Goal: Task Accomplishment & Management: Use online tool/utility

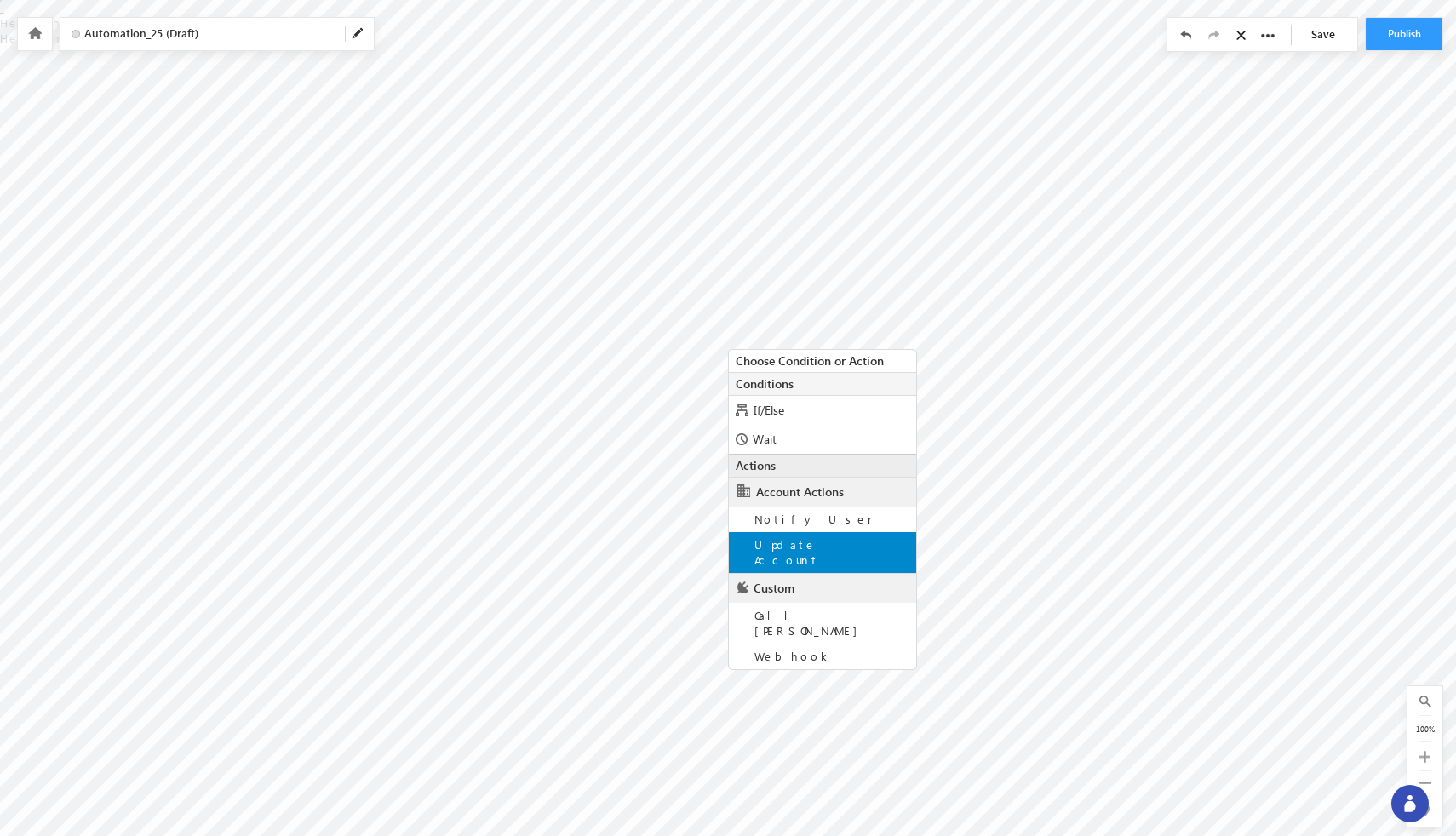
click at [819, 555] on div "Update Account" at bounding box center [823, 553] width 188 height 41
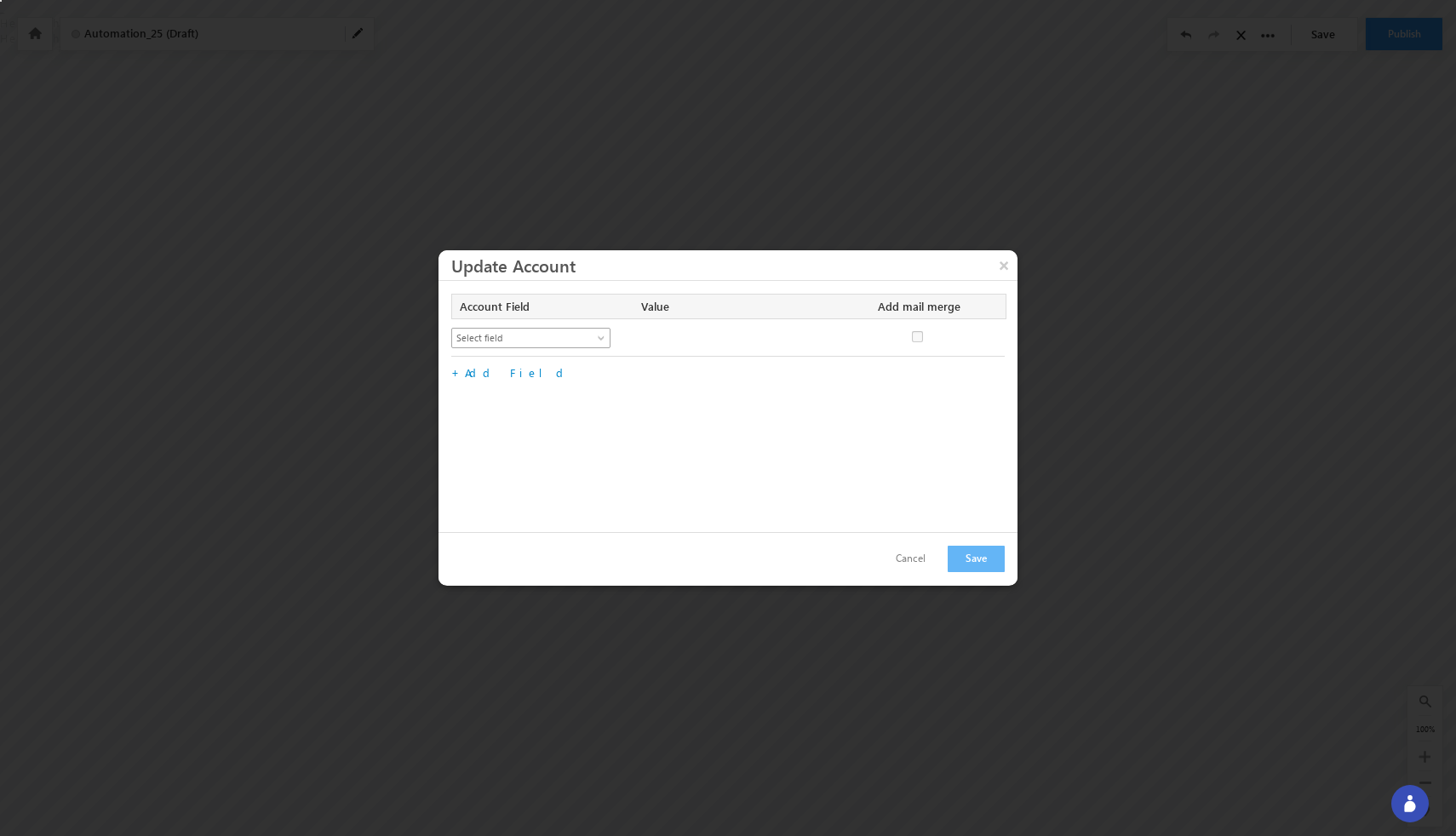
click at [604, 337] on span at bounding box center [602, 342] width 14 height 14
click at [585, 397] on link "Account Score" at bounding box center [531, 391] width 159 height 15
checkbox input "true"
click at [745, 341] on input "text" at bounding box center [736, 338] width 190 height 21
click at [993, 559] on button "Save" at bounding box center [976, 559] width 57 height 26
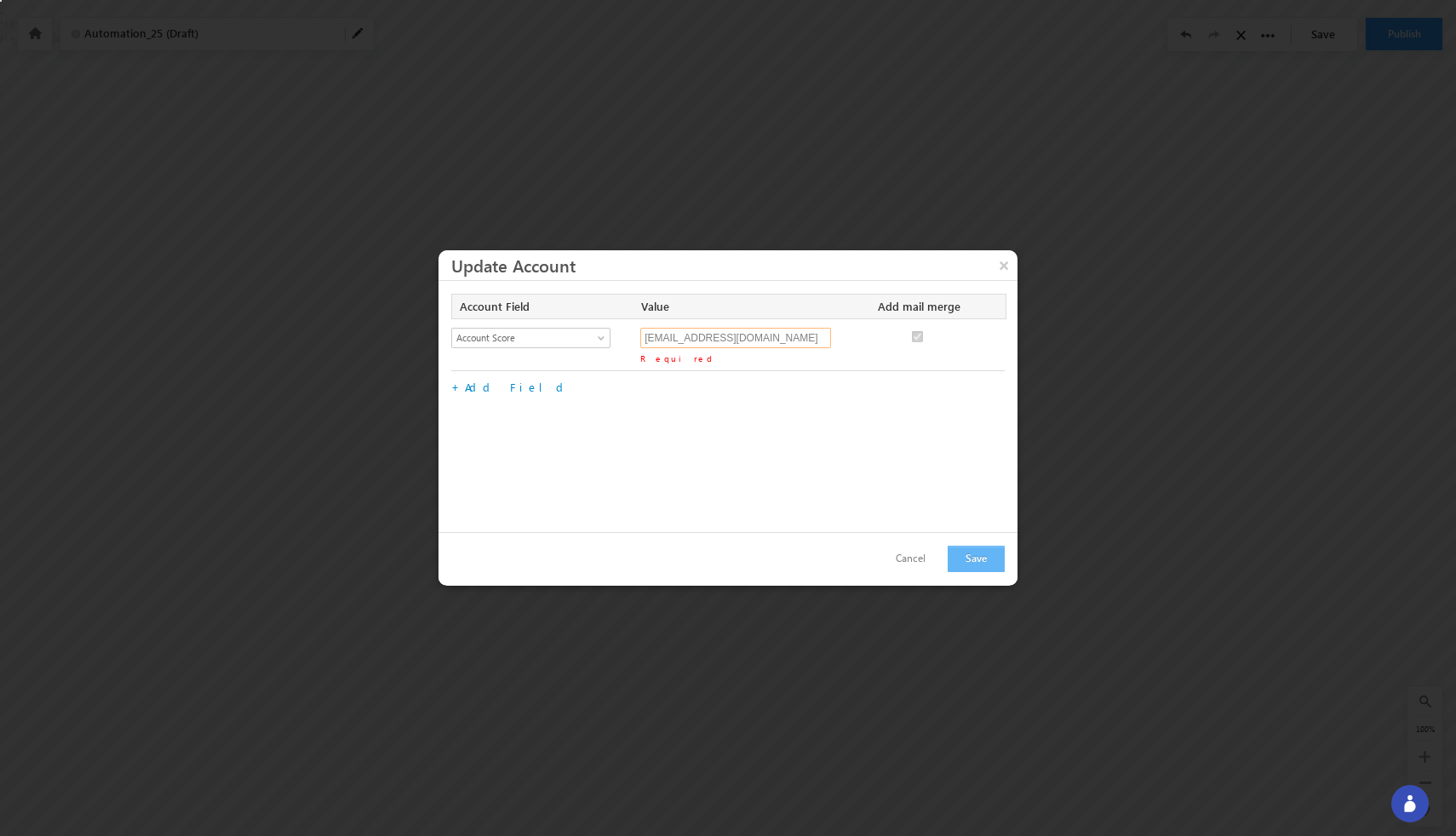
type input "uday@gmail.com"
click at [977, 564] on button "Save" at bounding box center [976, 559] width 57 height 26
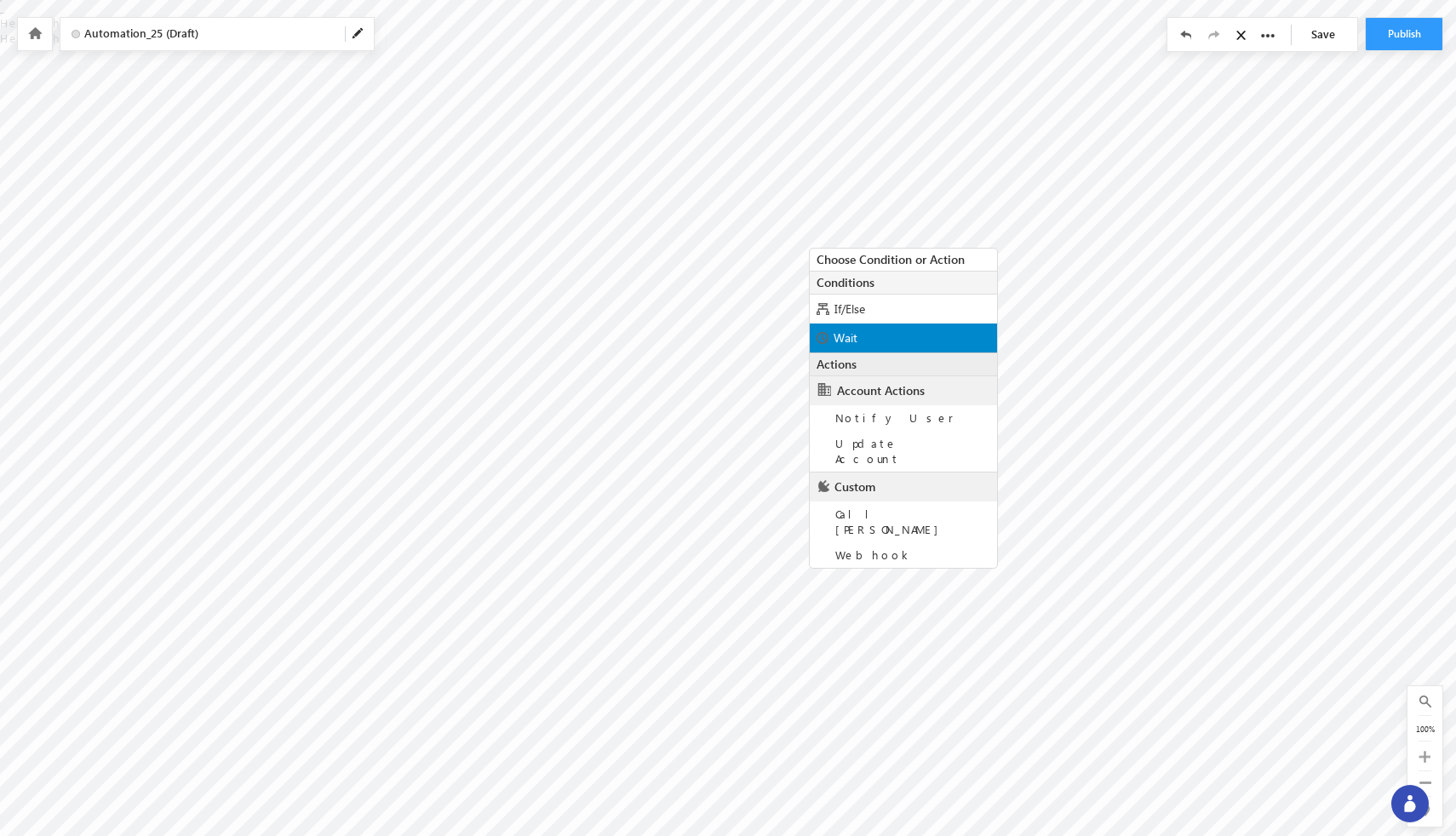
click at [861, 334] on div "Wait" at bounding box center [903, 338] width 188 height 29
radio input "true"
type input "1"
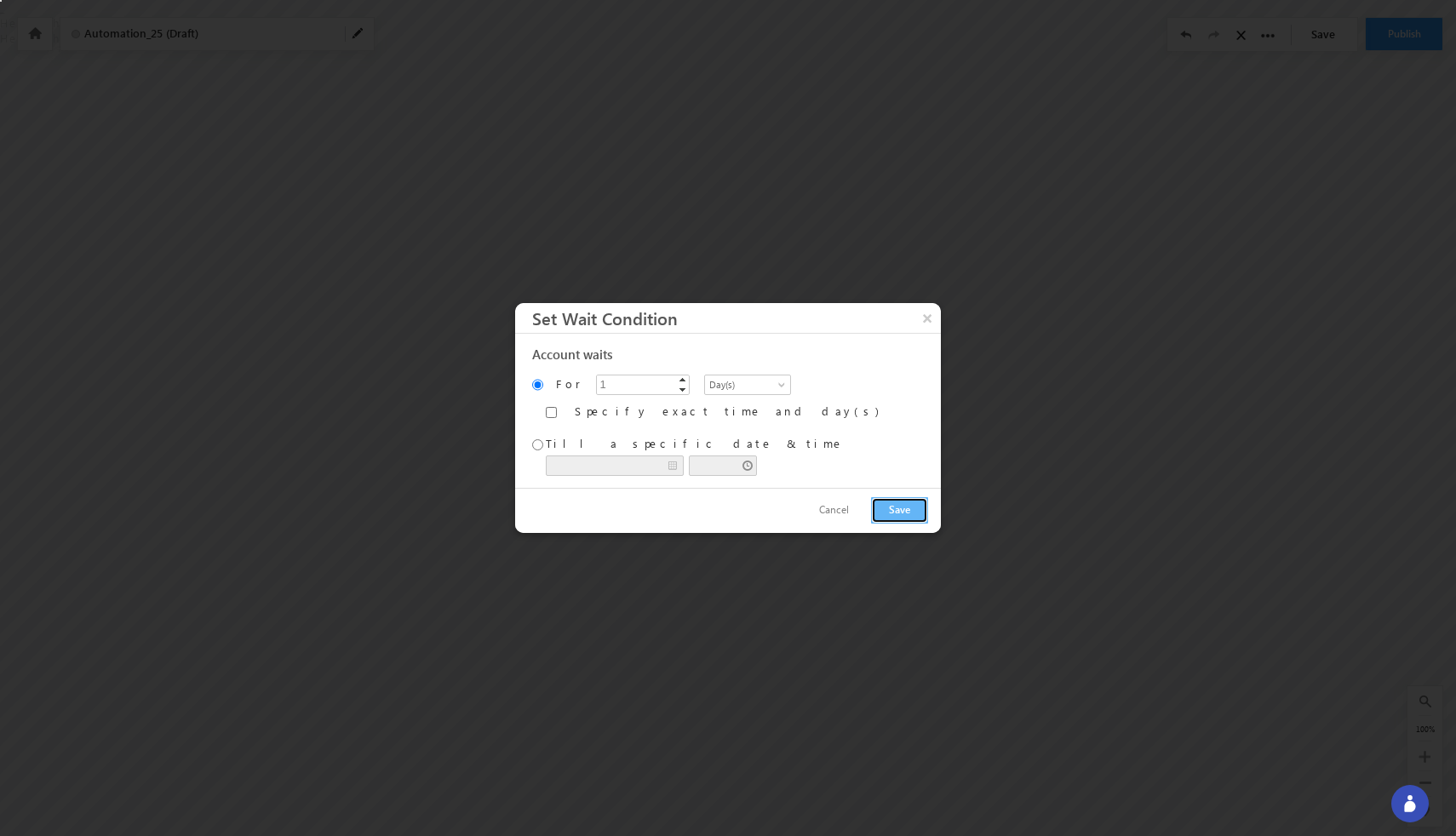
click at [902, 511] on button "Save" at bounding box center [899, 510] width 57 height 26
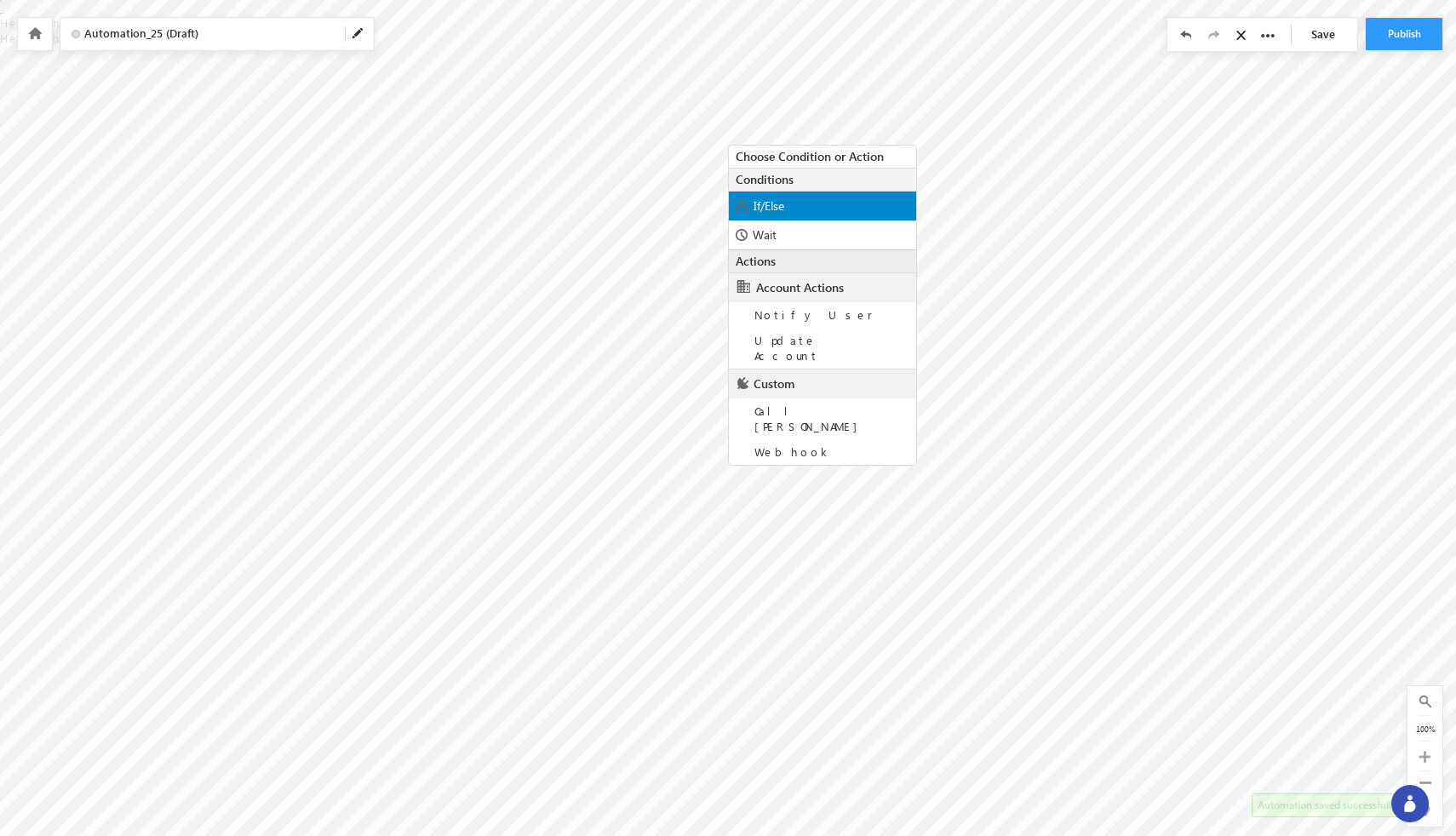
click at [769, 205] on span "If/Else" at bounding box center [768, 205] width 31 height 16
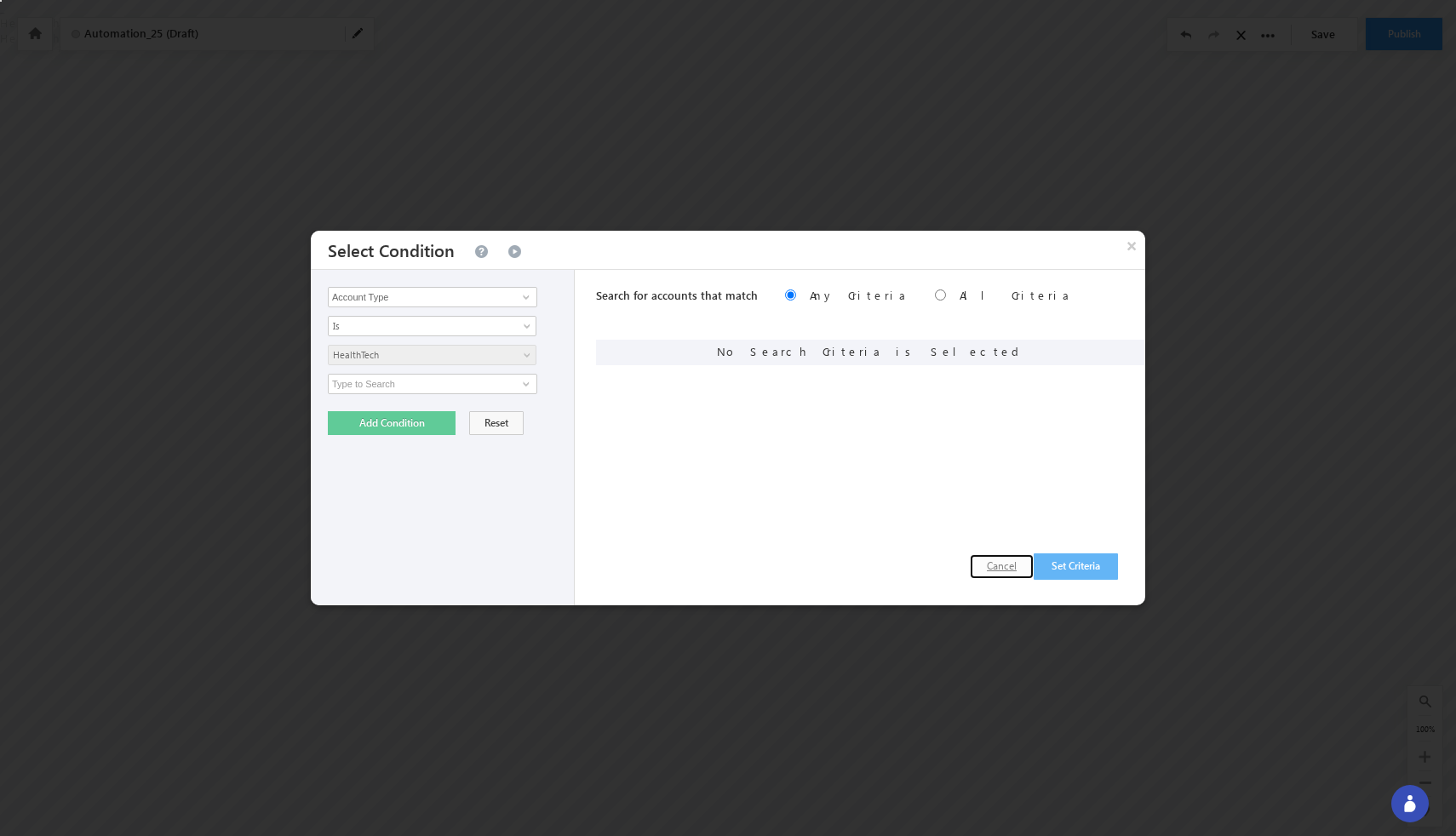
click at [1004, 559] on button "Cancel" at bounding box center [1002, 567] width 64 height 24
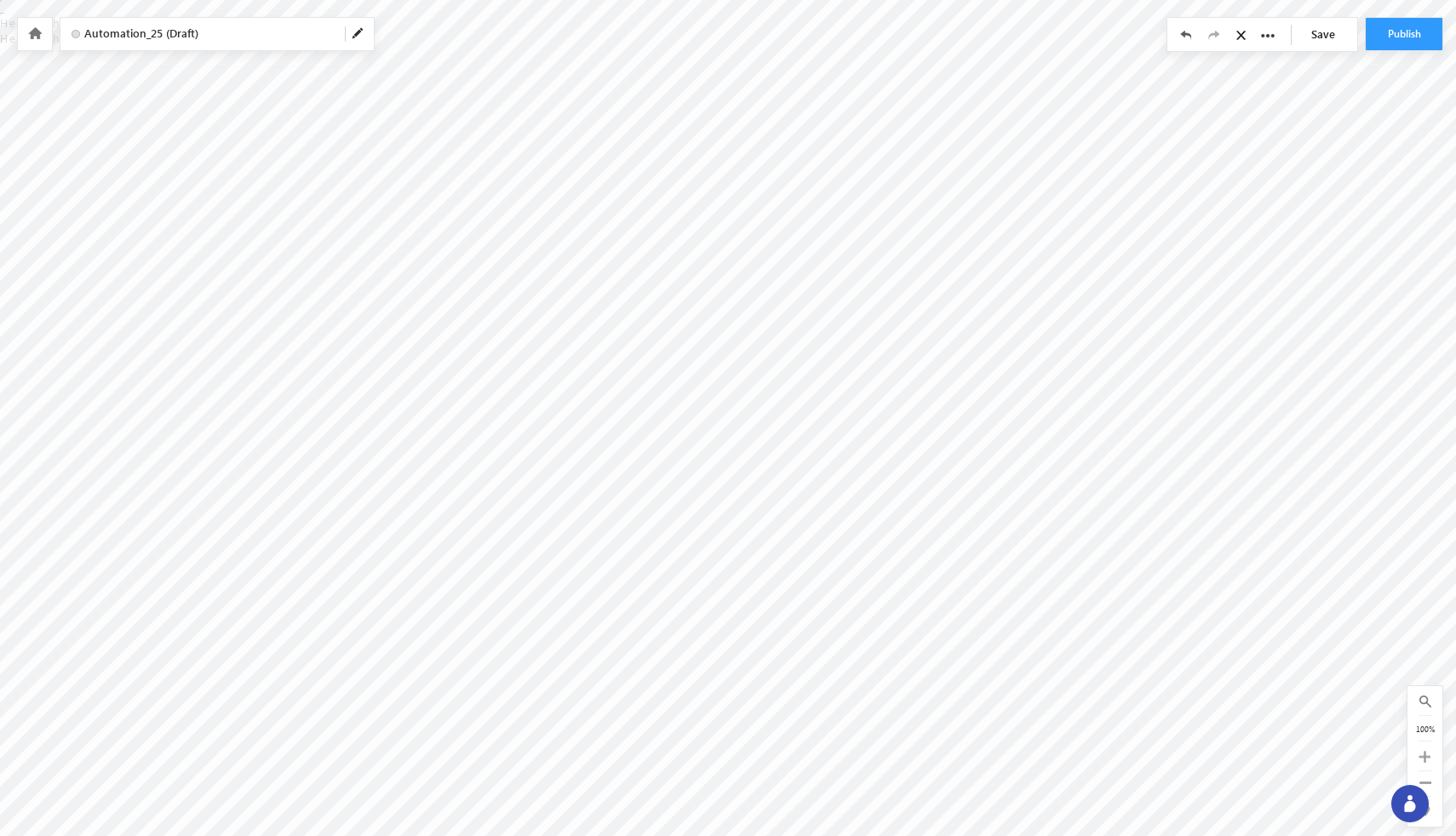
click at [157, 39] on span "Automation_25 (Draft)" at bounding box center [207, 33] width 247 height 16
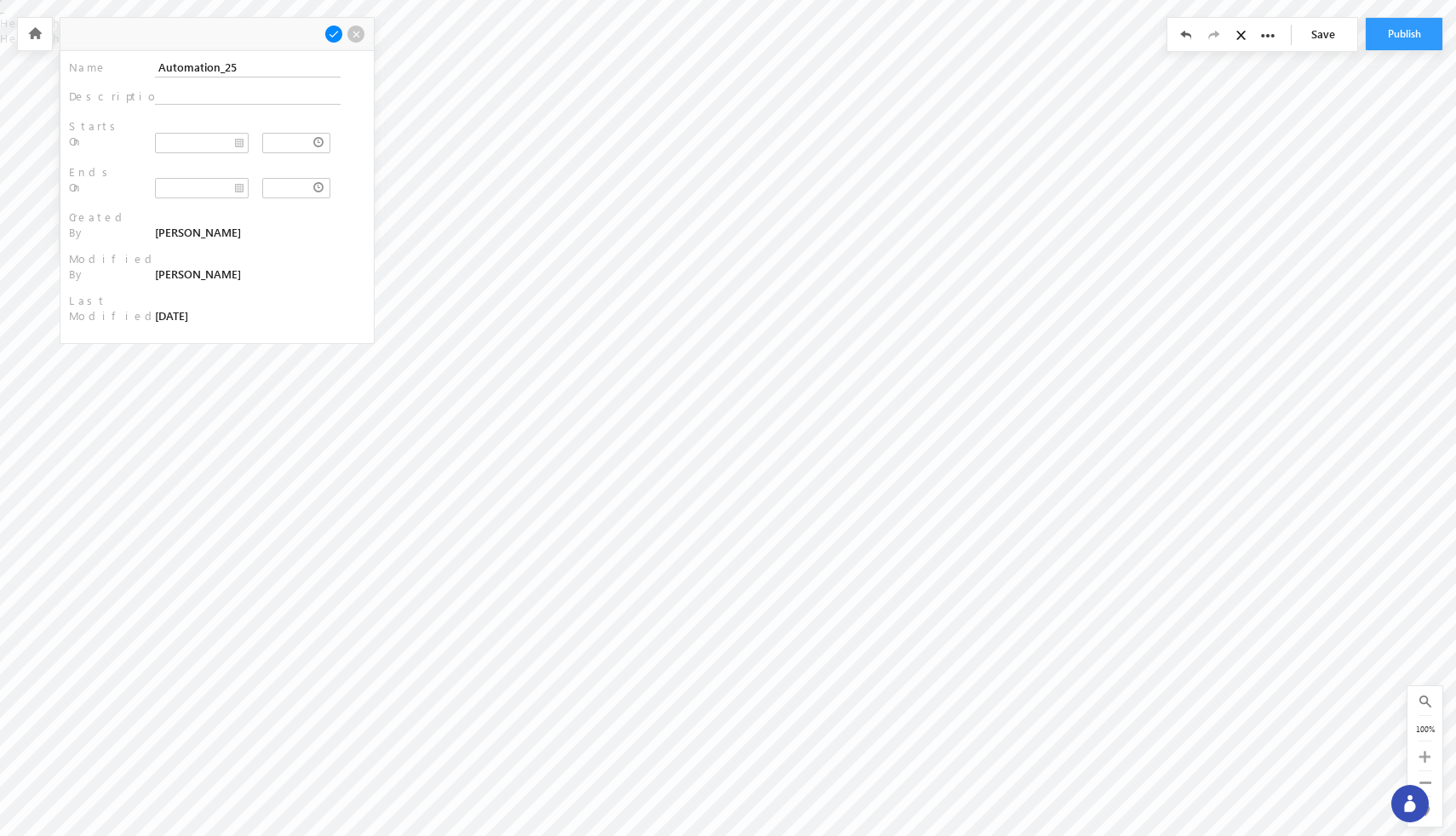
click at [354, 37] on span at bounding box center [356, 34] width 19 height 19
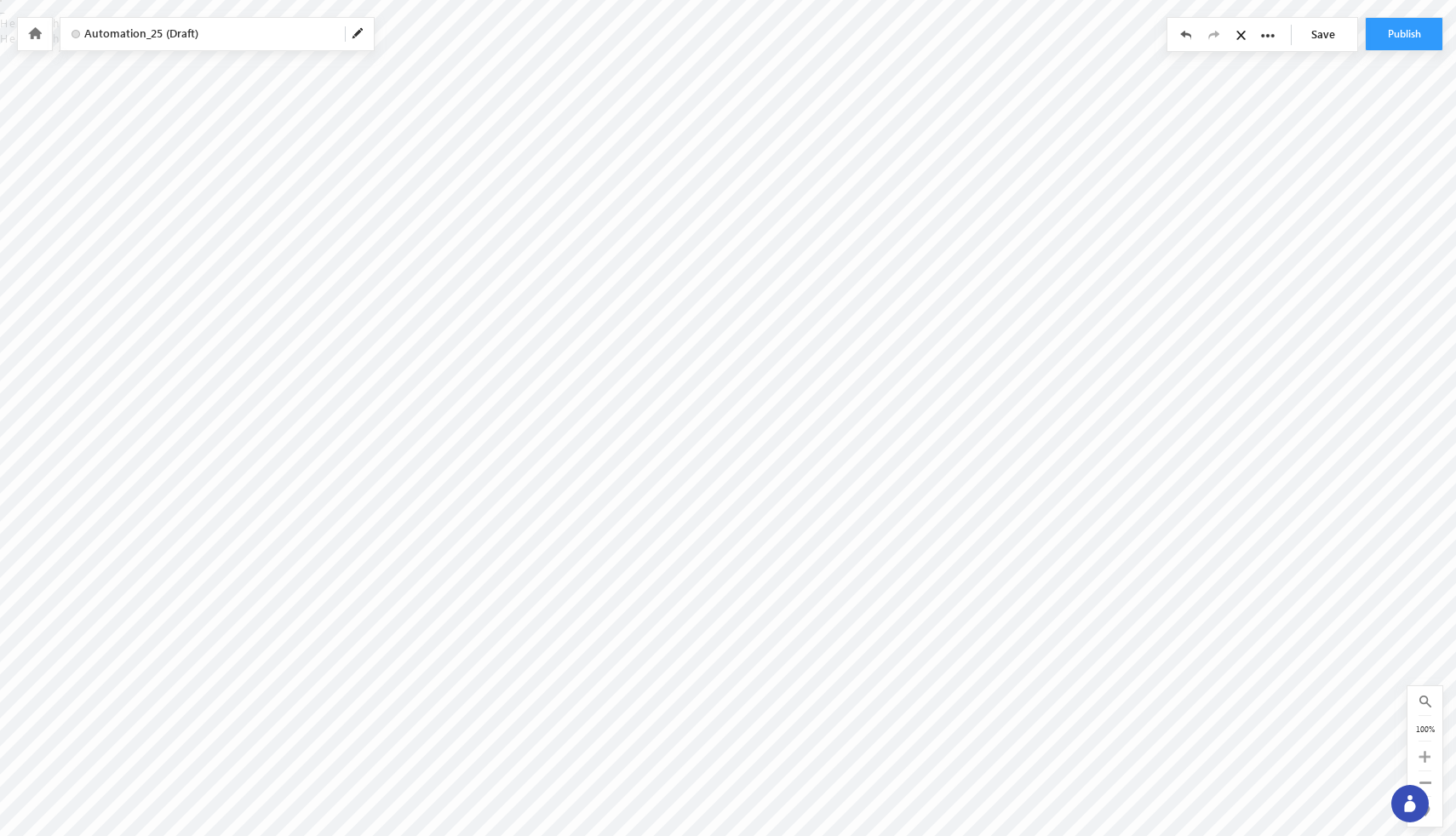
click at [34, 38] on icon at bounding box center [35, 33] width 14 height 12
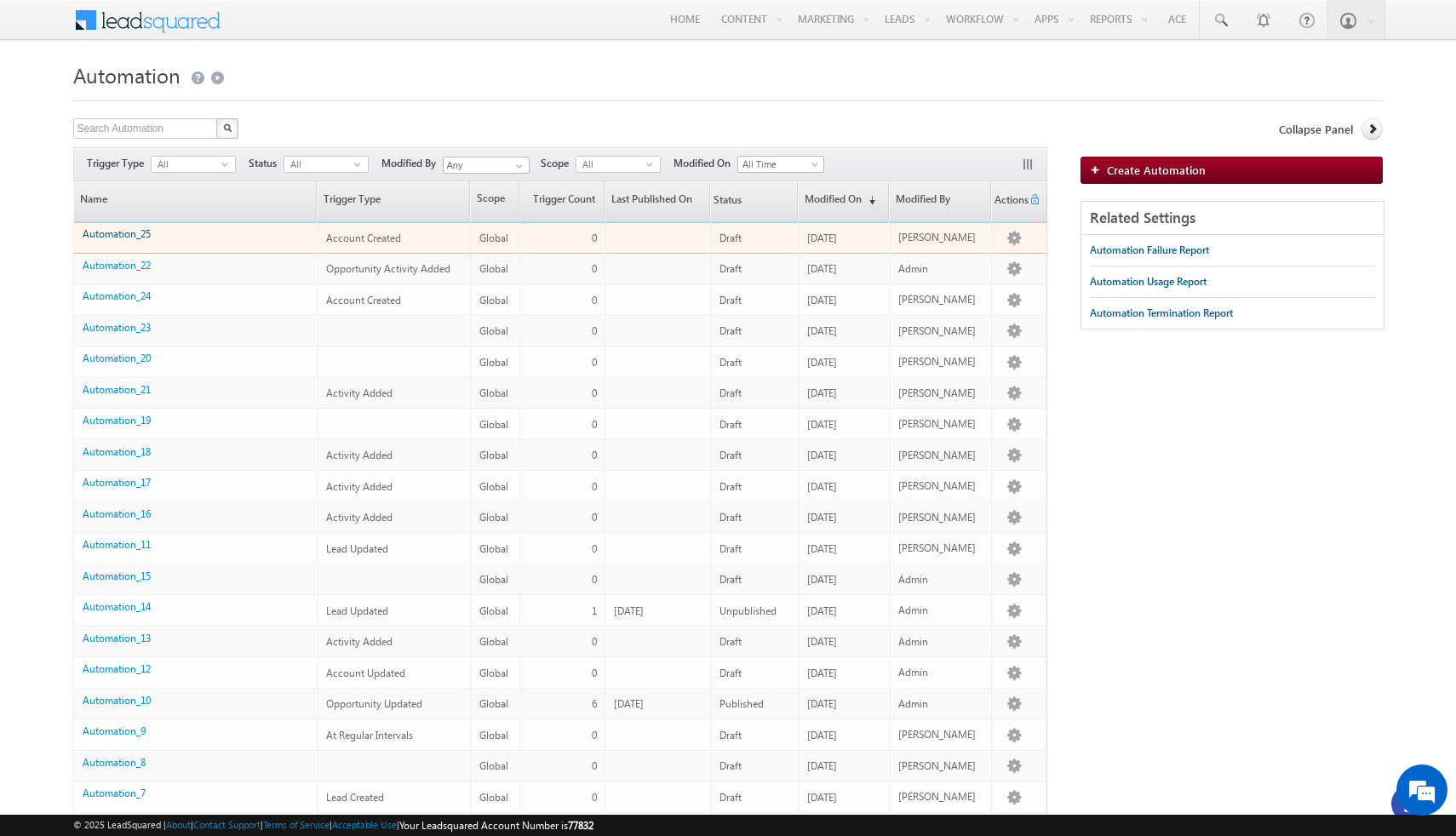
click at [138, 236] on link "Automation_25" at bounding box center [116, 234] width 68 height 13
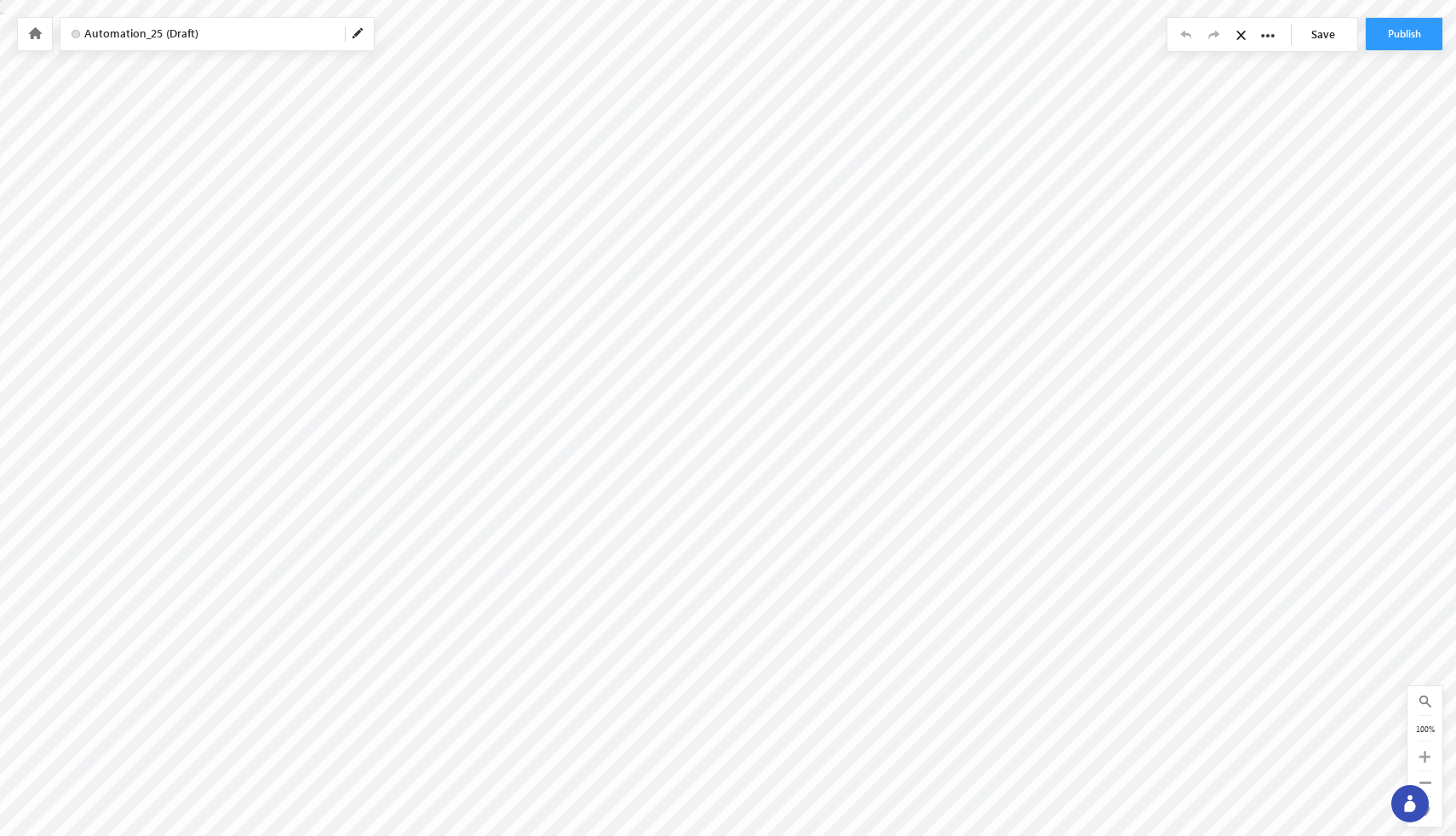
click at [1323, 38] on link "Save" at bounding box center [1327, 34] width 60 height 32
click at [1396, 32] on button "Publish" at bounding box center [1404, 34] width 77 height 32
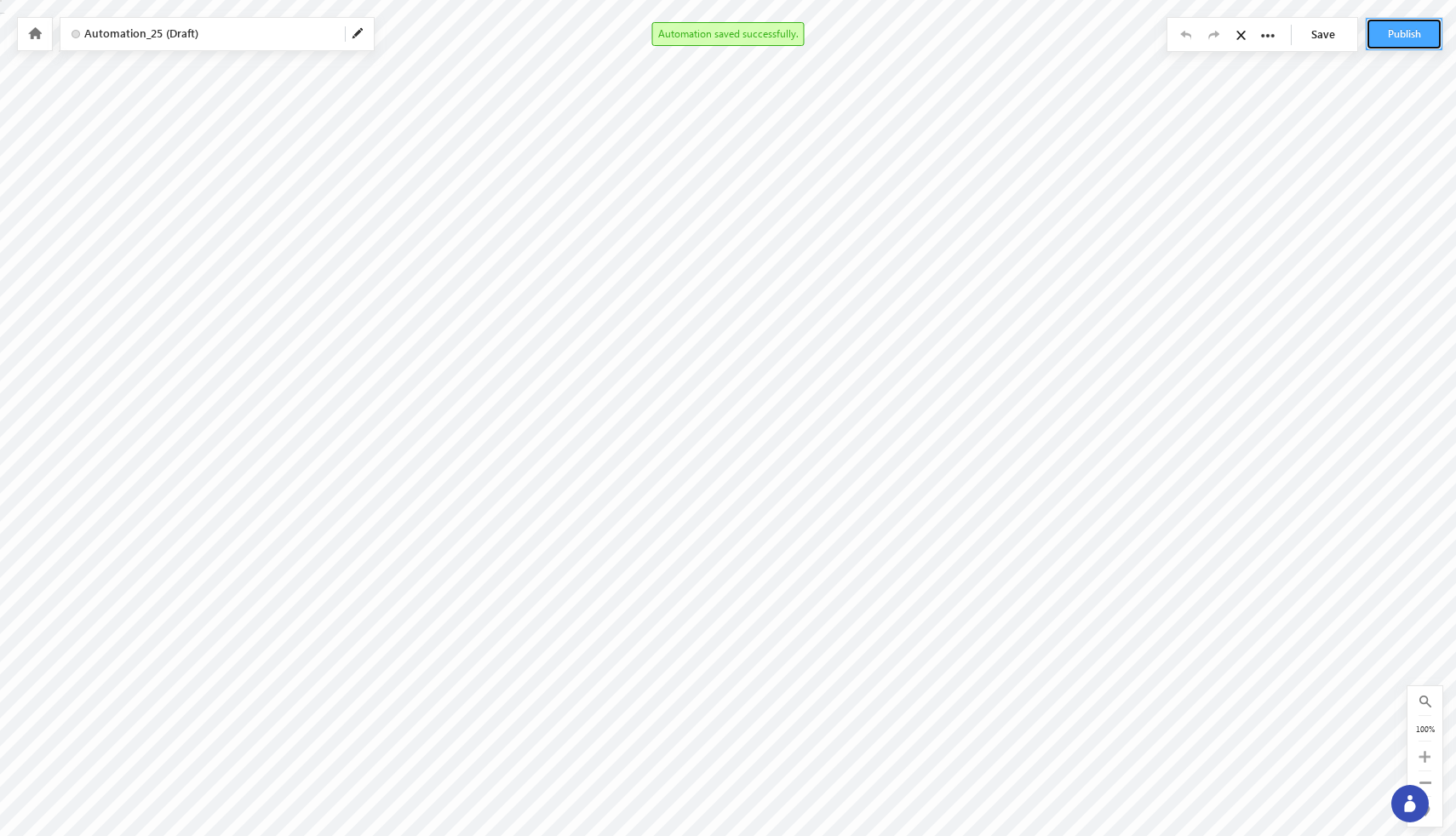
click at [1396, 32] on button "Publish" at bounding box center [1404, 34] width 77 height 32
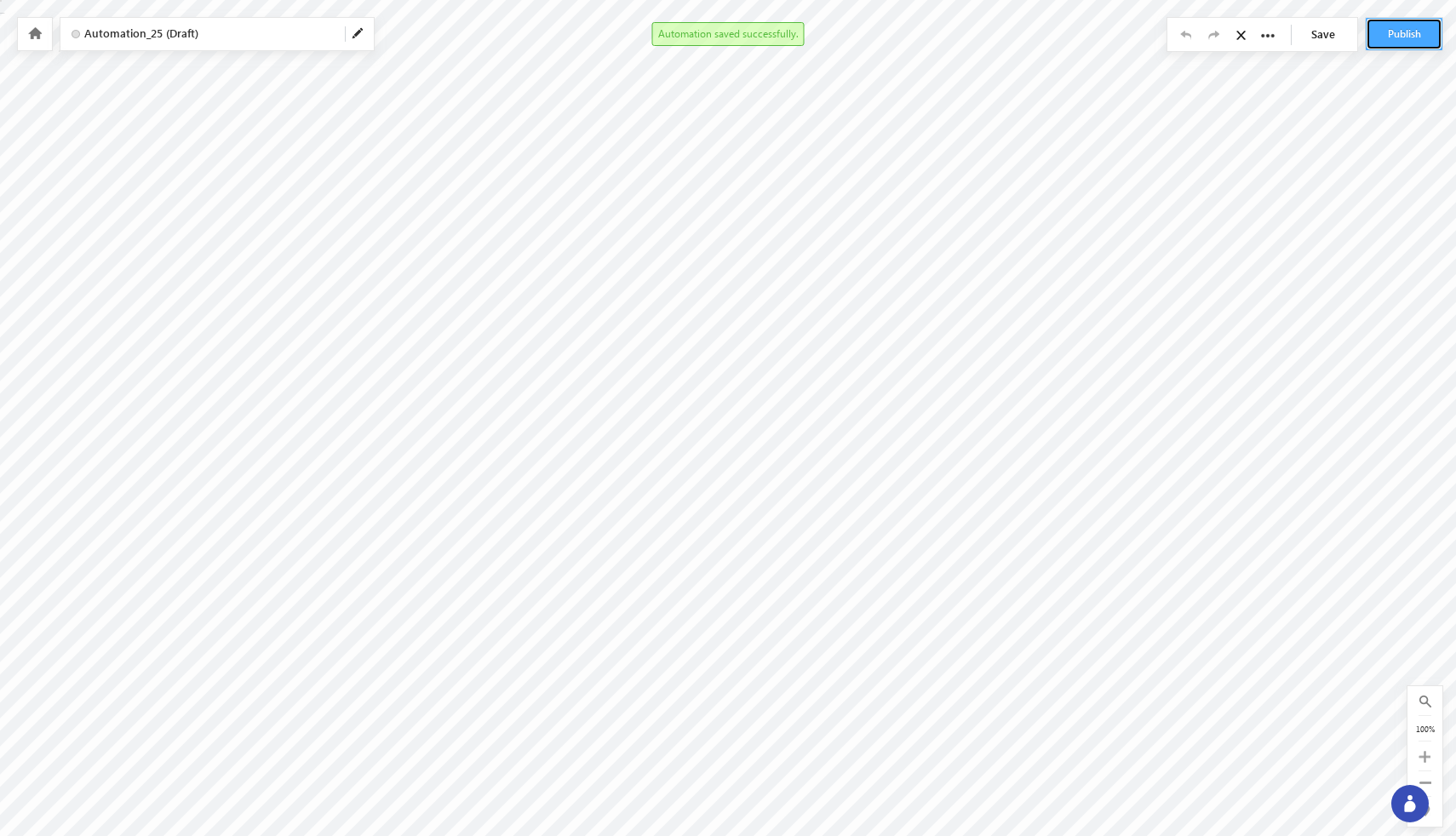
click at [1396, 32] on button "Publish" at bounding box center [1404, 34] width 77 height 32
click at [951, 281] on body "Automation saved successfully. Your session has expired. Please click here to l…" at bounding box center [728, 213] width 1456 height 426
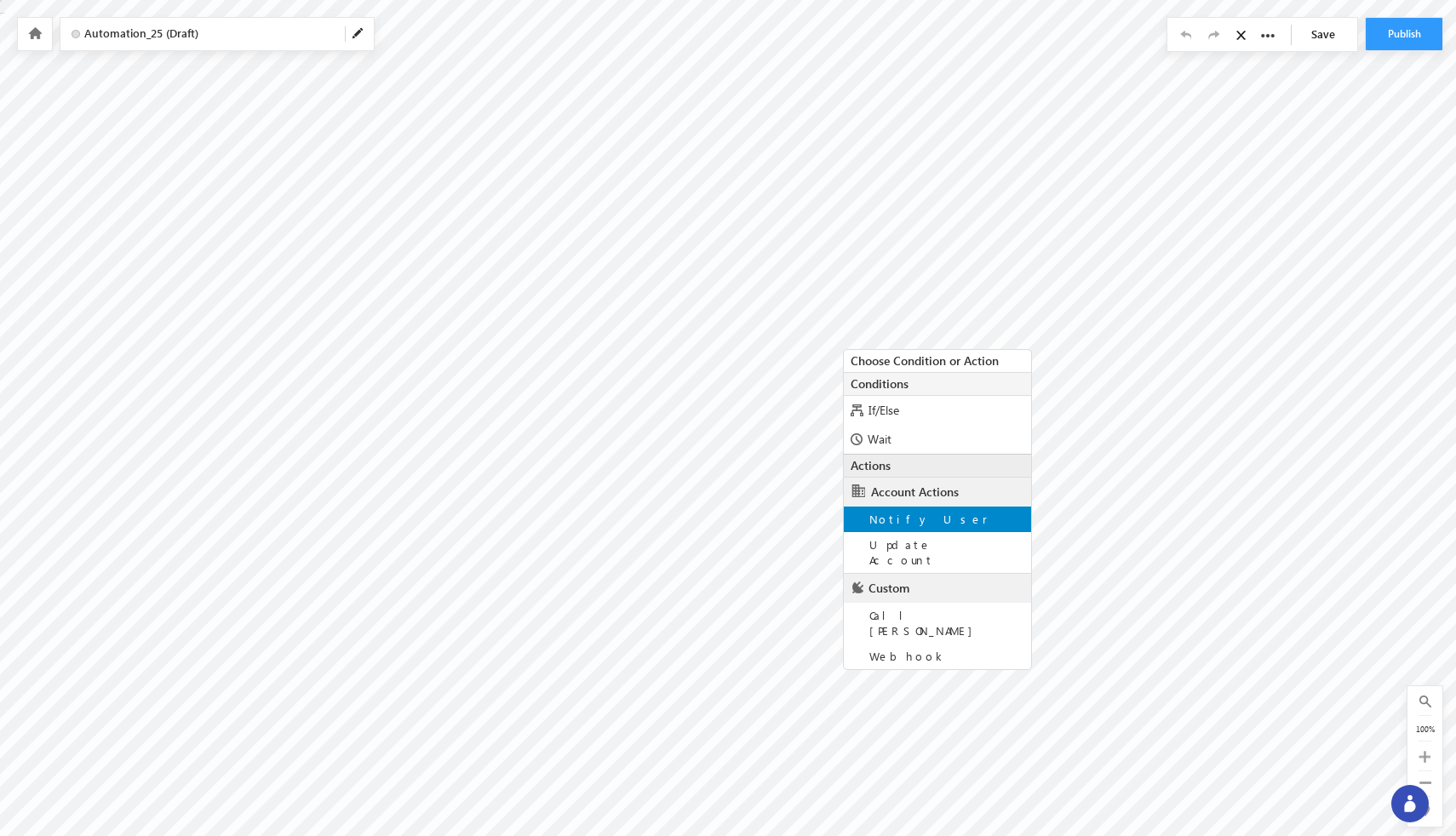
click at [889, 523] on span "Notify User" at bounding box center [929, 518] width 118 height 14
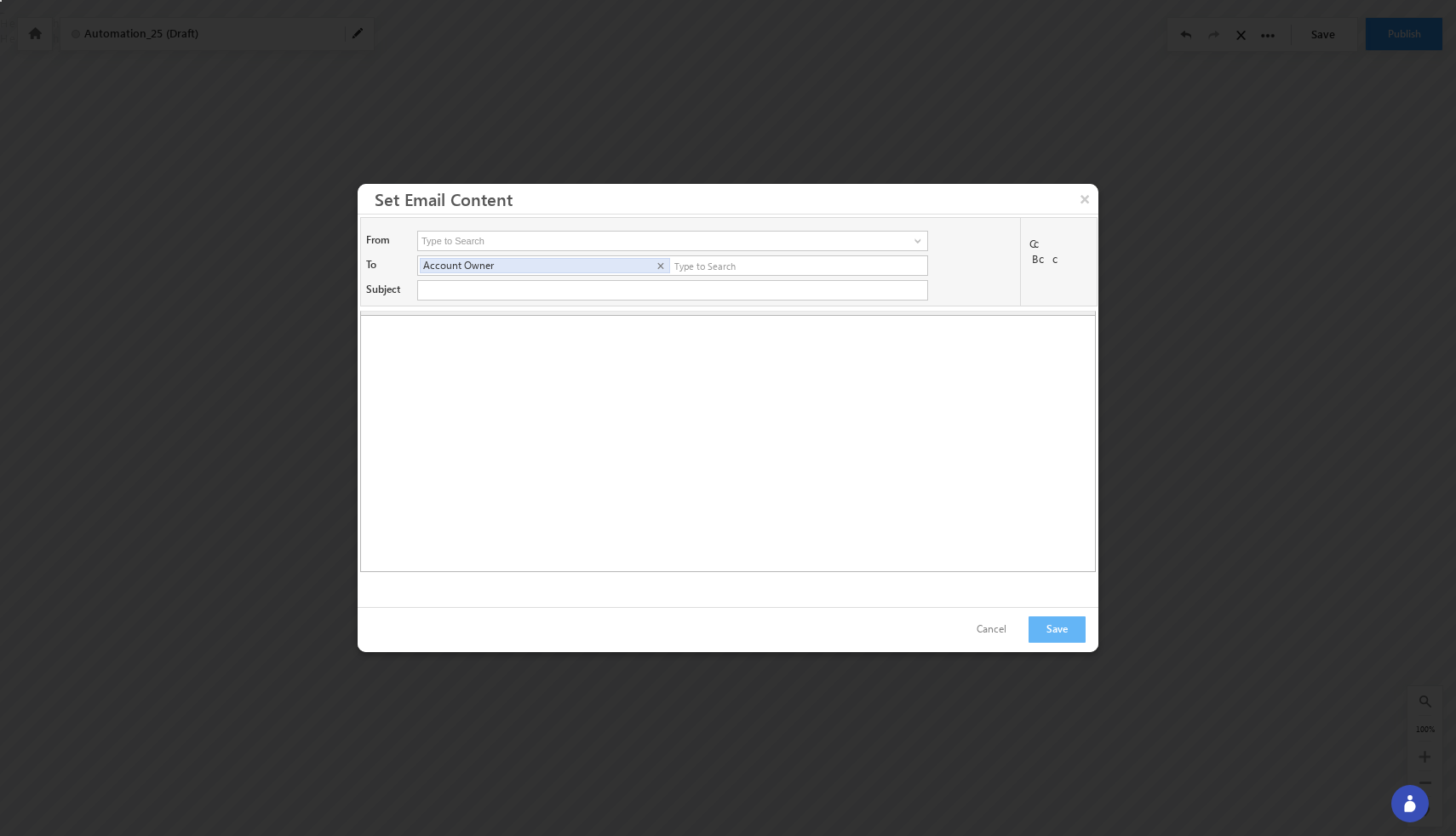
type input "Bhavya <Bhavya@beacon.li>"
type input "About @{Company:CompanyName,}"
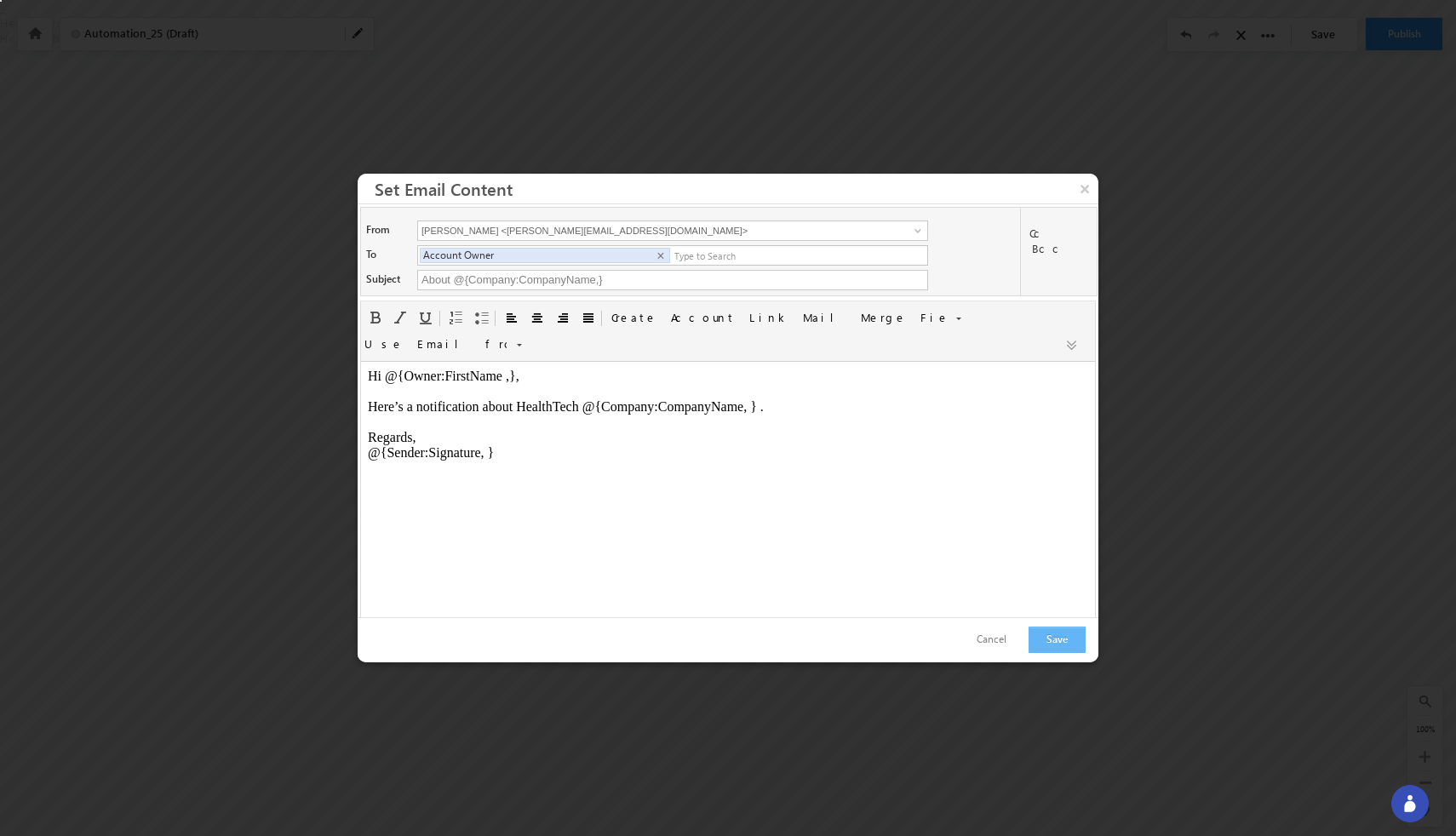
click at [1060, 634] on button "Save" at bounding box center [1056, 640] width 57 height 26
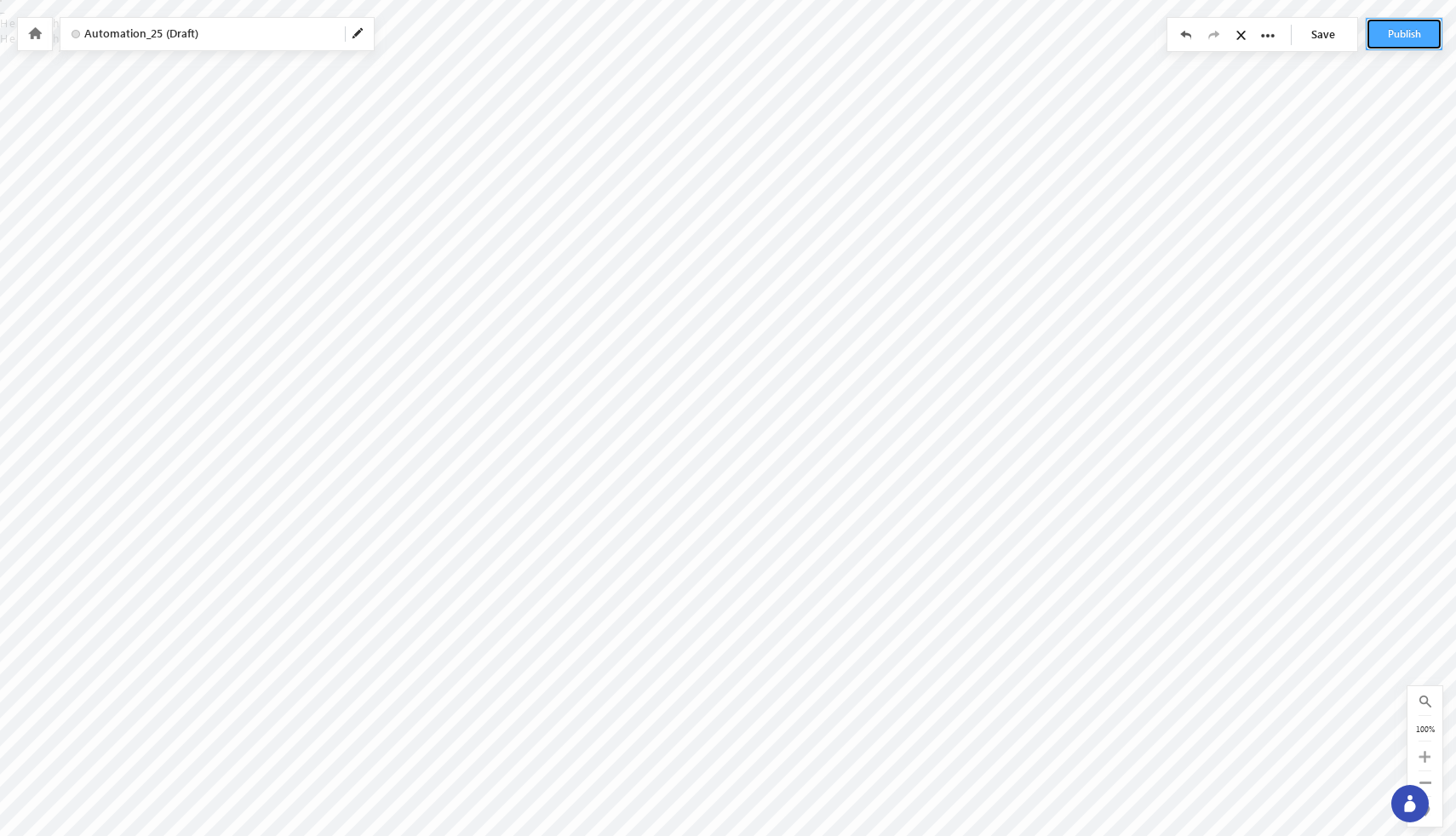
click at [1418, 41] on button "Publish" at bounding box center [1404, 34] width 77 height 32
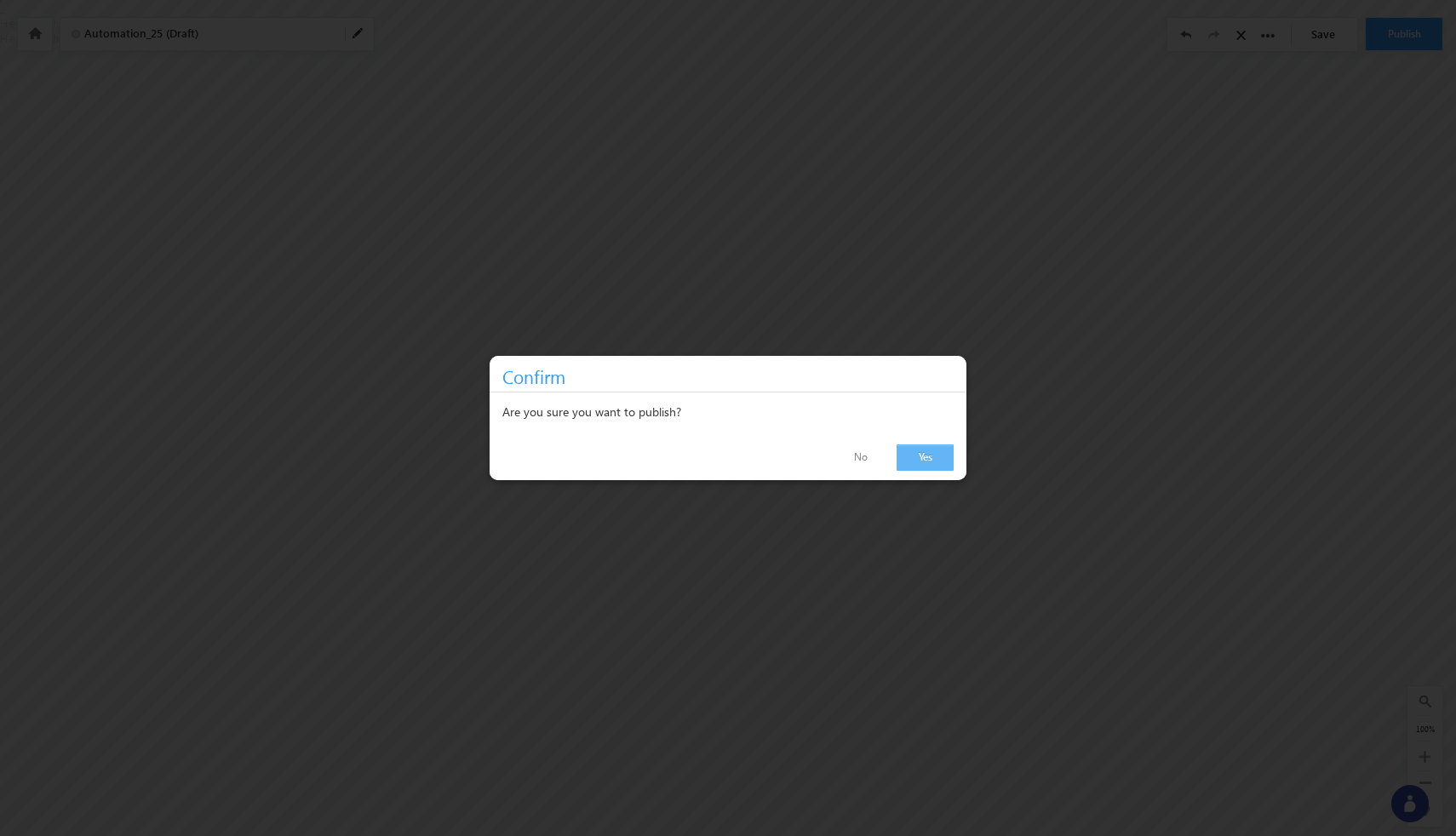
click at [919, 464] on link "Yes" at bounding box center [925, 458] width 57 height 26
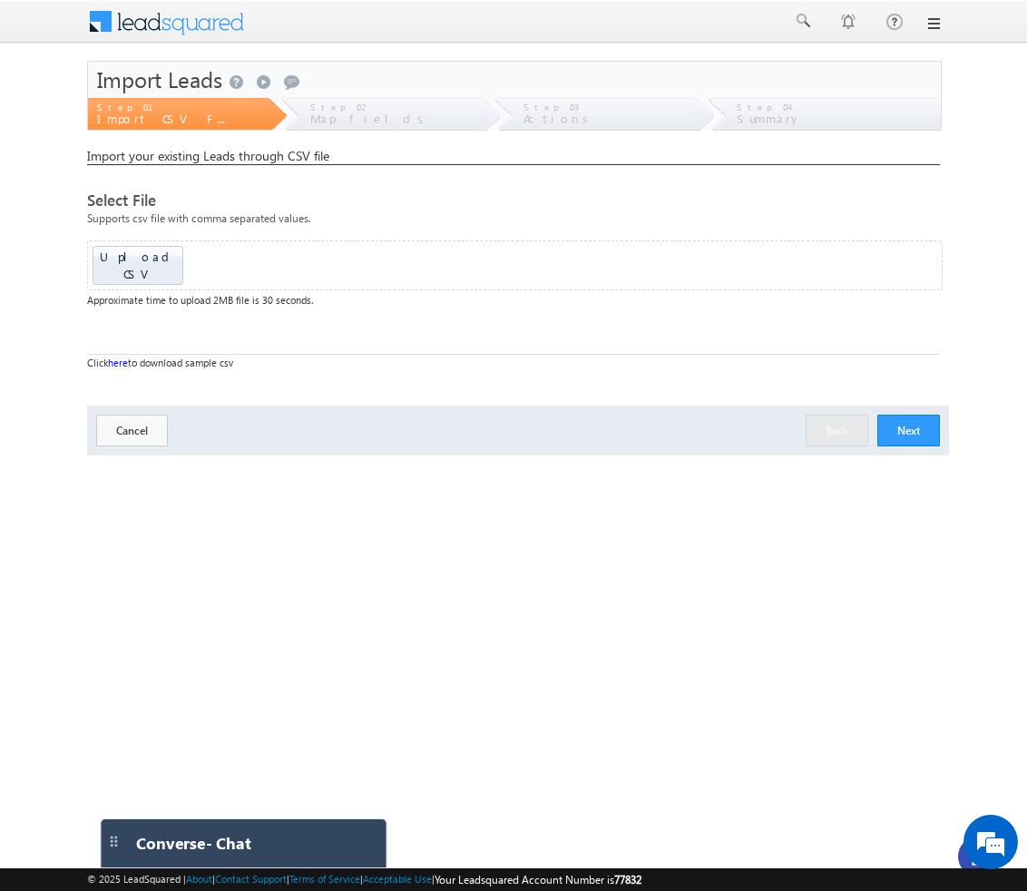
drag, startPoint x: 708, startPoint y: 837, endPoint x: 125, endPoint y: 818, distance: 583.0
click at [125, 819] on div "Converse - Chat Settings Notification Sound Converse On Off Carter On Off" at bounding box center [244, 844] width 288 height 50
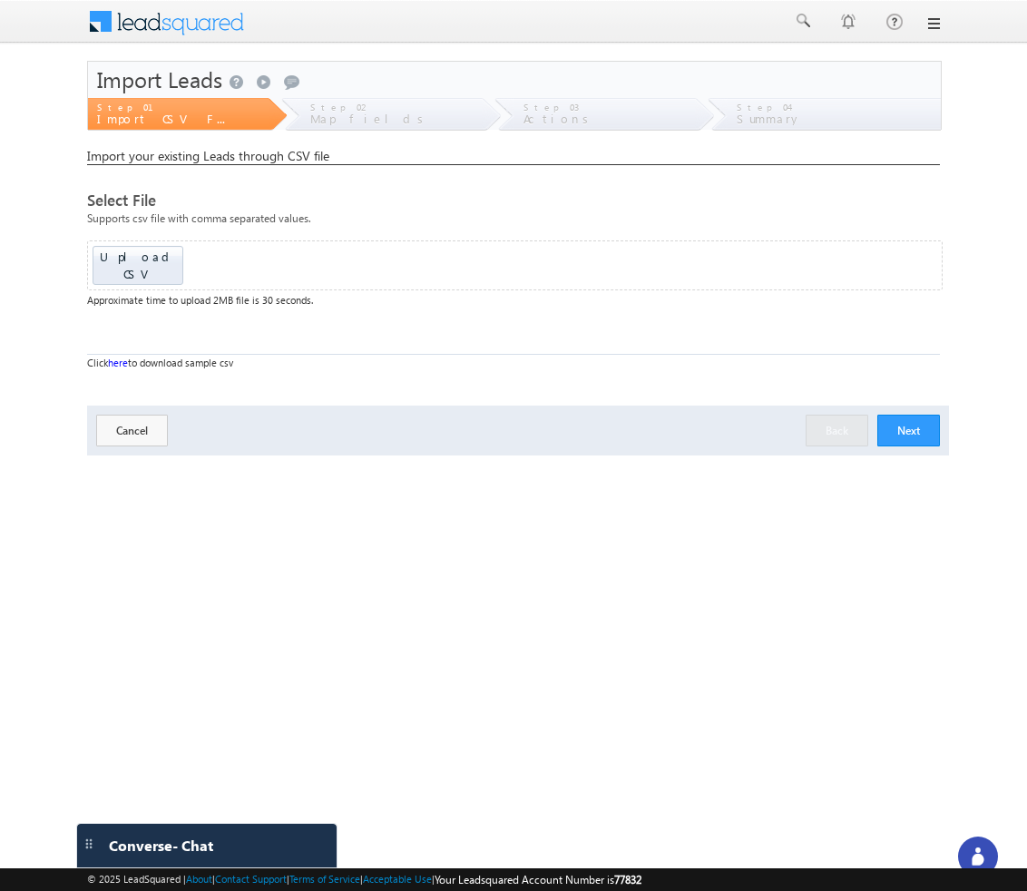
click at [982, 850] on icon at bounding box center [978, 857] width 18 height 18
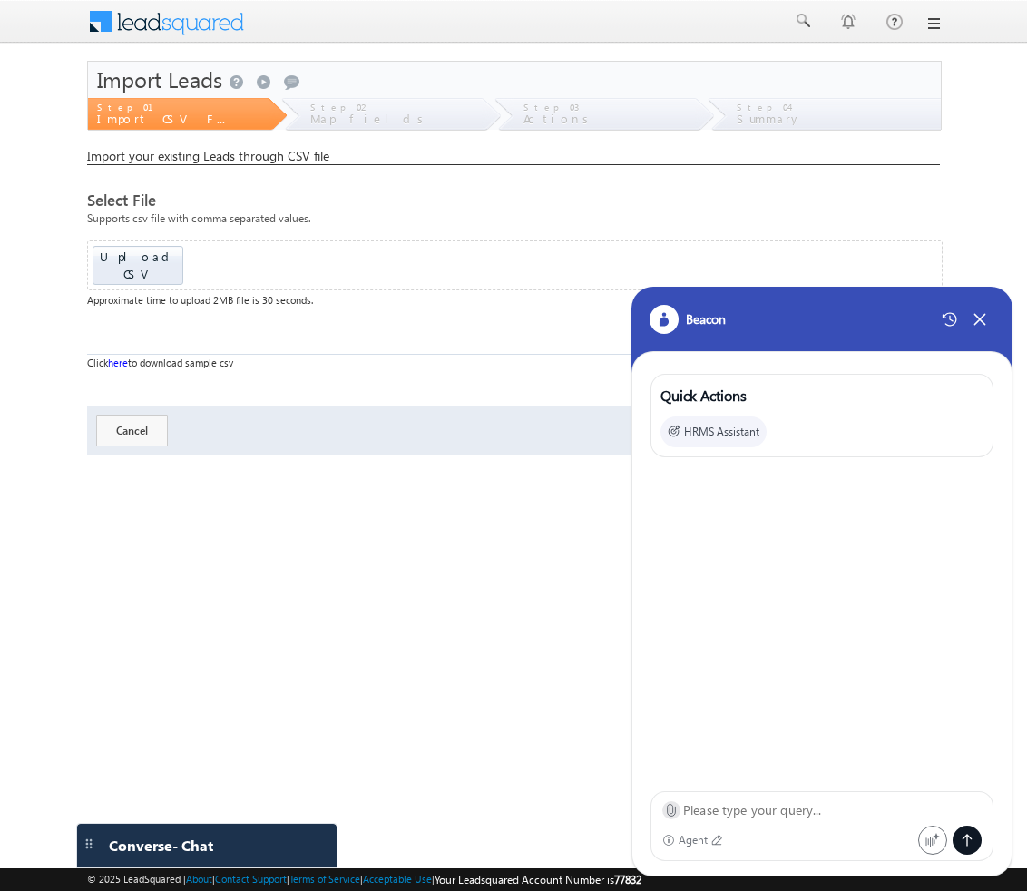
click at [673, 810] on icon at bounding box center [672, 811] width 8 height 12
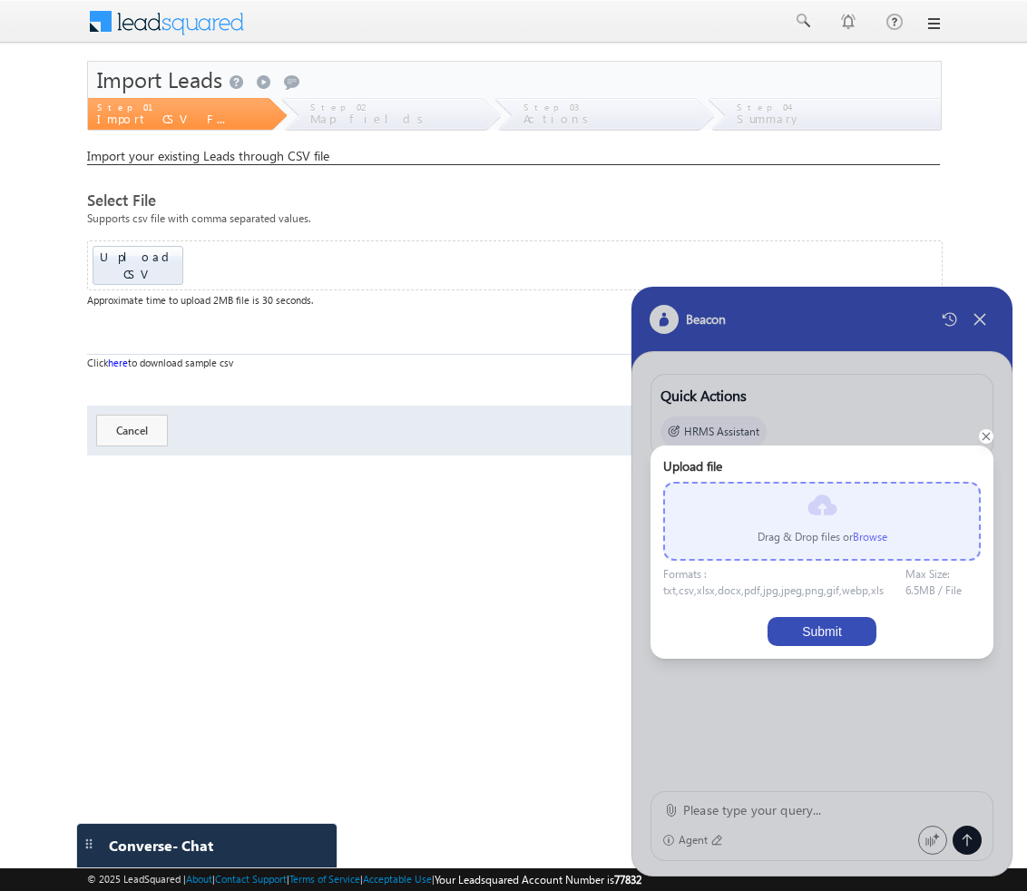
click at [877, 535] on label "Browse" at bounding box center [870, 537] width 34 height 14
click at [0, 0] on input "file" at bounding box center [0, 0] width 0 height 0
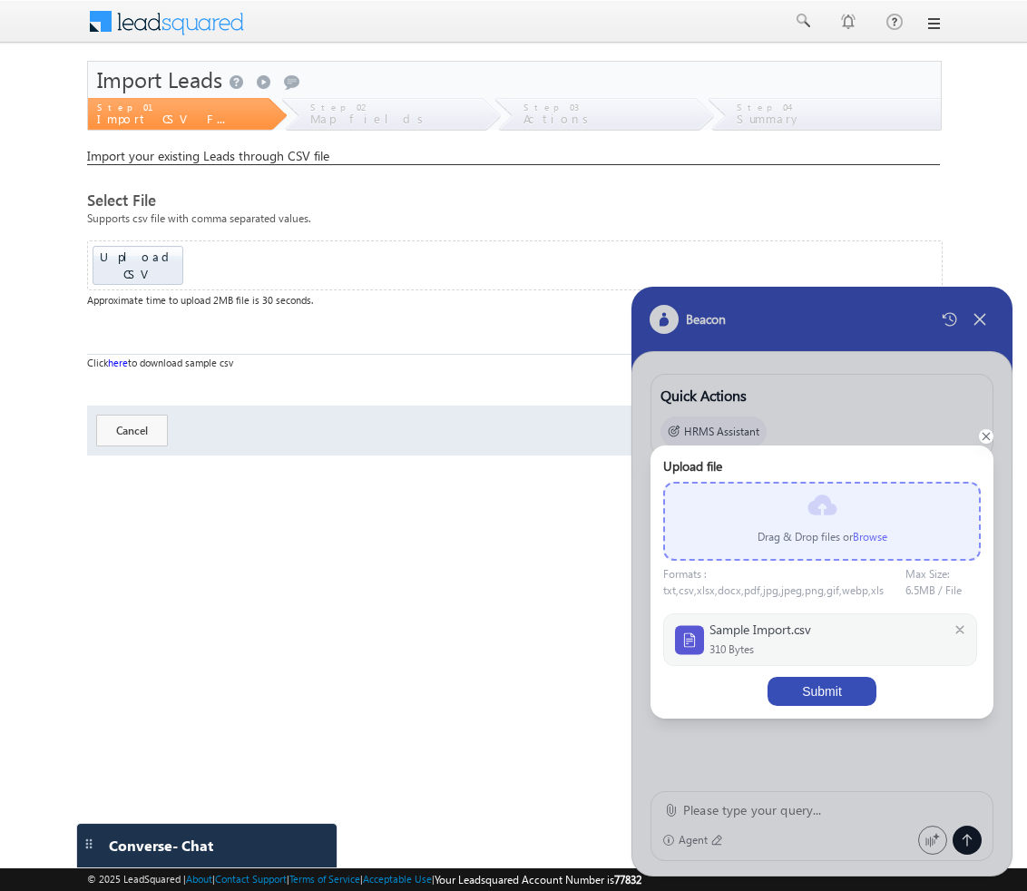
click at [849, 697] on button "Submit" at bounding box center [822, 691] width 109 height 29
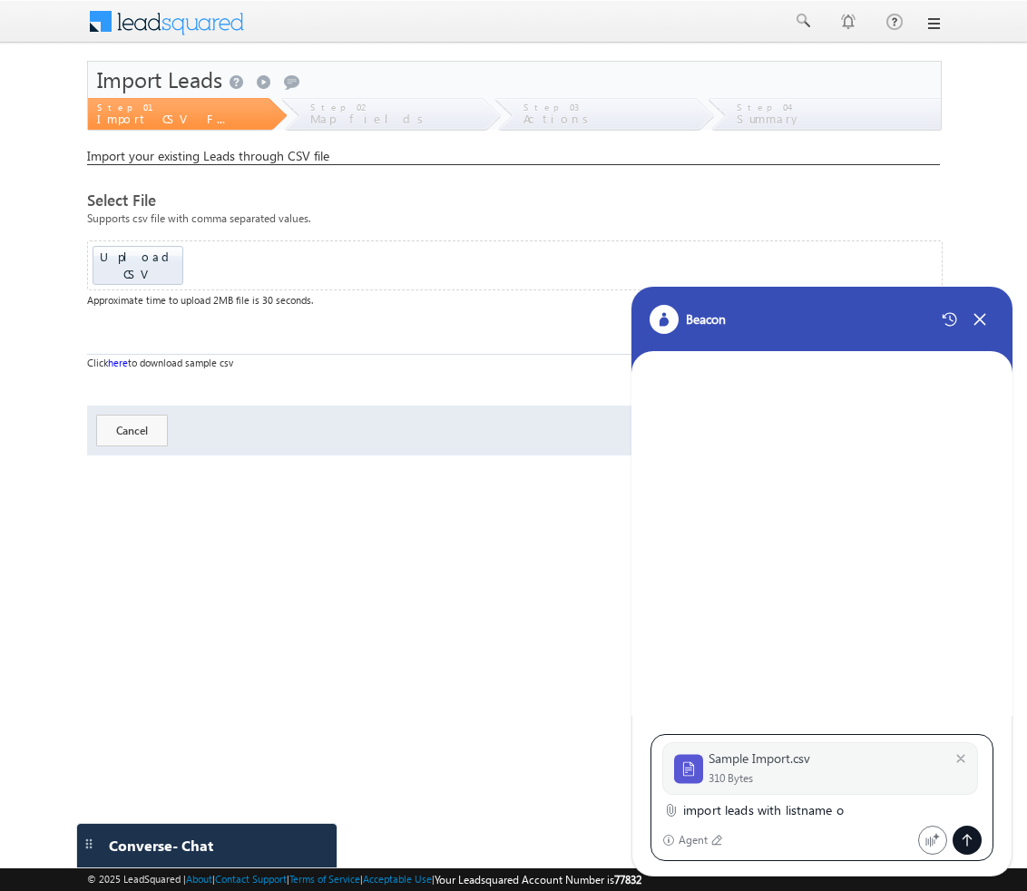
type textarea "import leads with listname ok"
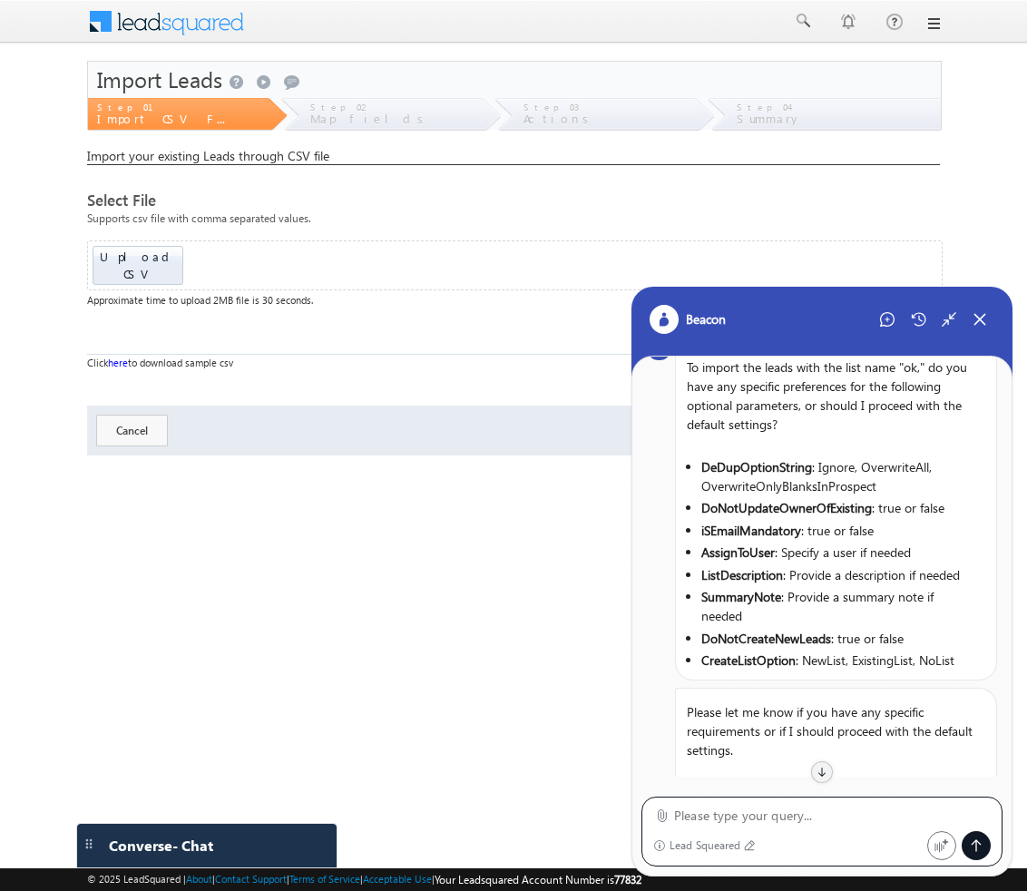
scroll to position [163, 0]
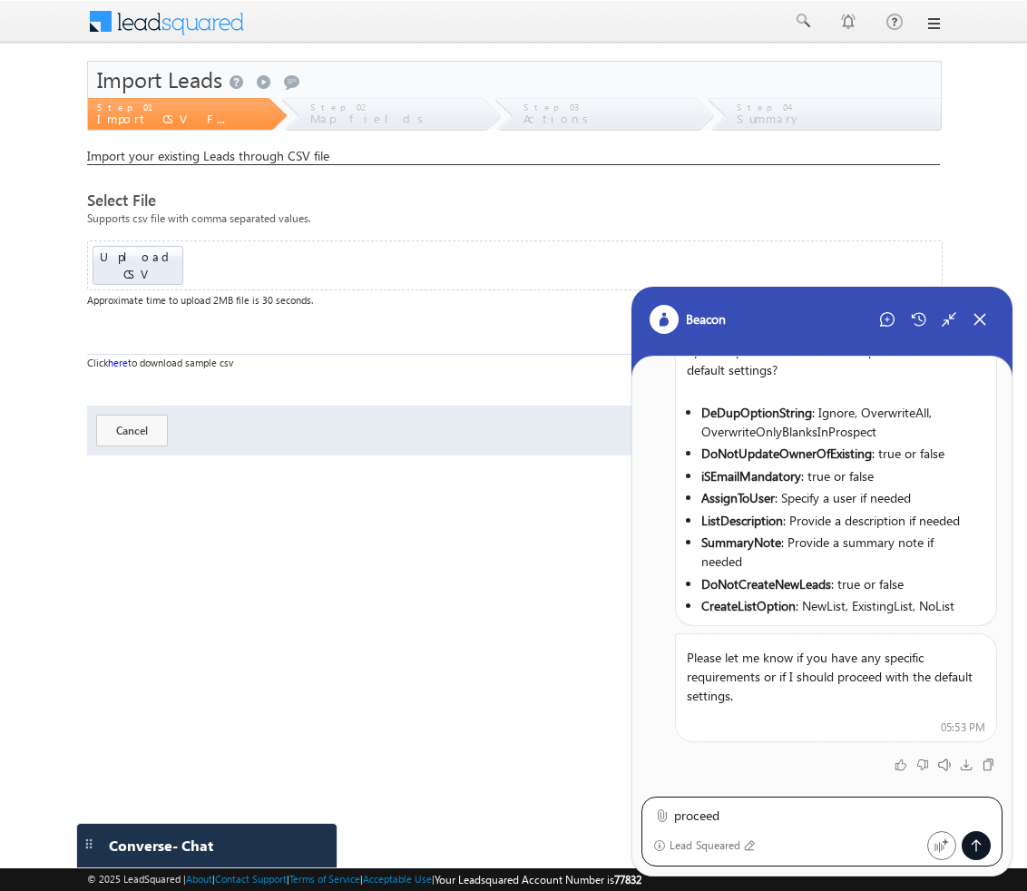
type textarea "proceed"
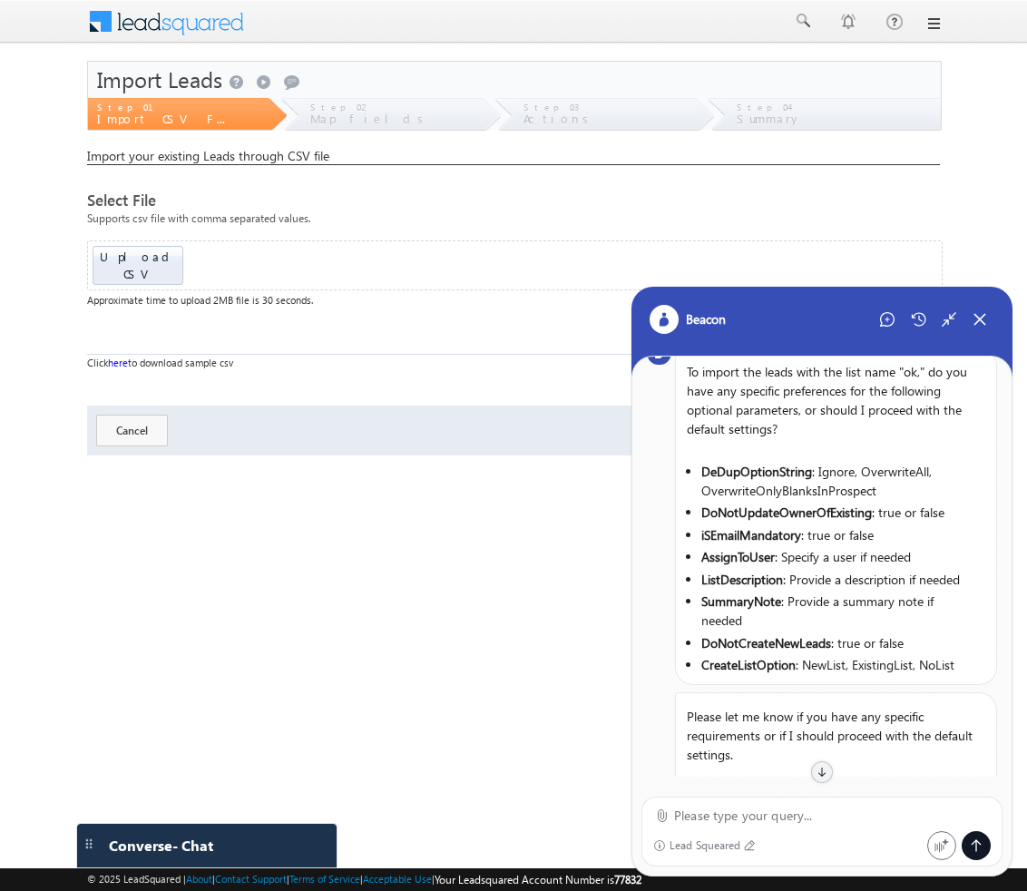
scroll to position [0, 0]
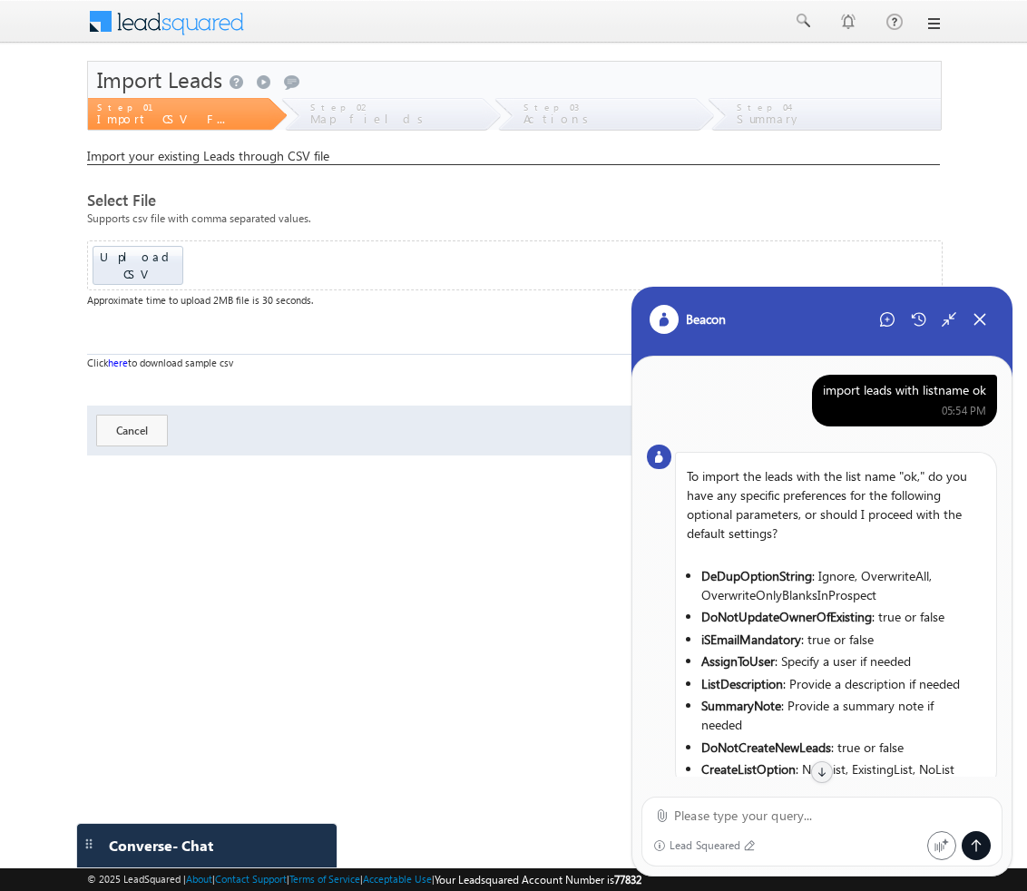
click at [850, 386] on div "import leads with listname ok" at bounding box center [904, 390] width 163 height 16
click at [898, 326] on div "Start New Chat" at bounding box center [887, 319] width 29 height 29
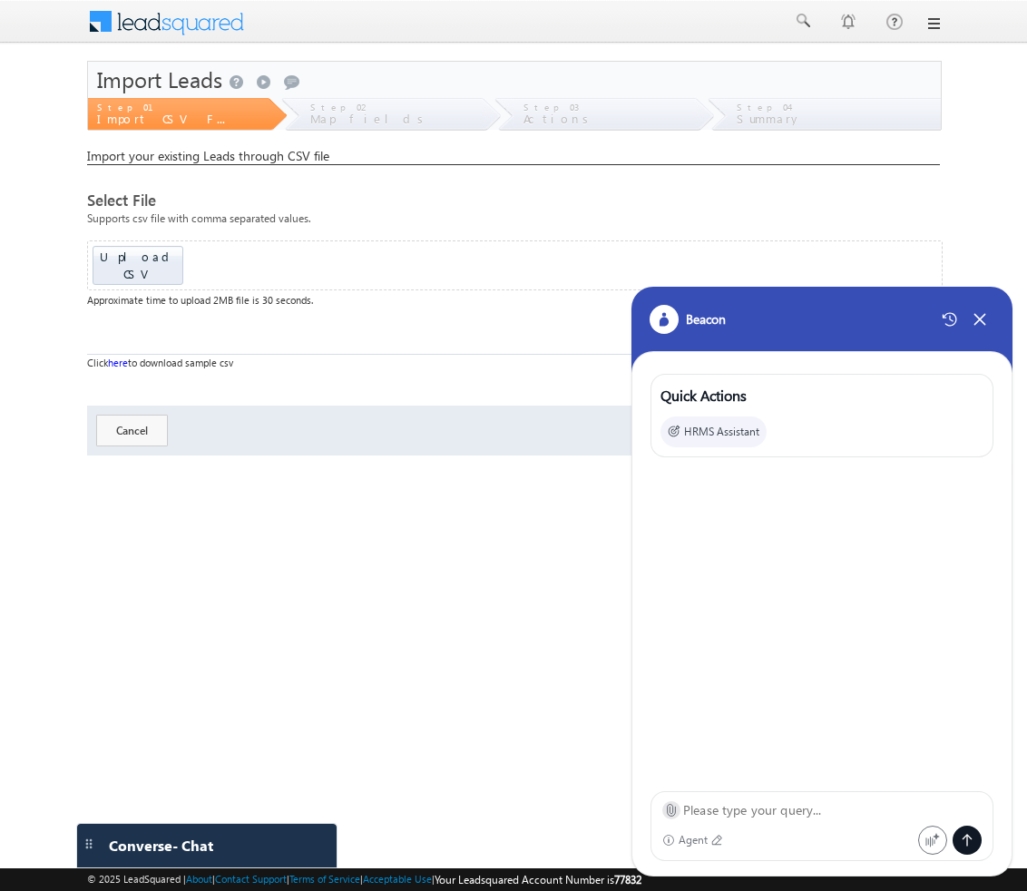
click at [672, 816] on icon at bounding box center [671, 810] width 14 height 14
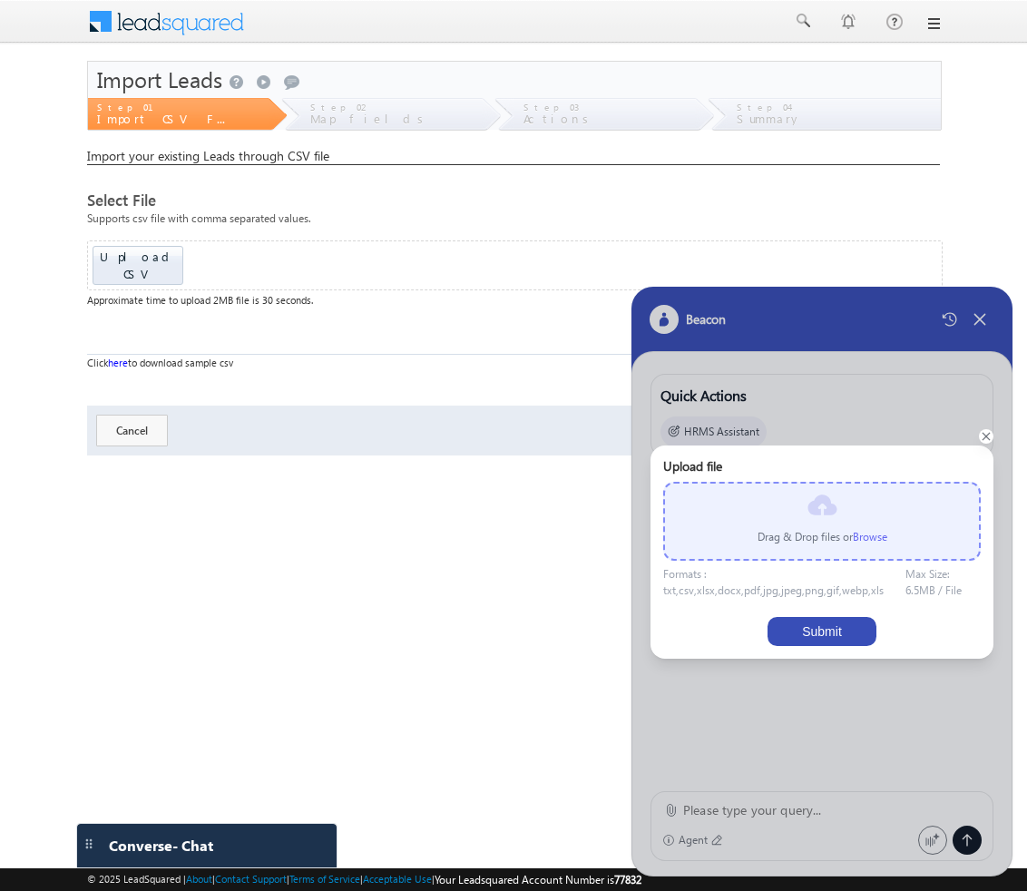
click at [867, 542] on label "Browse" at bounding box center [870, 537] width 34 height 14
click at [0, 0] on input "file" at bounding box center [0, 0] width 0 height 0
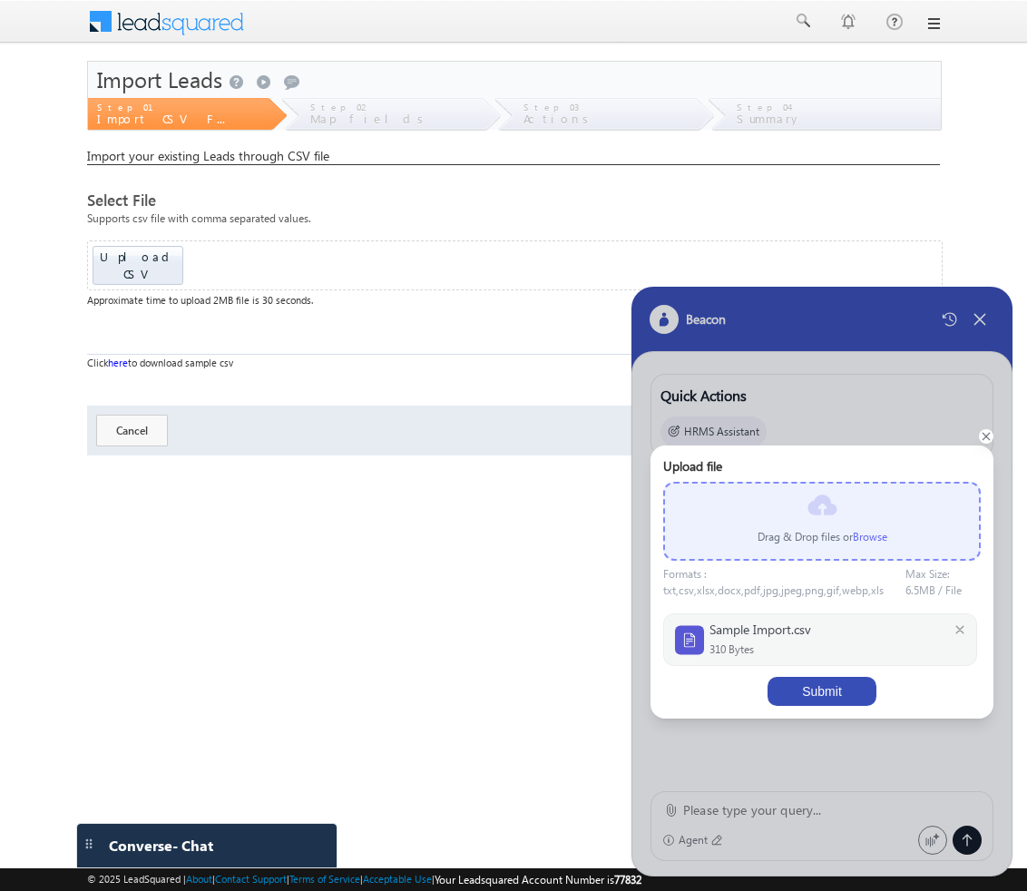
click at [827, 694] on button "Submit" at bounding box center [822, 691] width 109 height 29
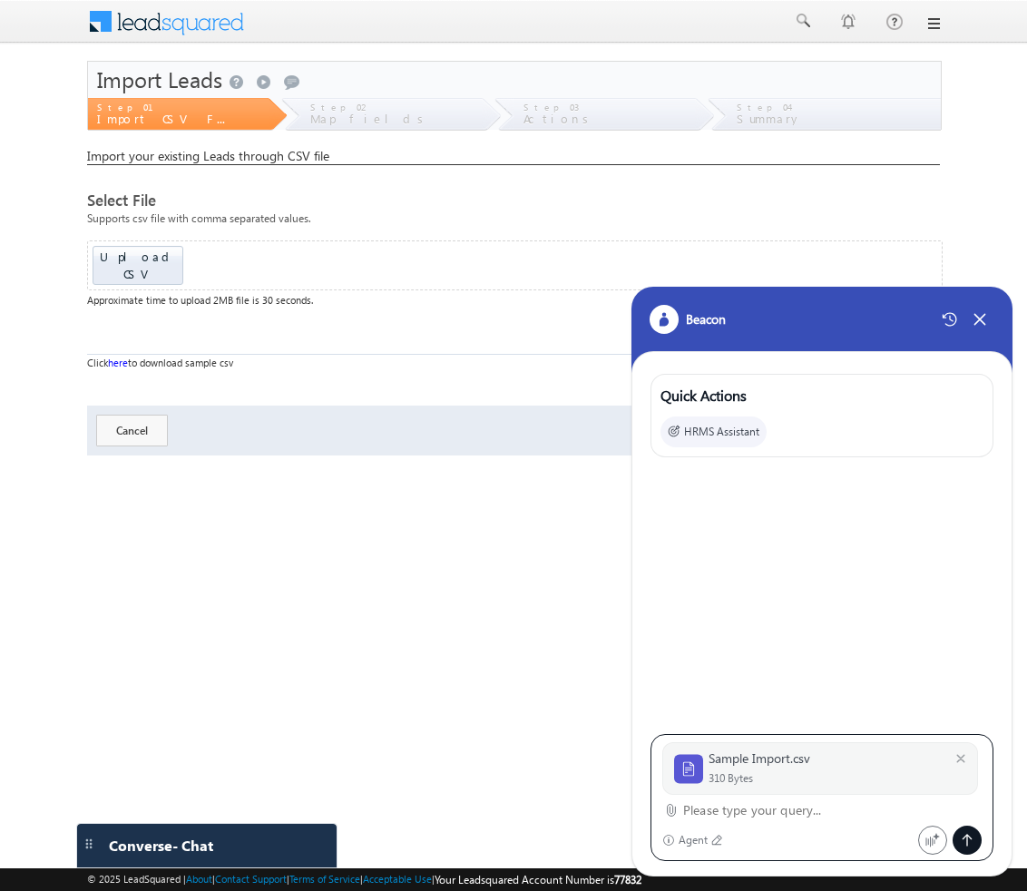
paste textarea "import leads with listname ok"
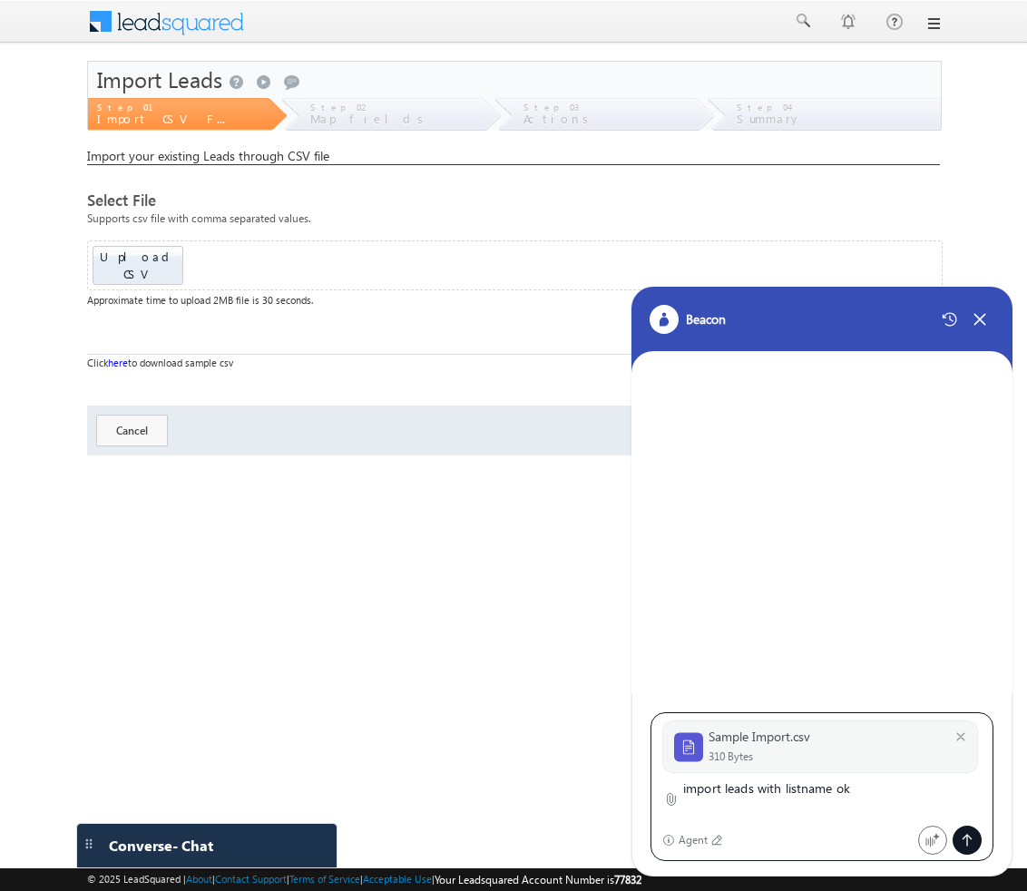
type textarea "import leads with listname ok"
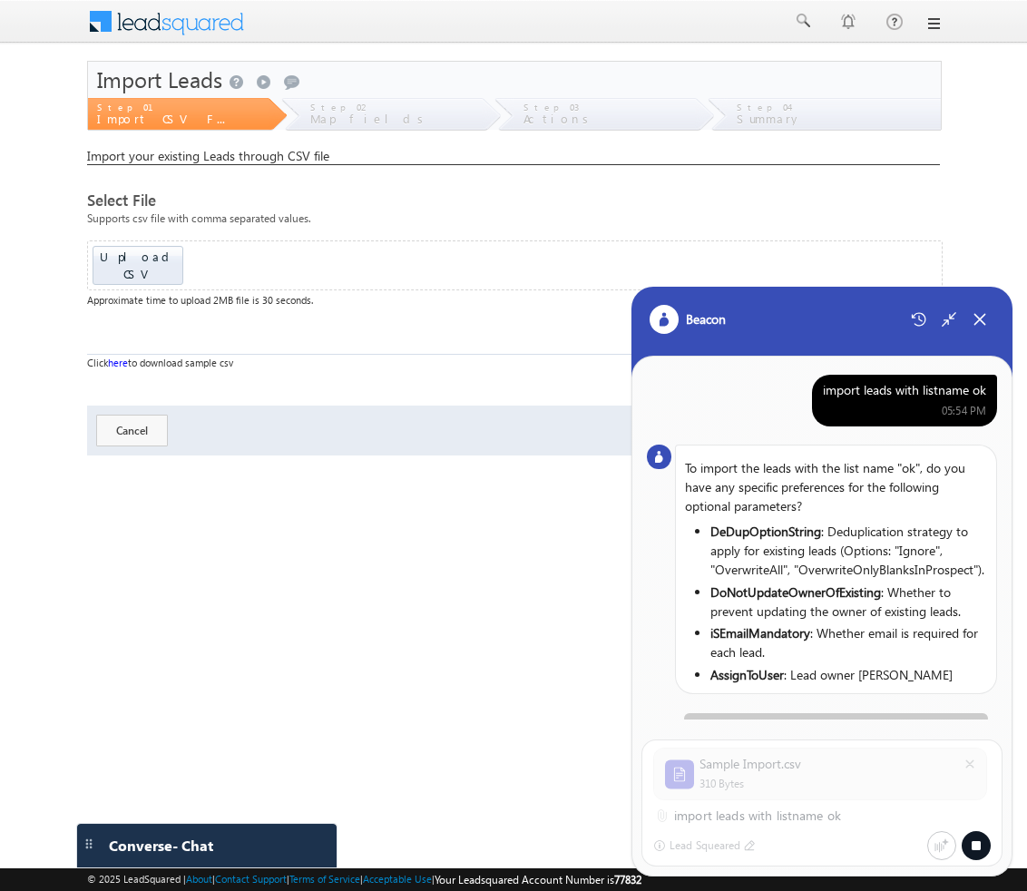
scroll to position [5, 0]
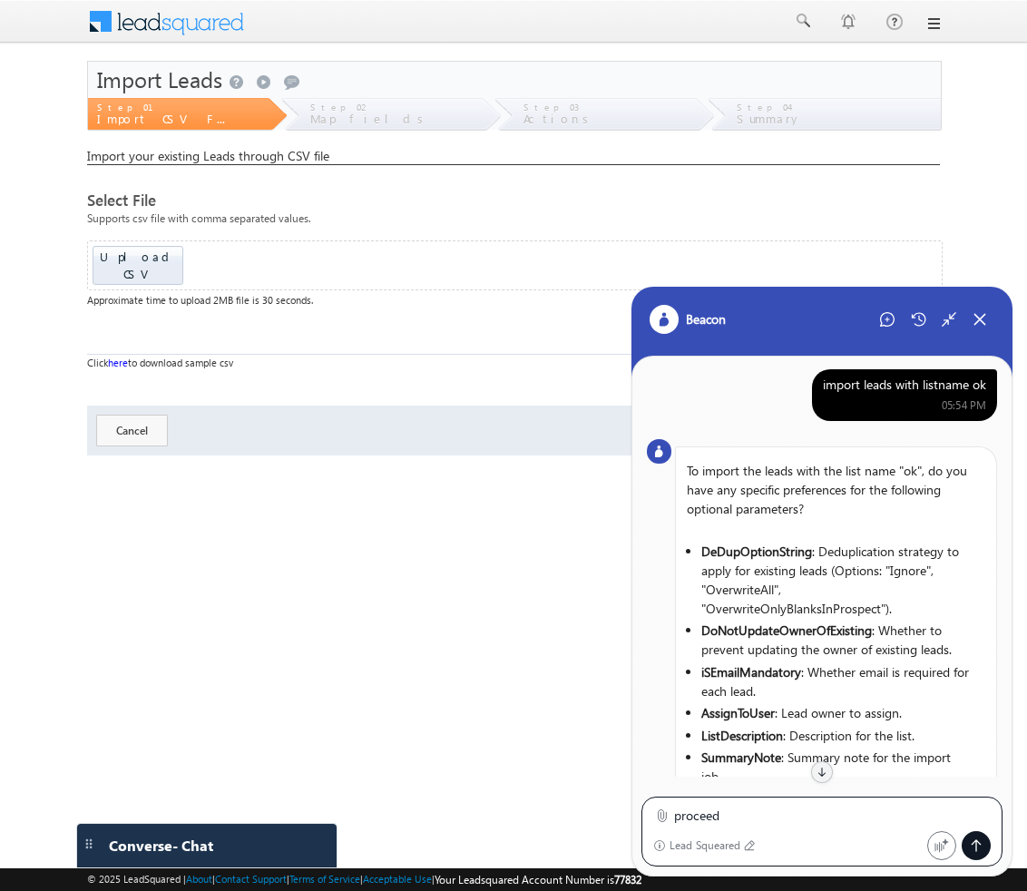
type textarea "proceed"
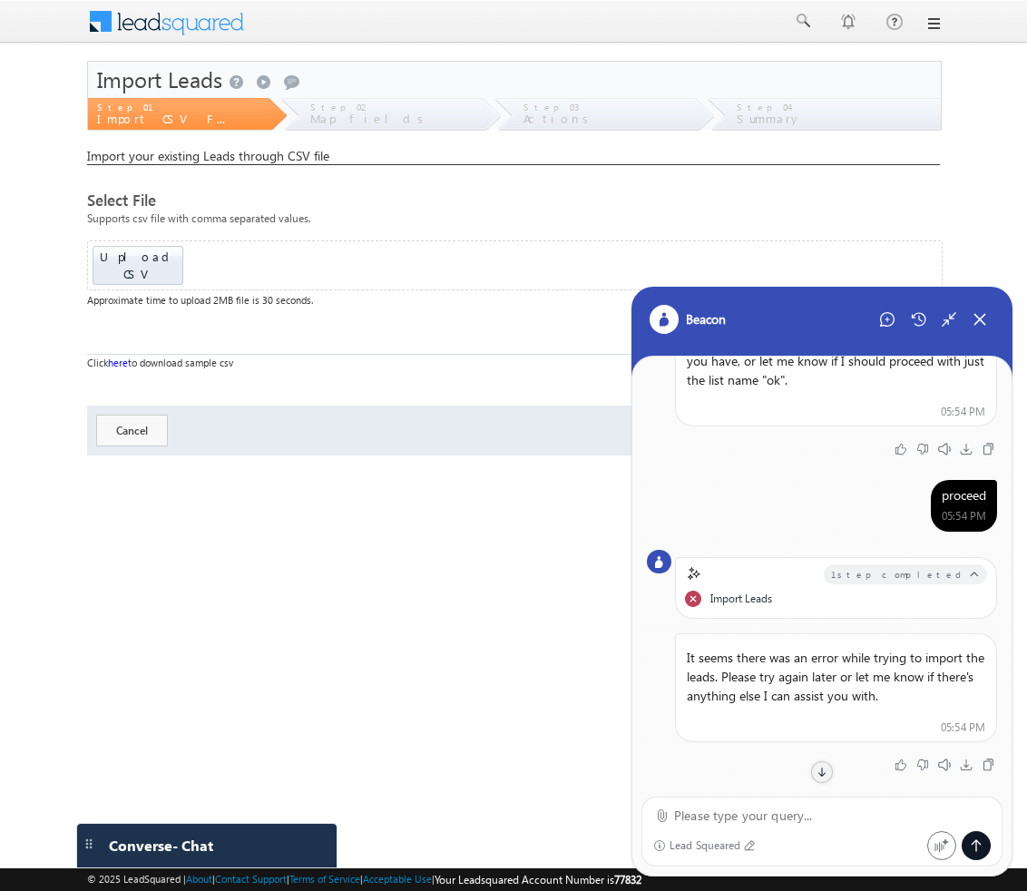
scroll to position [0, 0]
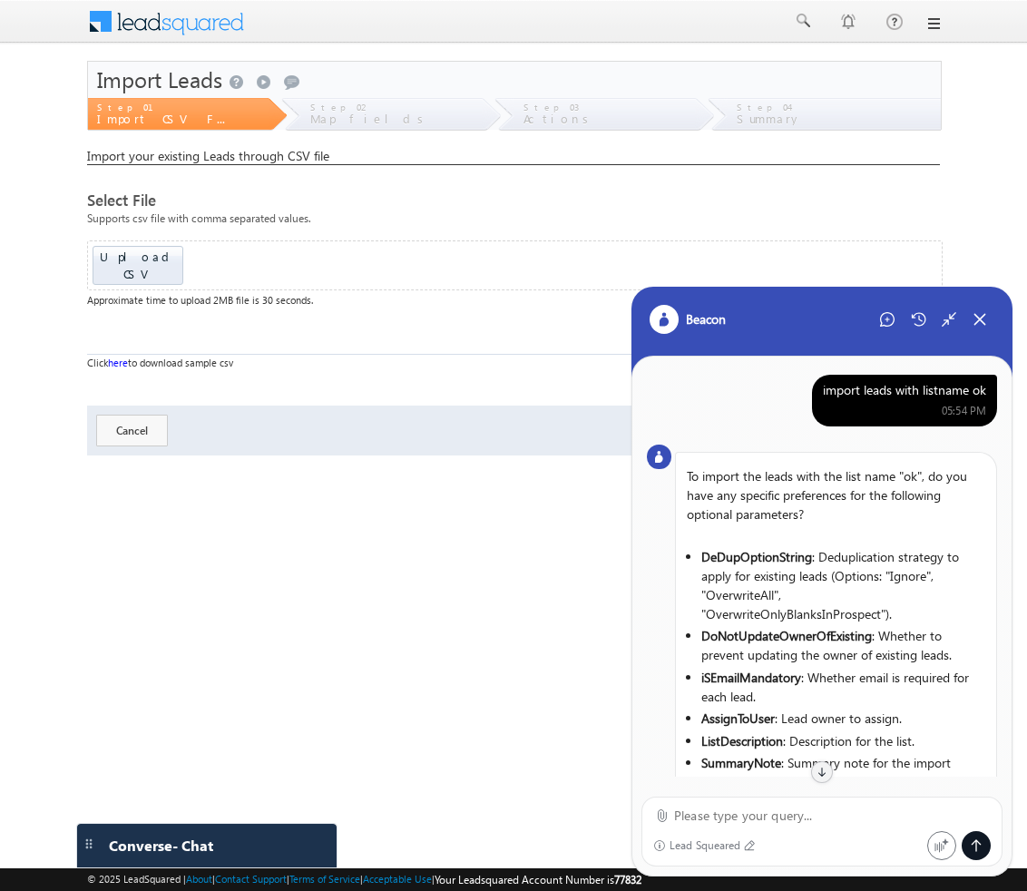
click at [888, 387] on div "import leads with listname ok" at bounding box center [904, 390] width 163 height 16
click at [889, 310] on div "Start New Chat" at bounding box center [887, 319] width 29 height 29
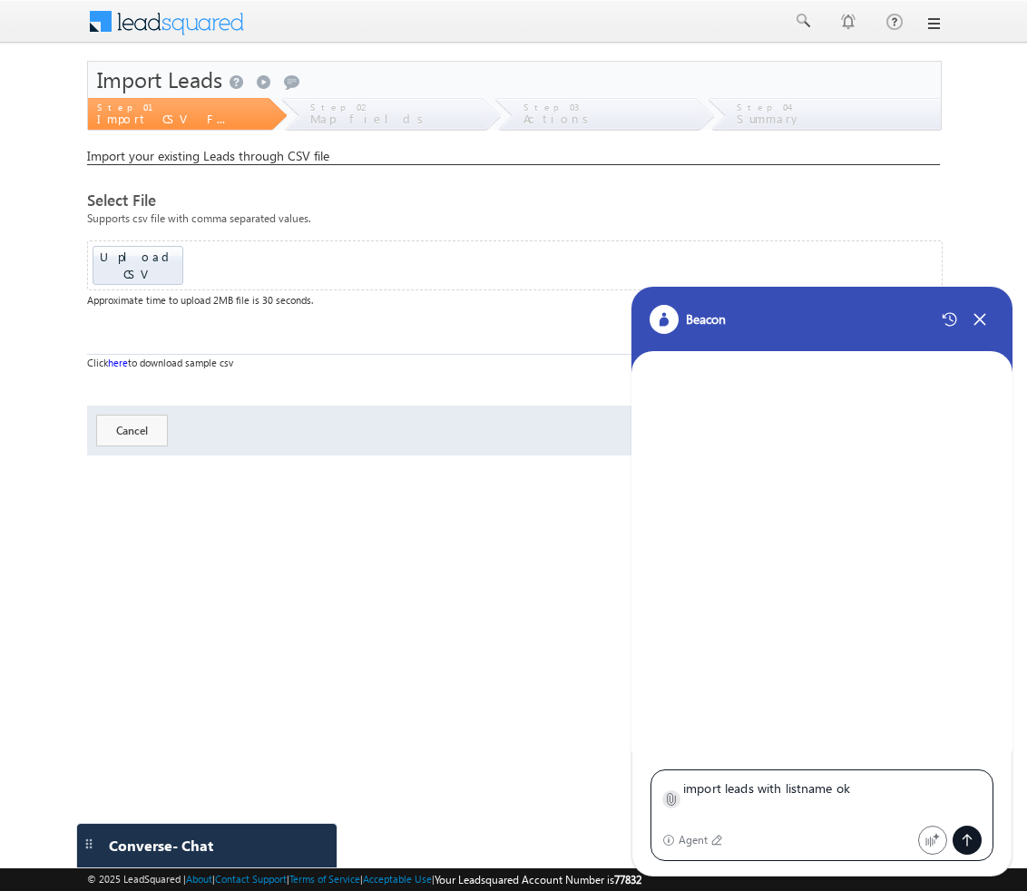
type textarea "import leads with listname ok"
click at [668, 807] on label at bounding box center [671, 800] width 14 height 19
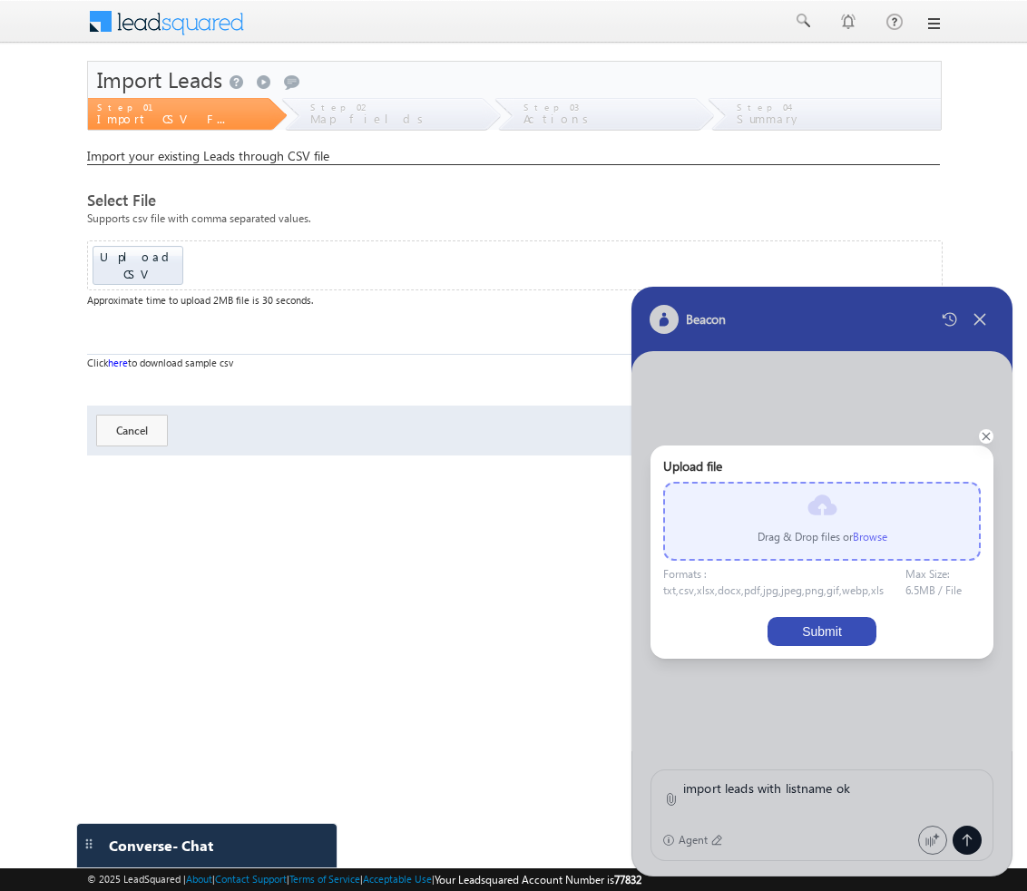
click at [876, 540] on label "Browse" at bounding box center [870, 537] width 34 height 14
click at [0, 0] on input "file" at bounding box center [0, 0] width 0 height 0
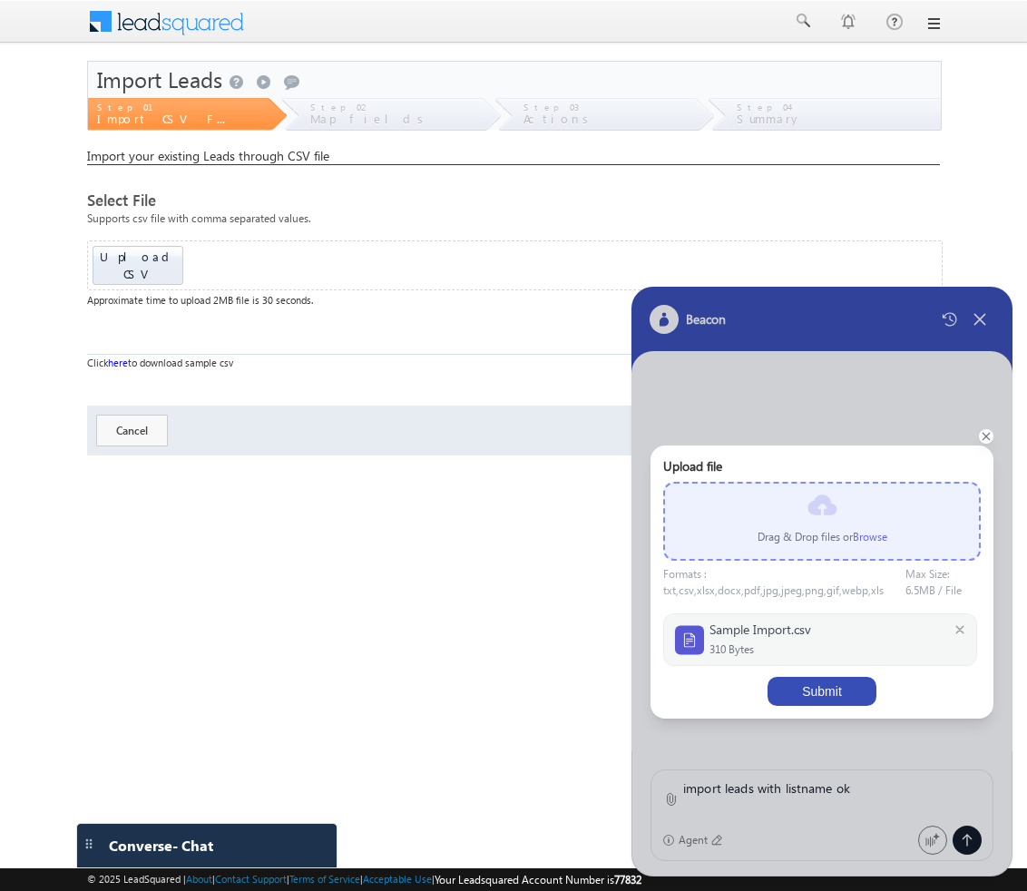
click at [850, 695] on button "Submit" at bounding box center [822, 691] width 109 height 29
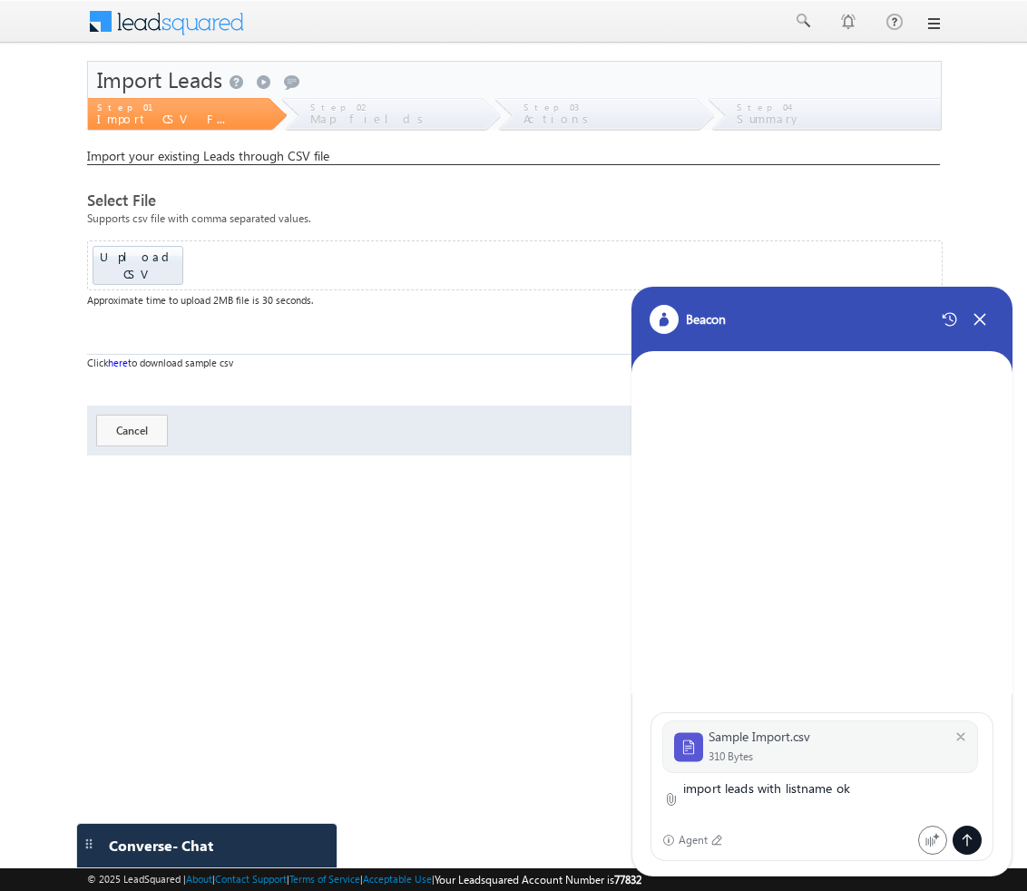
click at [972, 841] on icon at bounding box center [967, 840] width 15 height 15
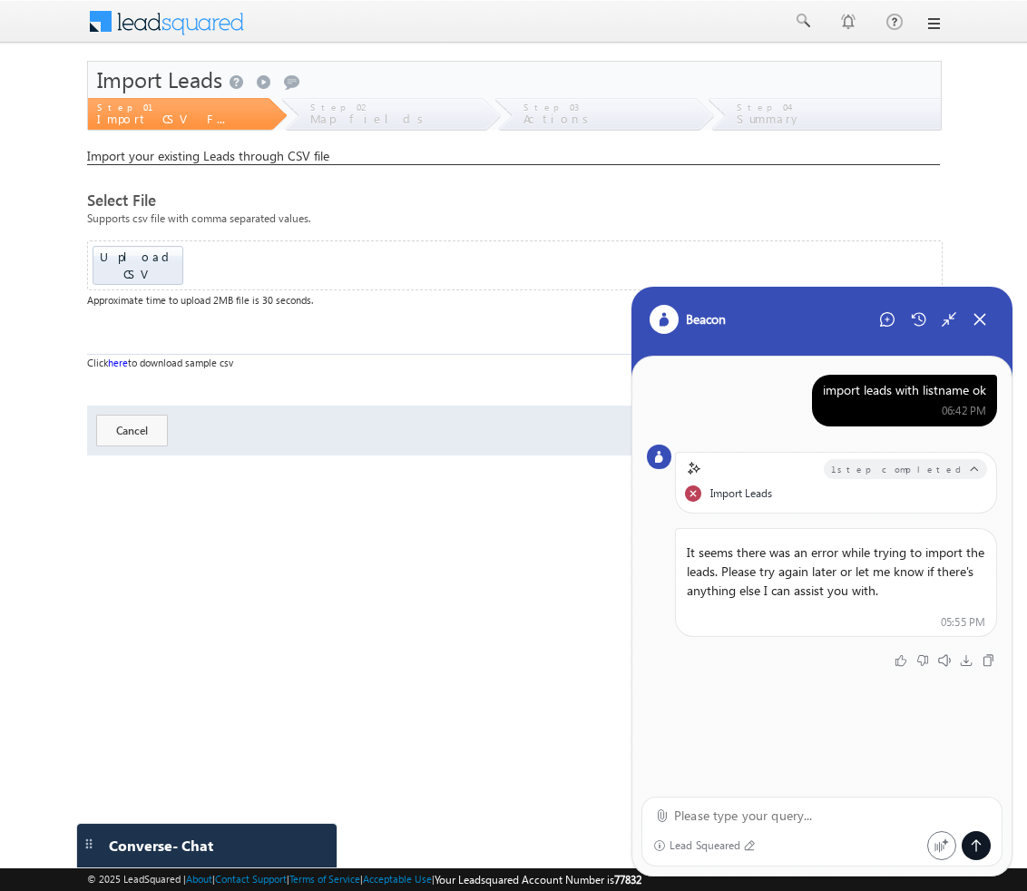
click at [887, 387] on div "import leads with listname ok" at bounding box center [904, 390] width 163 height 16
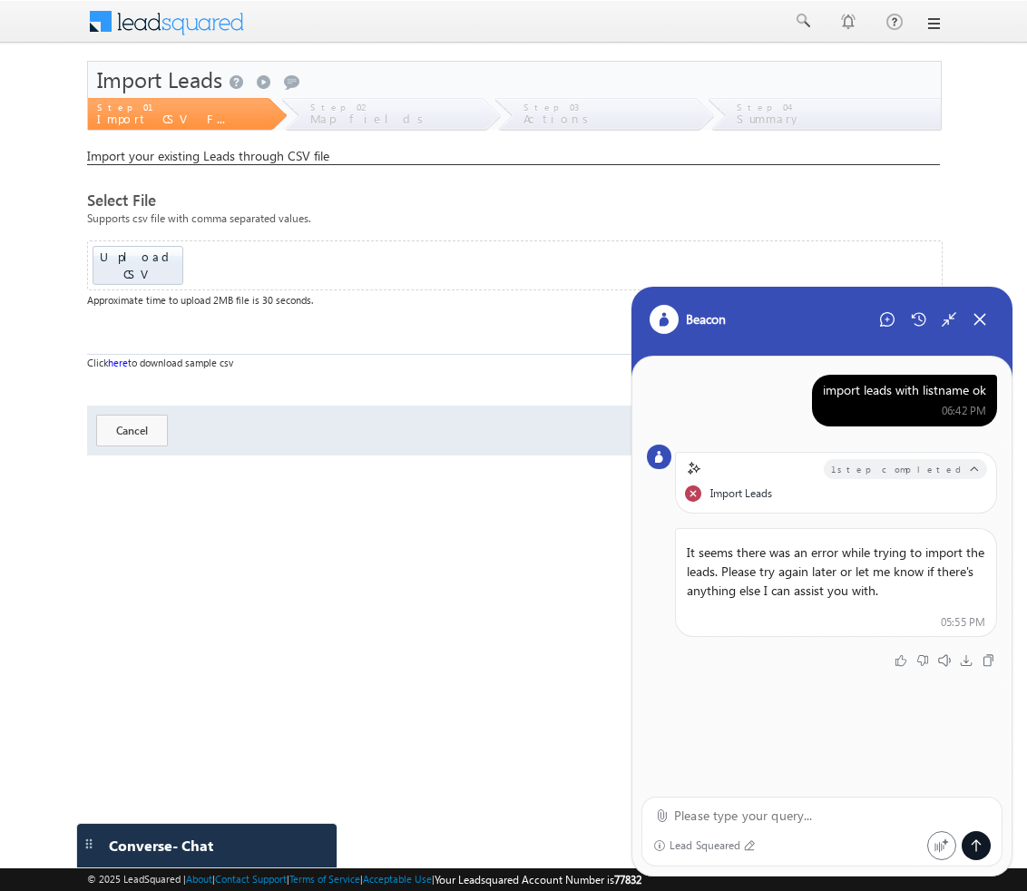
click at [875, 332] on div at bounding box center [934, 319] width 122 height 29
click at [885, 321] on icon at bounding box center [887, 319] width 15 height 15
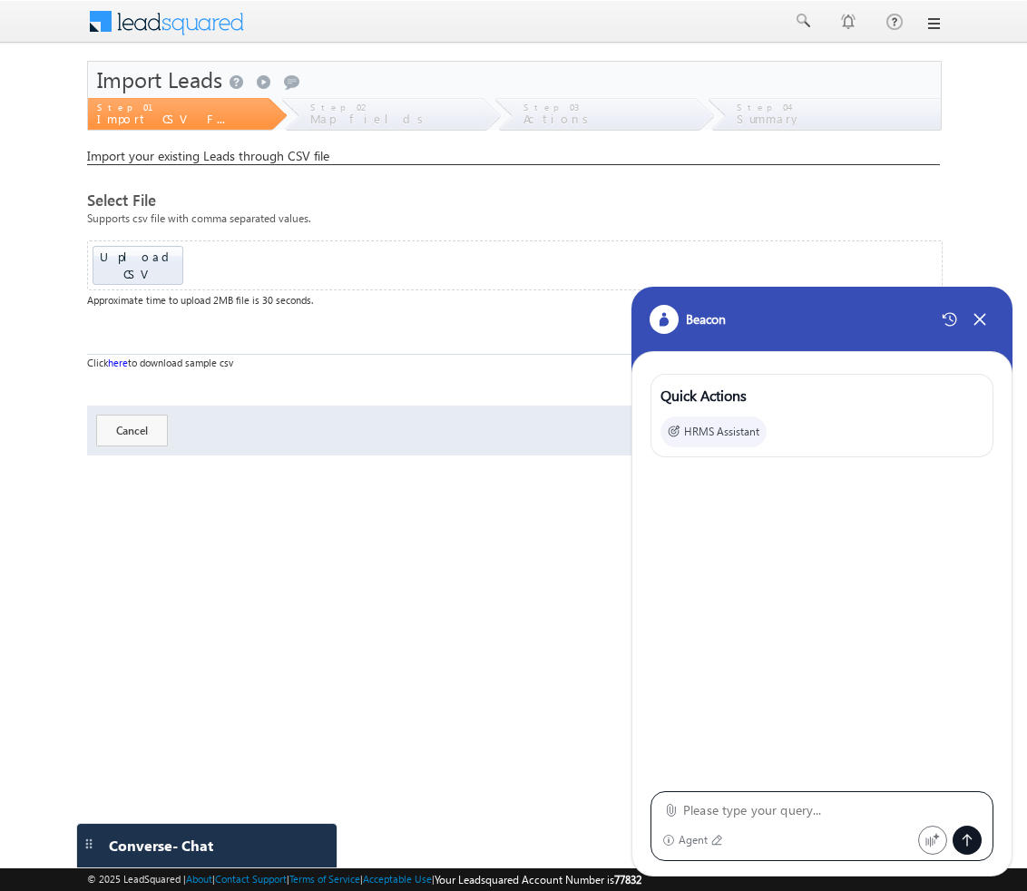
paste textarea "import leads with listname ok"
type textarea "import leads with listname ok"
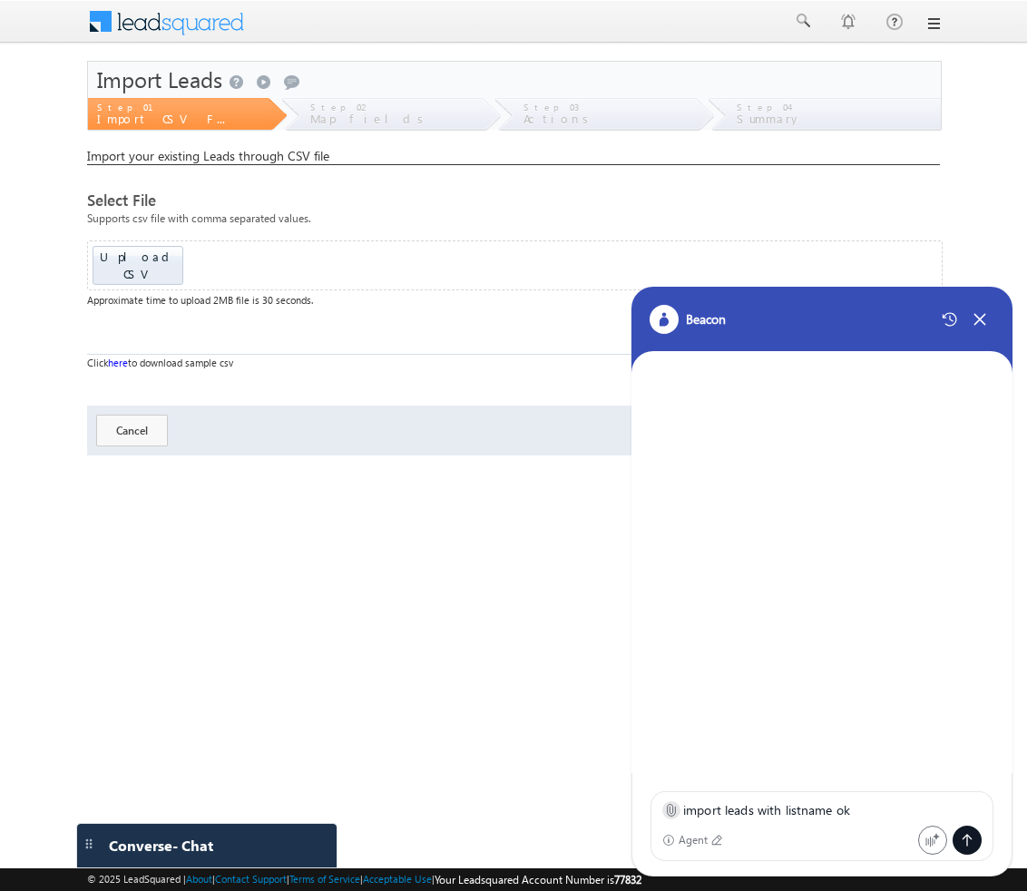
click at [678, 807] on div at bounding box center [672, 810] width 18 height 18
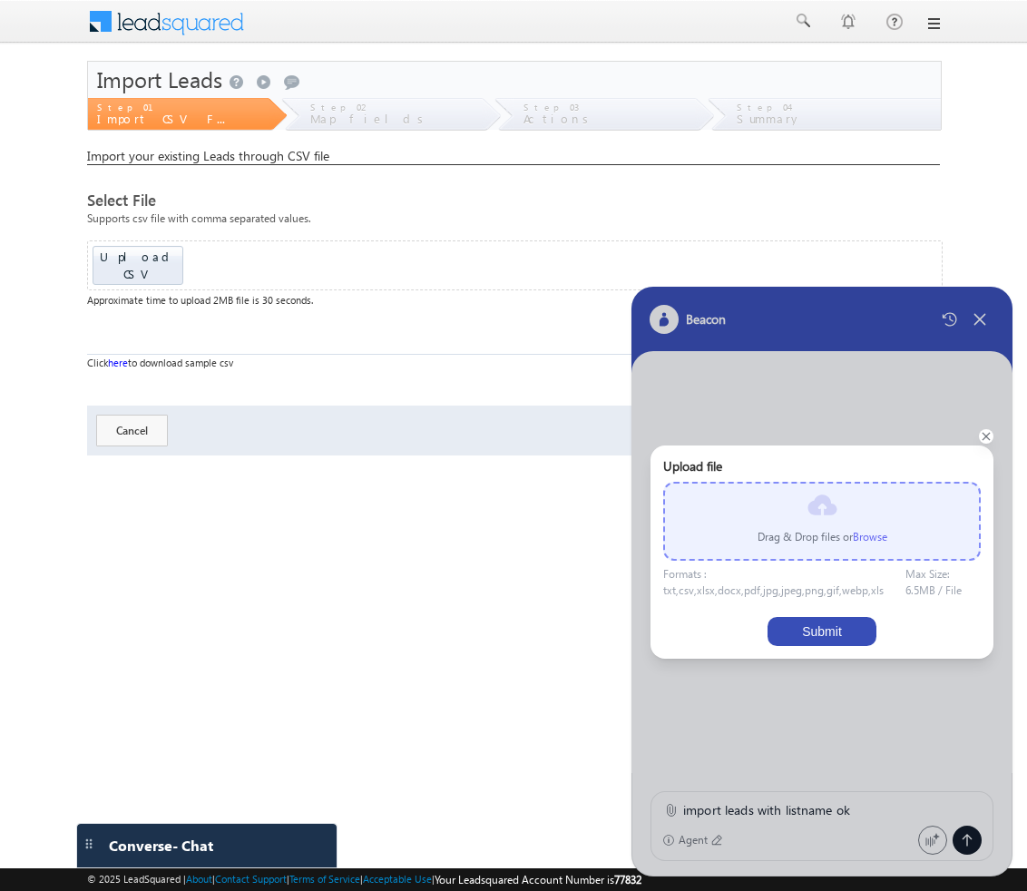
click at [863, 540] on label "Browse" at bounding box center [870, 537] width 34 height 14
click at [0, 0] on input "file" at bounding box center [0, 0] width 0 height 0
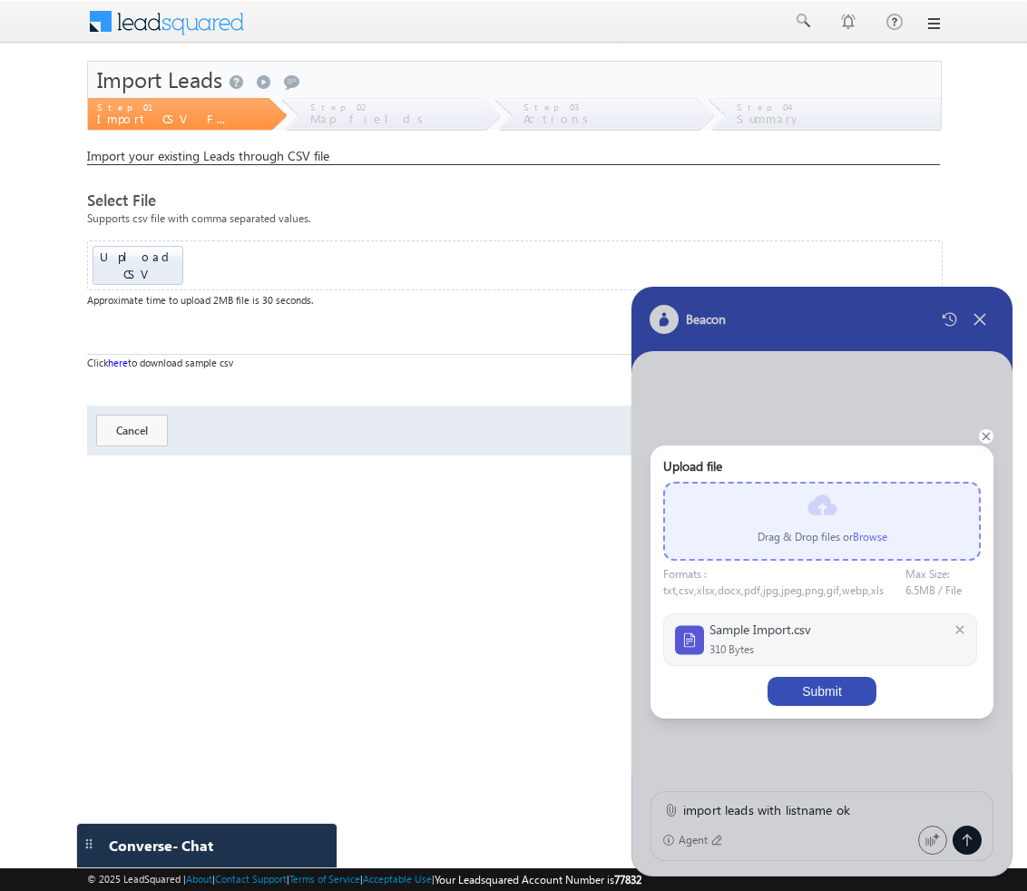
click at [847, 697] on button "Submit" at bounding box center [822, 691] width 109 height 29
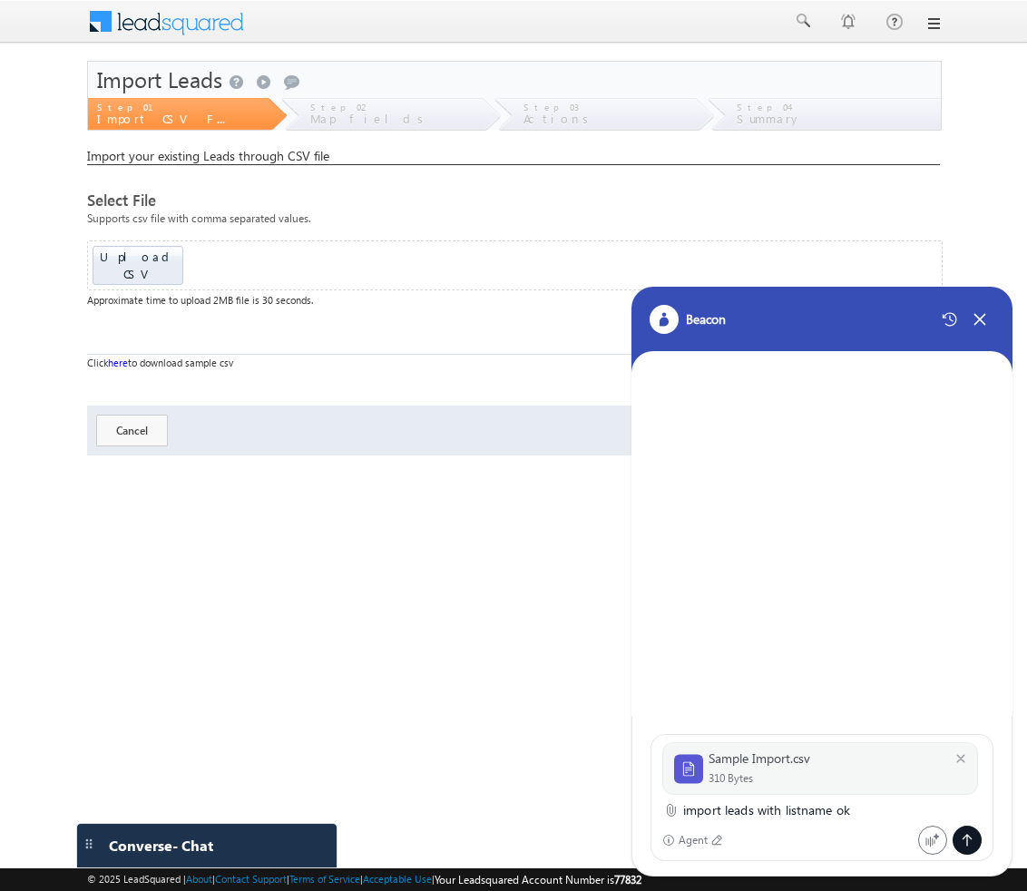
click at [969, 840] on icon at bounding box center [967, 840] width 15 height 15
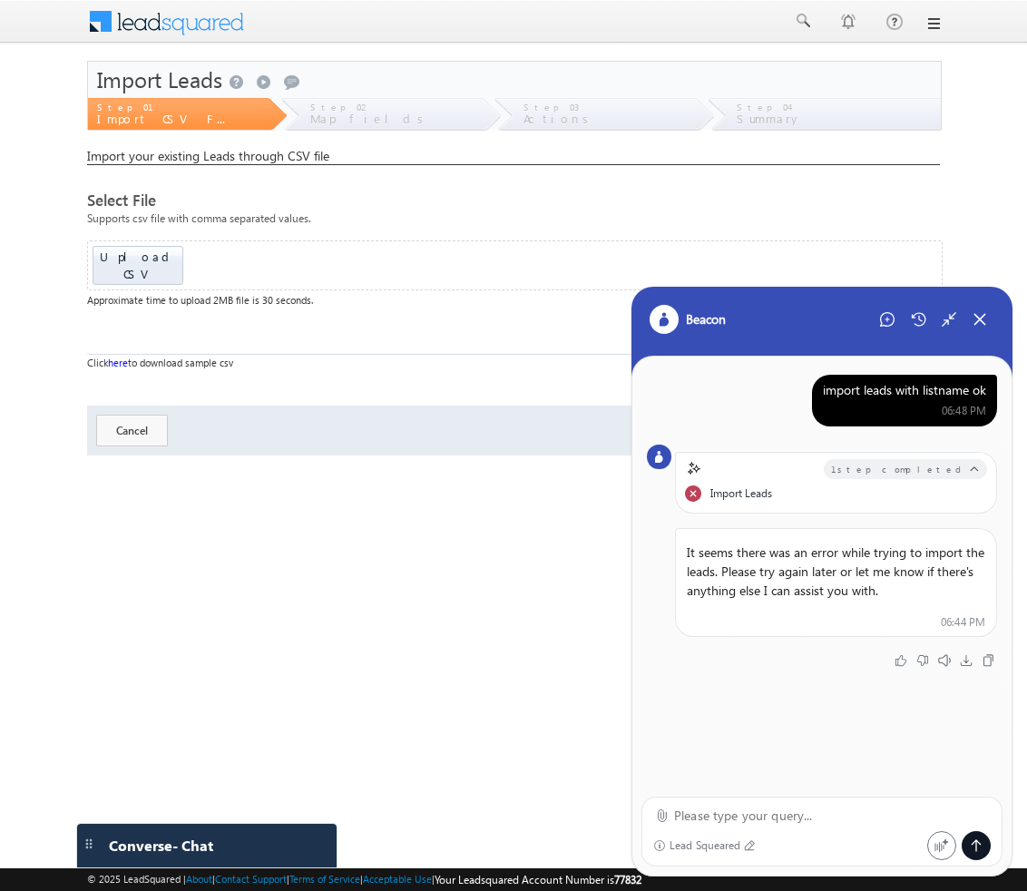
click at [907, 396] on div "import leads with listname ok" at bounding box center [904, 390] width 163 height 16
click at [892, 325] on icon at bounding box center [887, 319] width 15 height 15
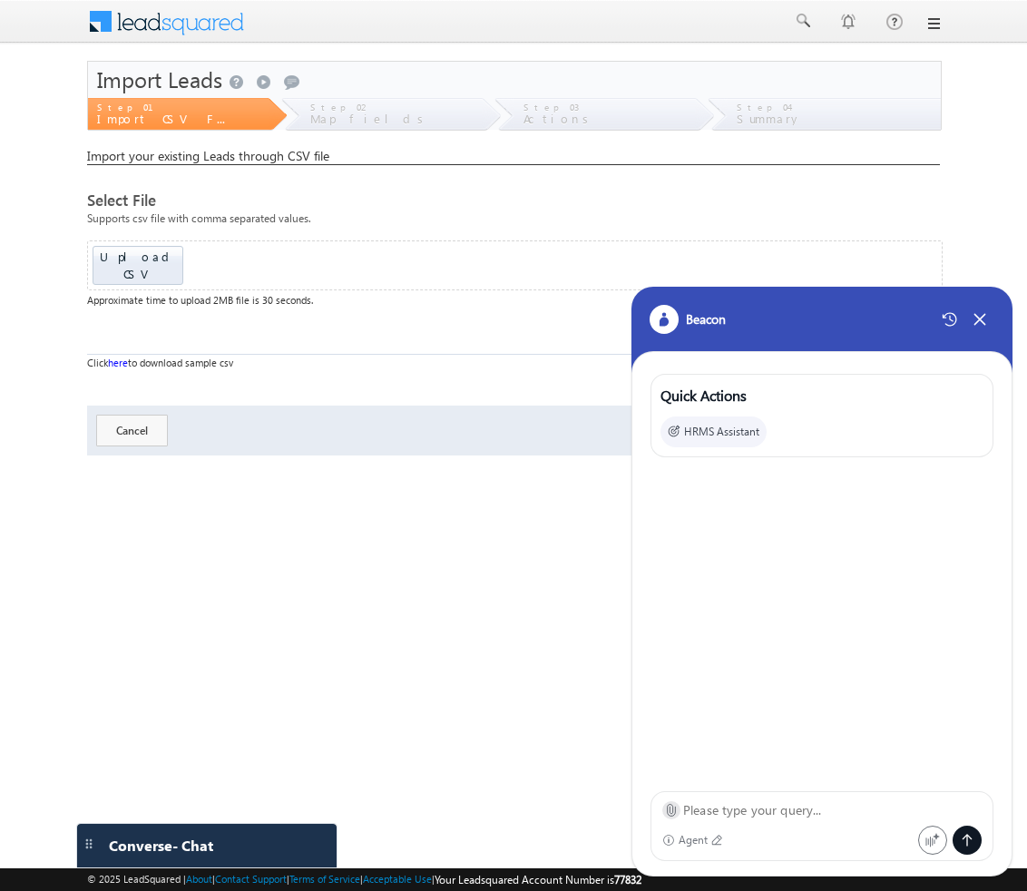
click at [673, 804] on icon at bounding box center [671, 810] width 14 height 14
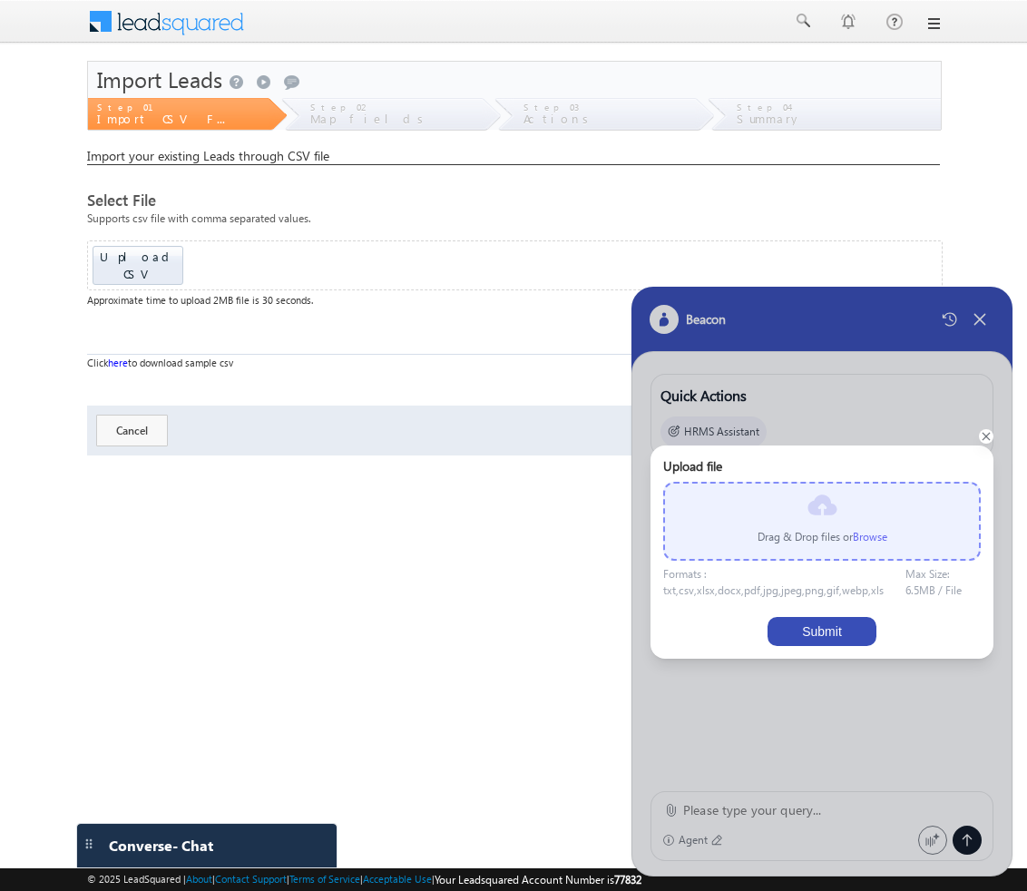
click at [868, 532] on label "Browse" at bounding box center [870, 537] width 34 height 14
click at [0, 0] on input "file" at bounding box center [0, 0] width 0 height 0
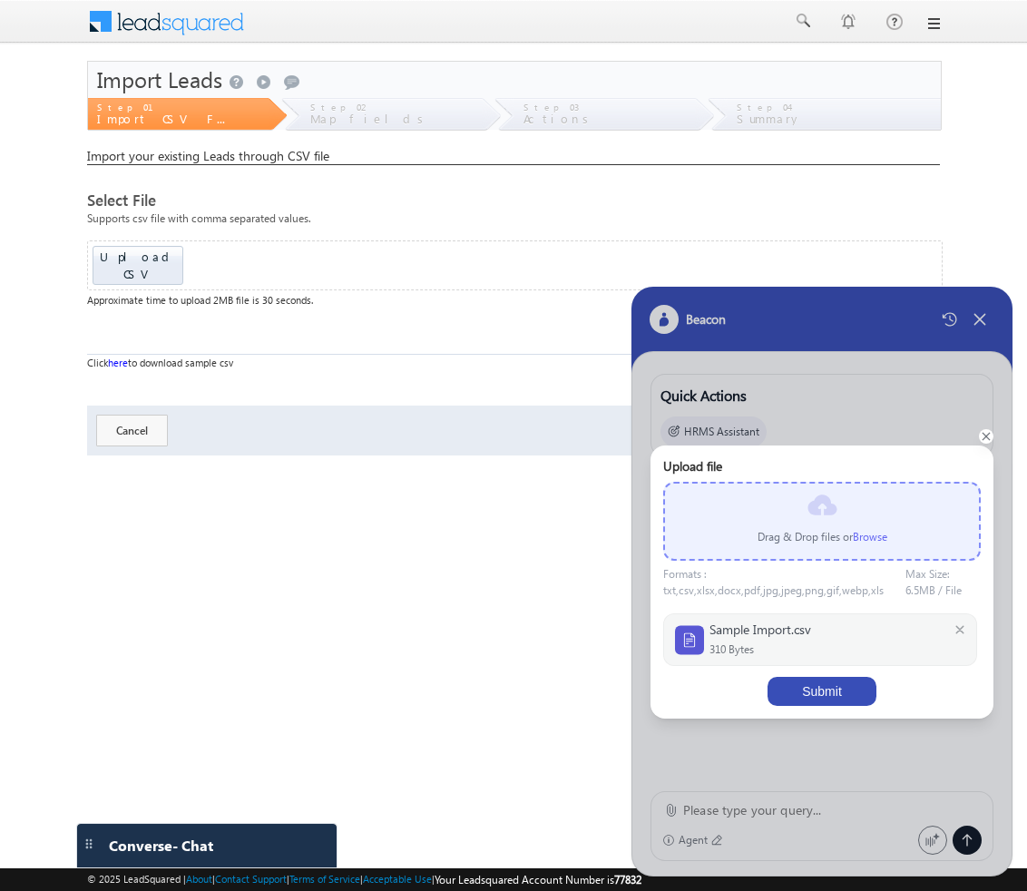
click at [799, 692] on button "Submit" at bounding box center [822, 691] width 109 height 29
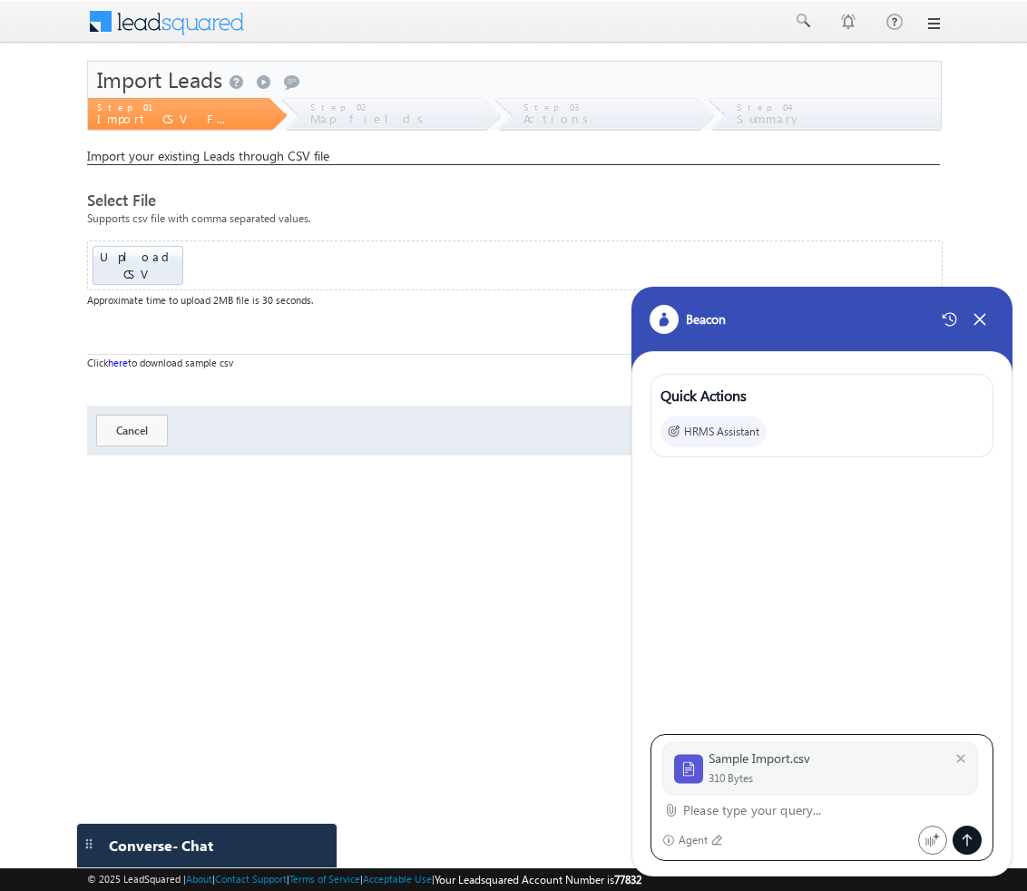
paste textarea "import leads with listname ok"
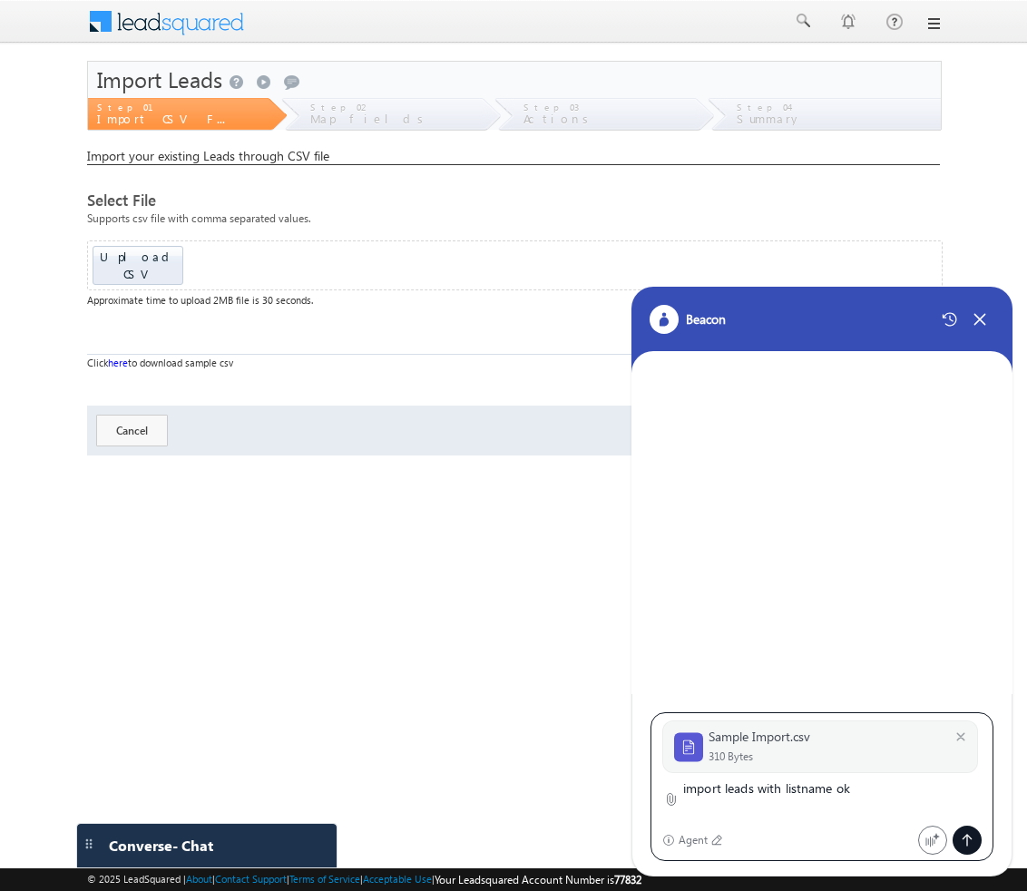
type textarea "import leads with listname ok"
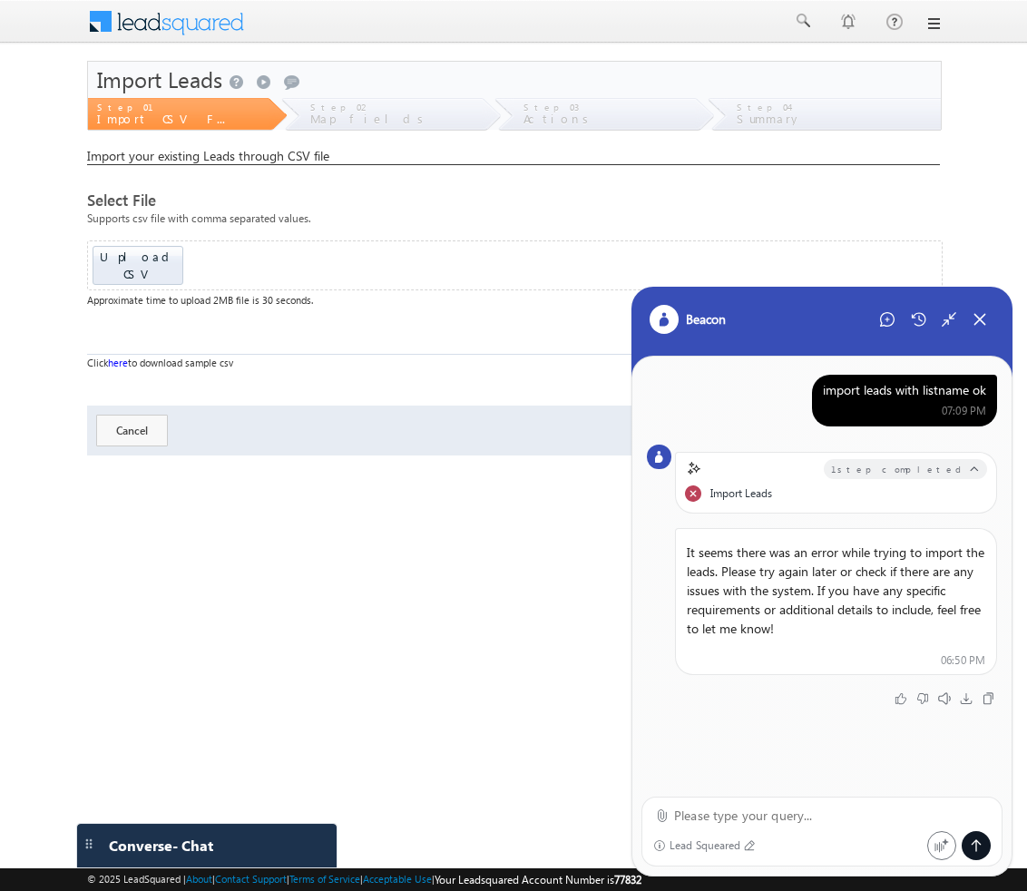
click at [859, 396] on div "import leads with listname ok" at bounding box center [904, 390] width 163 height 16
click at [888, 314] on icon at bounding box center [887, 319] width 15 height 15
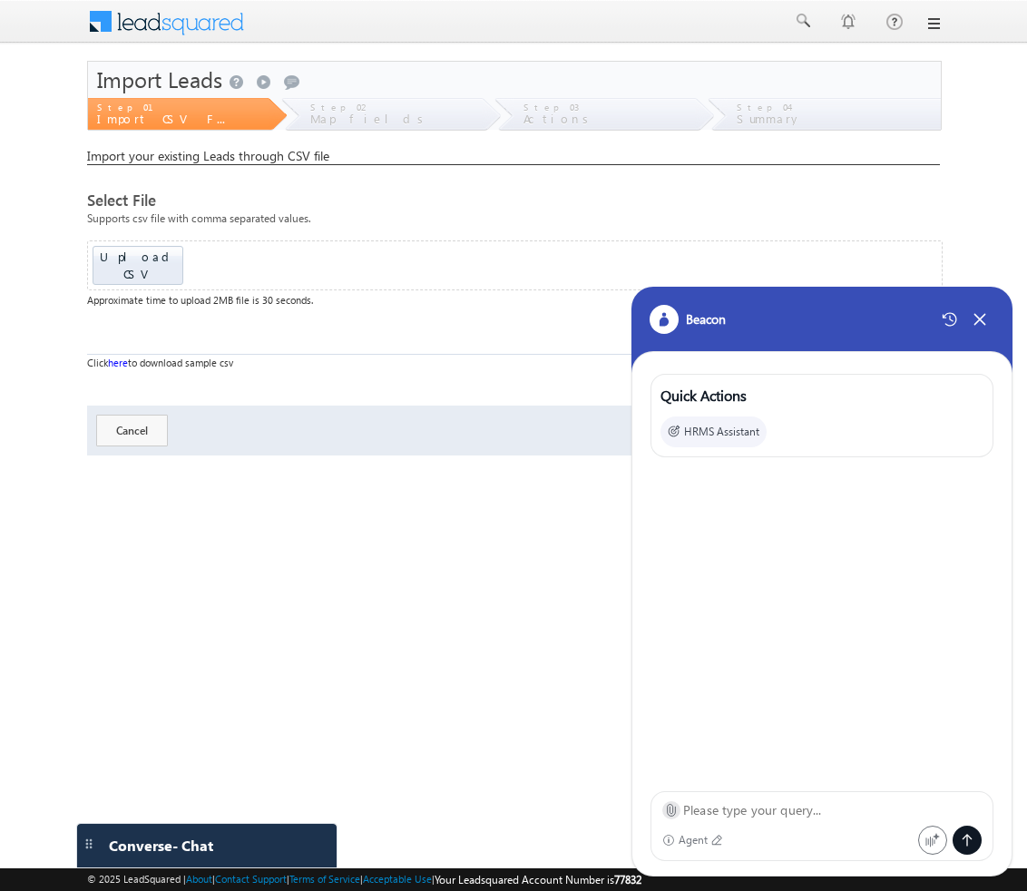
click at [673, 811] on icon at bounding box center [671, 810] width 14 height 14
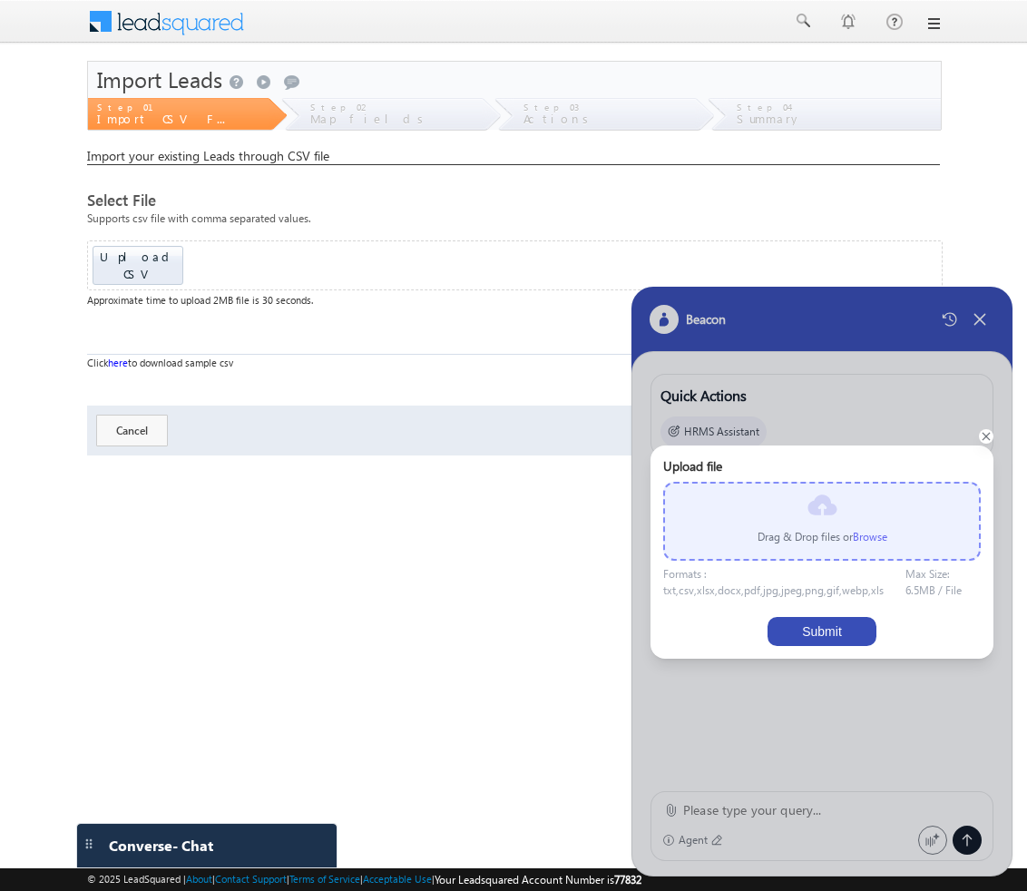
click at [879, 540] on label "Browse" at bounding box center [870, 537] width 34 height 14
click at [0, 0] on input "file" at bounding box center [0, 0] width 0 height 0
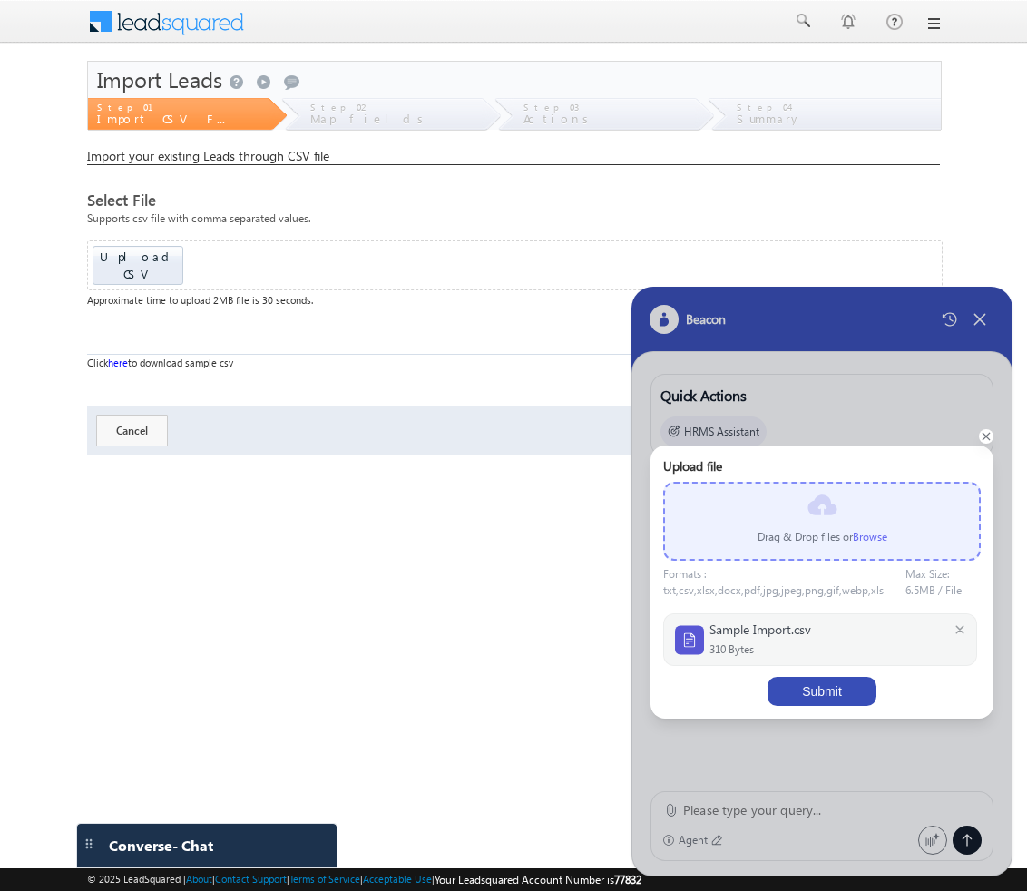
click at [777, 692] on button "Submit" at bounding box center [822, 691] width 109 height 29
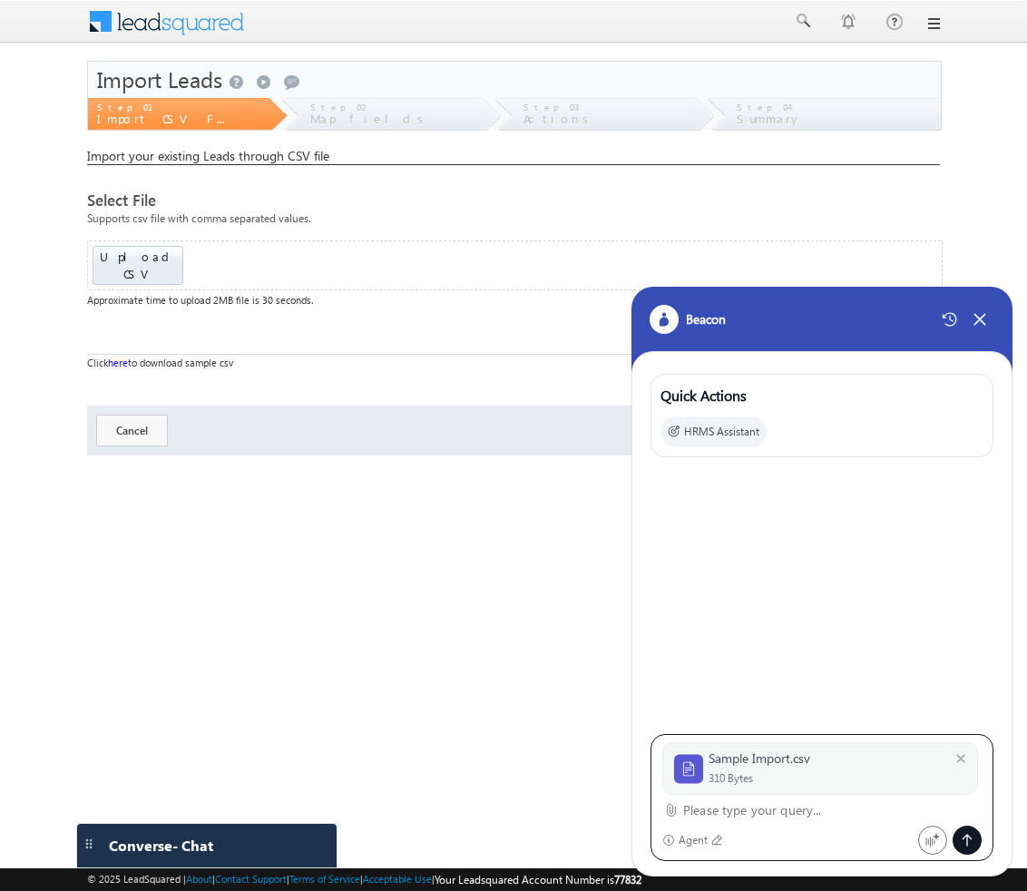
paste textarea "import leads with listname ok"
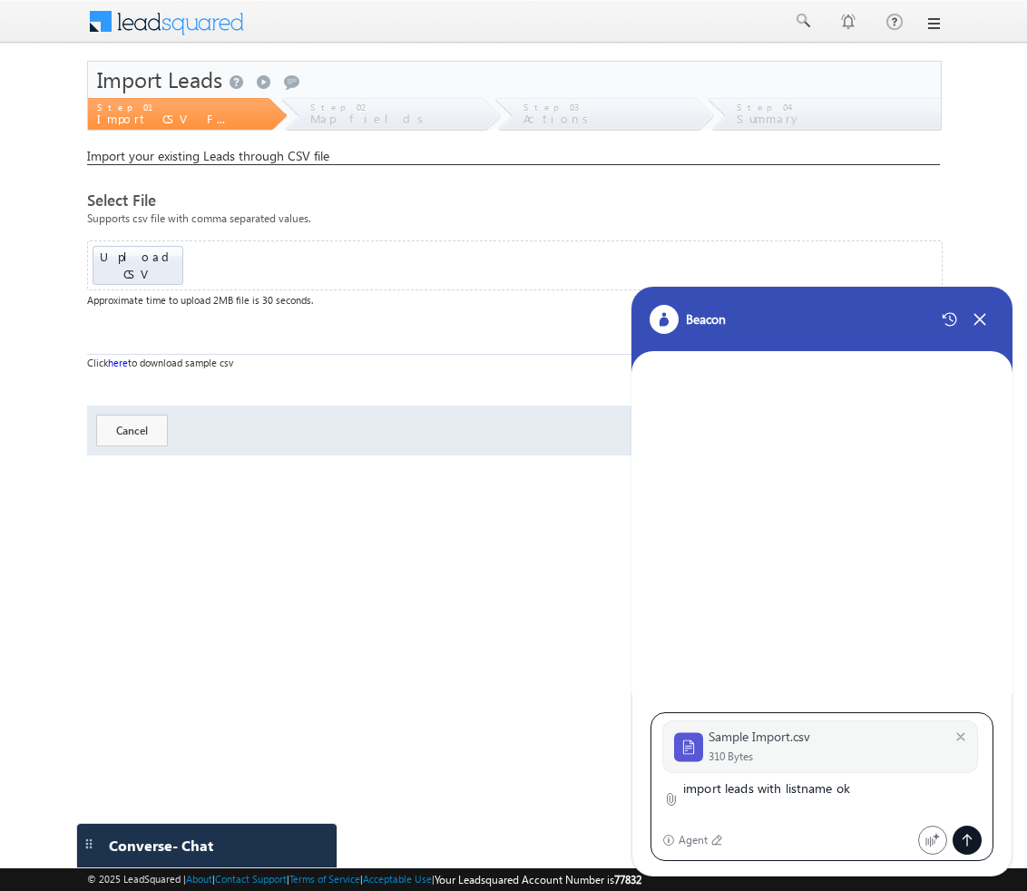
type textarea "import leads with listname ok"
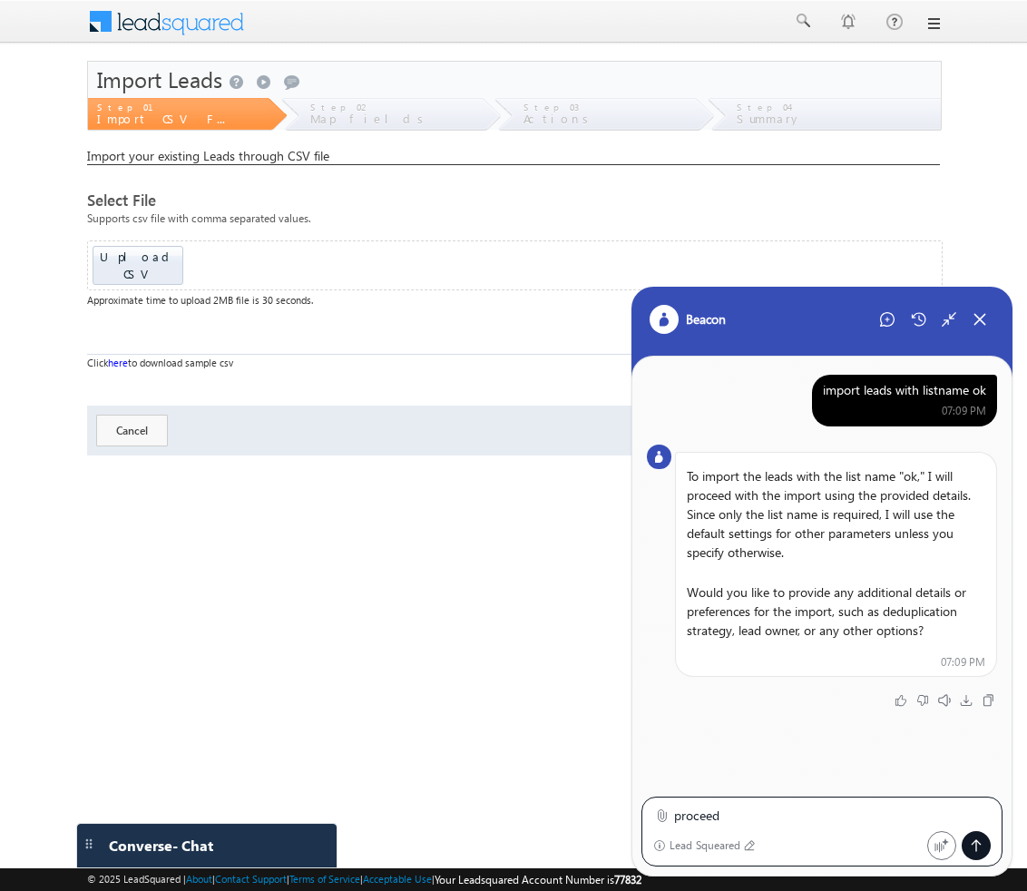
type textarea "proceed"
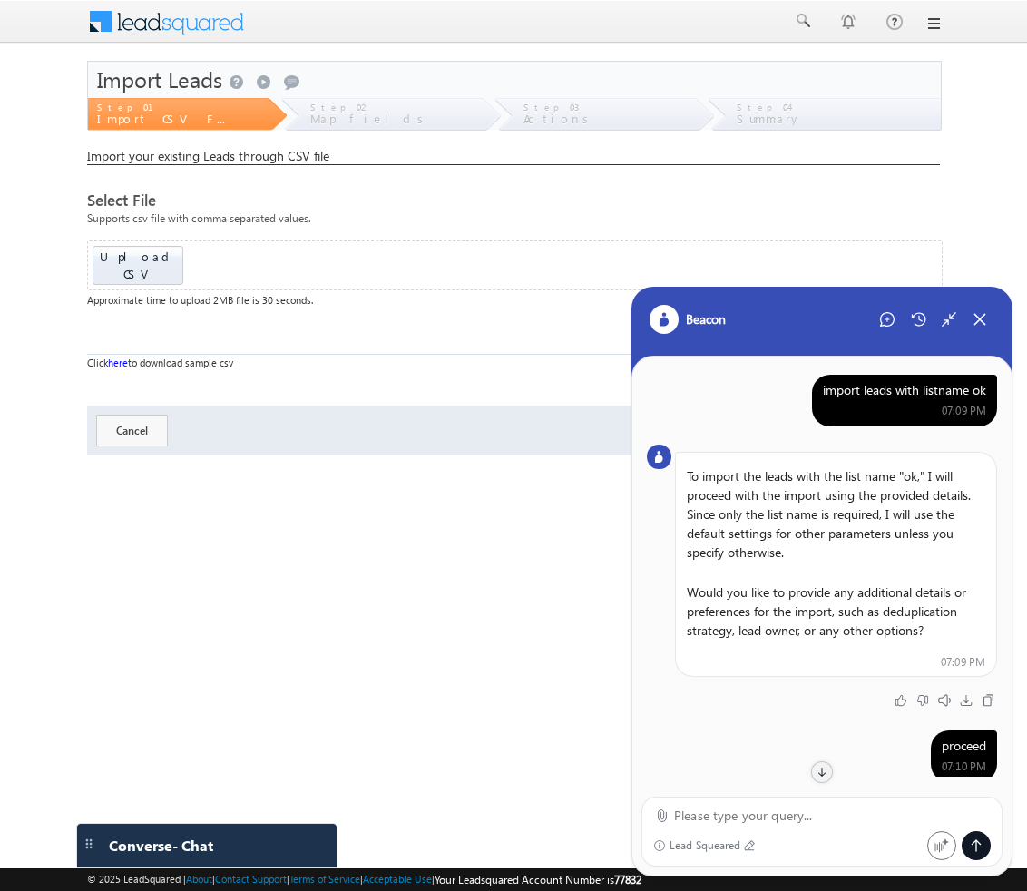
click at [898, 384] on div "import leads with listname ok" at bounding box center [904, 390] width 163 height 16
click at [885, 312] on icon at bounding box center [887, 319] width 15 height 15
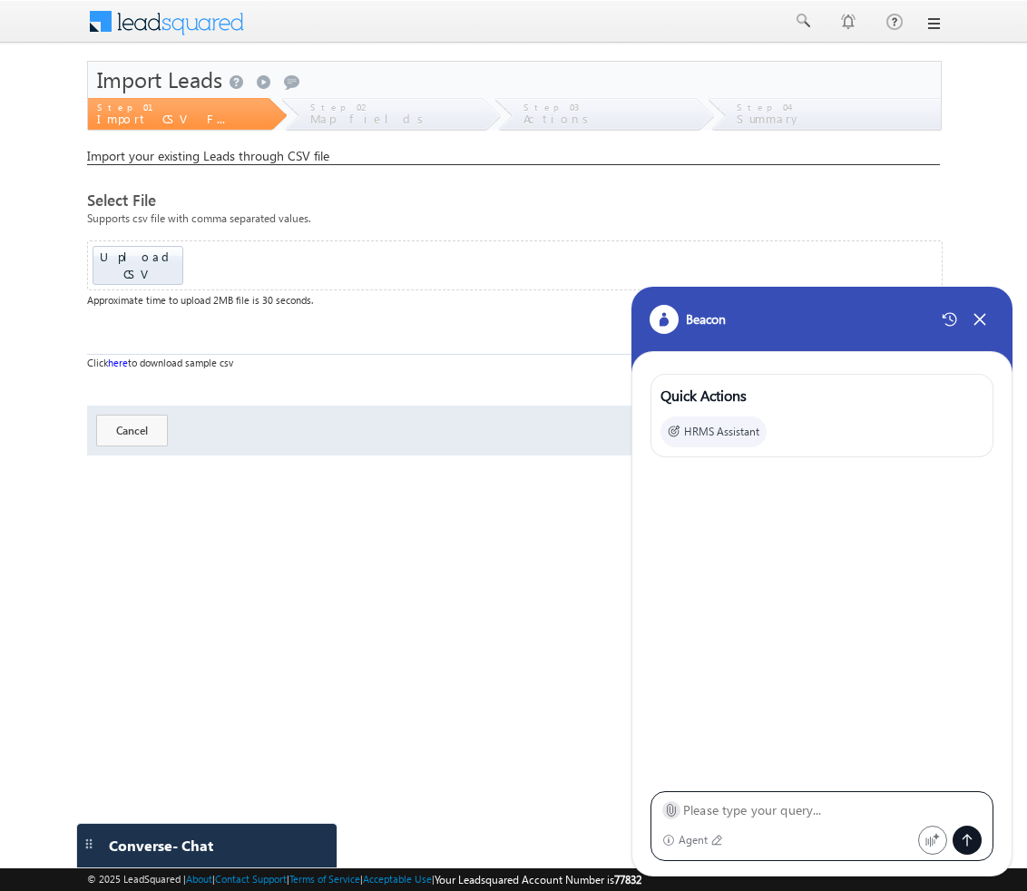
click at [664, 808] on icon at bounding box center [671, 810] width 14 height 14
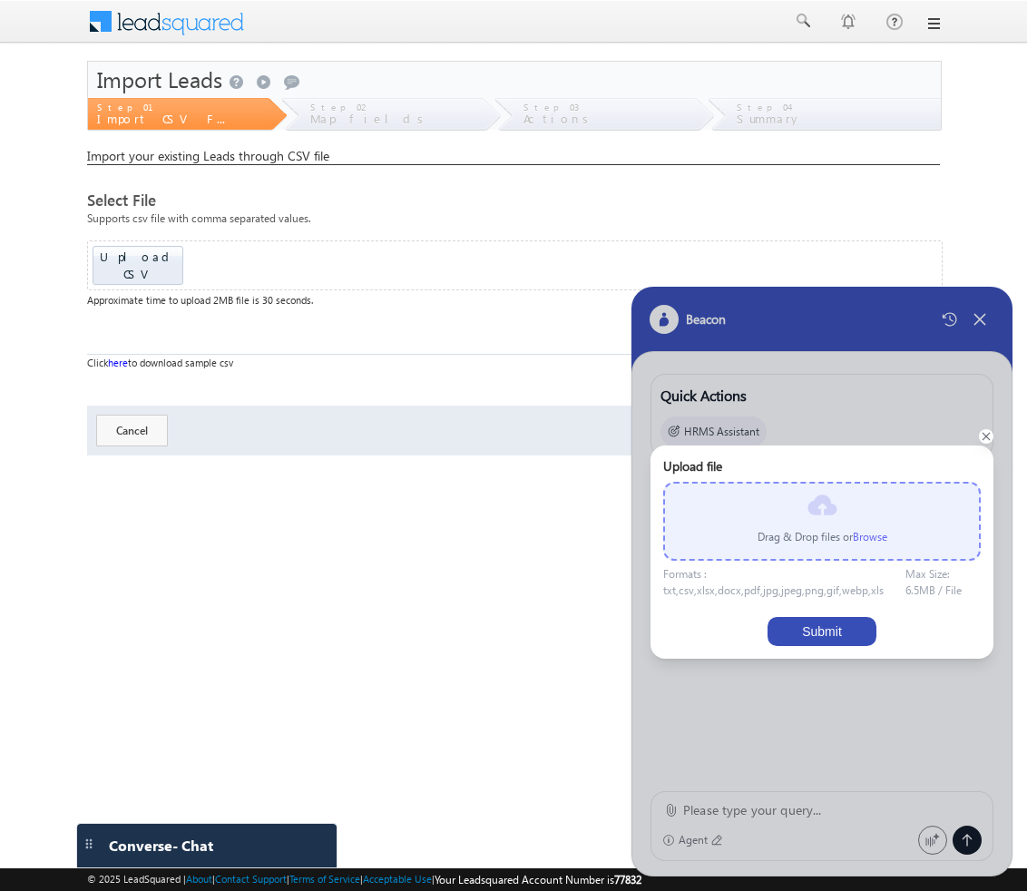
click at [883, 542] on label "Browse" at bounding box center [870, 537] width 34 height 14
click at [0, 0] on input "file" at bounding box center [0, 0] width 0 height 0
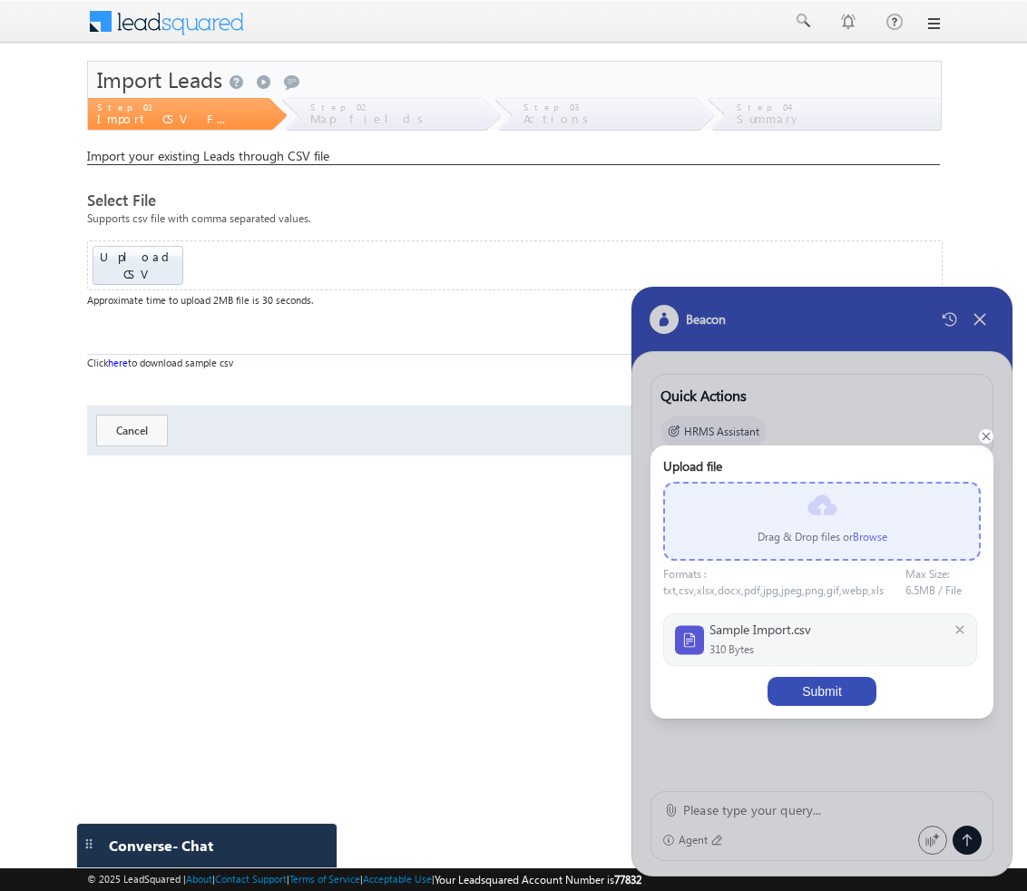
click at [850, 683] on button "Submit" at bounding box center [822, 691] width 109 height 29
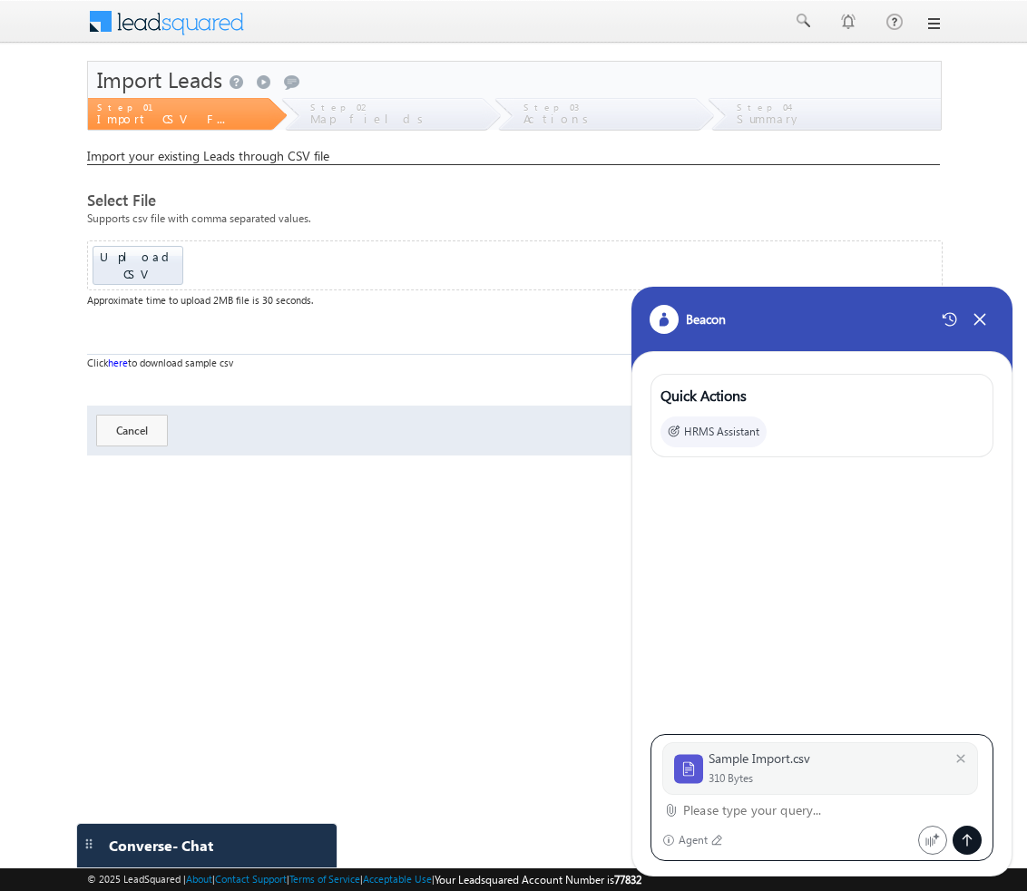
paste textarea "import leads with listname ok"
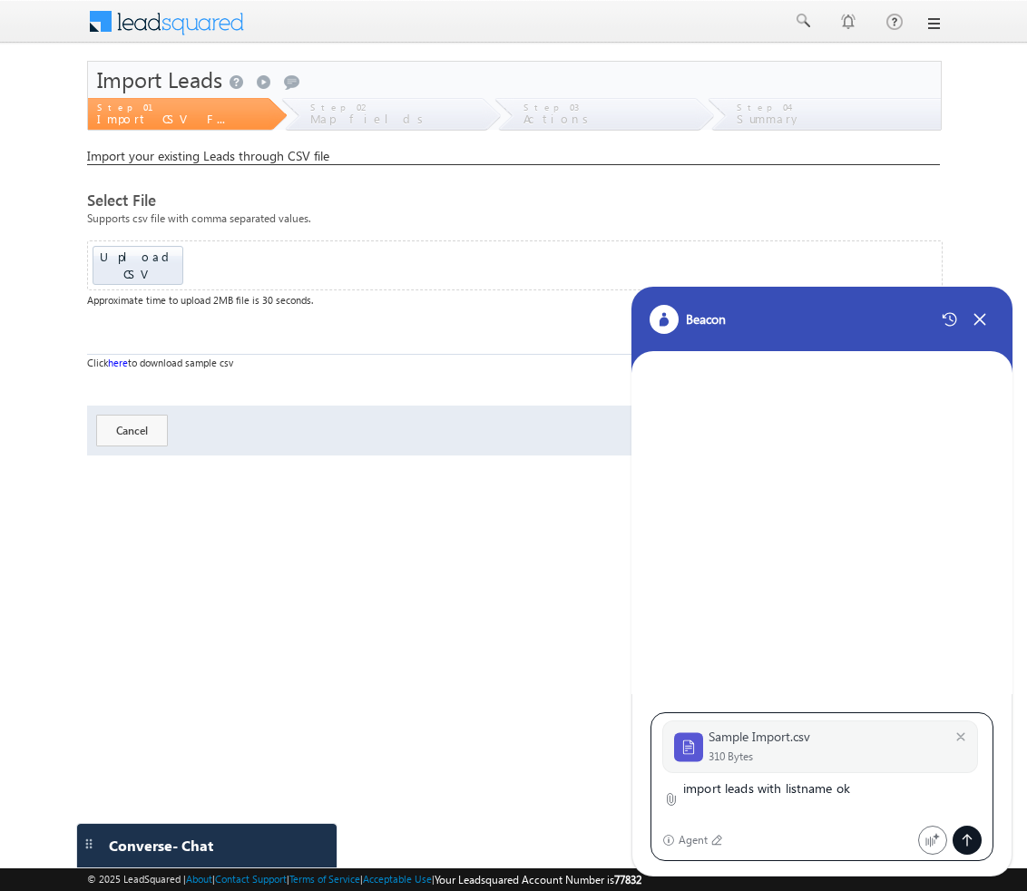
type textarea "import leads with listname ok"
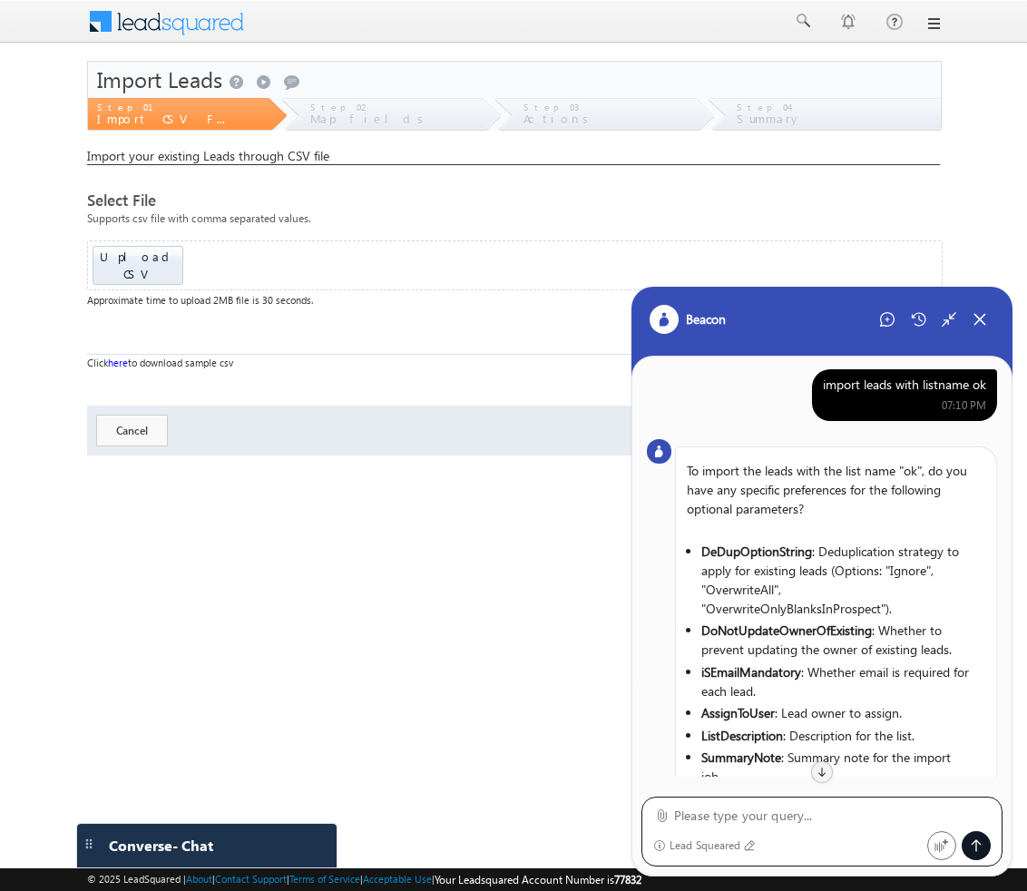
scroll to position [278, 0]
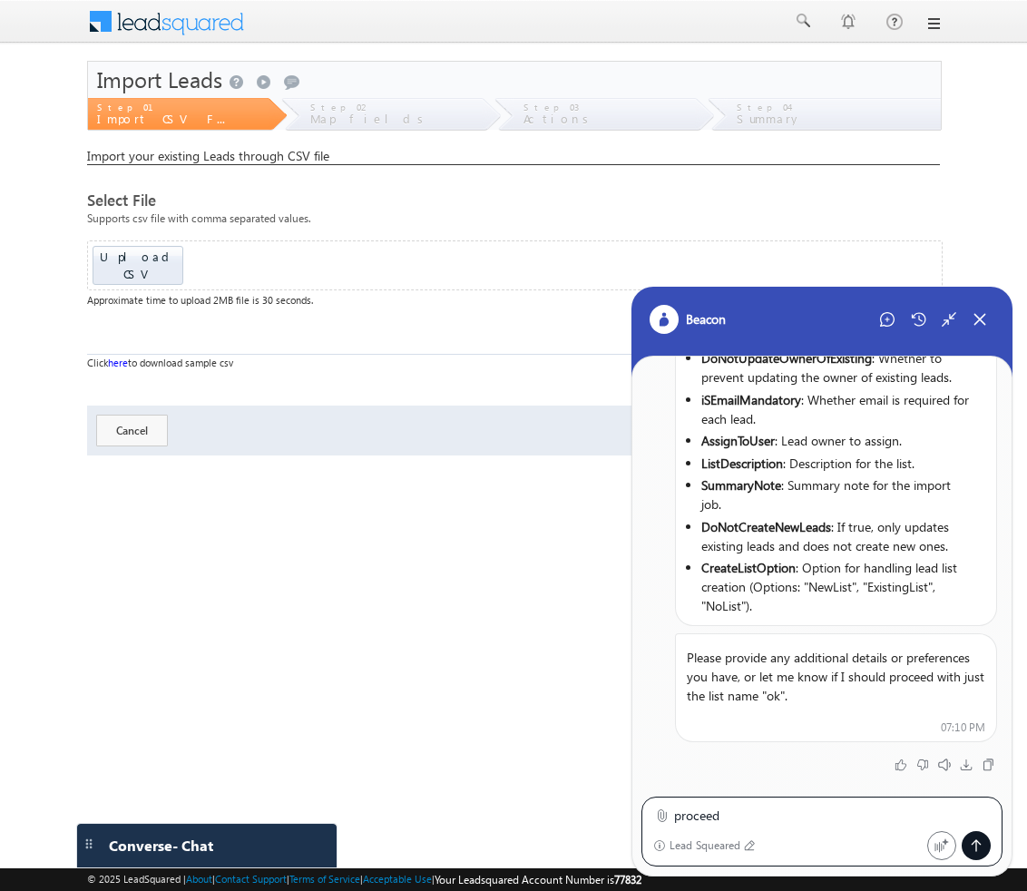
type textarea "proceed"
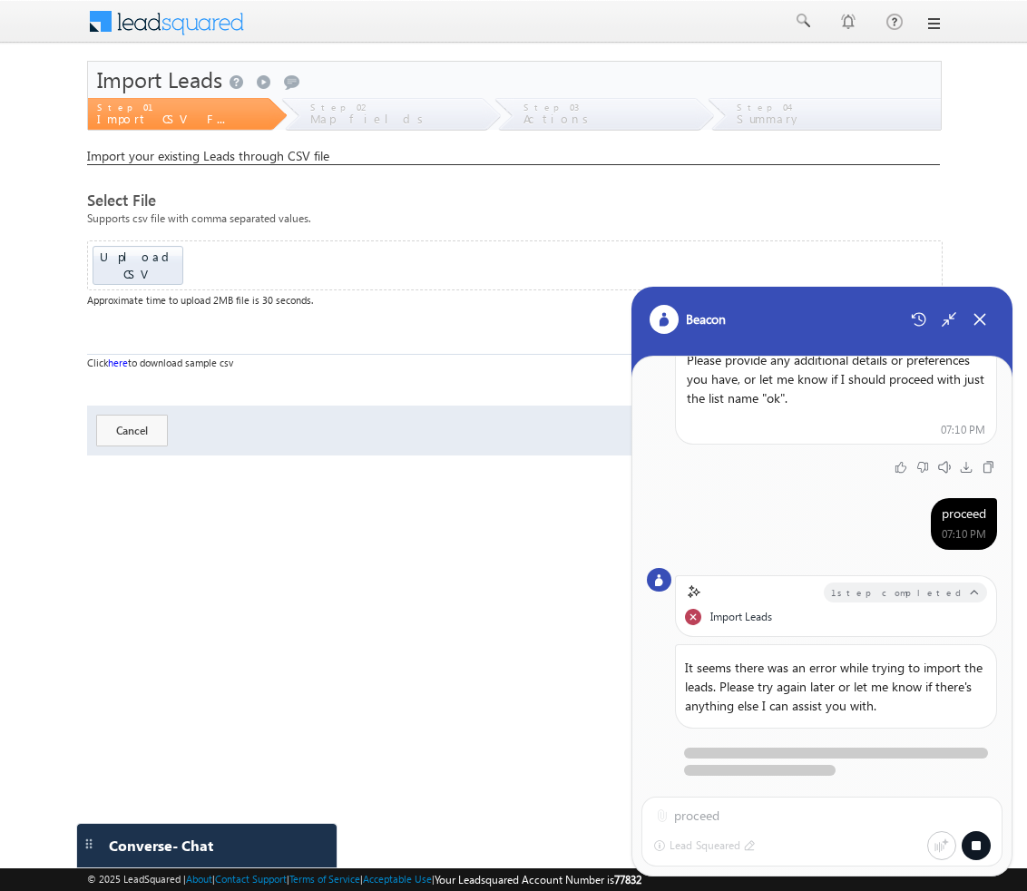
scroll to position [594, 0]
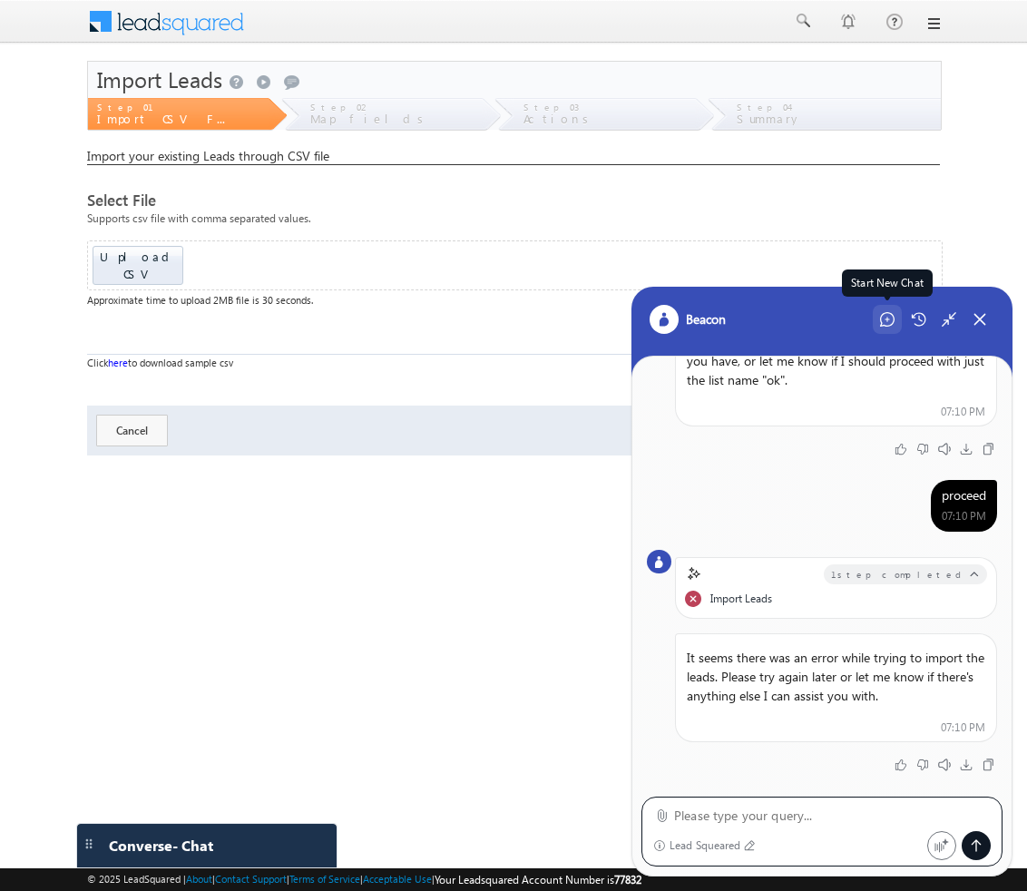
click at [895, 317] on div "Start New Chat" at bounding box center [887, 319] width 29 height 29
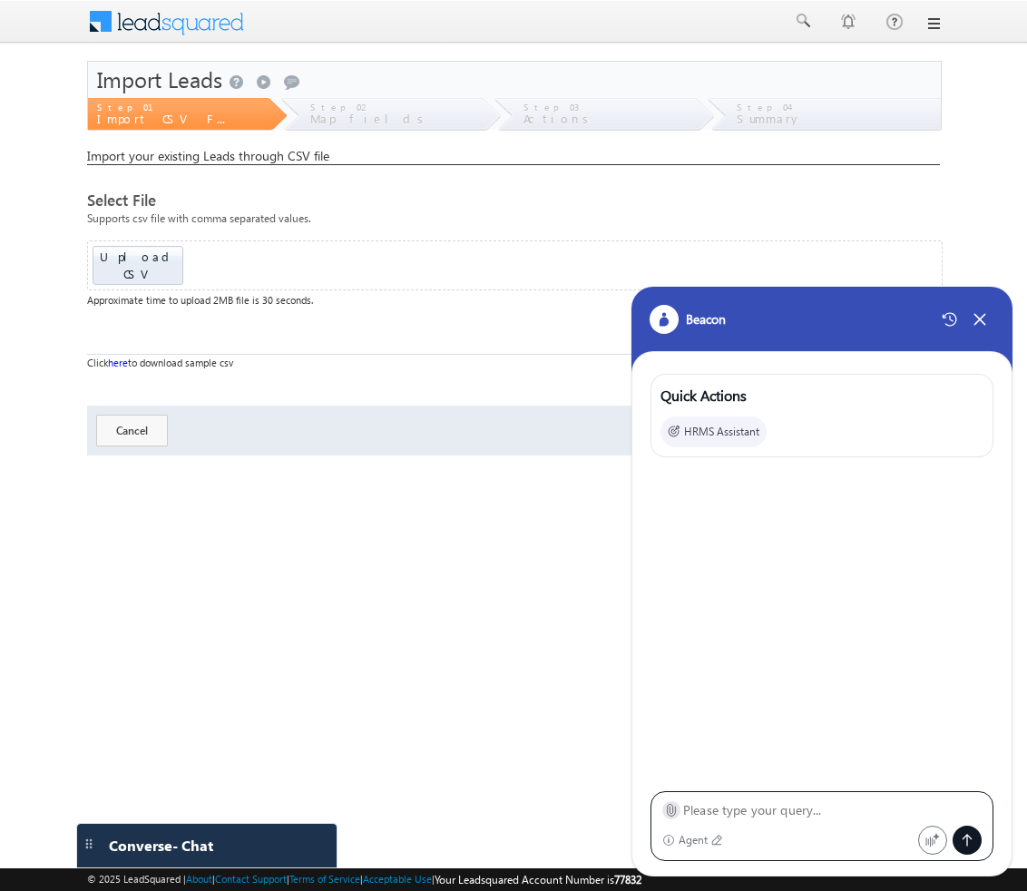
click at [663, 814] on div at bounding box center [672, 810] width 18 height 18
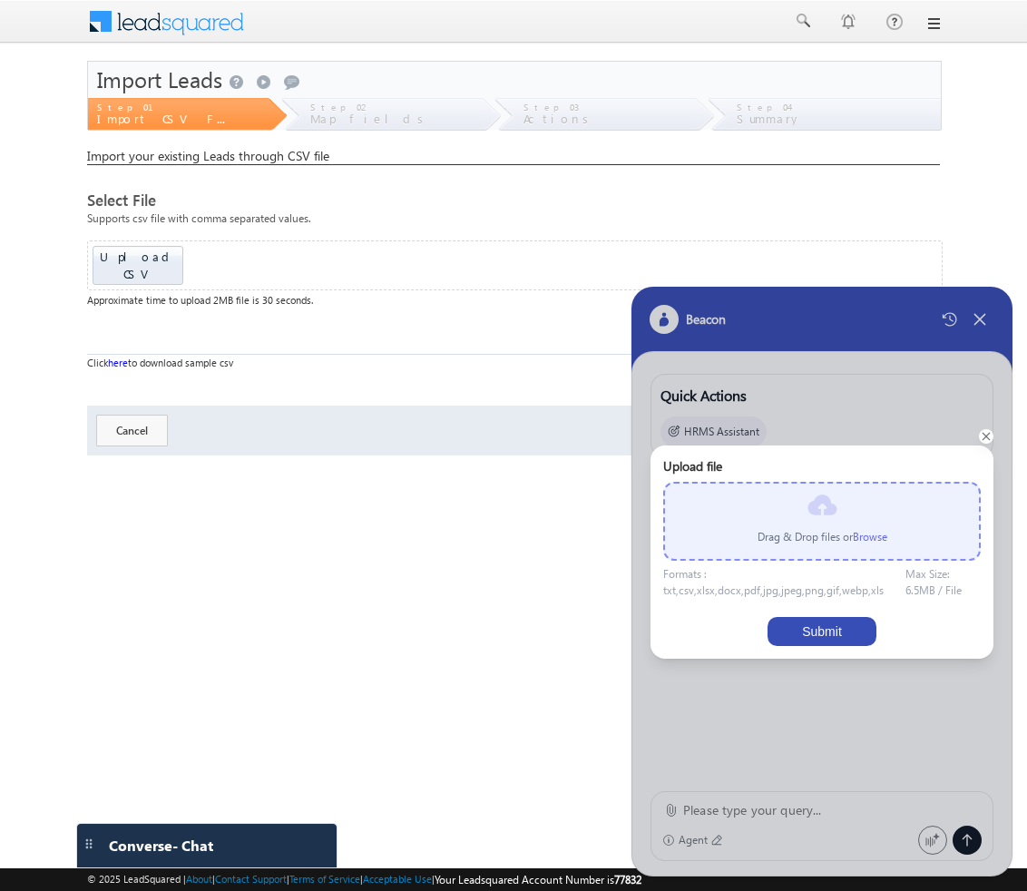
click at [864, 539] on label "Browse" at bounding box center [870, 537] width 34 height 14
click at [0, 0] on input "file" at bounding box center [0, 0] width 0 height 0
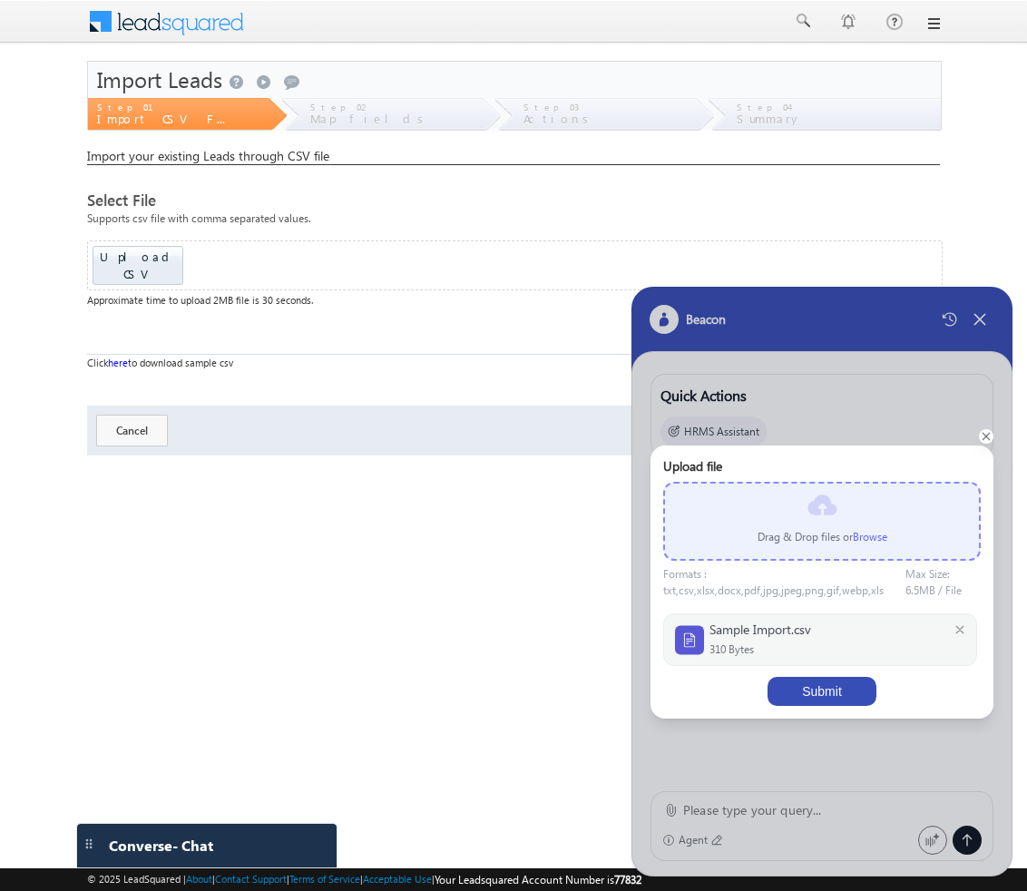
click at [815, 677] on button "Submit" at bounding box center [822, 691] width 109 height 29
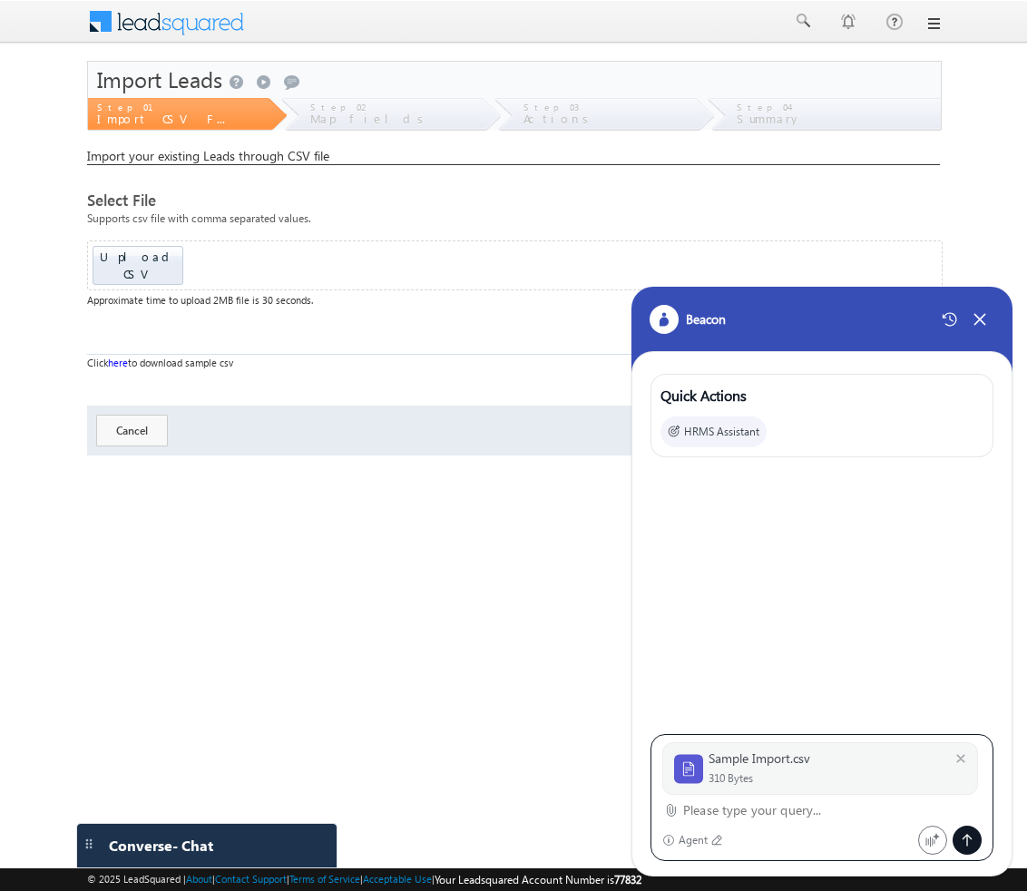
paste textarea "import leads with listname ok"
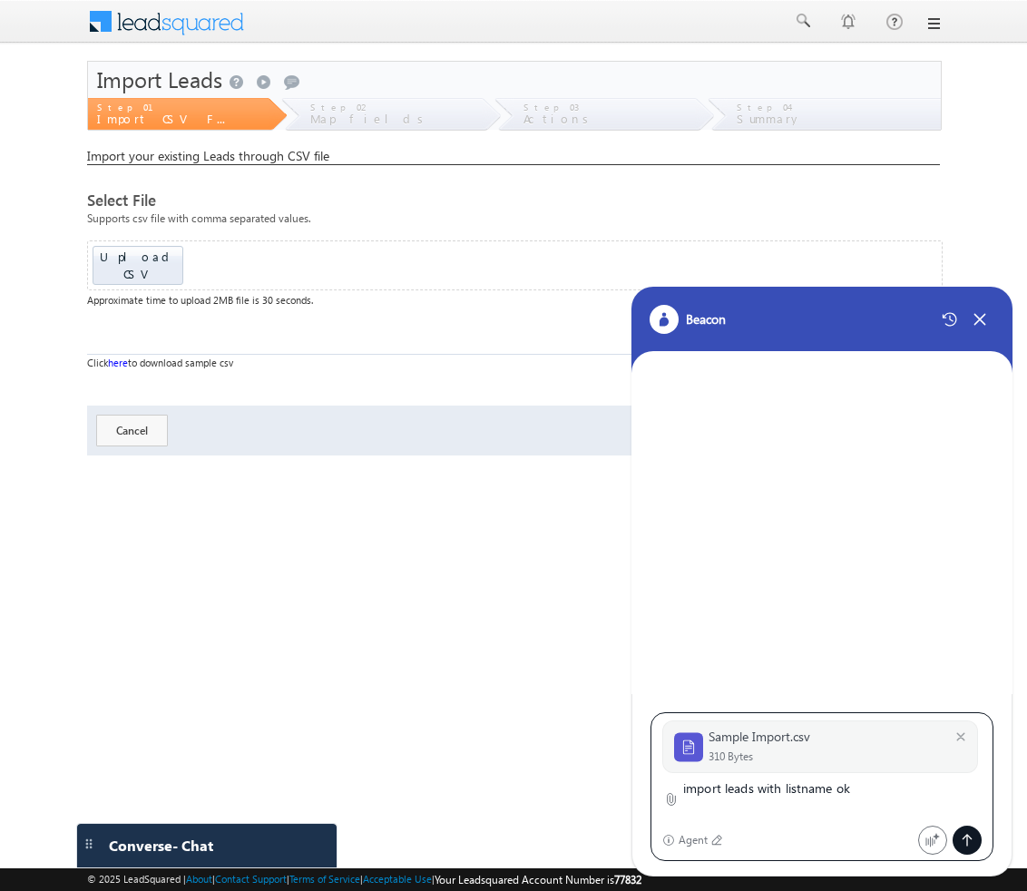
type textarea "import leads with listname ok"
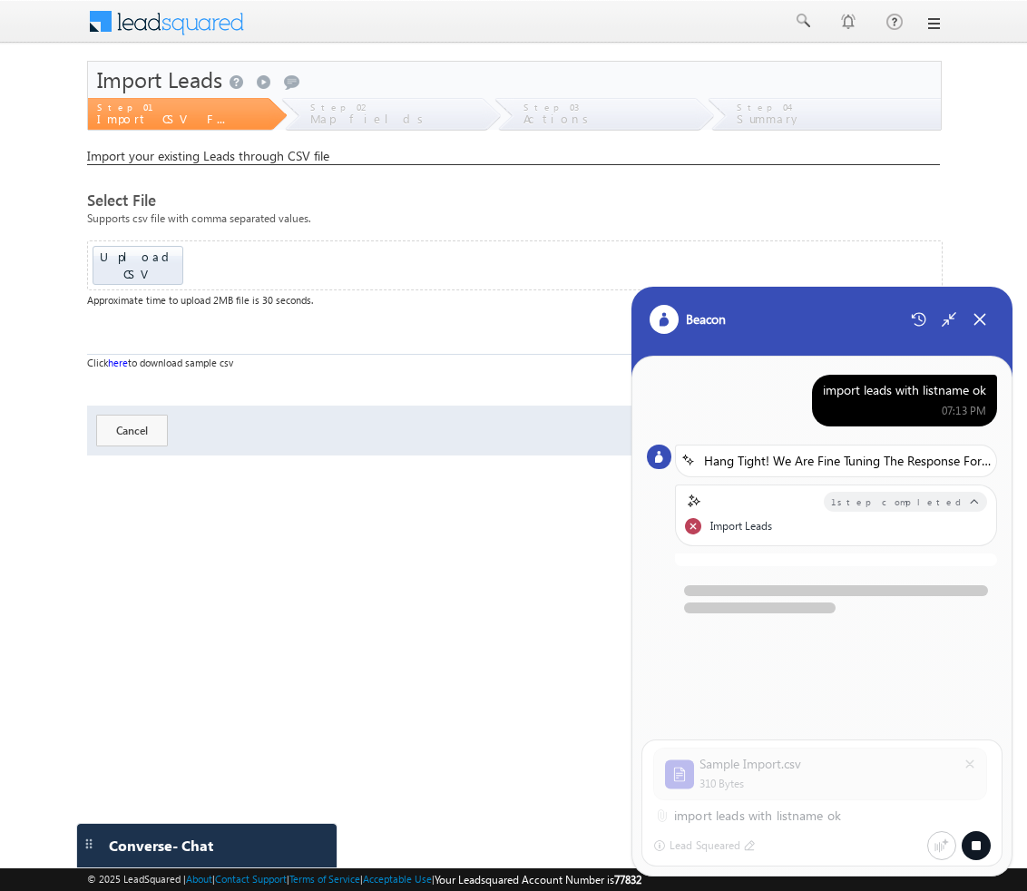
click at [889, 386] on div "import leads with listname ok" at bounding box center [904, 390] width 163 height 16
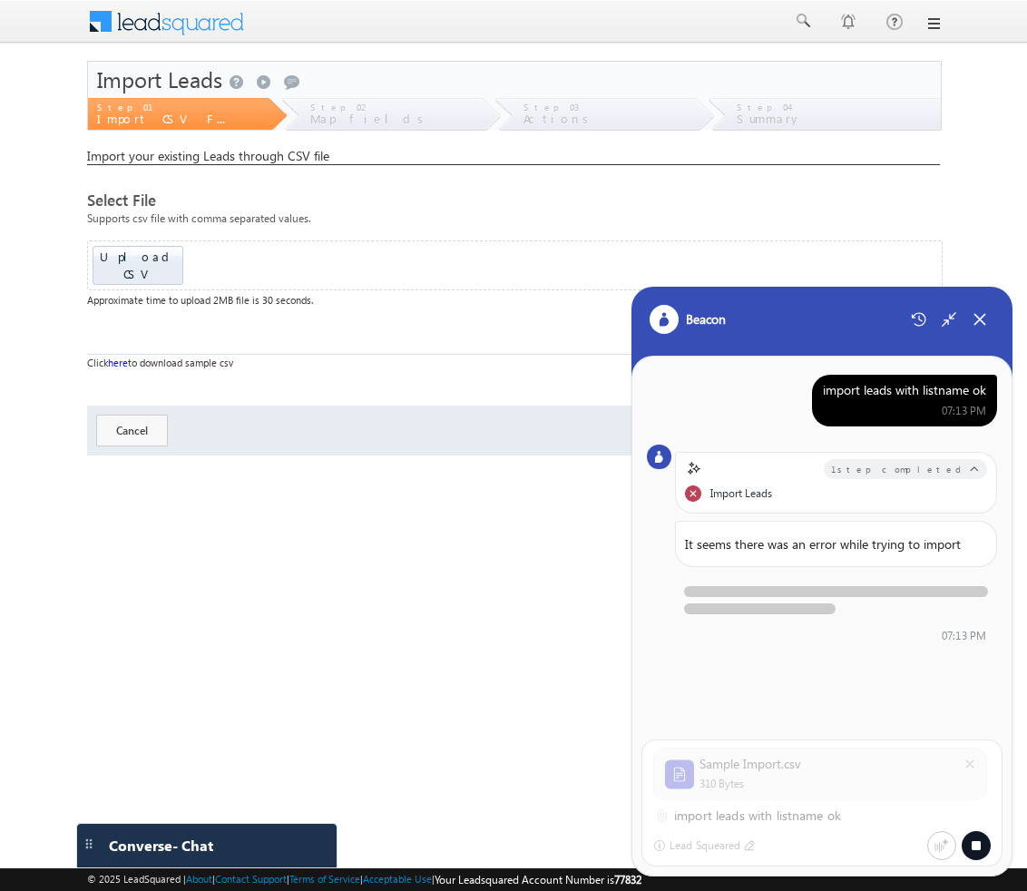
click at [889, 386] on div "import leads with listname ok" at bounding box center [904, 390] width 163 height 16
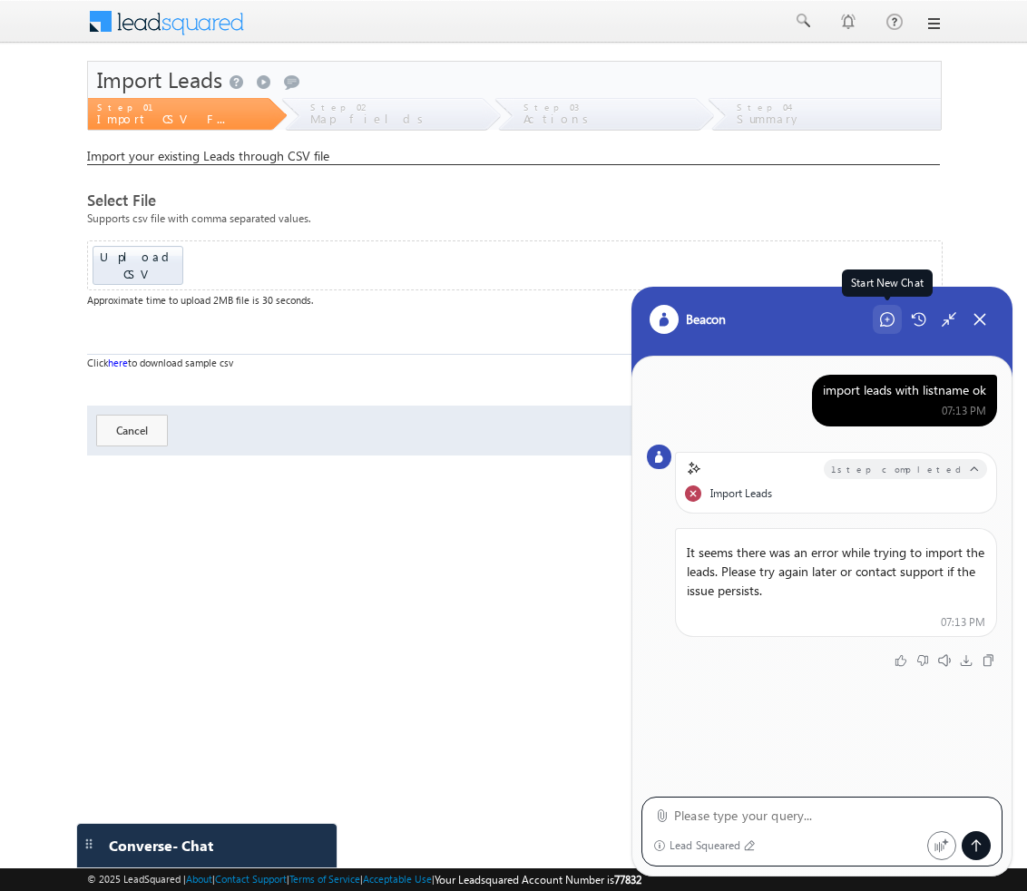
click at [888, 326] on icon at bounding box center [887, 319] width 15 height 15
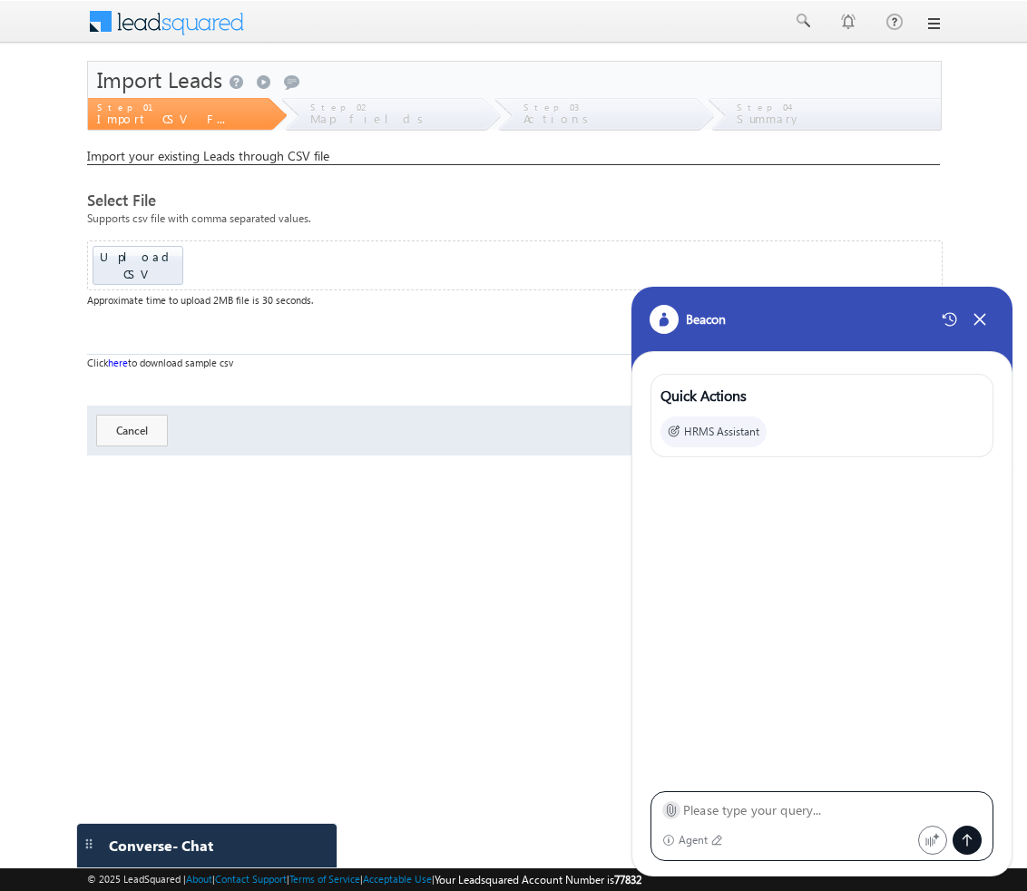
click at [673, 809] on icon at bounding box center [672, 811] width 8 height 12
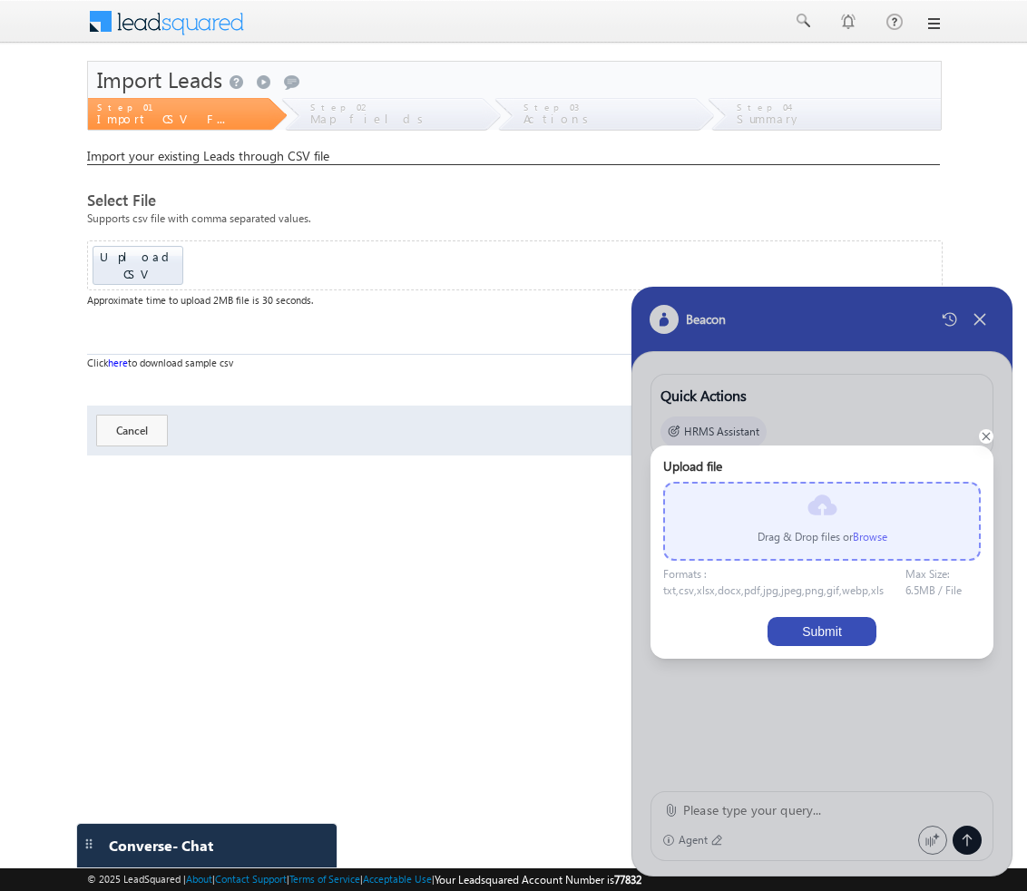
click at [861, 539] on label "Browse" at bounding box center [870, 537] width 34 height 14
click at [0, 0] on input "file" at bounding box center [0, 0] width 0 height 0
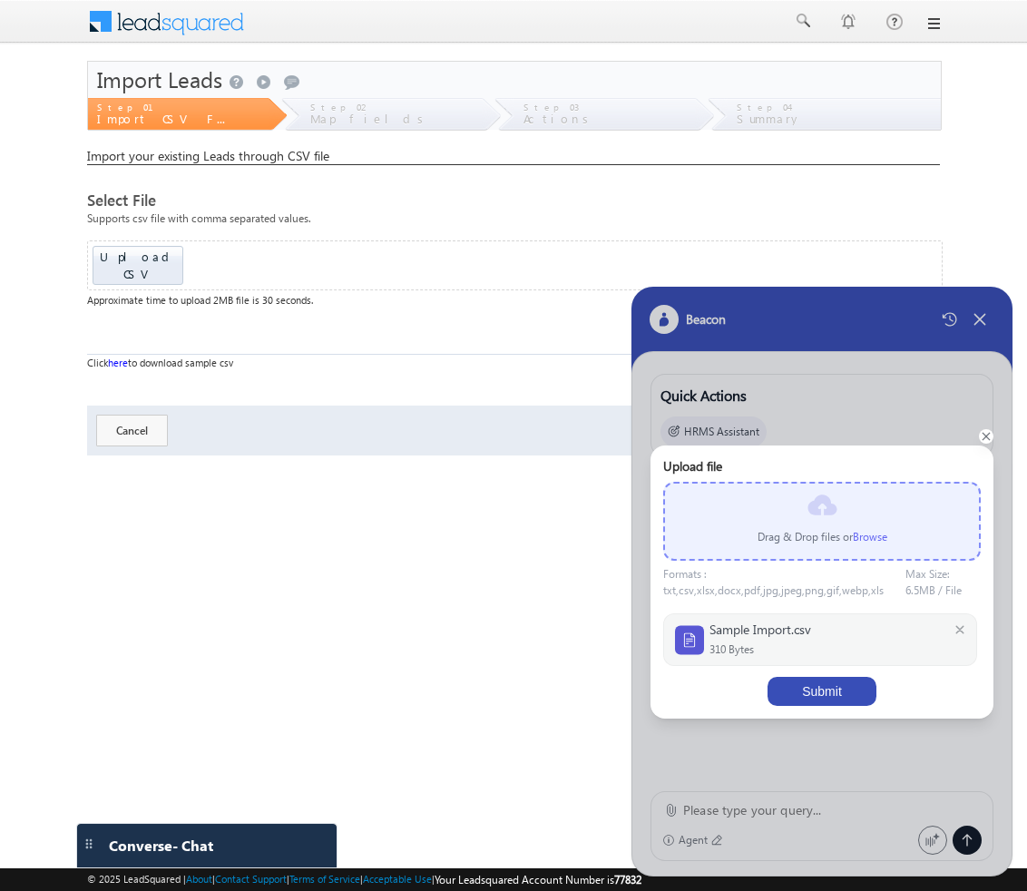
click at [865, 692] on button "Submit" at bounding box center [822, 691] width 109 height 29
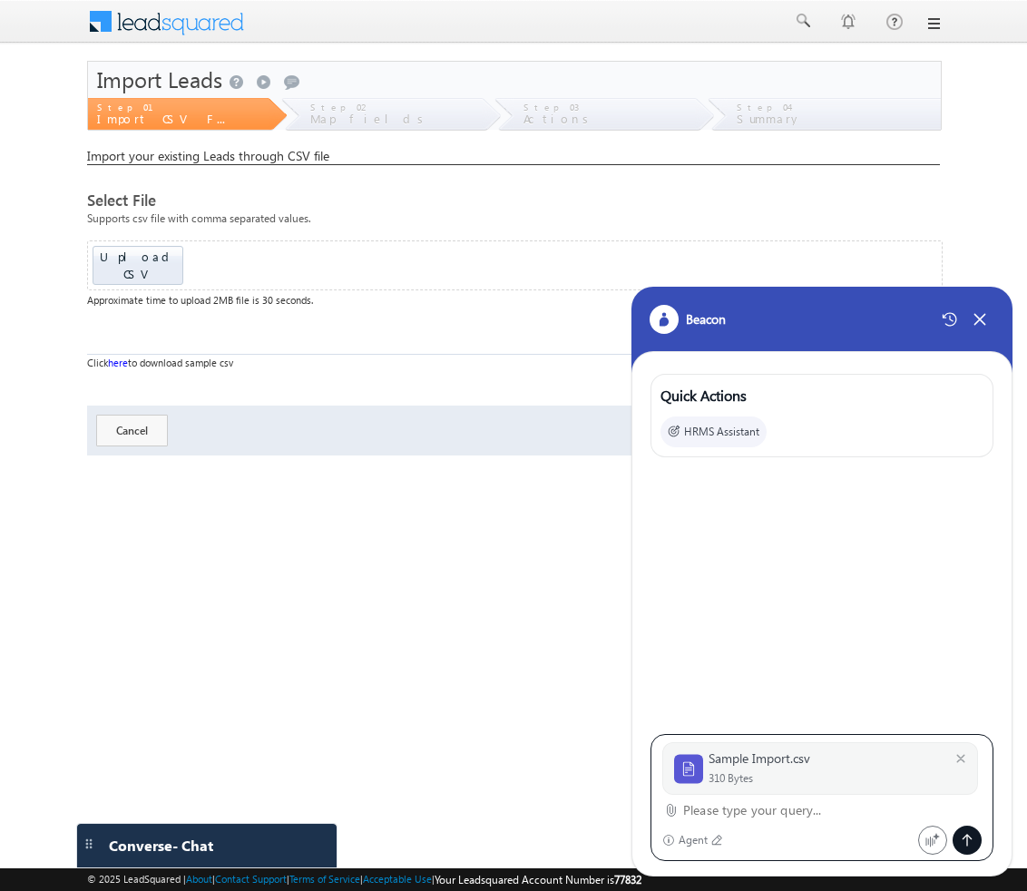
paste textarea "import leads with listname ok"
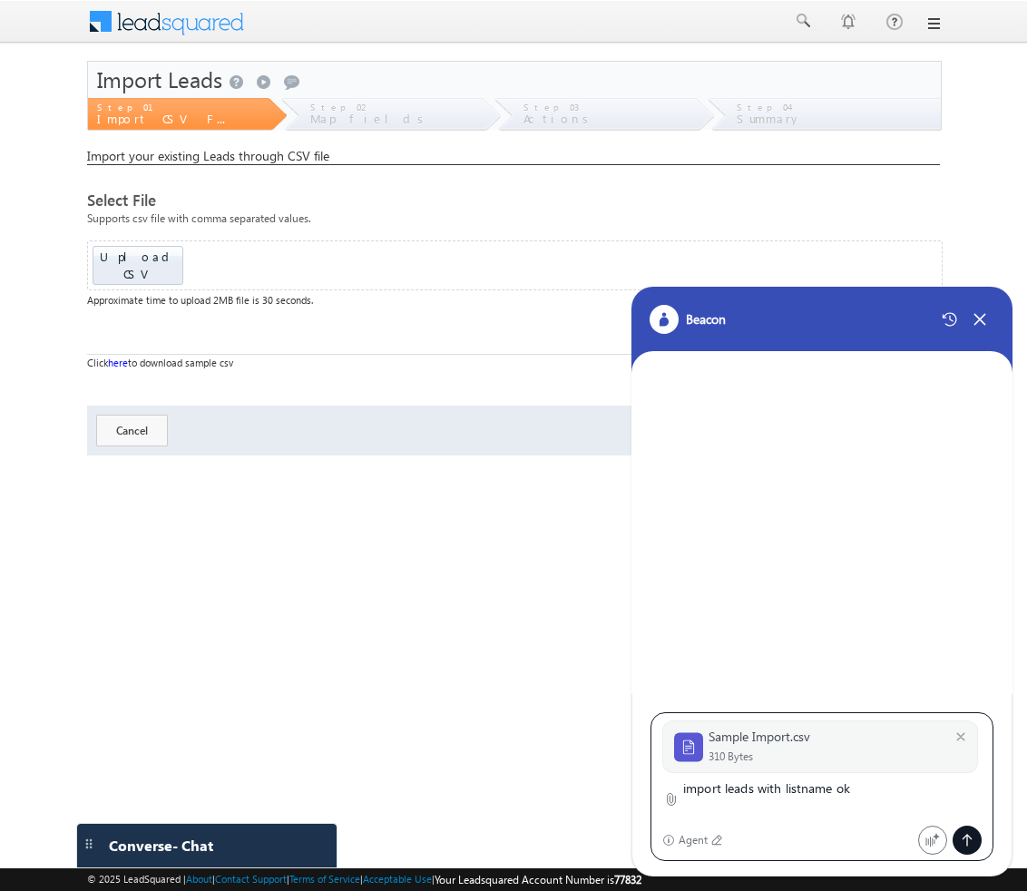
type textarea "import leads with listname ok"
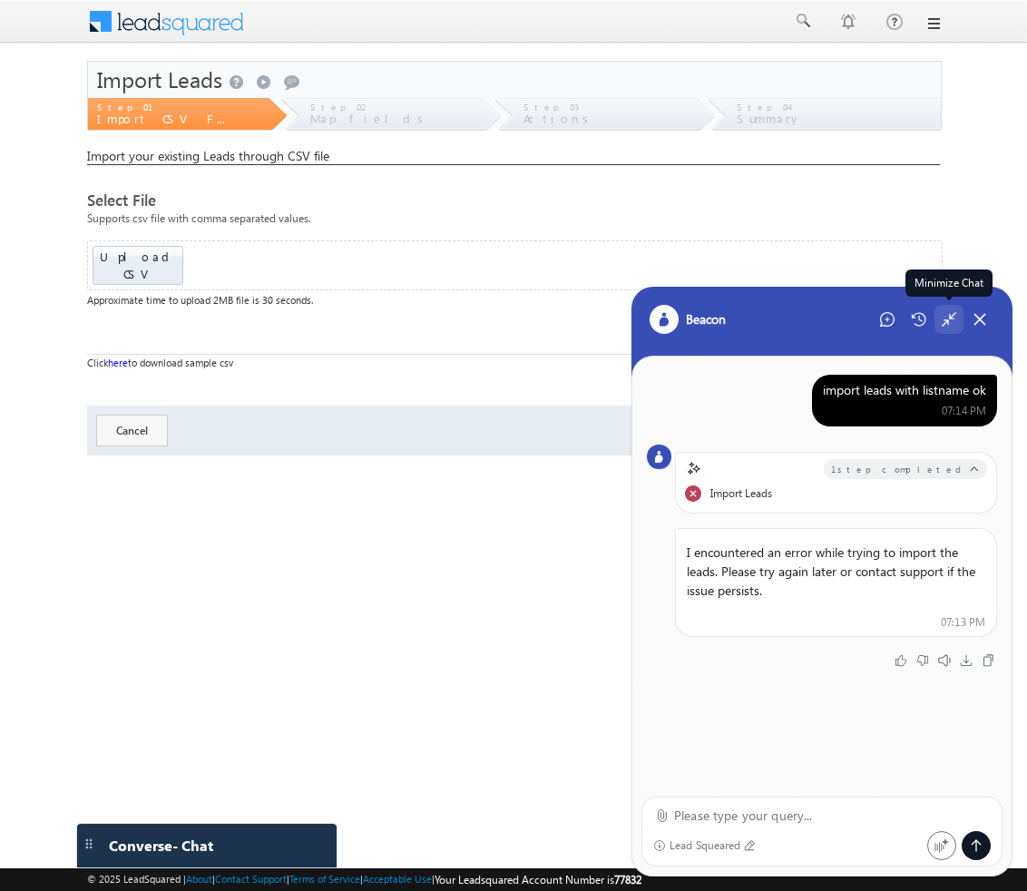
click at [951, 319] on icon at bounding box center [949, 319] width 16 height 16
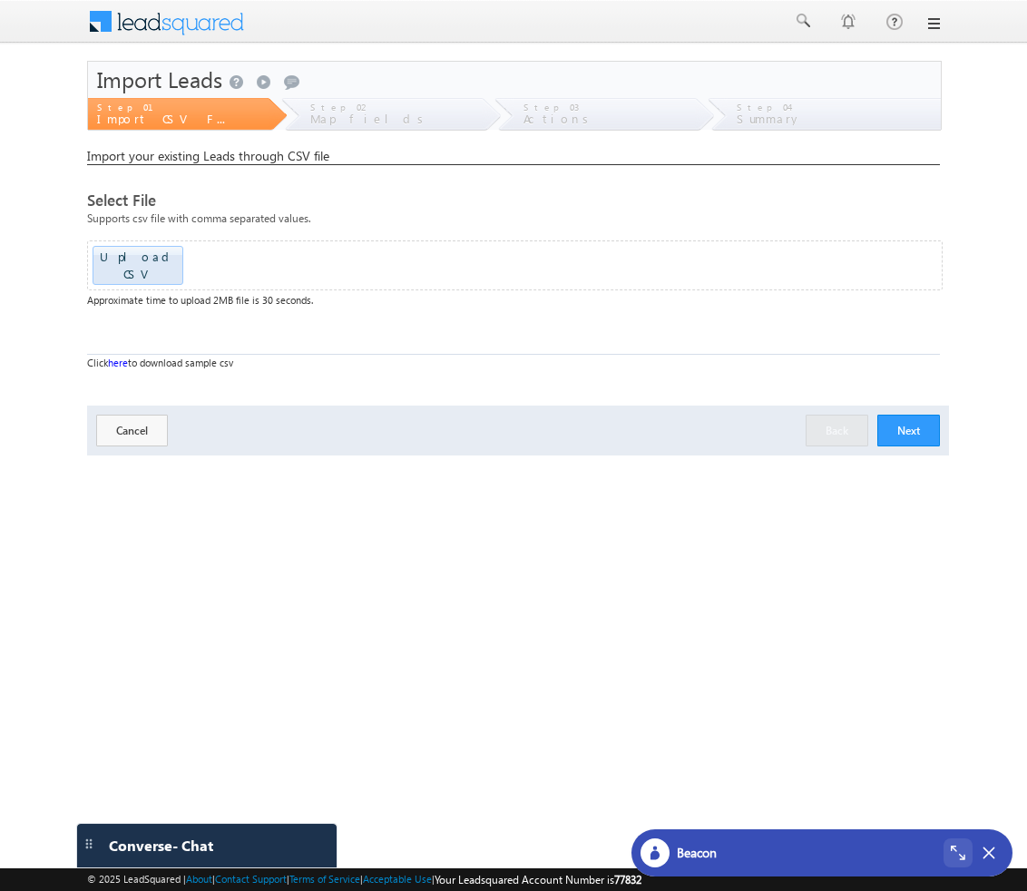
click at [924, 416] on button "Next" at bounding box center [909, 431] width 63 height 32
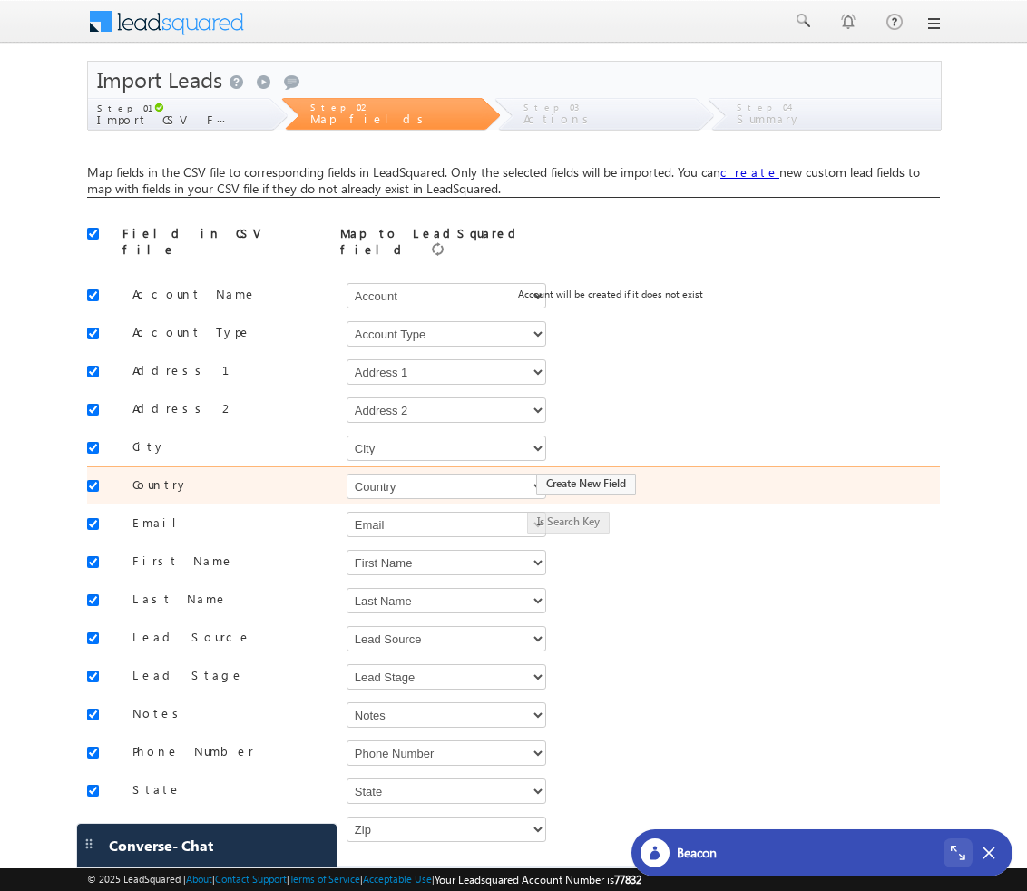
scroll to position [89, 0]
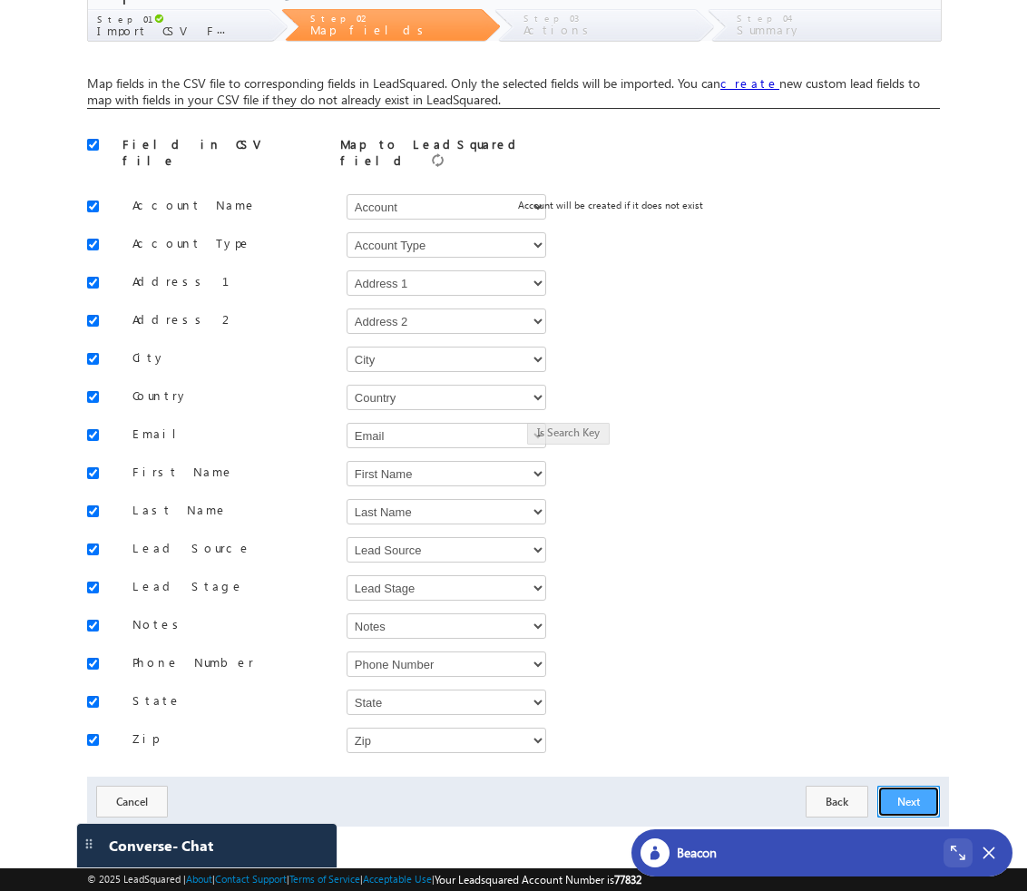
click at [903, 787] on button "Next" at bounding box center [909, 802] width 63 height 32
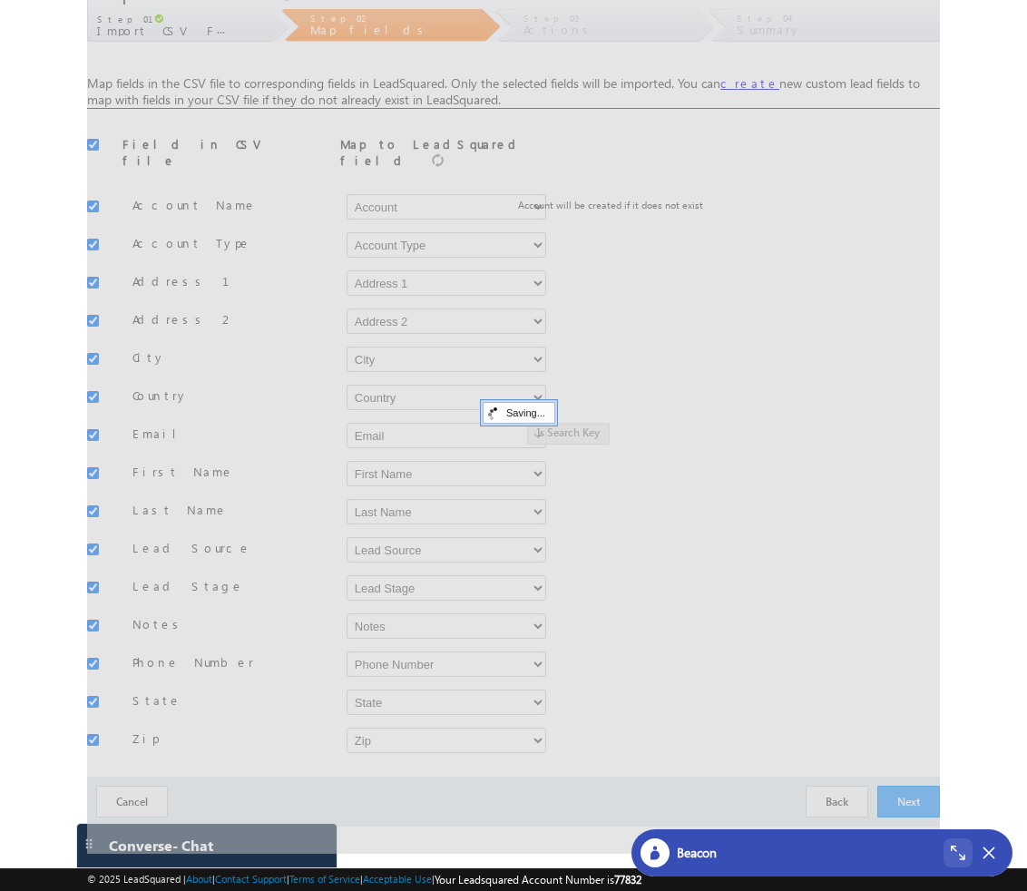
scroll to position [0, 0]
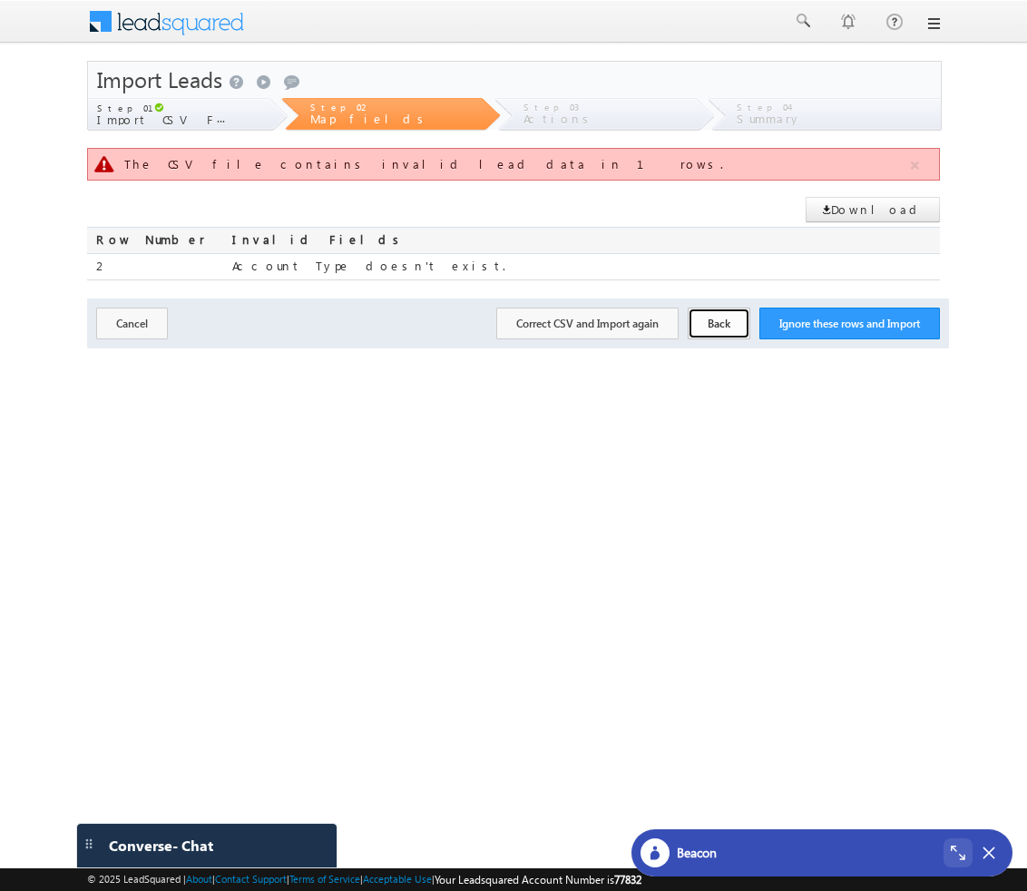
click at [717, 310] on button "Back" at bounding box center [719, 324] width 63 height 32
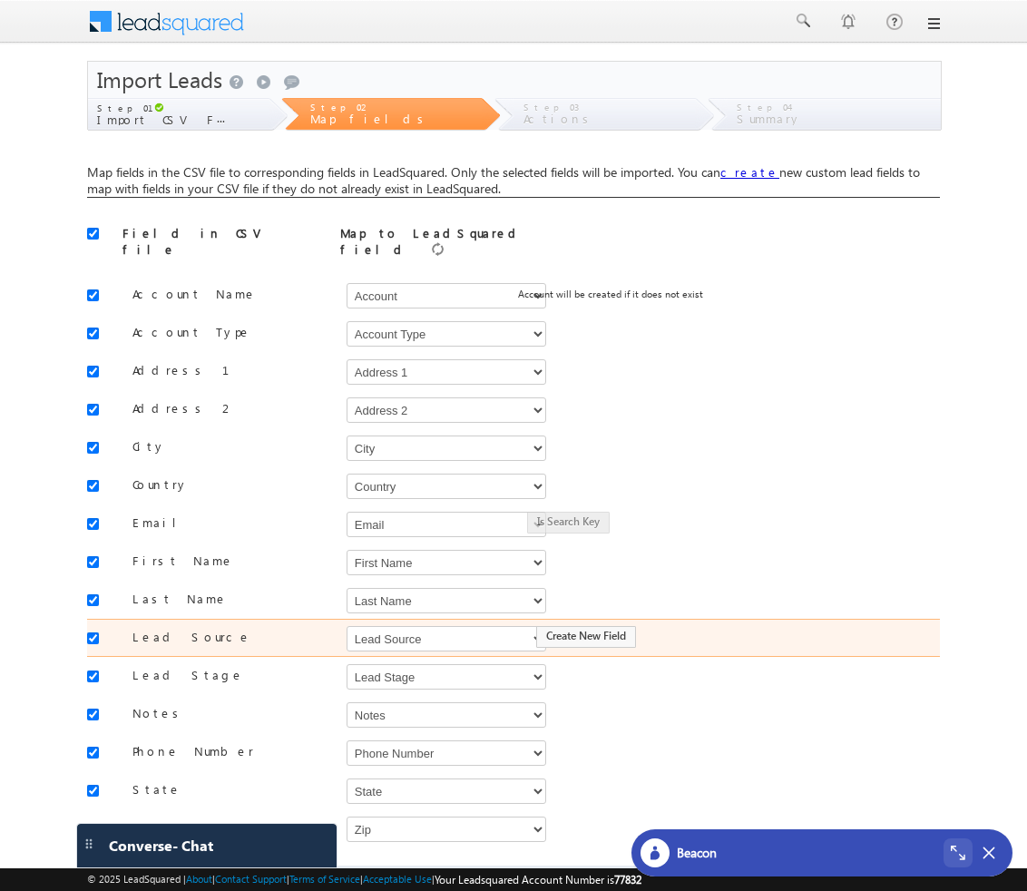
scroll to position [89, 0]
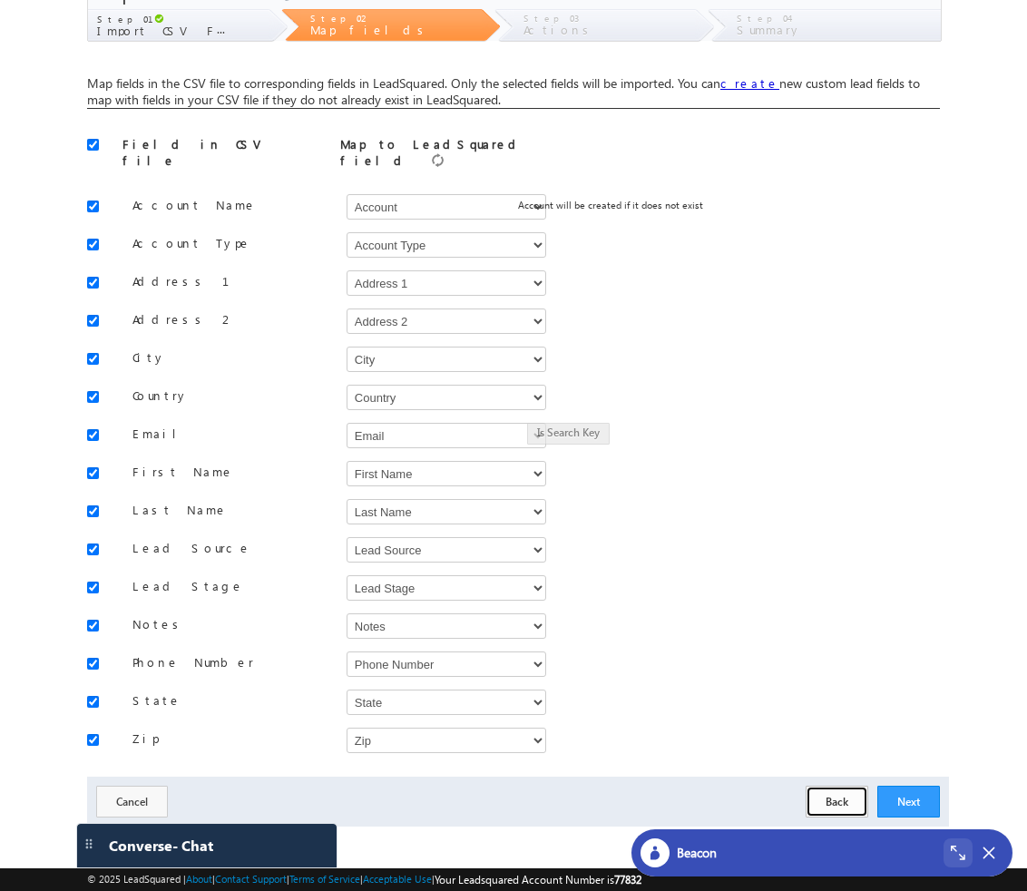
click at [846, 792] on button "Back" at bounding box center [837, 802] width 63 height 32
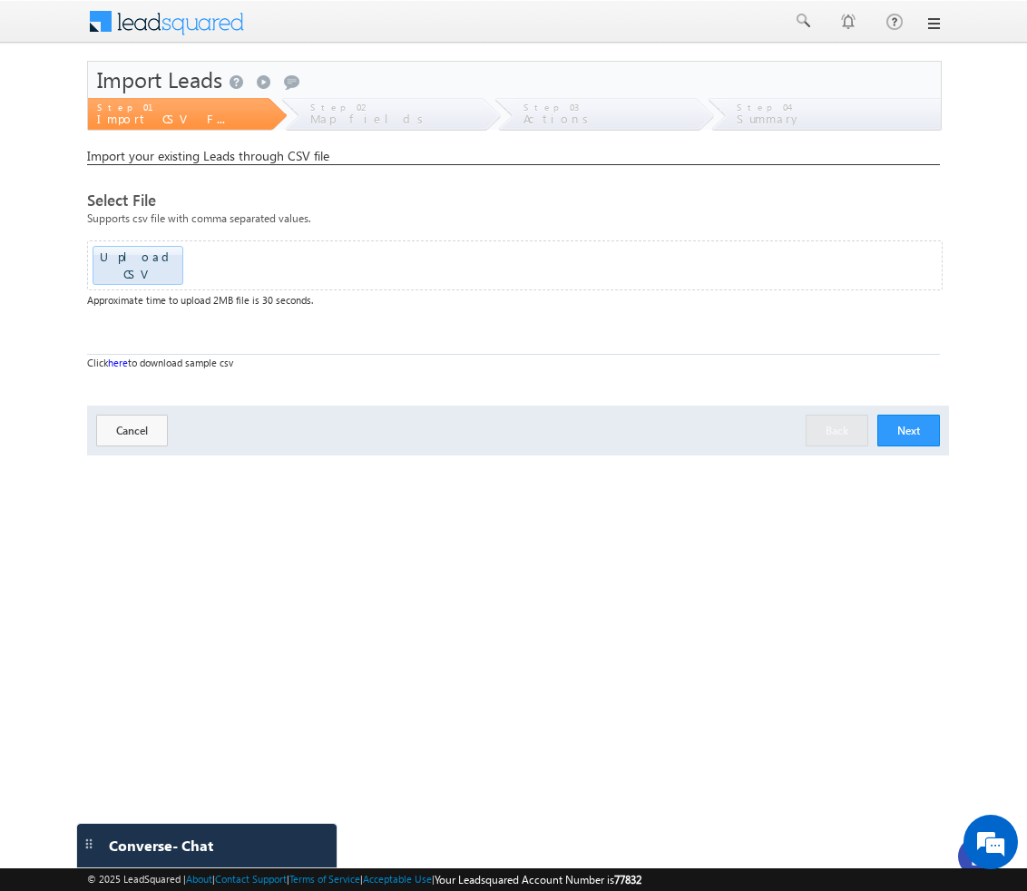
click at [909, 427] on button "Next" at bounding box center [909, 431] width 63 height 32
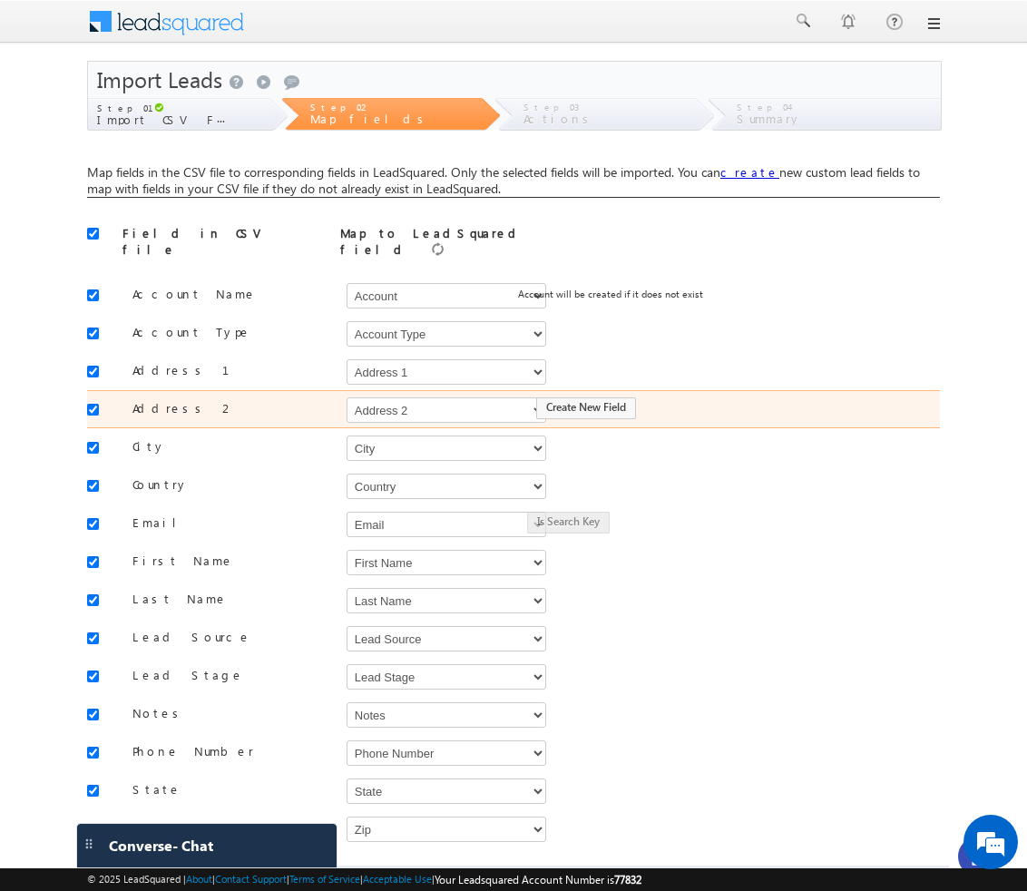
scroll to position [89, 0]
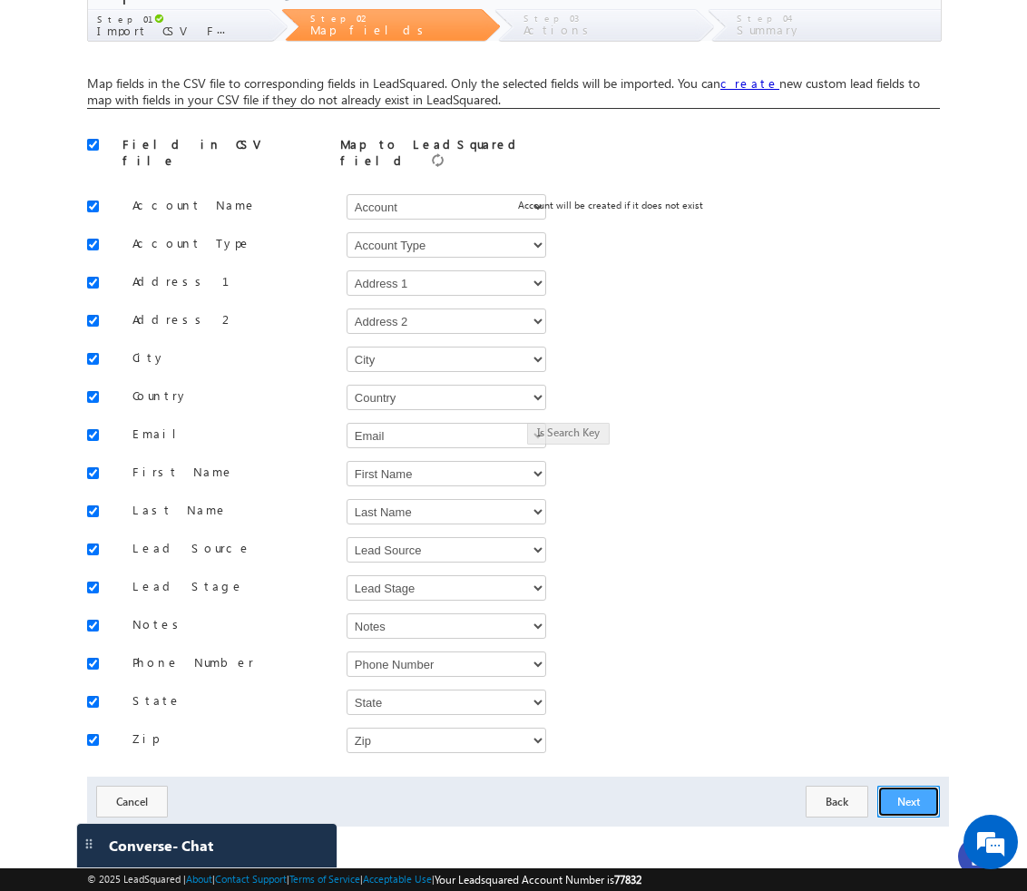
click at [906, 790] on button "Next" at bounding box center [909, 802] width 63 height 32
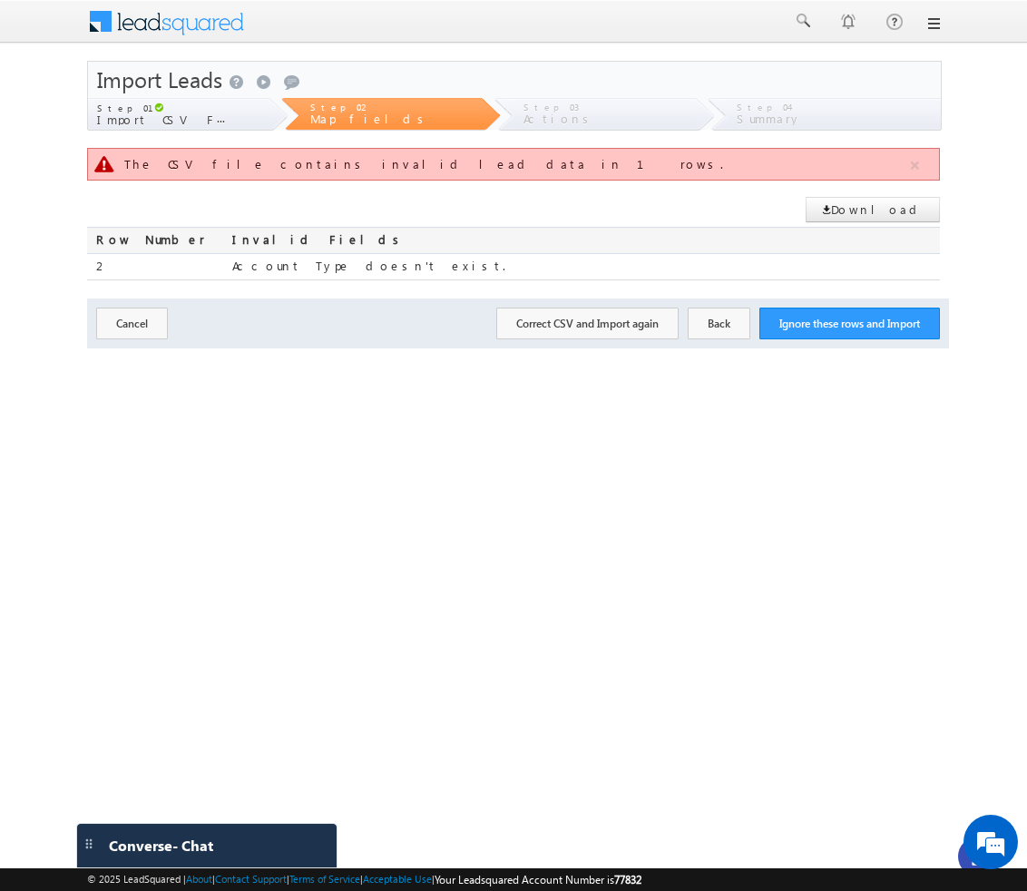
scroll to position [0, 0]
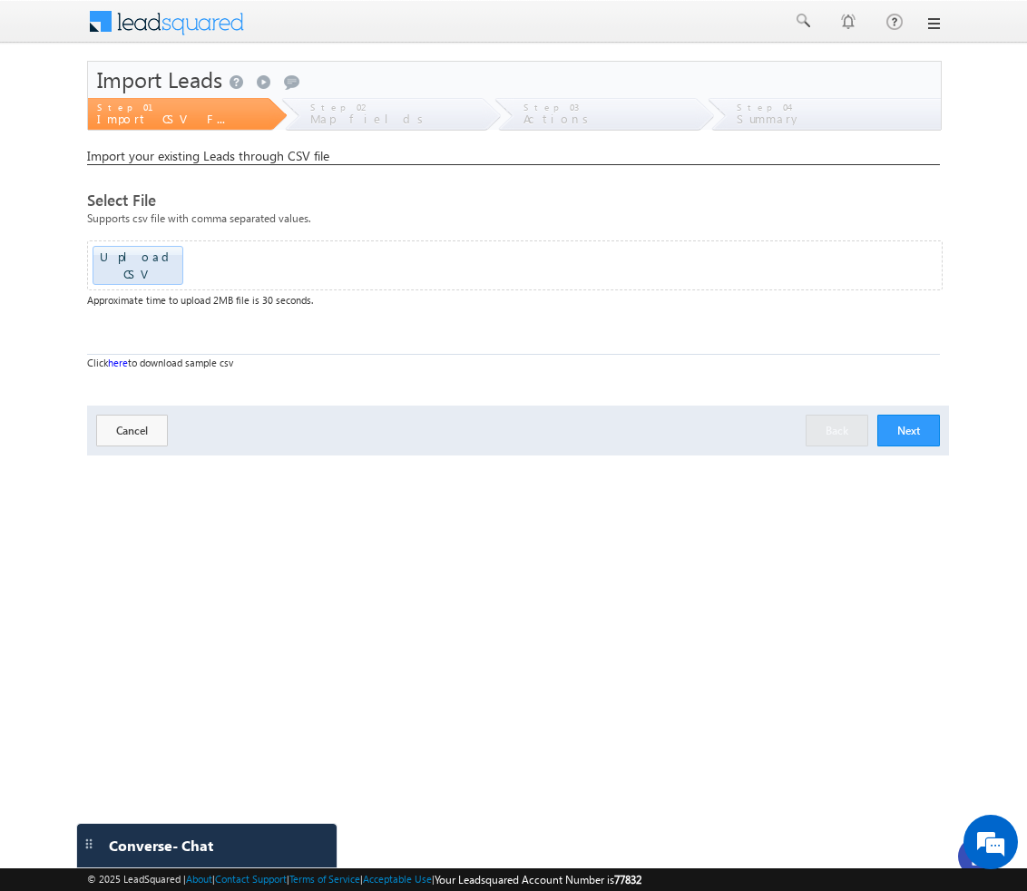
click at [911, 424] on button "Next" at bounding box center [909, 431] width 63 height 32
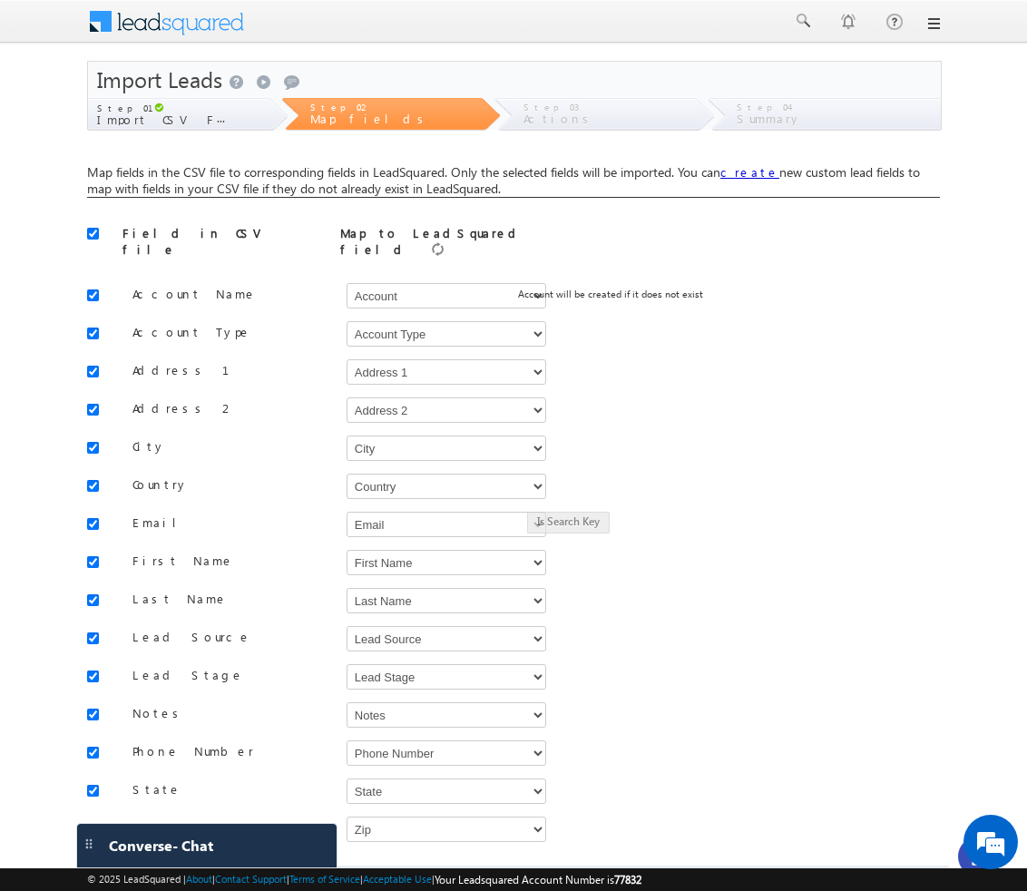
click at [584, 592] on body "Menu [GEOGRAPHIC_DATA][PERSON_NAME] a@bea con.l i" at bounding box center [513, 494] width 1027 height 988
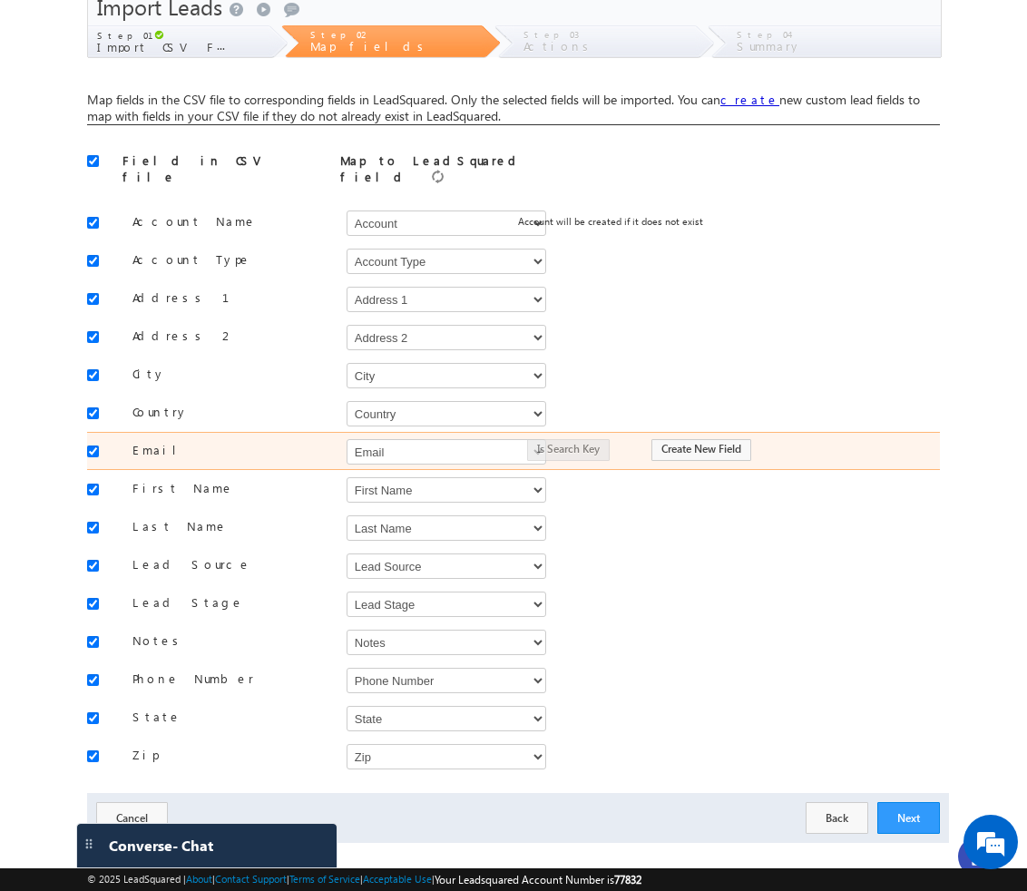
scroll to position [89, 0]
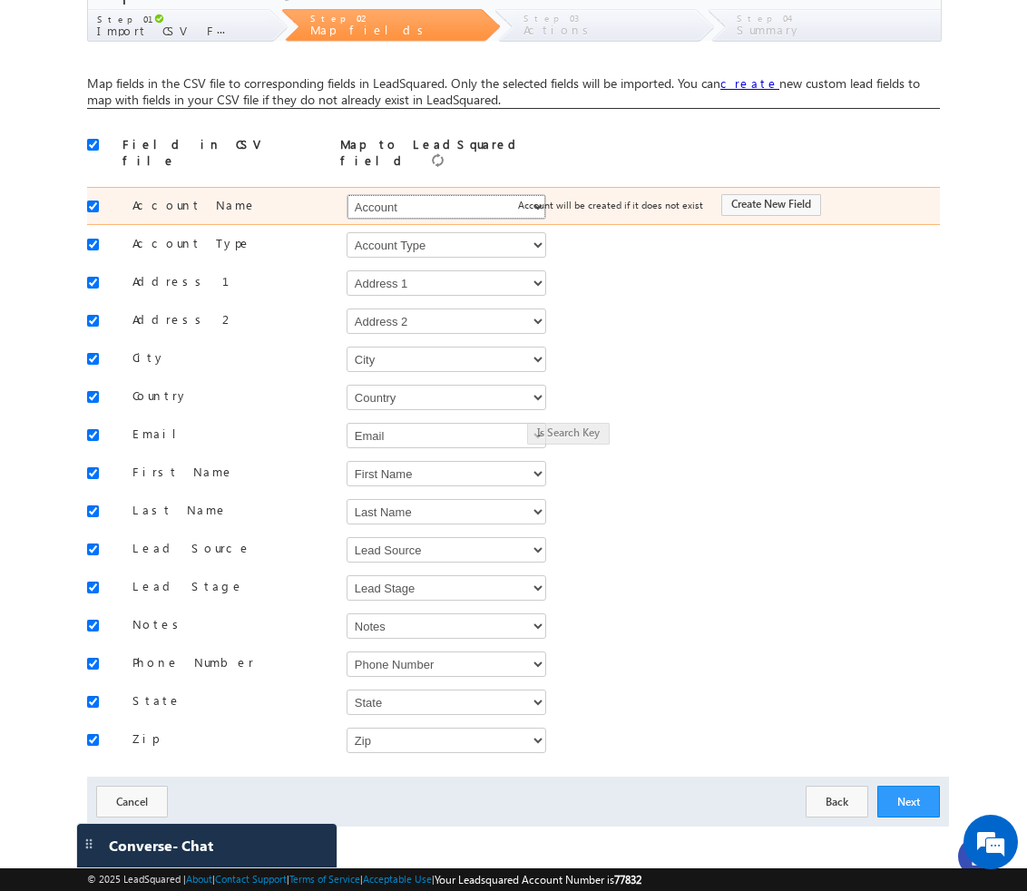
click at [483, 198] on select "Select Select Account Account Type Account Onwer Account Source Address 1 Addre…" at bounding box center [447, 206] width 200 height 25
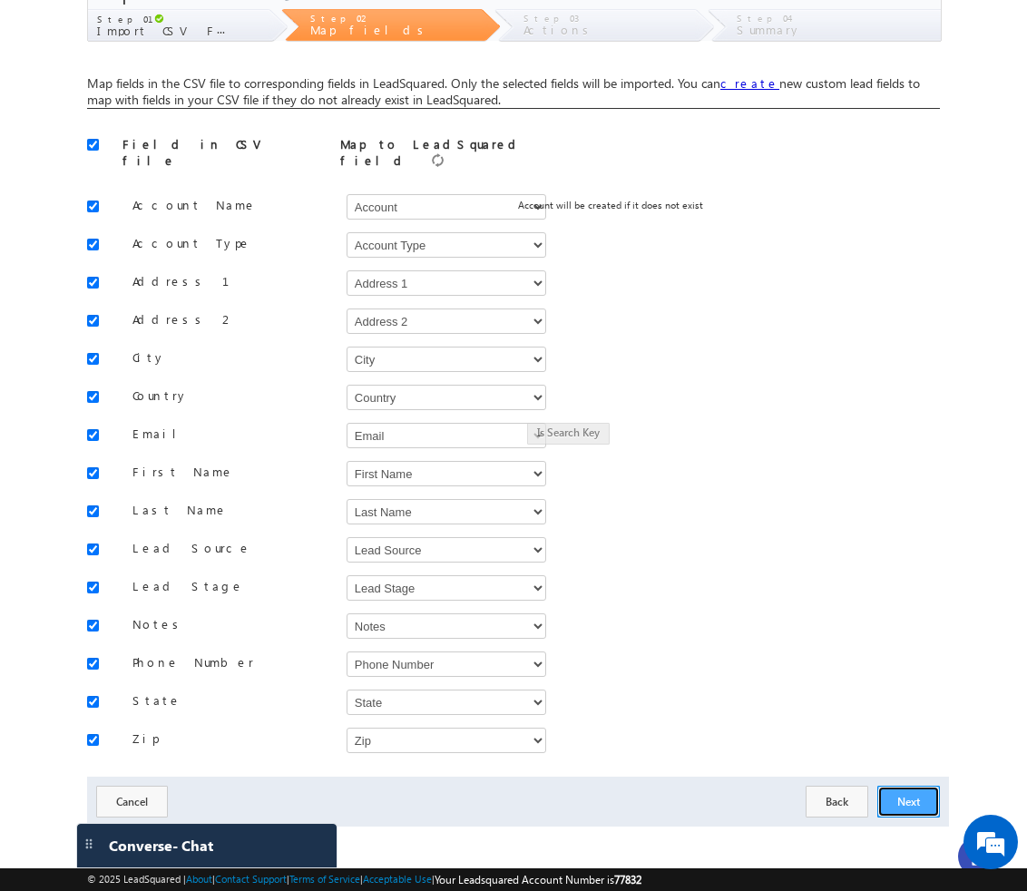
click at [915, 788] on button "Next" at bounding box center [909, 802] width 63 height 32
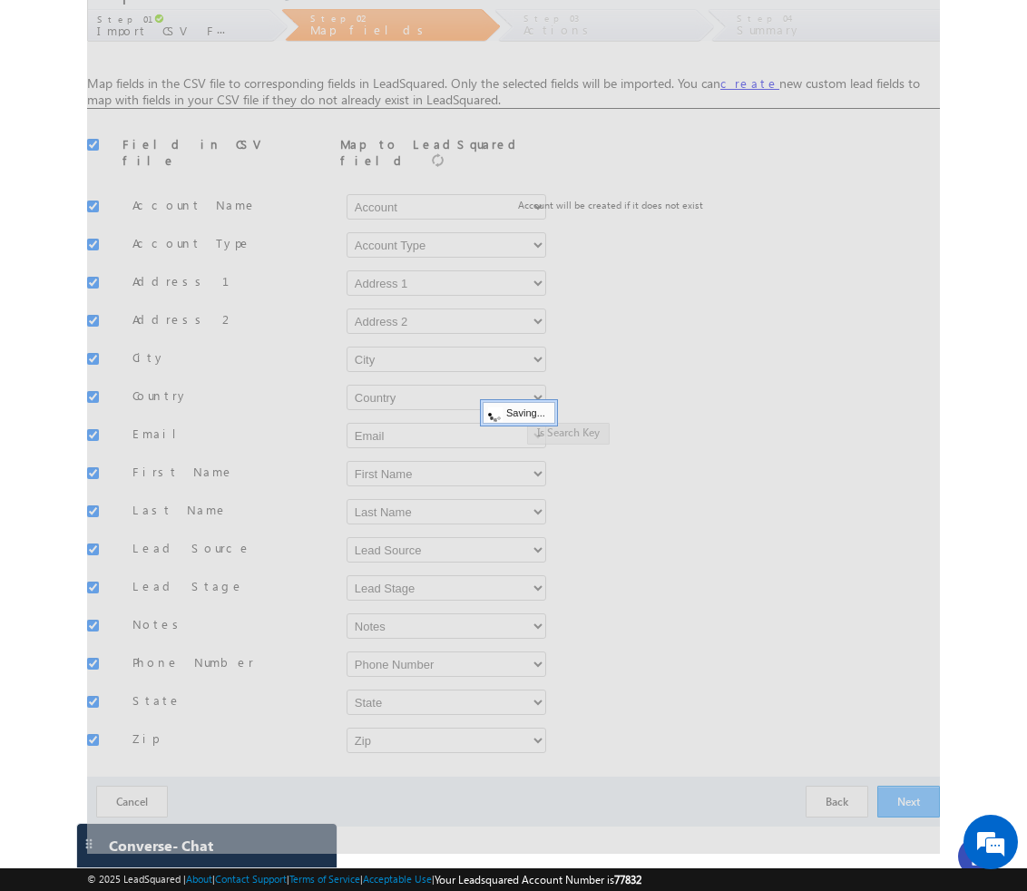
scroll to position [0, 0]
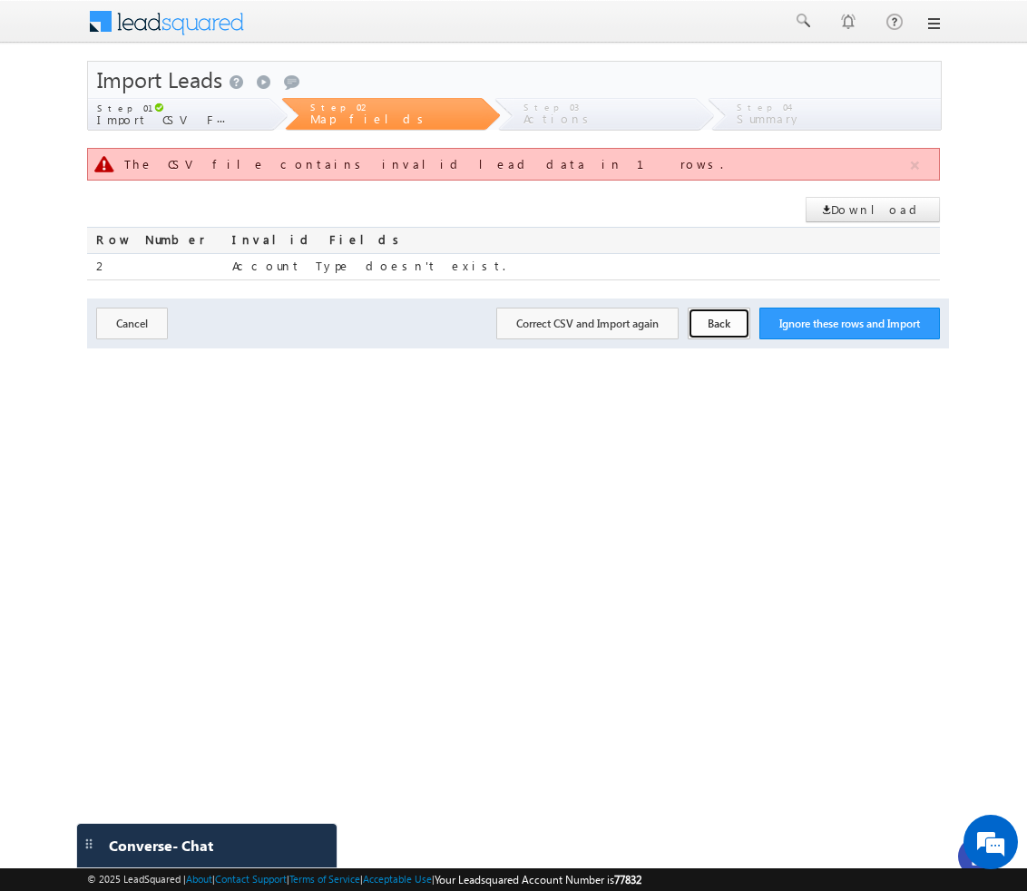
click at [716, 331] on button "Back" at bounding box center [719, 324] width 63 height 32
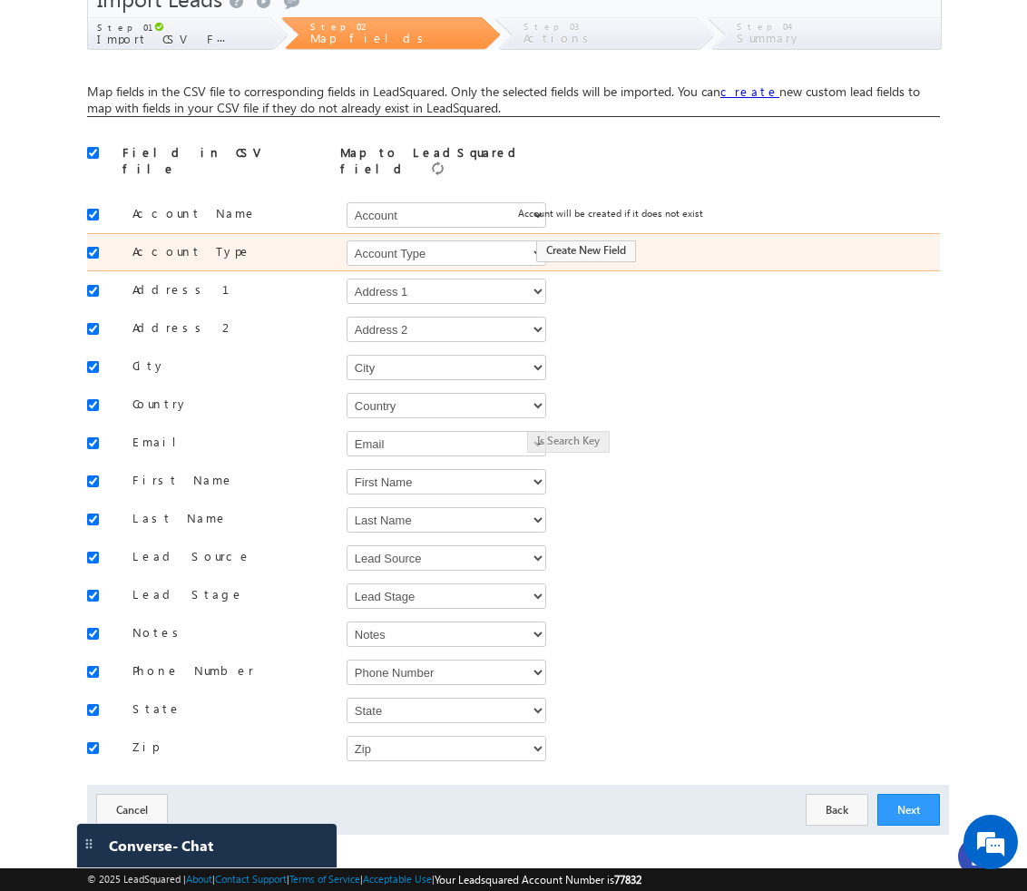
scroll to position [89, 0]
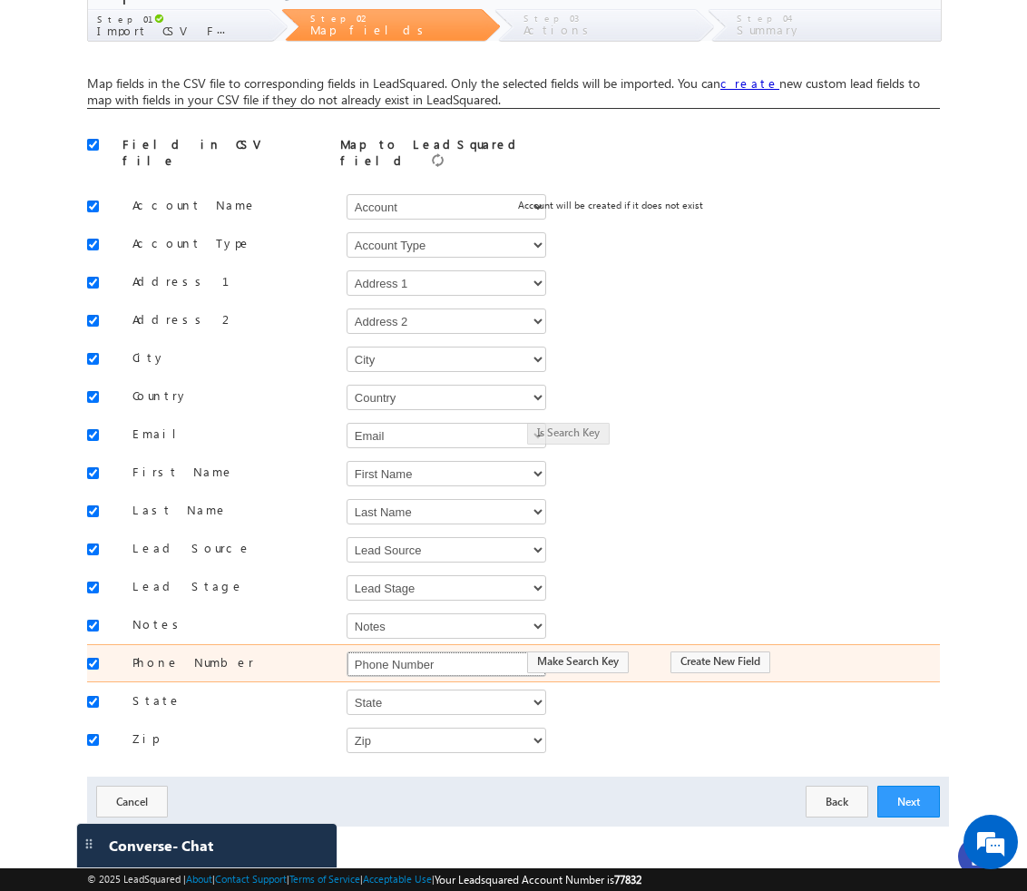
click at [487, 654] on select "Select Select Account Account Type Account Onwer Account Source Address 1 Addre…" at bounding box center [447, 664] width 200 height 25
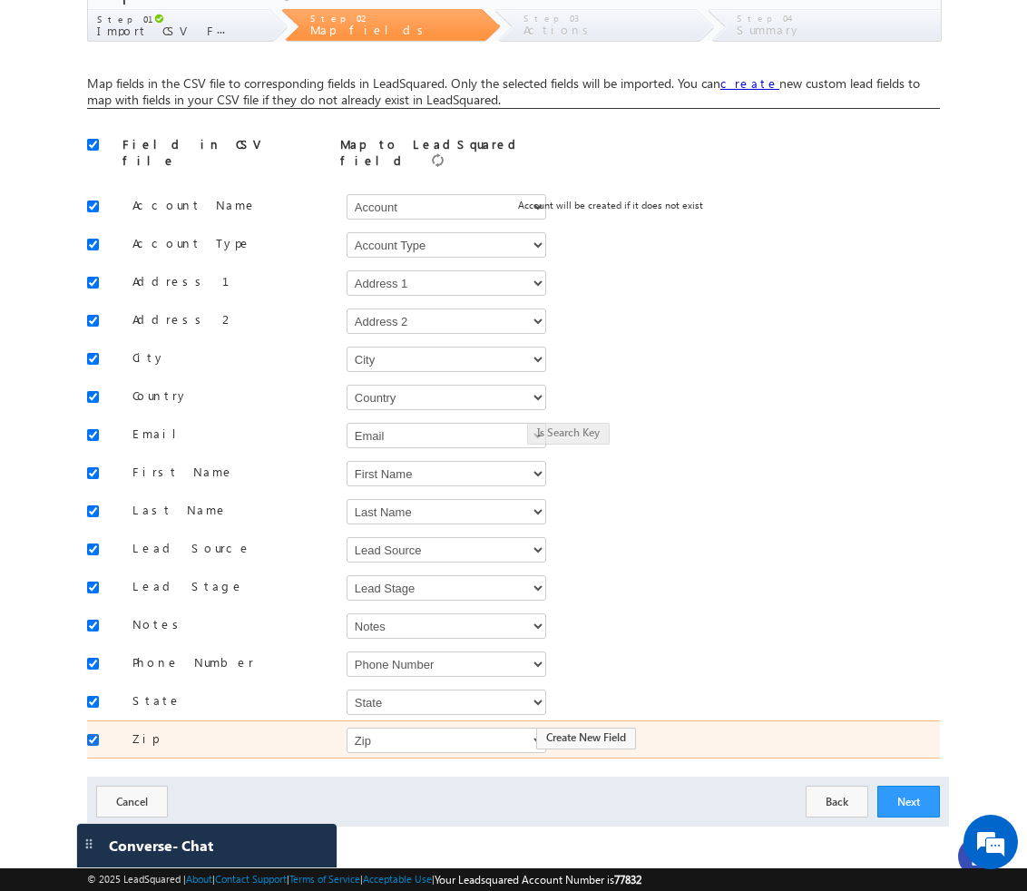
click at [97, 734] on input "checkbox" at bounding box center [93, 740] width 12 height 12
checkbox input "false"
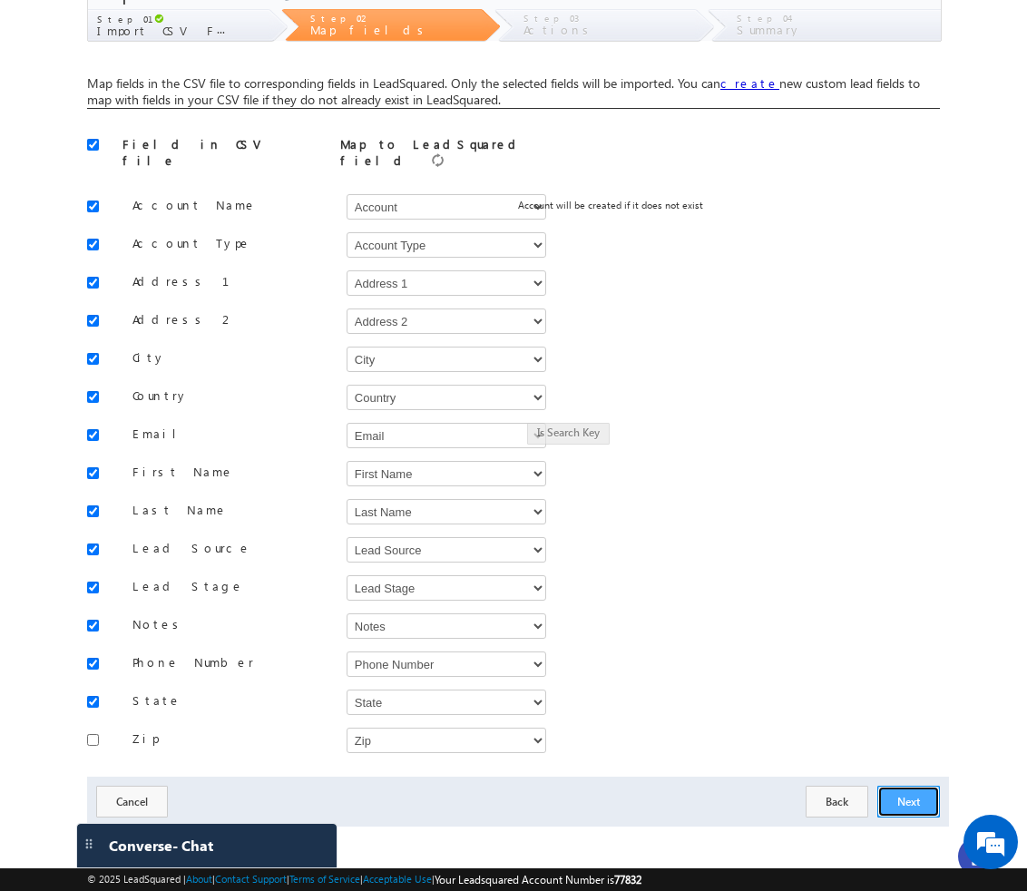
click at [910, 799] on button "Next" at bounding box center [909, 802] width 63 height 32
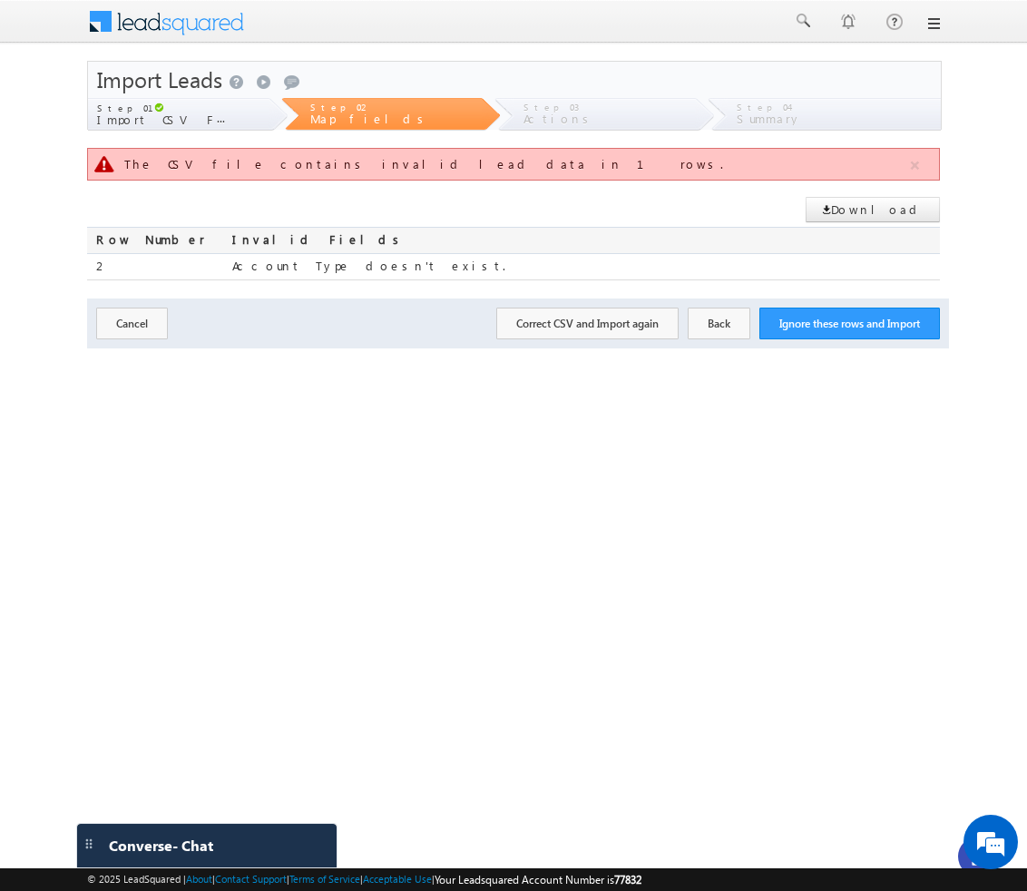
scroll to position [0, 0]
click at [125, 335] on button "Cancel" at bounding box center [132, 324] width 72 height 32
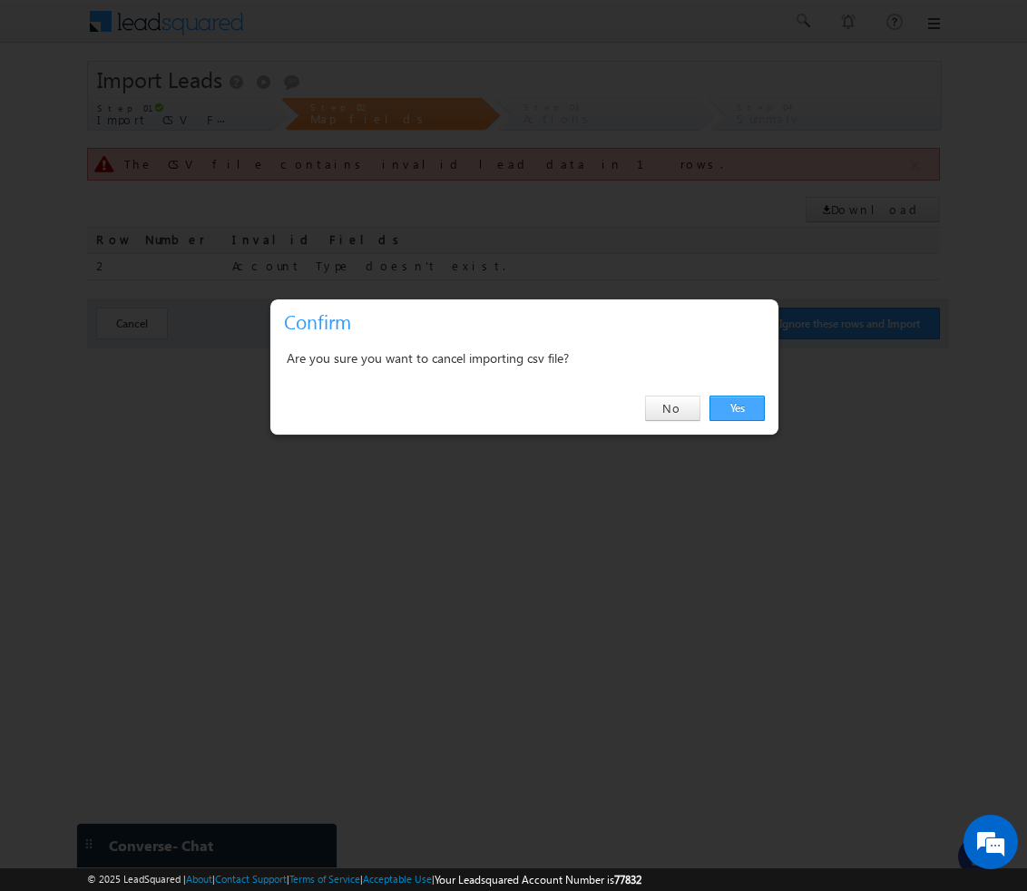
click at [732, 410] on link "Yes" at bounding box center [737, 408] width 55 height 25
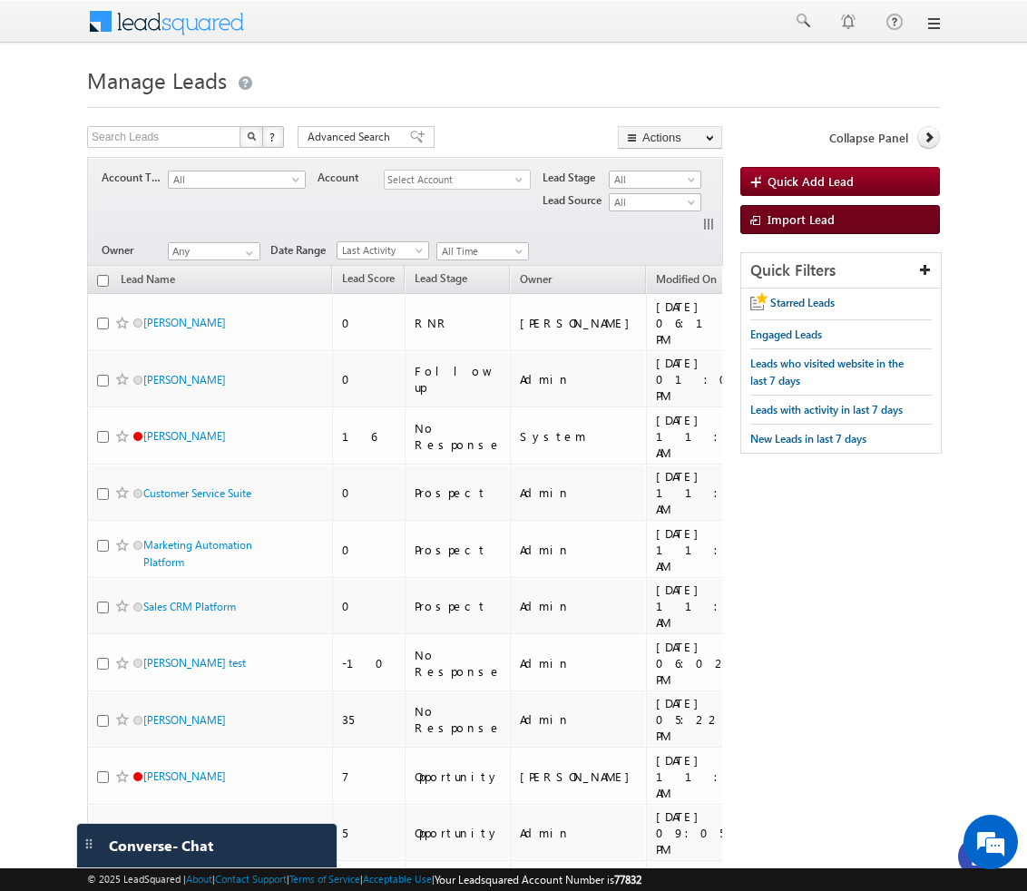
click at [785, 222] on span "Import Lead" at bounding box center [801, 218] width 67 height 15
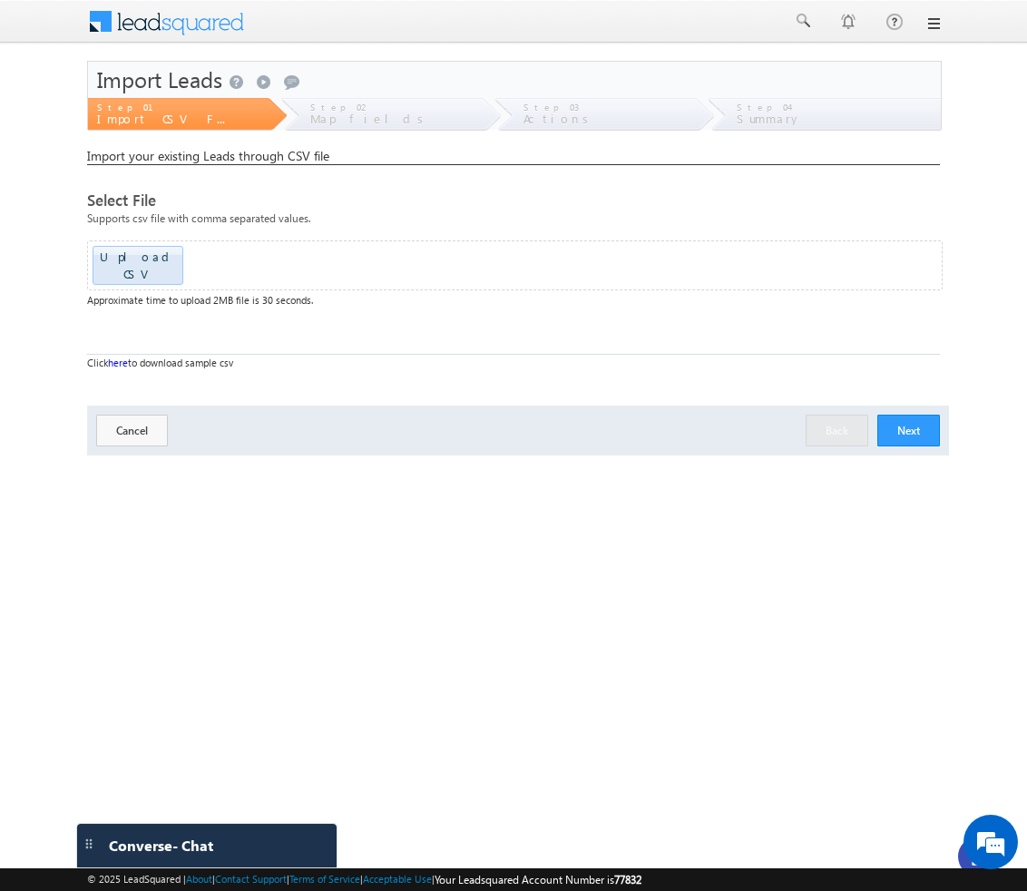
click at [903, 415] on button "Next" at bounding box center [909, 431] width 63 height 32
click at [974, 844] on div at bounding box center [978, 857] width 40 height 40
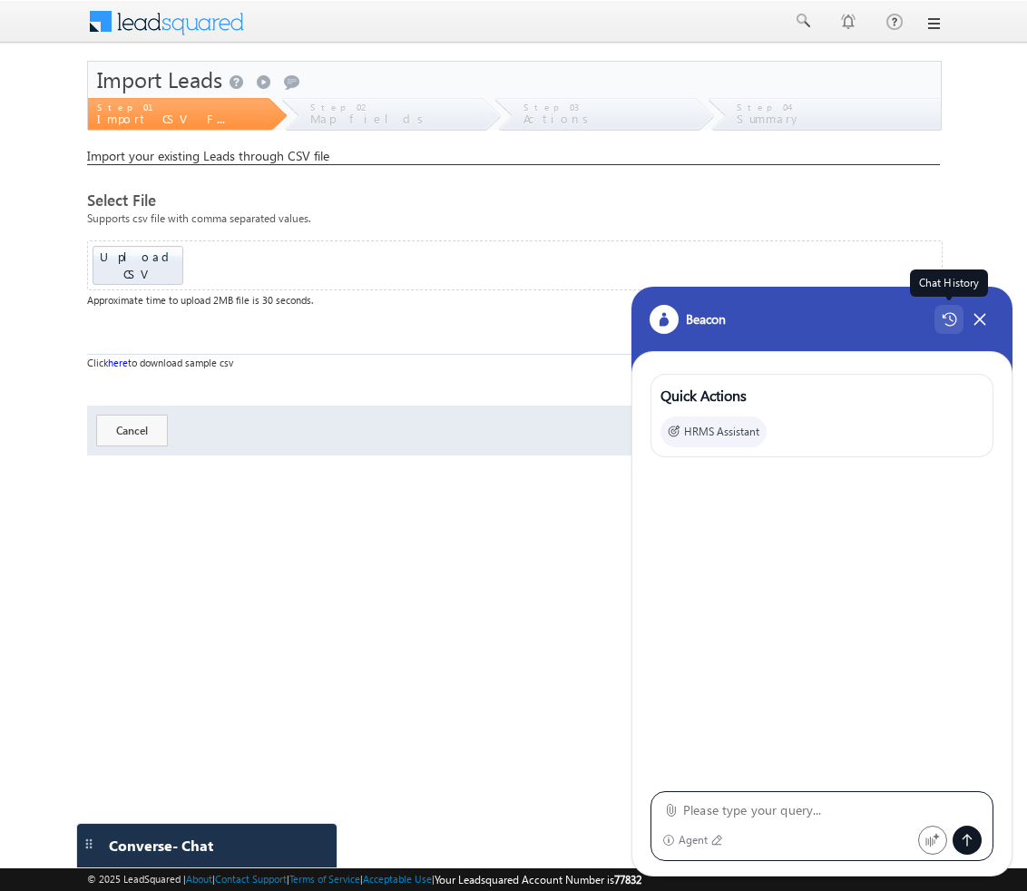
click at [953, 323] on icon at bounding box center [949, 319] width 15 height 15
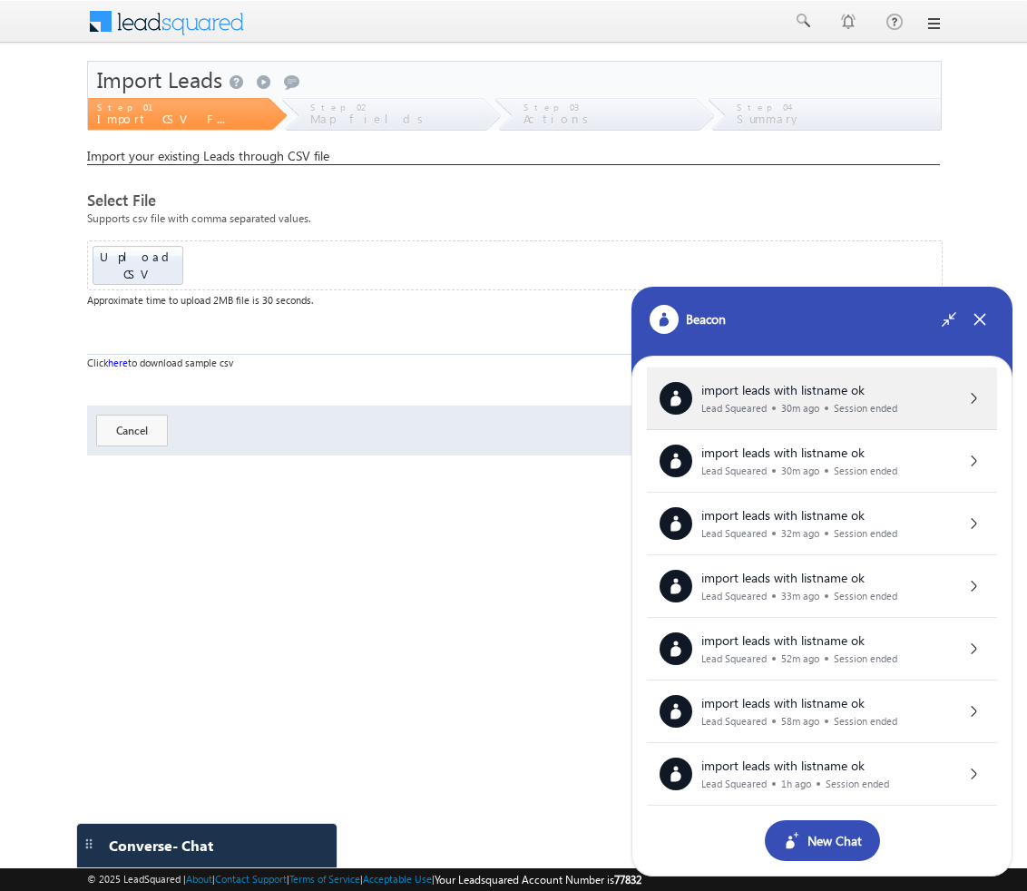
click at [830, 400] on div "import leads with listname ok Lead Squeared 30m ago Session ended" at bounding box center [800, 399] width 196 height 32
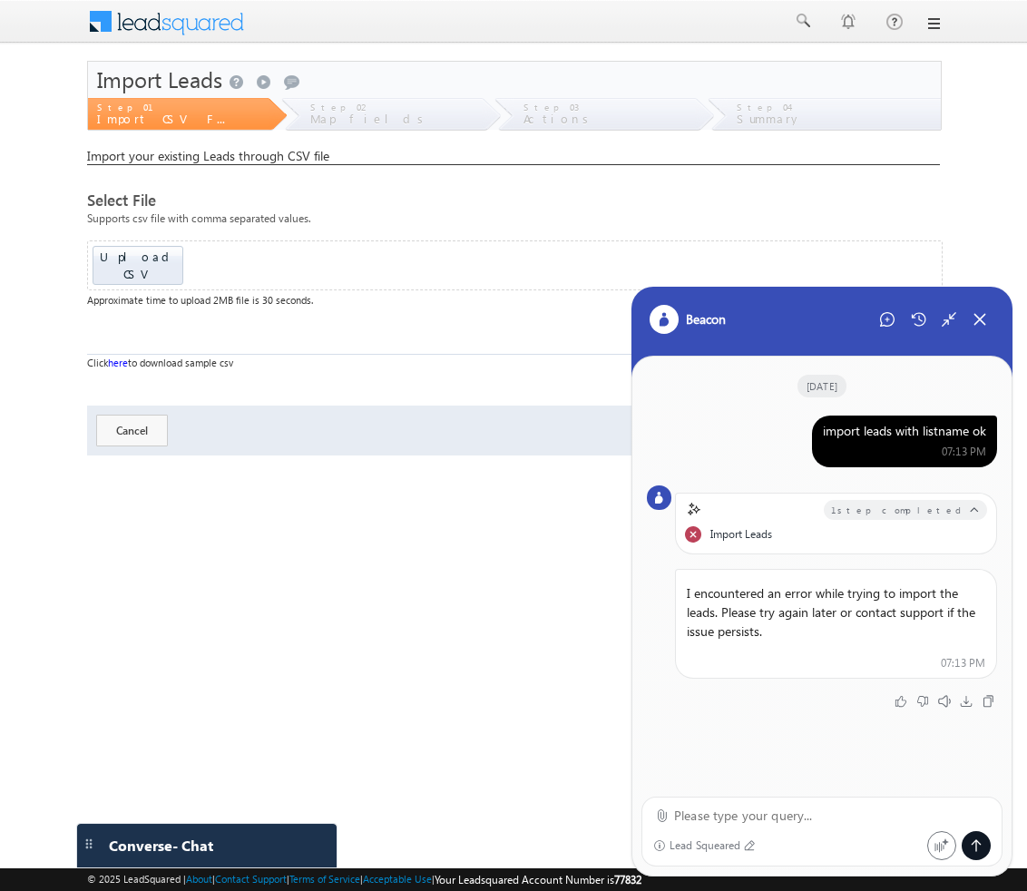
click at [855, 430] on div "import leads with listname ok" at bounding box center [904, 431] width 163 height 16
click at [889, 325] on icon at bounding box center [887, 319] width 15 height 15
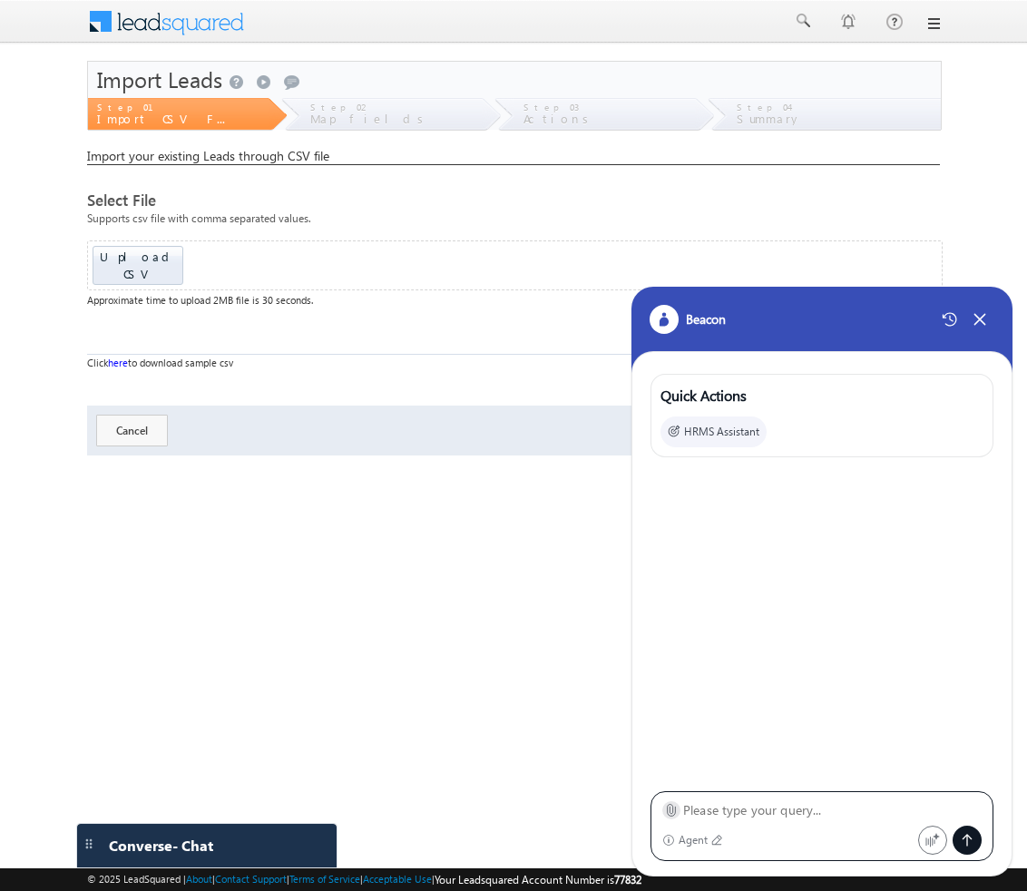
click at [673, 810] on icon at bounding box center [672, 811] width 8 height 12
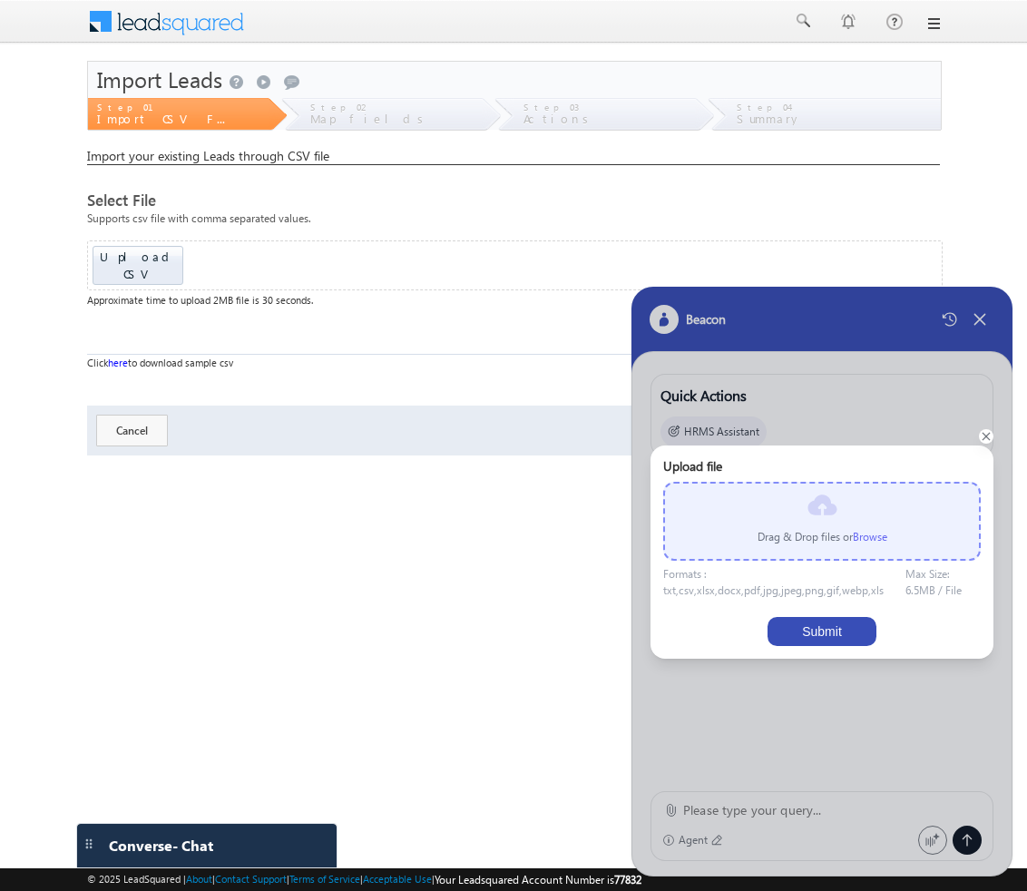
click at [866, 535] on label "Browse" at bounding box center [870, 537] width 34 height 14
click at [0, 0] on input "file" at bounding box center [0, 0] width 0 height 0
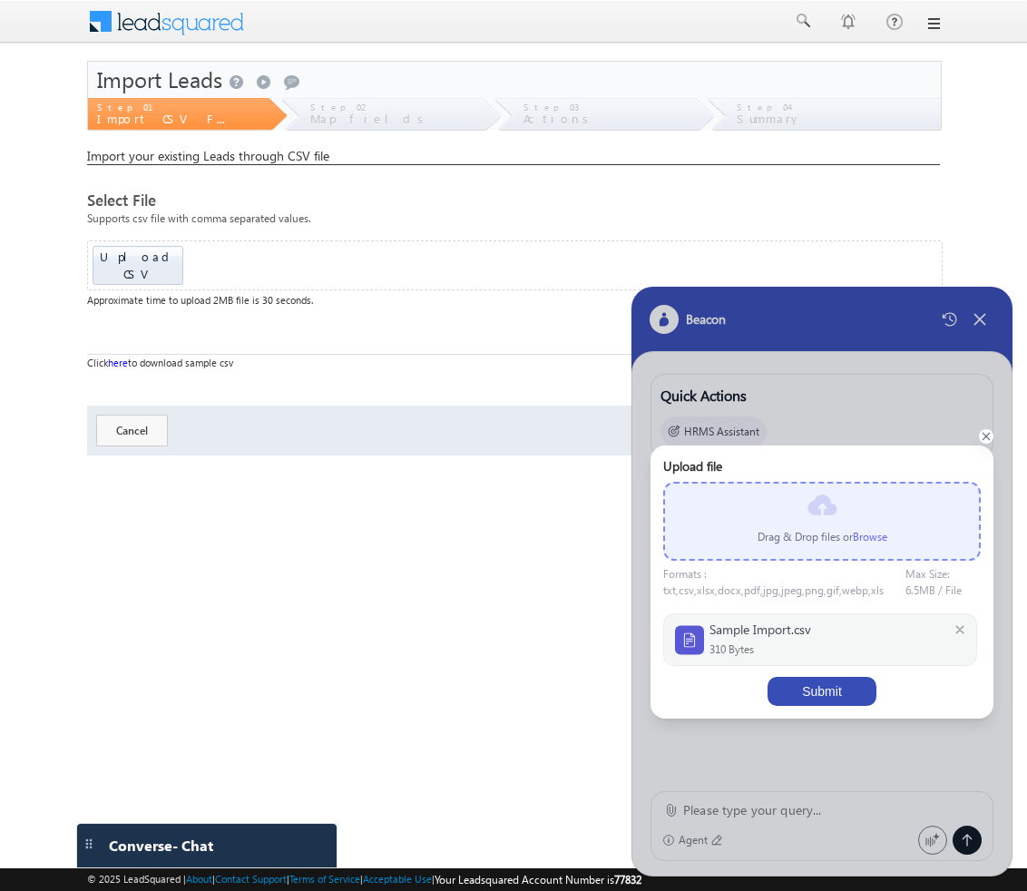
click at [795, 677] on button "Submit" at bounding box center [822, 691] width 109 height 29
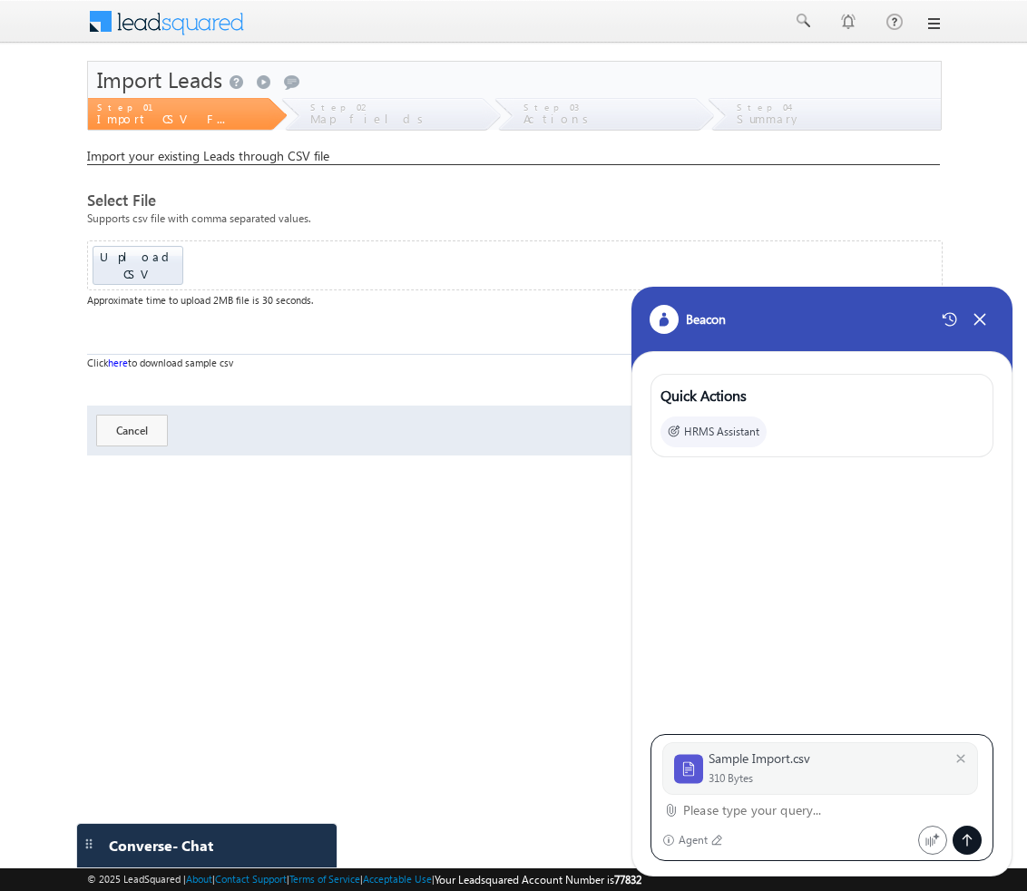
paste textarea "import leads with listname ok"
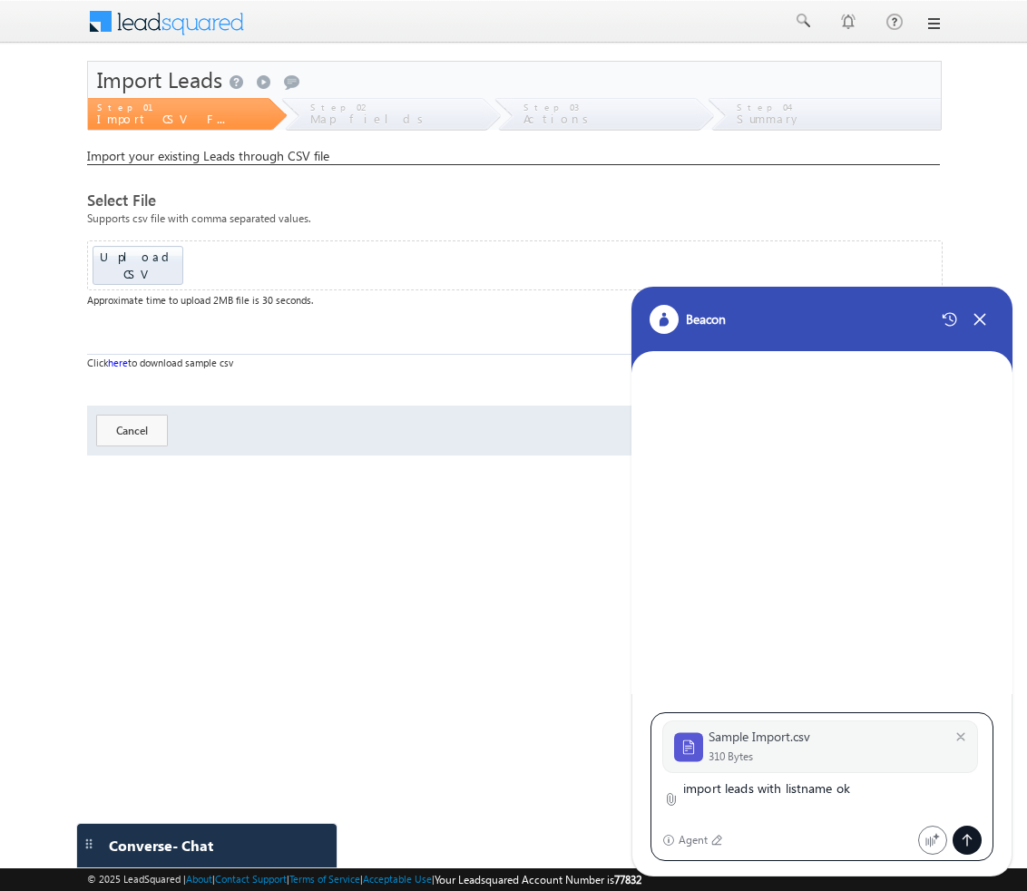
type textarea "import leads with listname ok"
click at [969, 839] on icon at bounding box center [967, 840] width 15 height 15
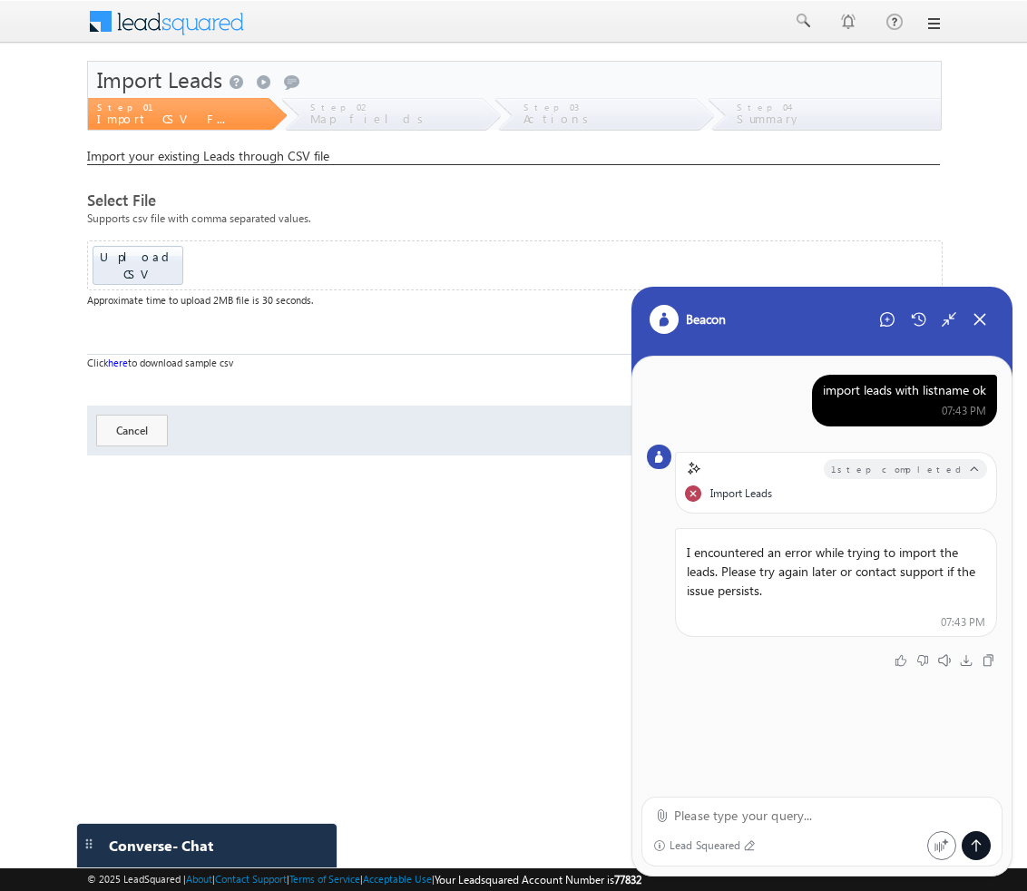
drag, startPoint x: 821, startPoint y: 394, endPoint x: 990, endPoint y: 385, distance: 169.1
click at [990, 385] on div "import leads with listname ok 07:43 PM" at bounding box center [904, 401] width 185 height 52
click at [862, 389] on div "import leads with listname ok" at bounding box center [904, 390] width 163 height 16
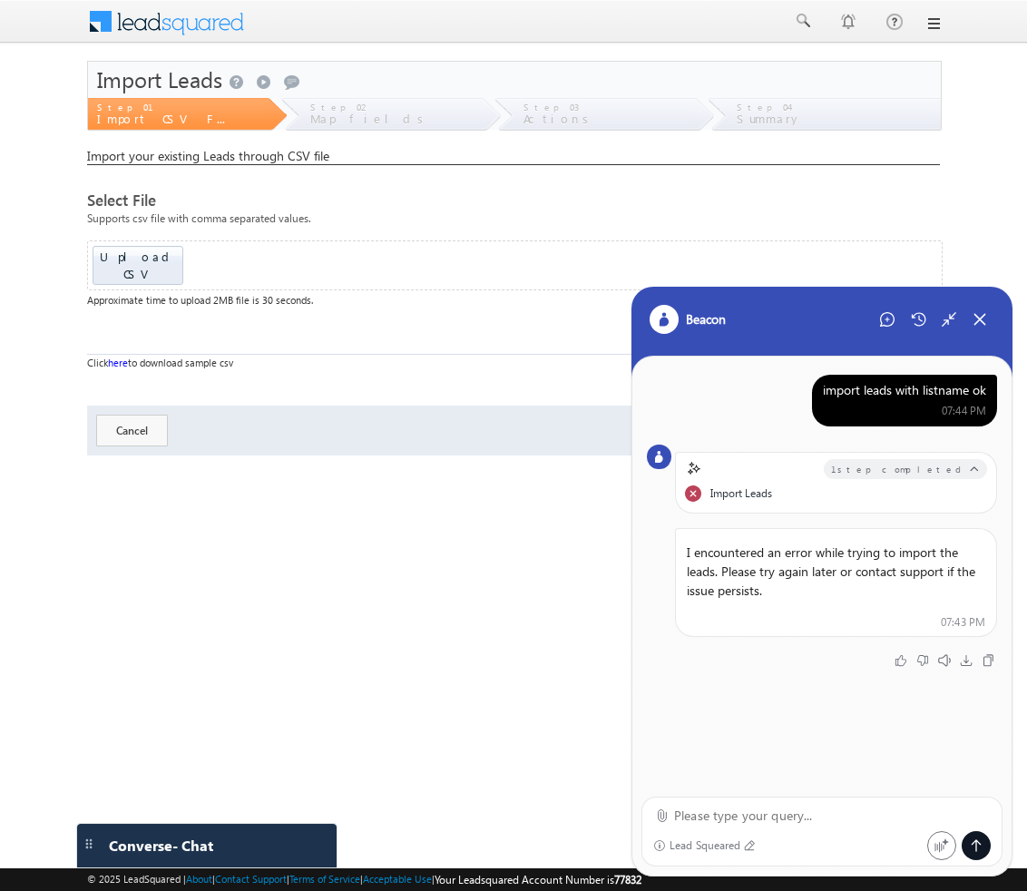
click at [782, 822] on textarea at bounding box center [832, 816] width 317 height 22
type textarea "retry"
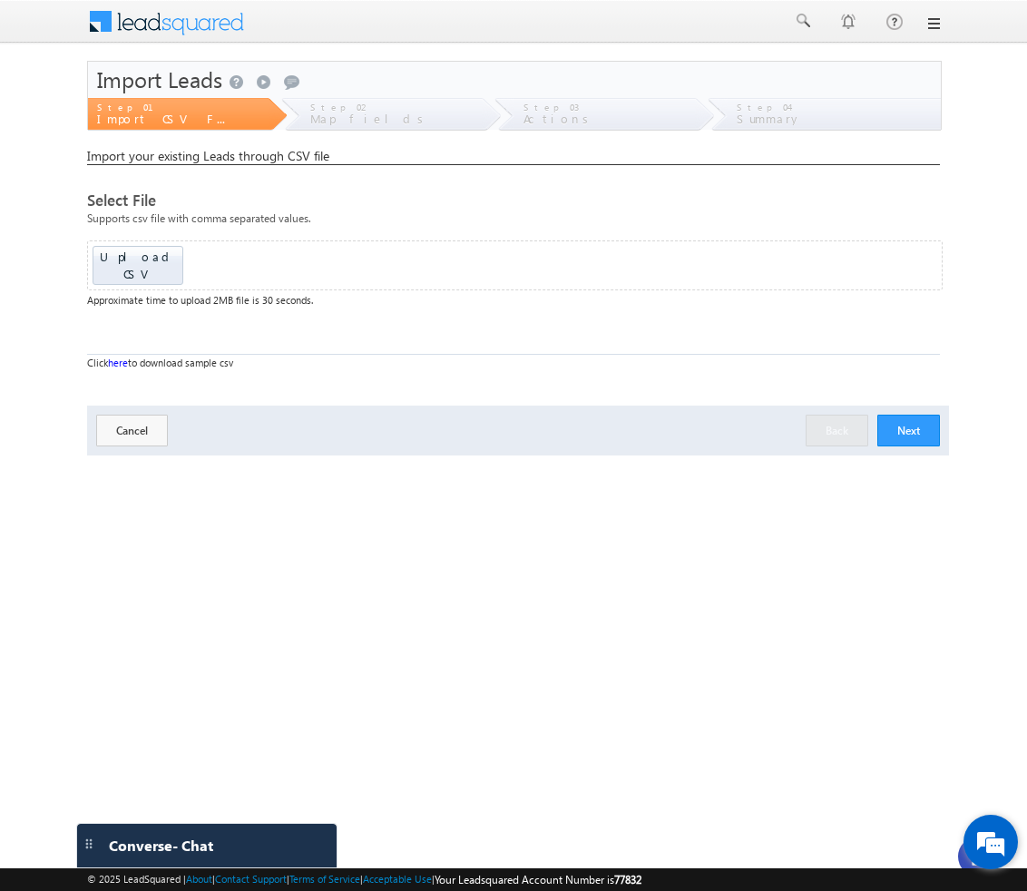
click at [977, 835] on em at bounding box center [991, 842] width 49 height 49
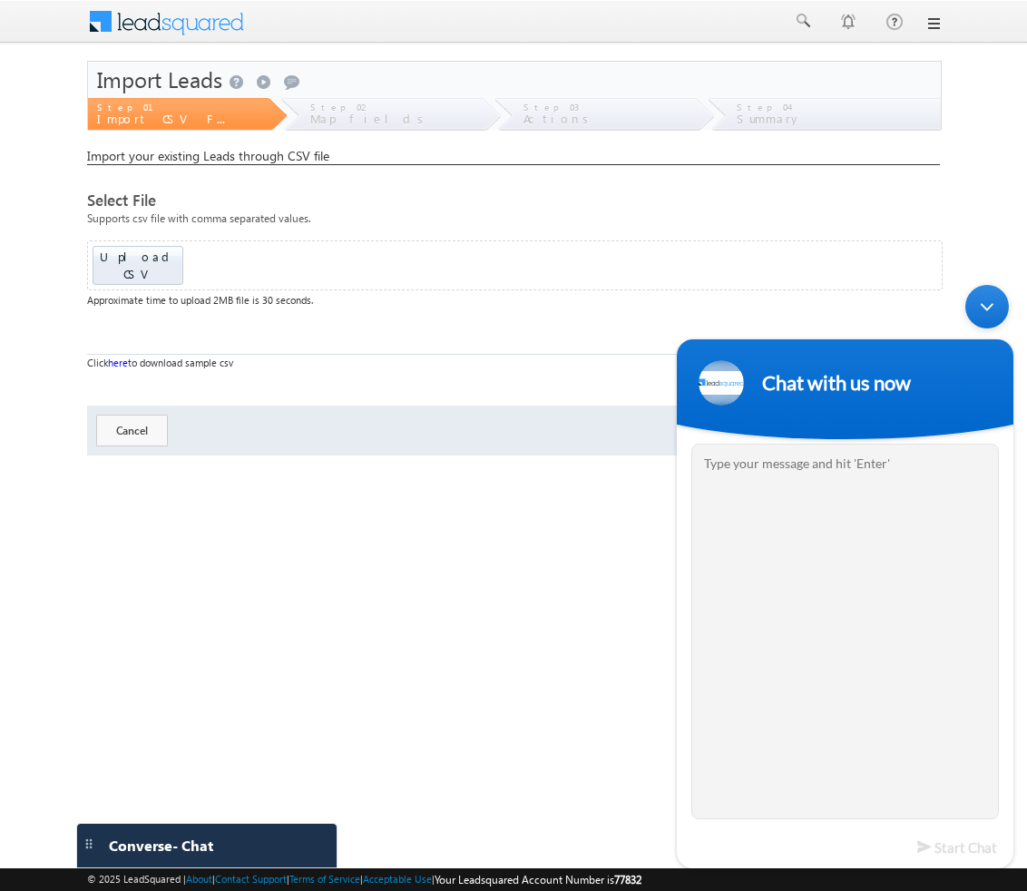
click at [983, 316] on div "Minimize live chat window" at bounding box center [988, 307] width 44 height 44
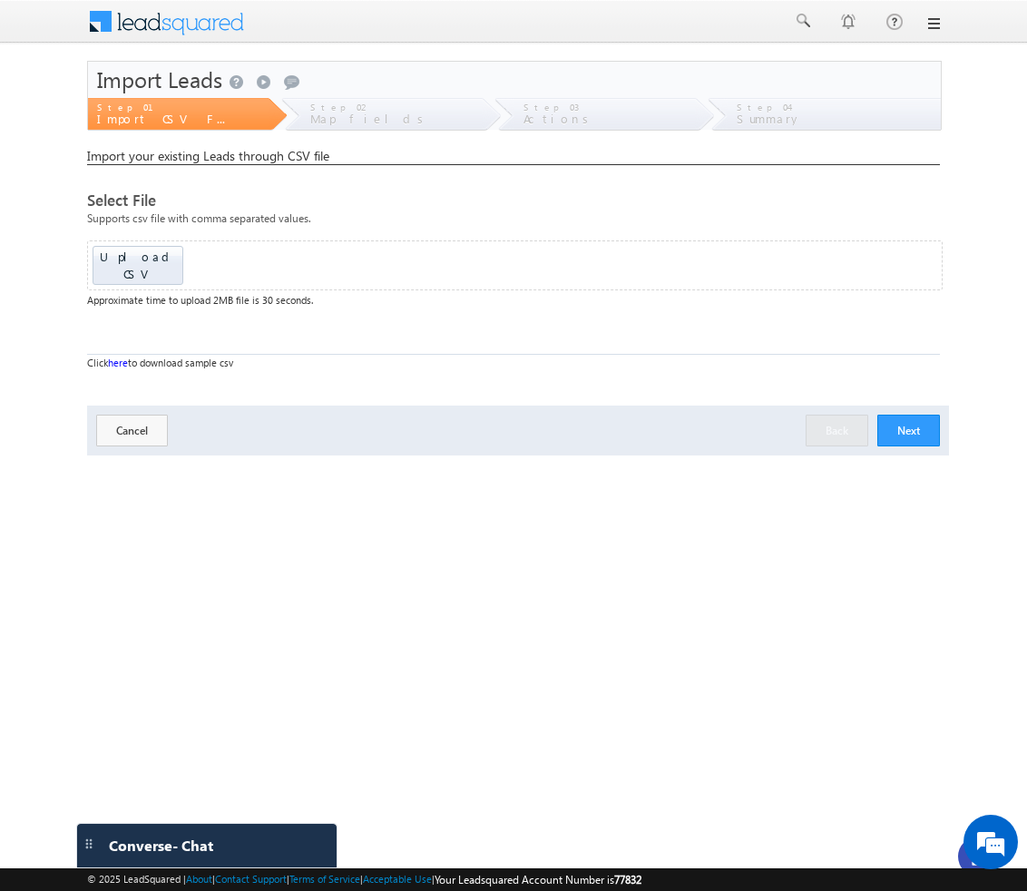
click at [958, 862] on div at bounding box center [978, 857] width 40 height 40
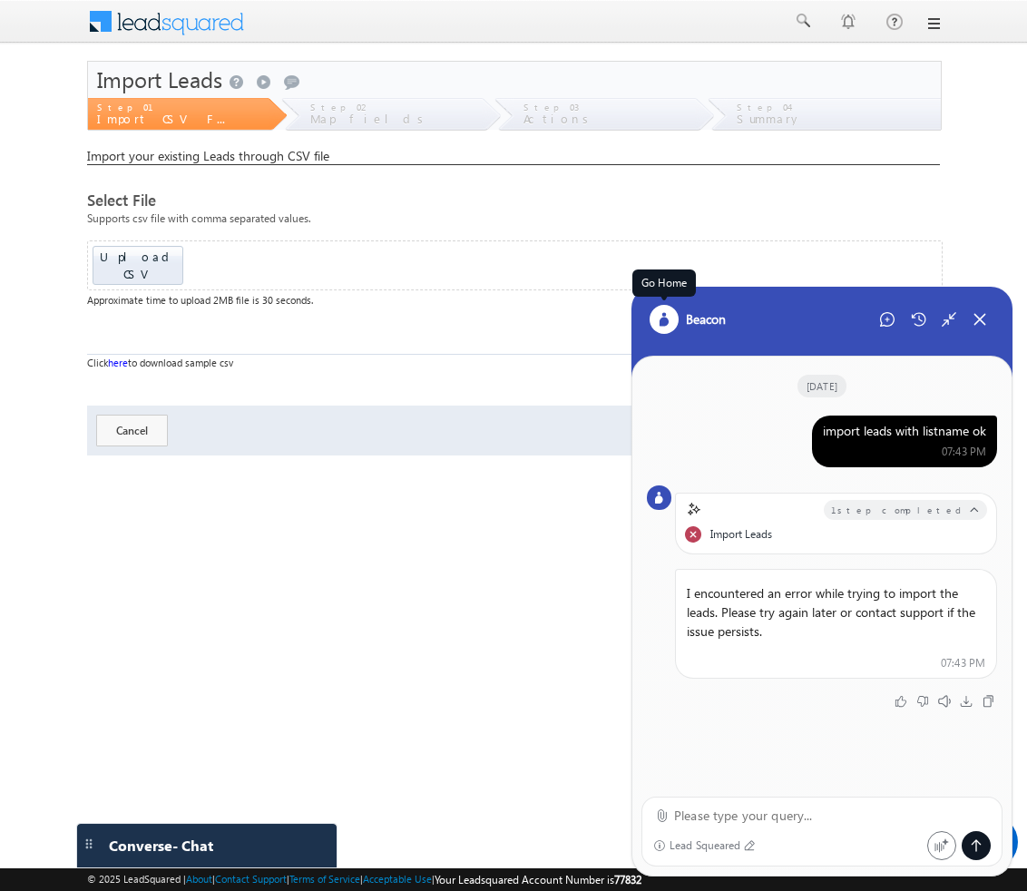
click at [655, 322] on div at bounding box center [664, 319] width 29 height 29
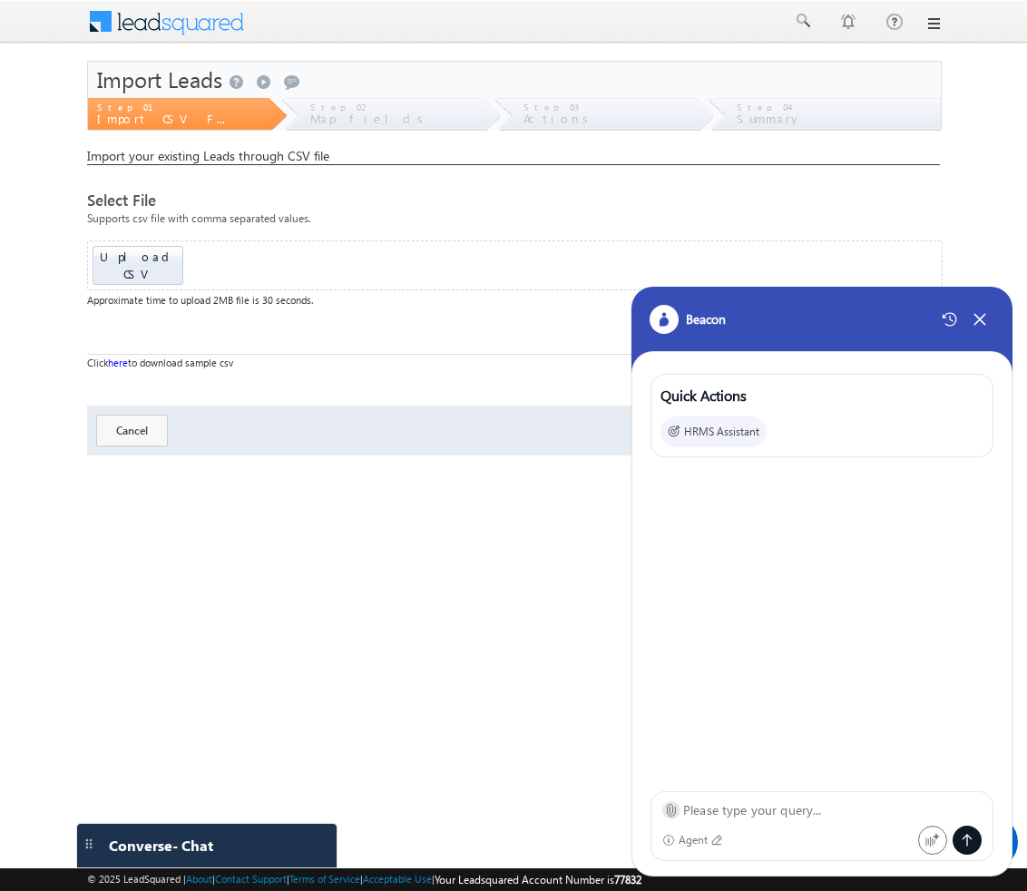
click at [669, 808] on icon at bounding box center [671, 810] width 14 height 14
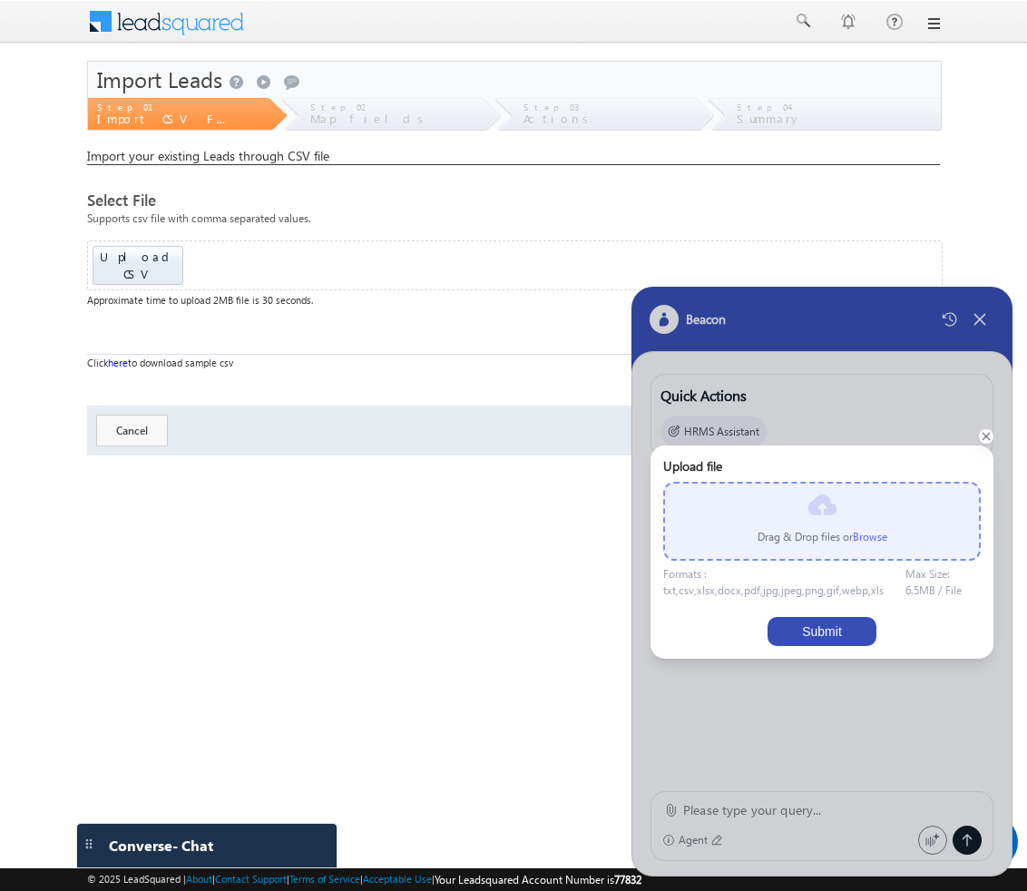
click at [872, 540] on label "Browse" at bounding box center [870, 537] width 34 height 14
click at [0, 0] on input "file" at bounding box center [0, 0] width 0 height 0
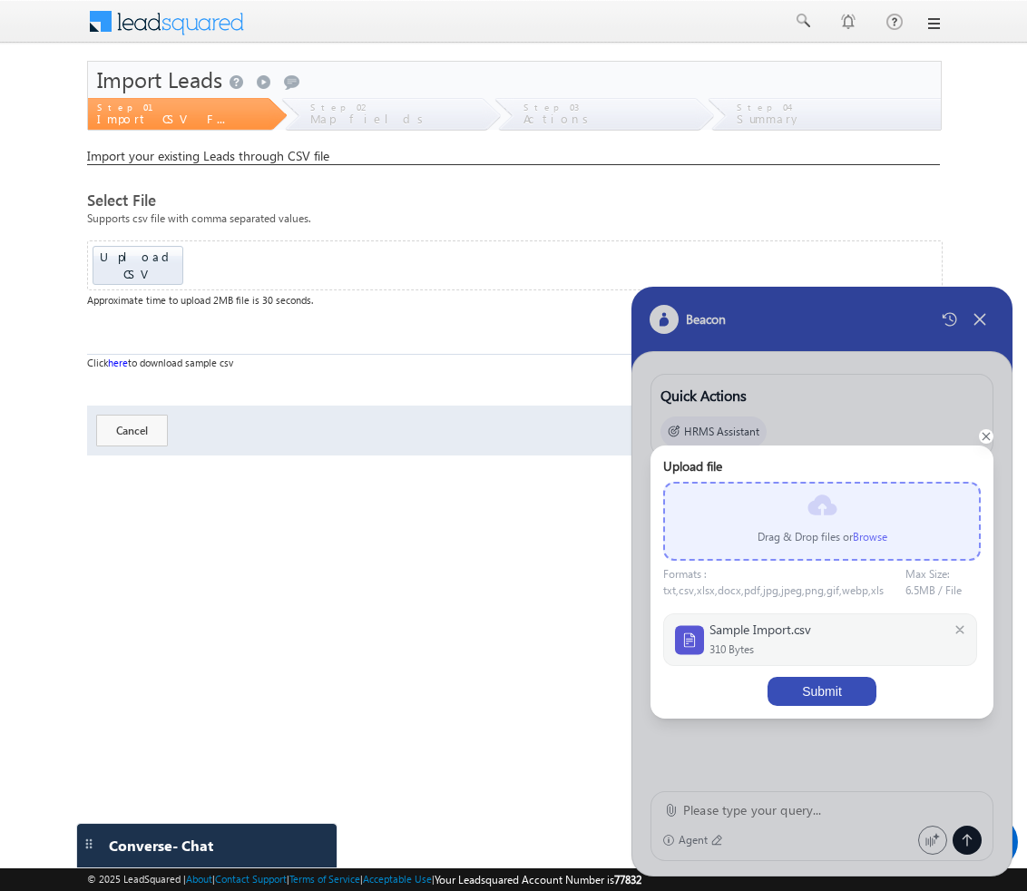
click at [862, 686] on button "Submit" at bounding box center [822, 691] width 109 height 29
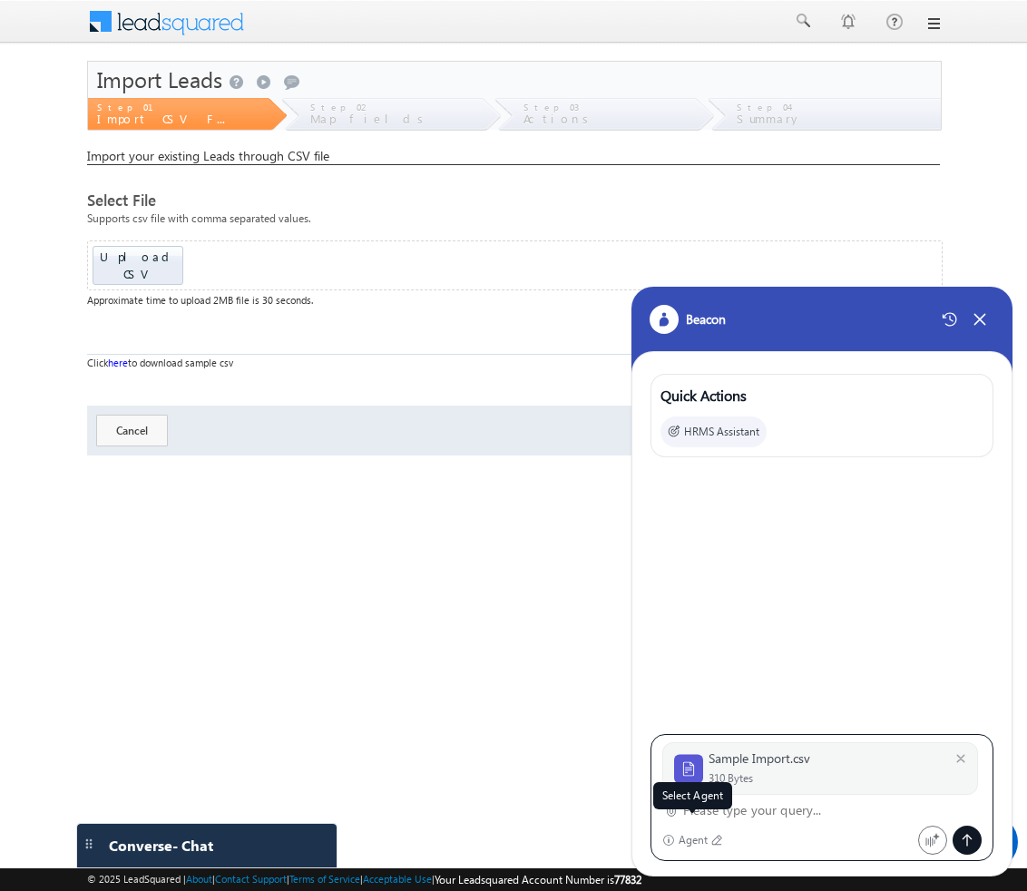
click at [695, 843] on div "Agent" at bounding box center [694, 840] width 30 height 13
click at [740, 821] on div "Sample Import.csv 310 Bytes Agent" at bounding box center [822, 797] width 343 height 127
click at [737, 815] on textarea at bounding box center [832, 811] width 299 height 22
paste textarea "retry"
type textarea "retry"
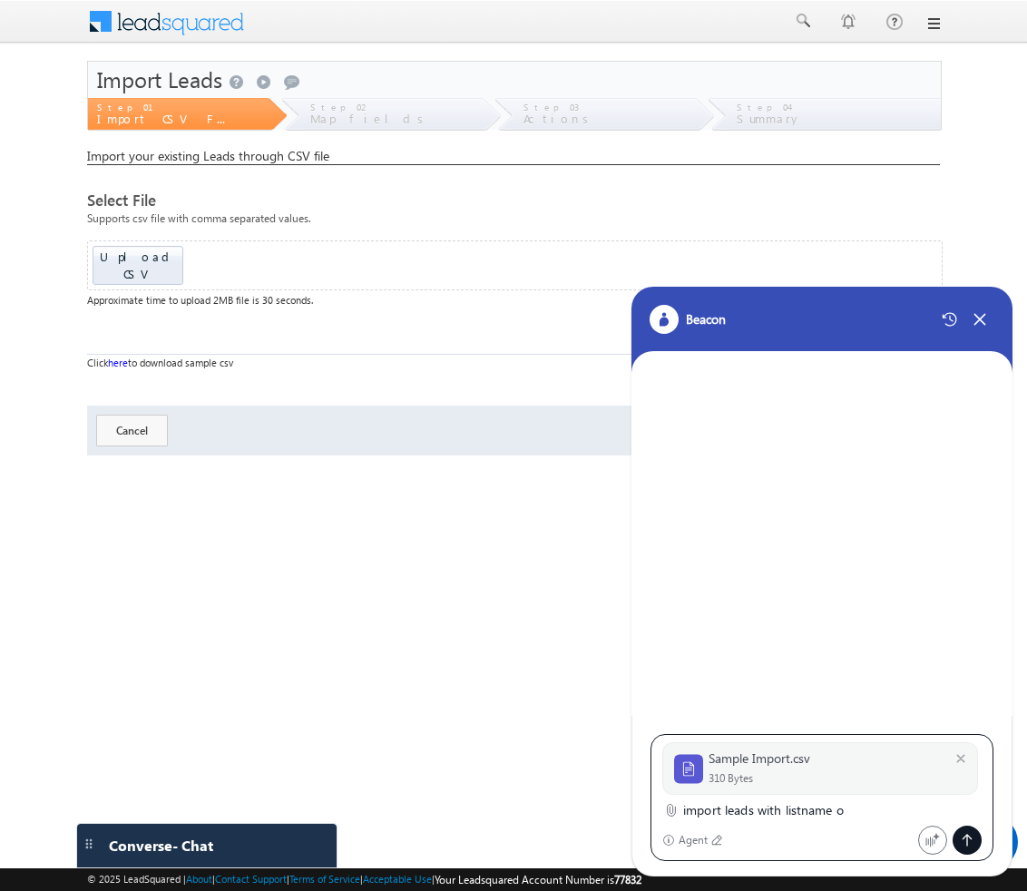
type textarea "import leads with listname ok"
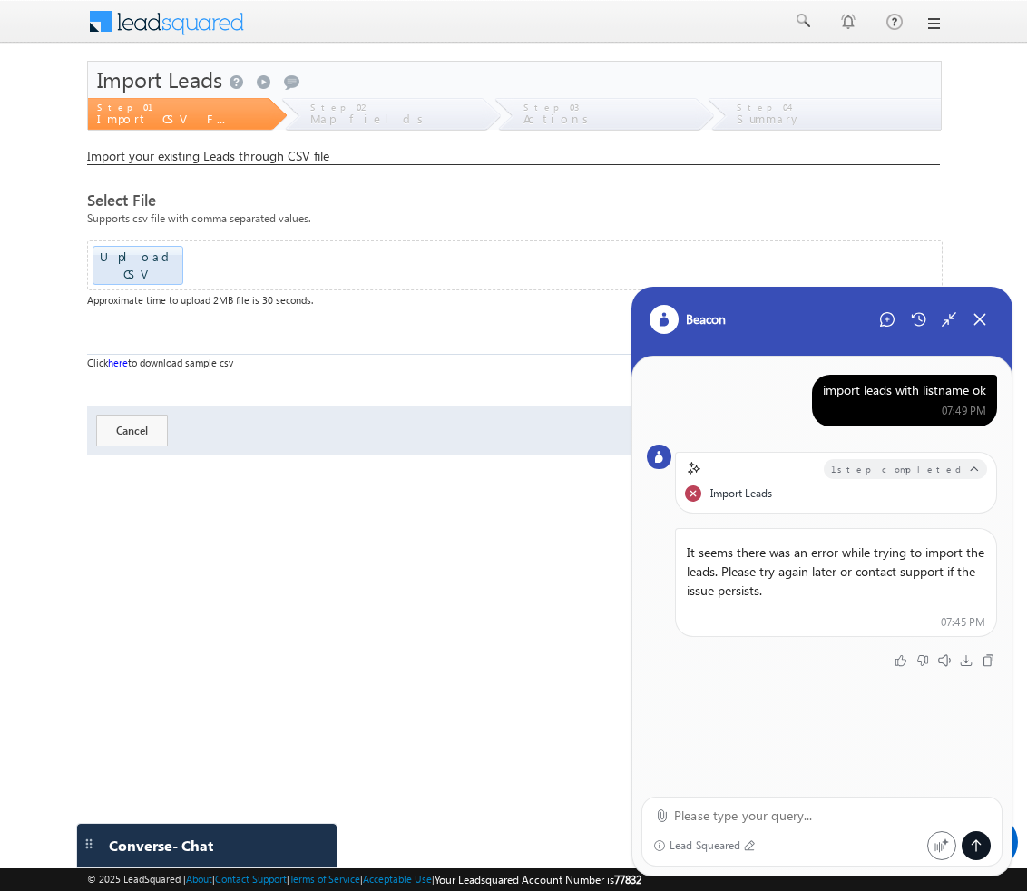
click at [955, 318] on icon at bounding box center [949, 319] width 16 height 16
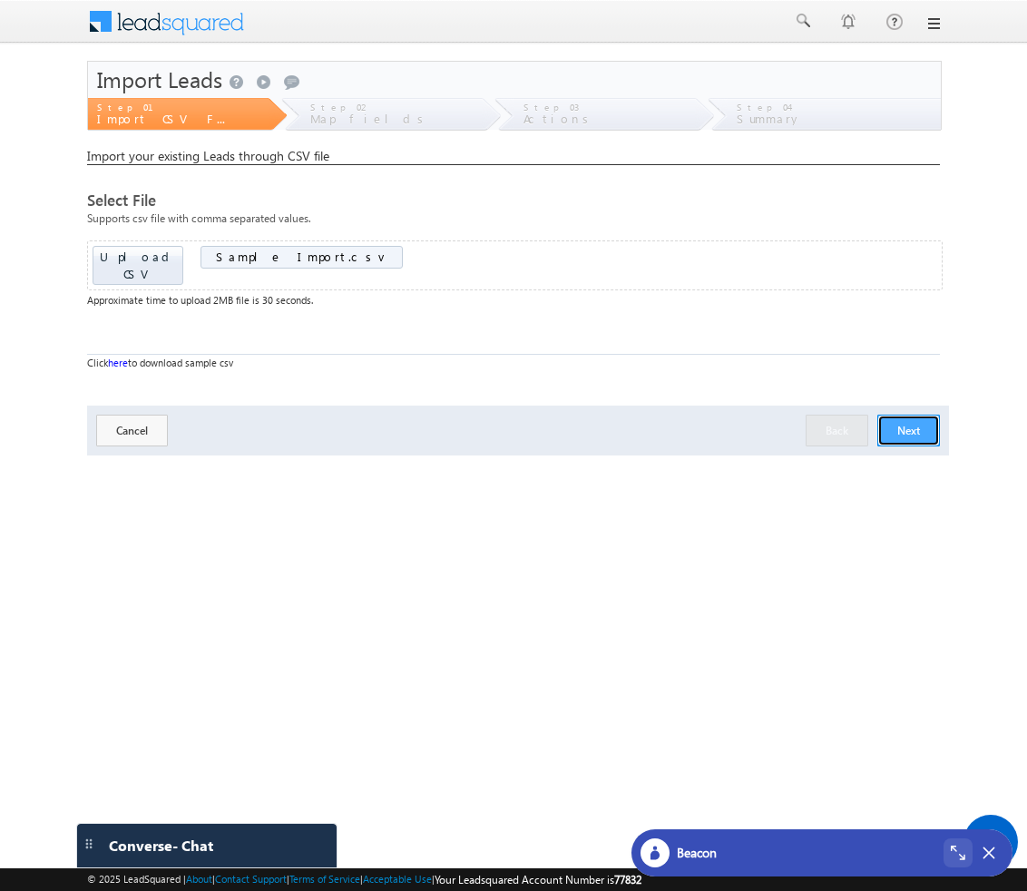
click at [907, 421] on button "Next" at bounding box center [909, 431] width 63 height 32
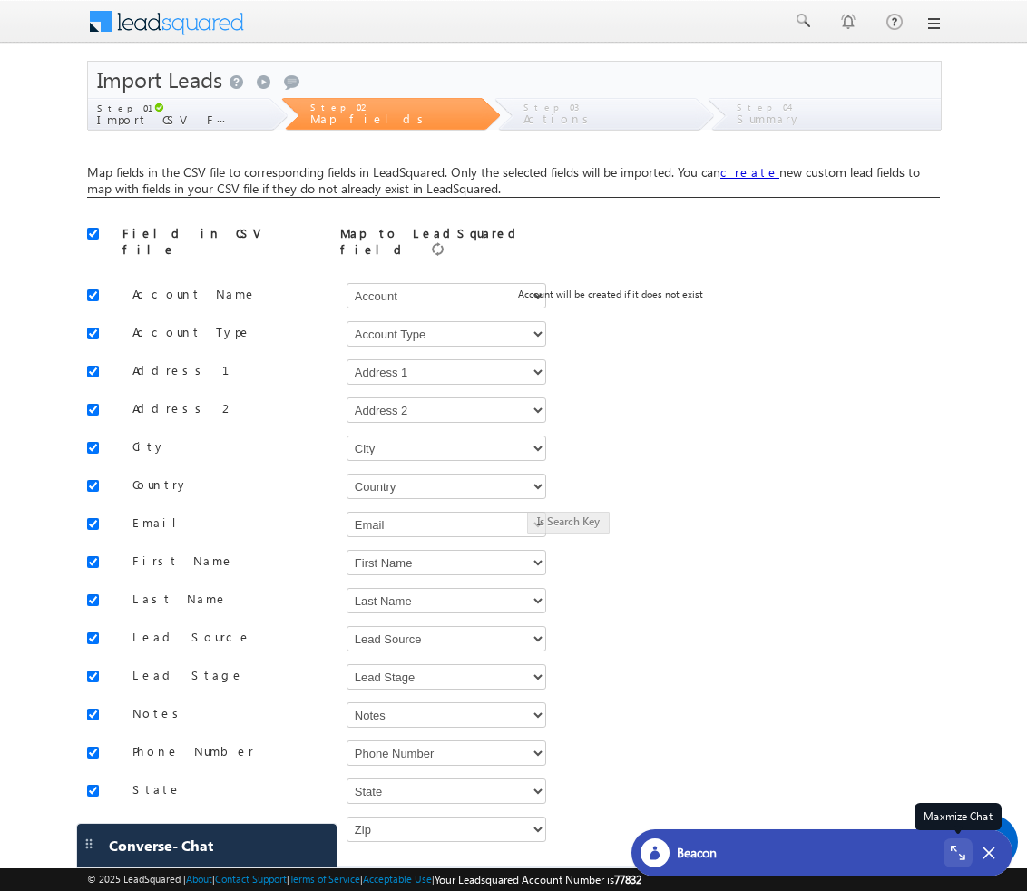
click at [950, 847] on div "Maxmize Chat" at bounding box center [958, 853] width 29 height 29
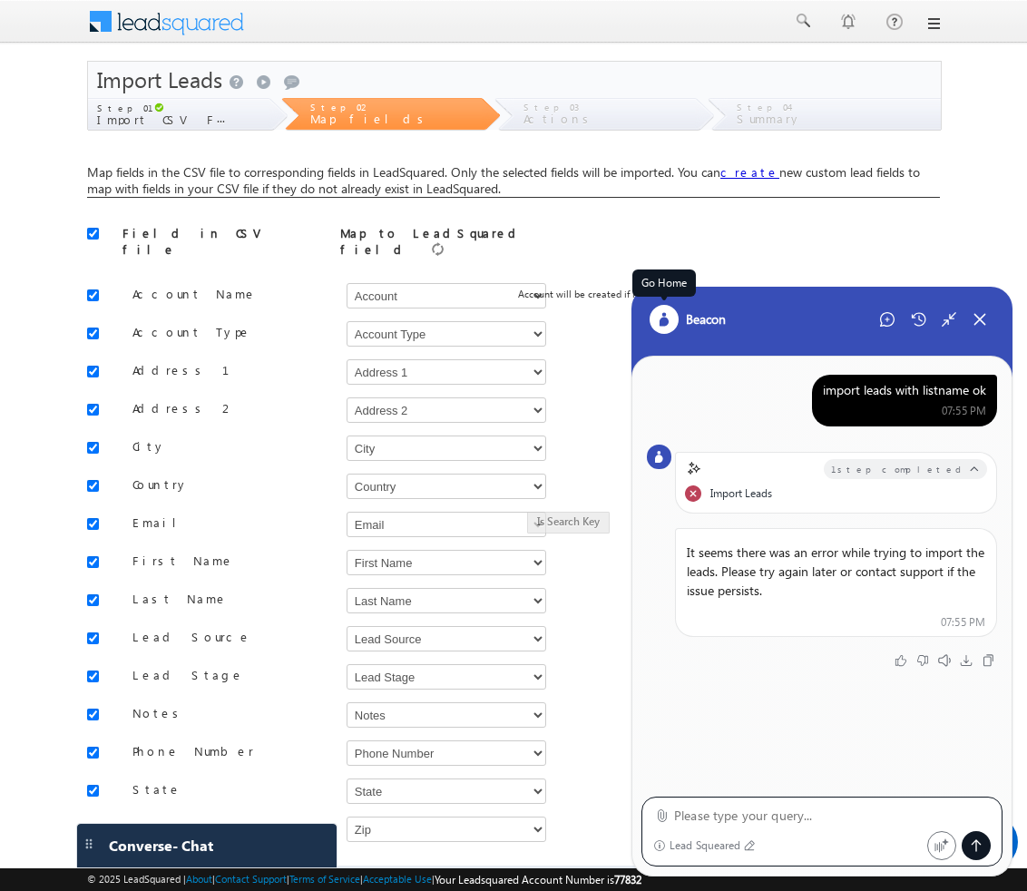
click at [659, 320] on icon at bounding box center [664, 319] width 11 height 15
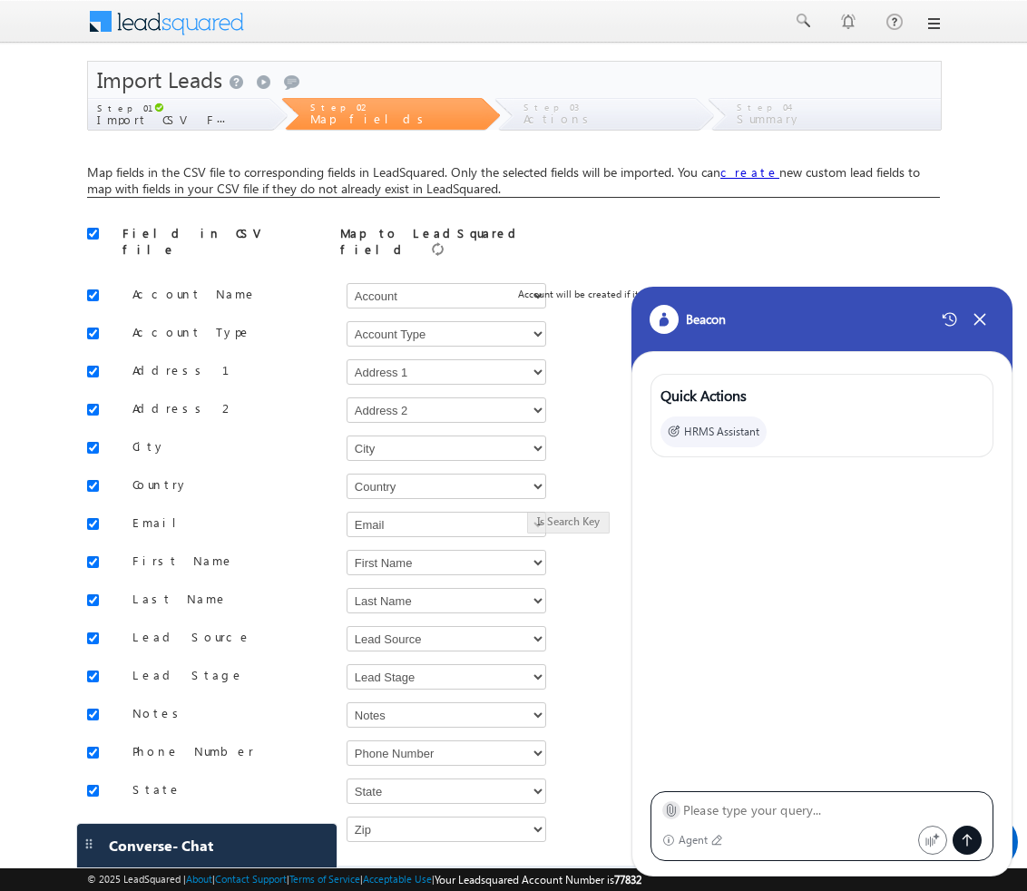
click at [666, 810] on icon at bounding box center [671, 810] width 14 height 14
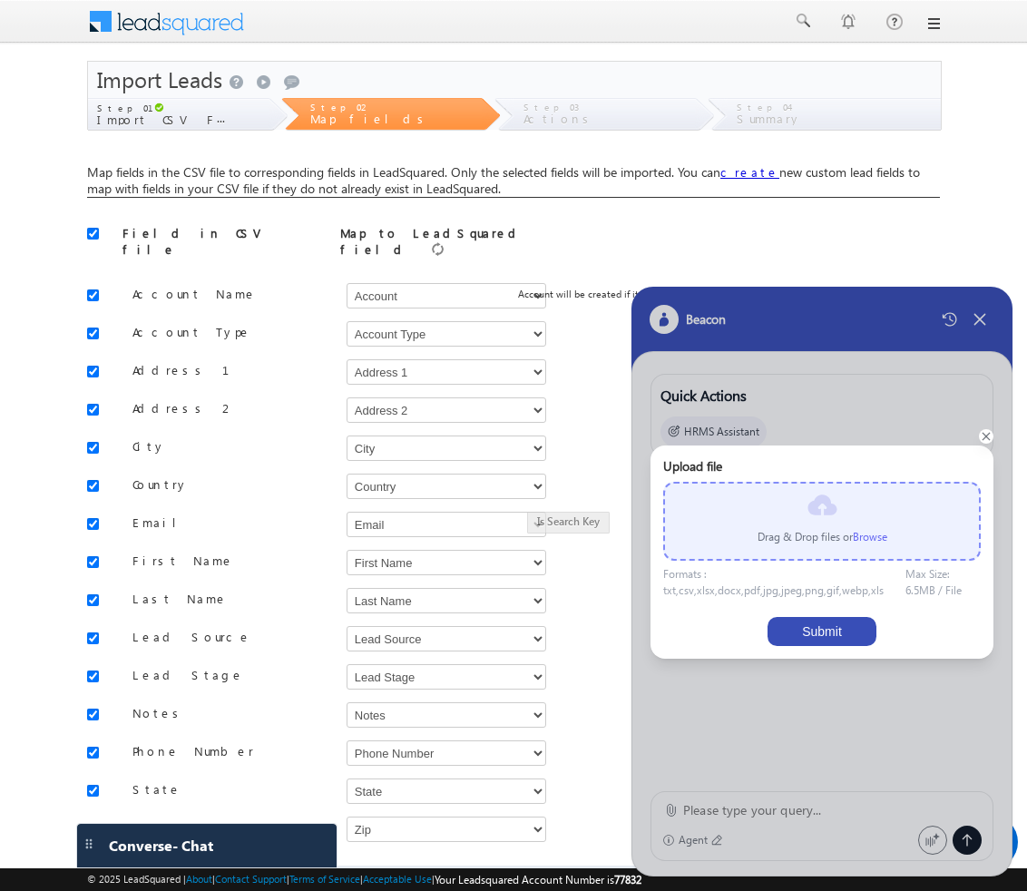
click at [859, 536] on label "Browse" at bounding box center [870, 537] width 34 height 14
click at [0, 0] on input "file" at bounding box center [0, 0] width 0 height 0
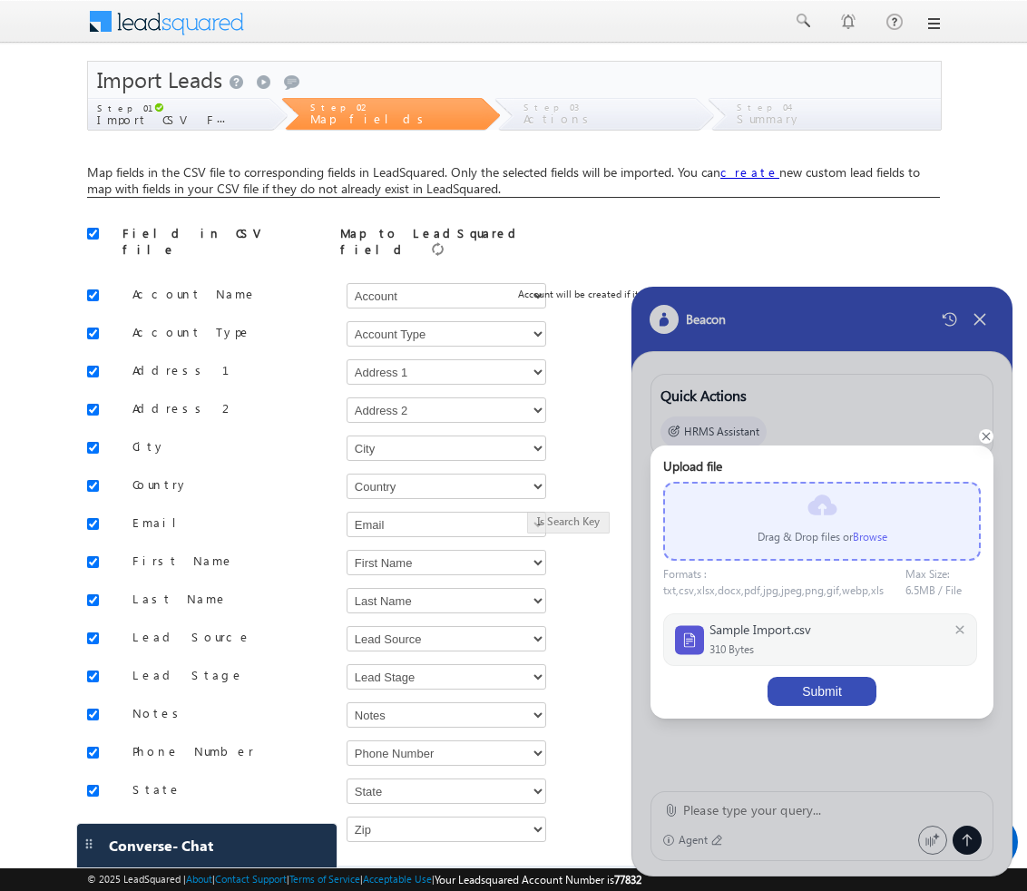
click at [826, 684] on button "Submit" at bounding box center [822, 691] width 109 height 29
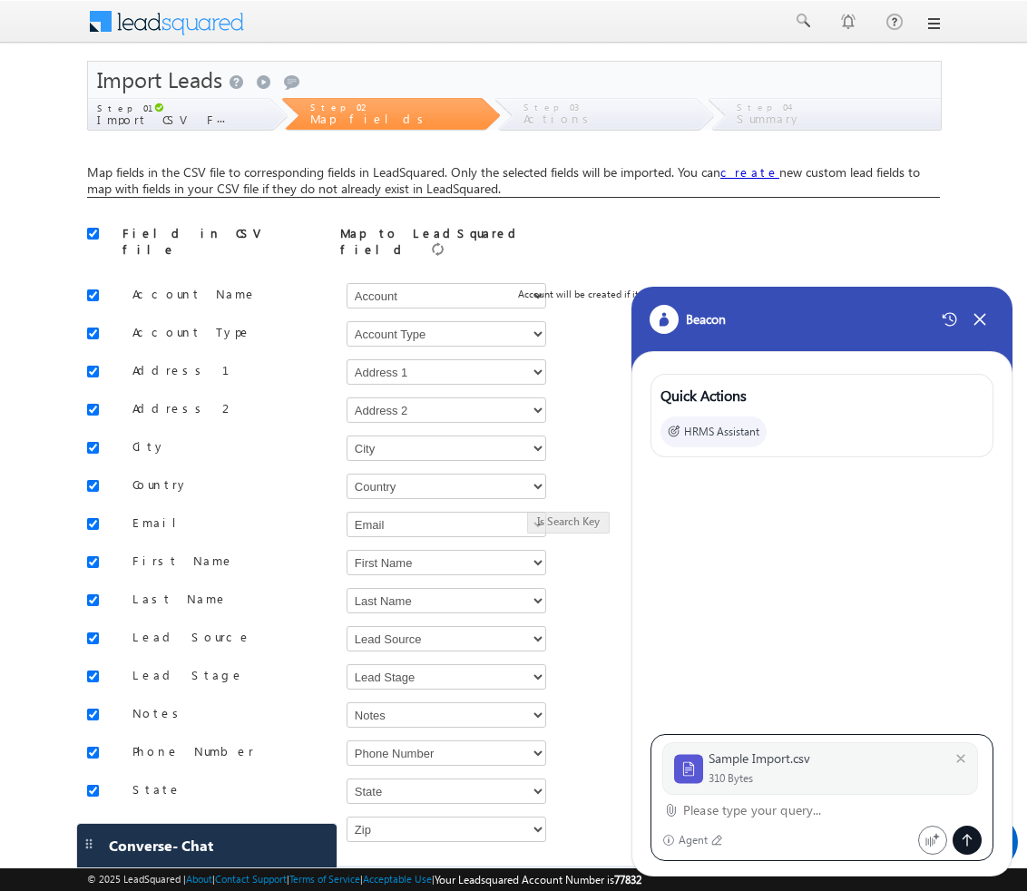
click at [707, 819] on textarea at bounding box center [832, 811] width 299 height 22
type textarea "import leads for listname ok"
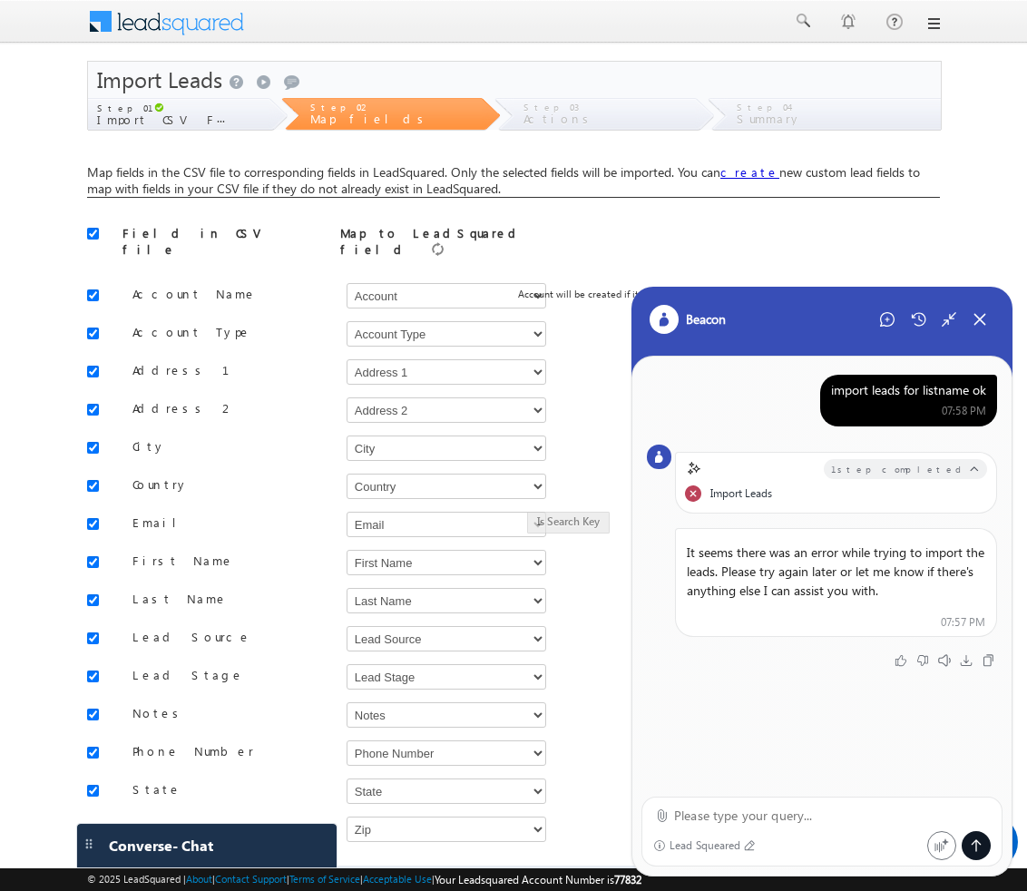
drag, startPoint x: 827, startPoint y: 395, endPoint x: 986, endPoint y: 398, distance: 158.9
click at [986, 398] on div "import leads for listname ok 07:58 PM" at bounding box center [908, 401] width 177 height 52
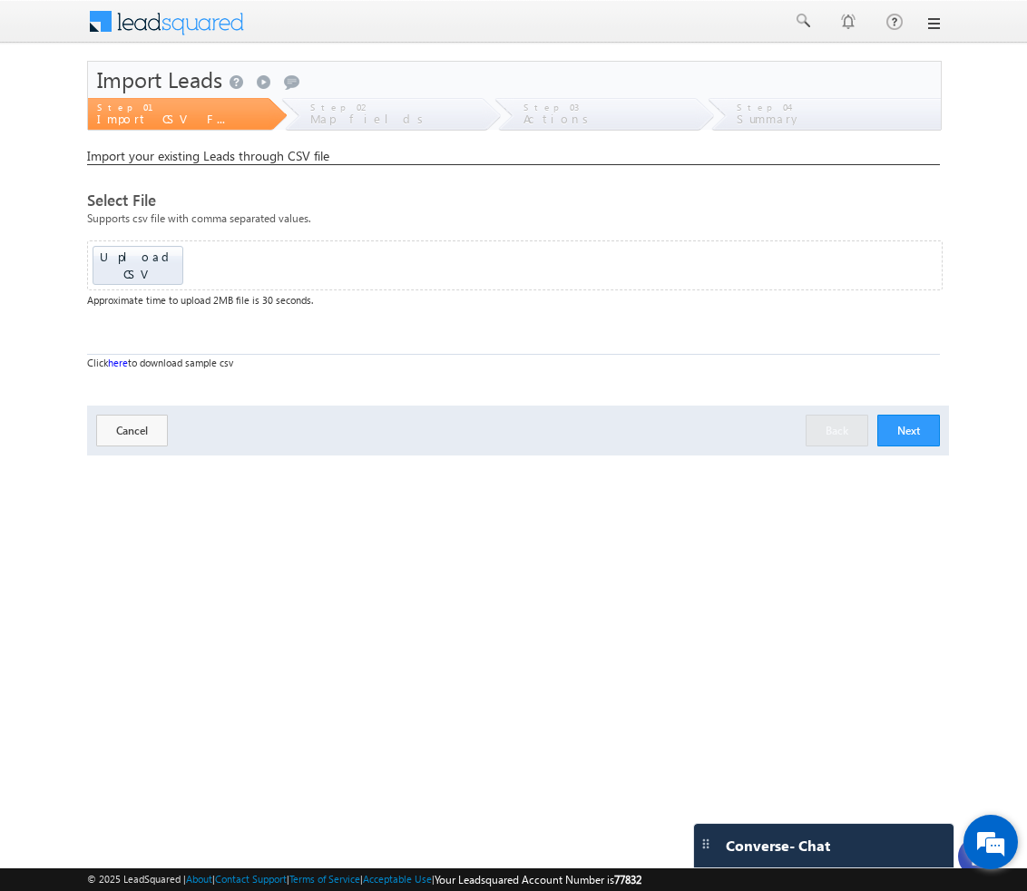
click at [964, 862] on div "We're Online! How may I help you [DATE]?" at bounding box center [991, 842] width 54 height 54
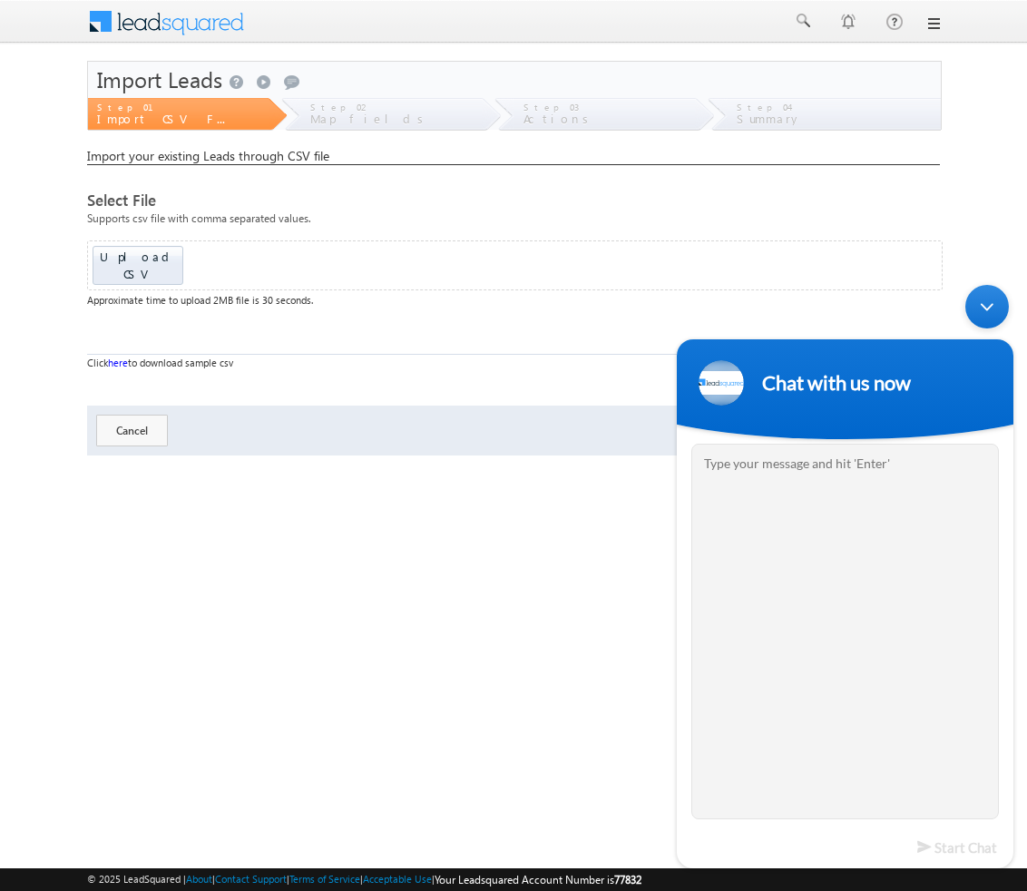
click at [979, 322] on div "Minimize live chat window" at bounding box center [988, 307] width 44 height 44
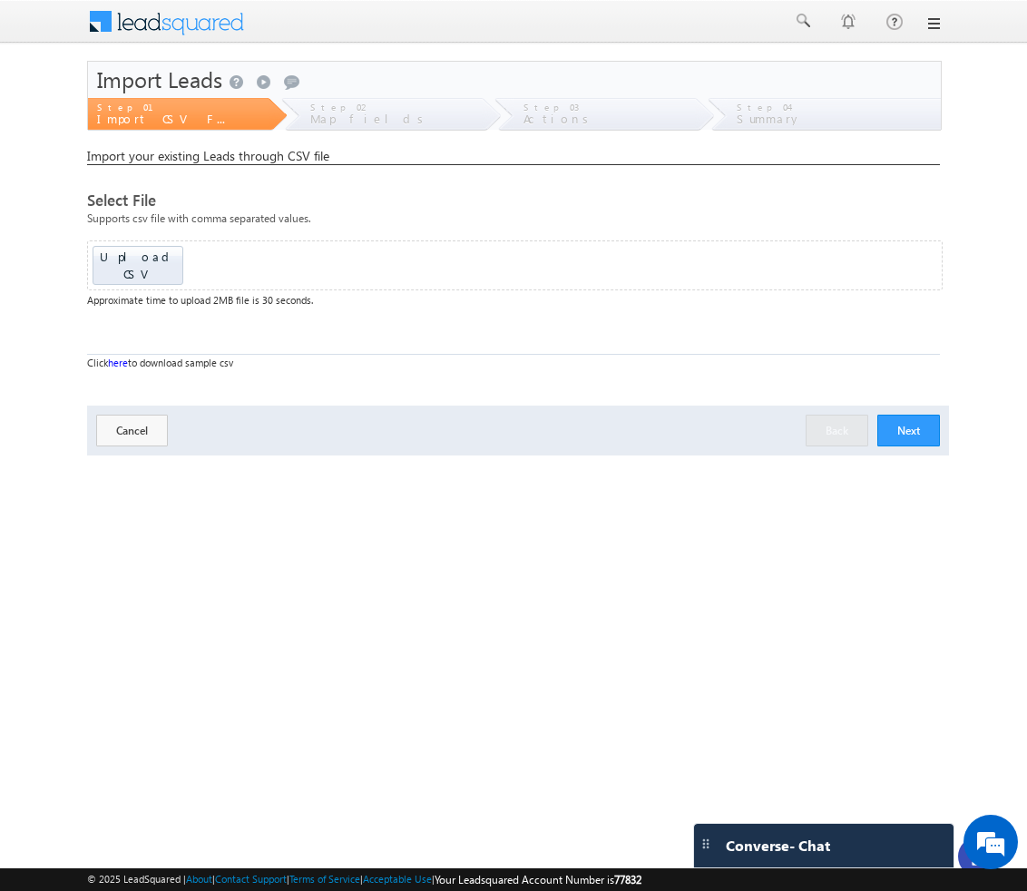
click at [962, 864] on div at bounding box center [978, 857] width 40 height 40
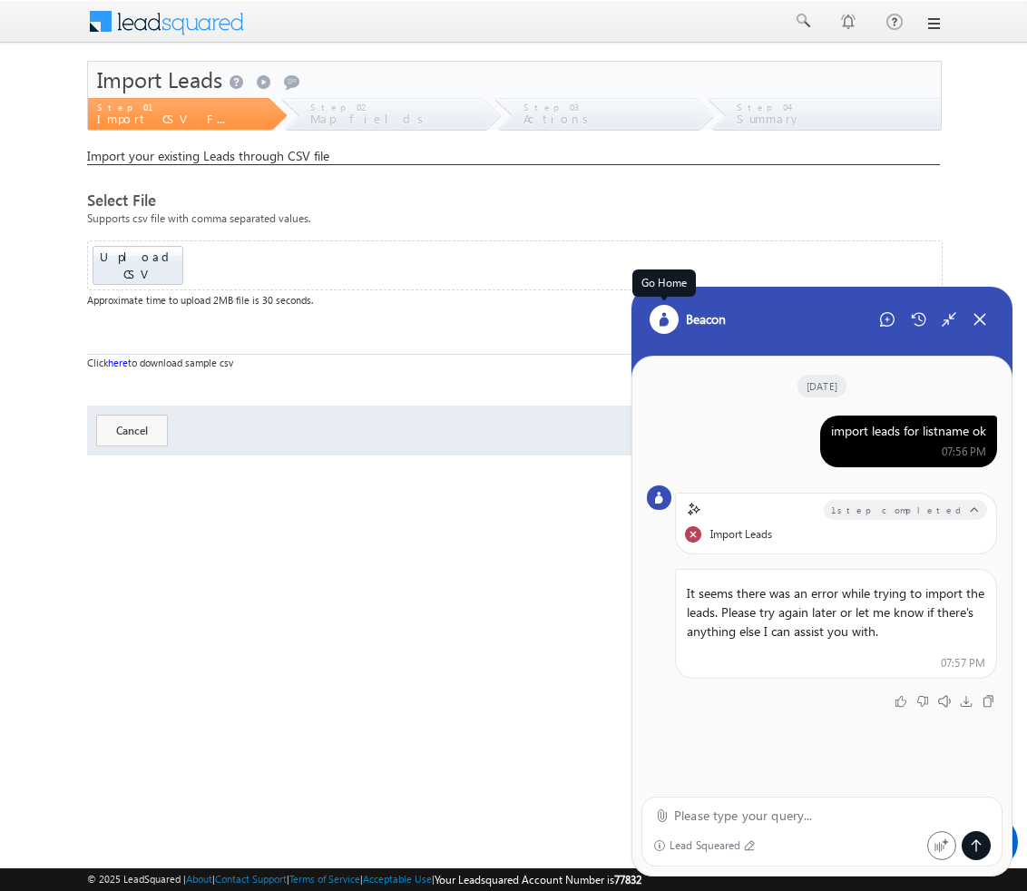
click at [661, 328] on div at bounding box center [664, 319] width 29 height 29
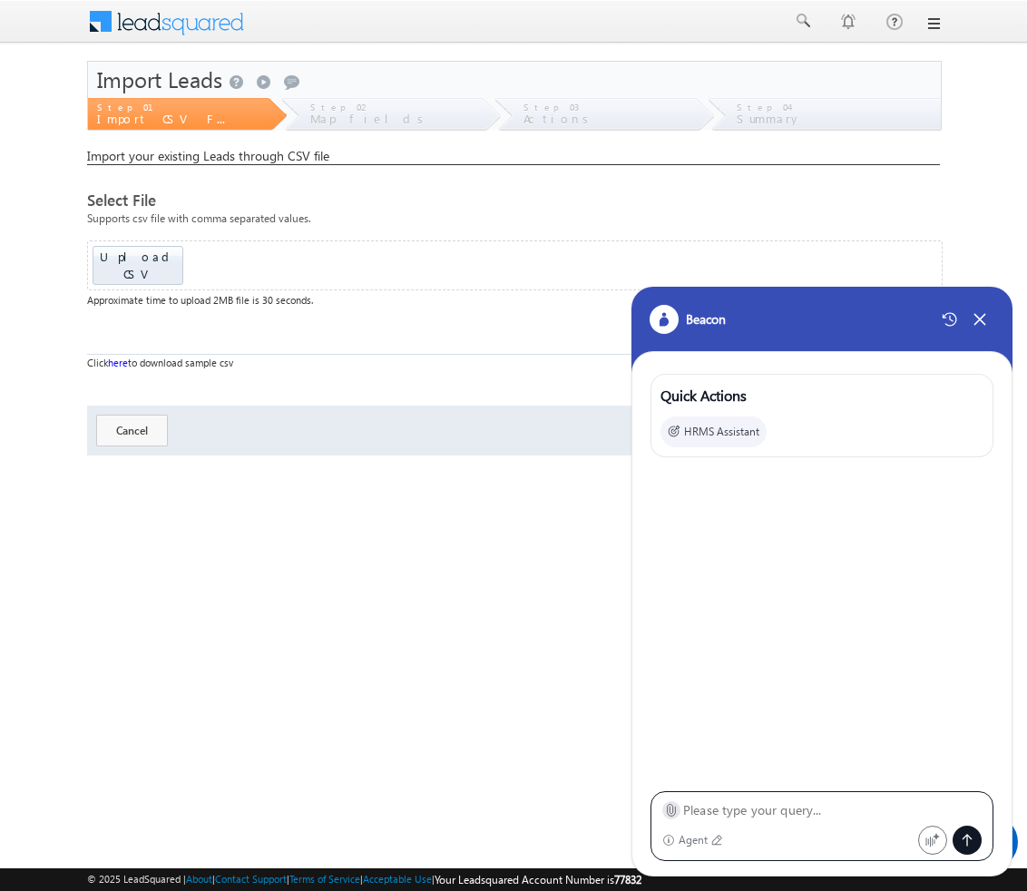
click at [669, 810] on icon at bounding box center [671, 810] width 14 height 14
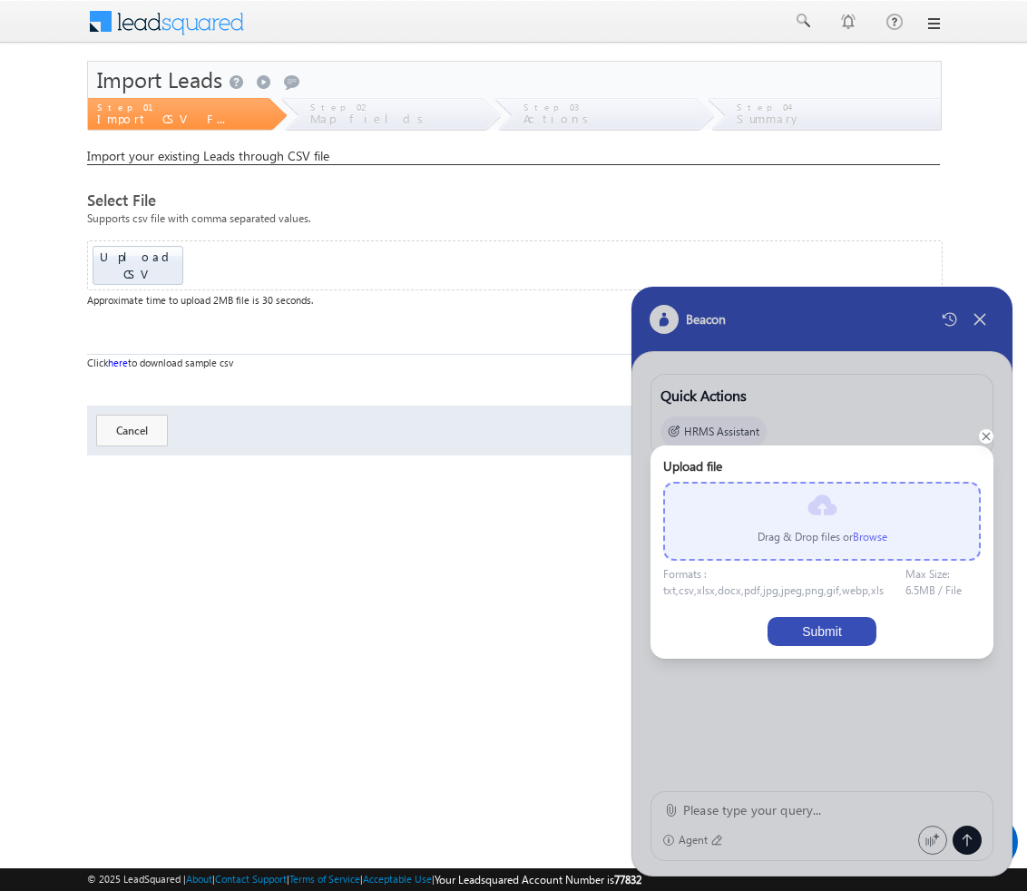
click at [867, 544] on p "Drag & Drop files or Browse" at bounding box center [823, 537] width 130 height 16
click at [867, 539] on label "Browse" at bounding box center [870, 537] width 34 height 14
click at [0, 0] on input "file" at bounding box center [0, 0] width 0 height 0
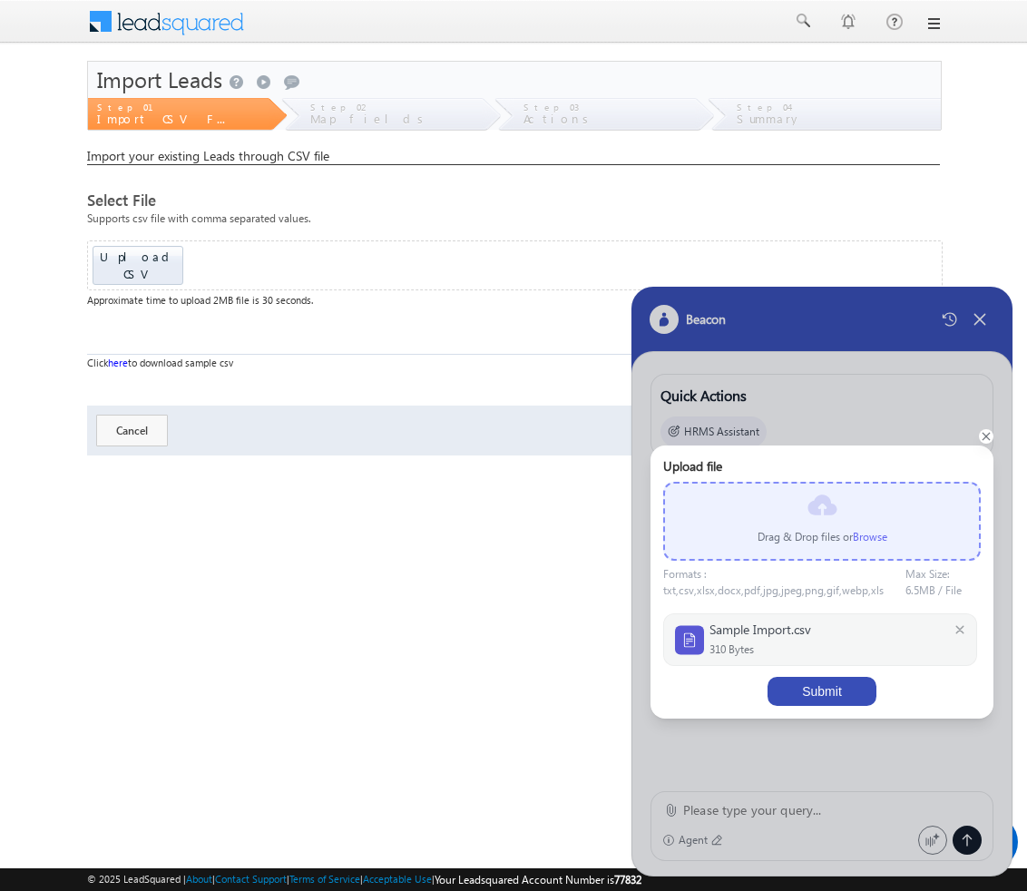
click at [831, 693] on button "Submit" at bounding box center [822, 691] width 109 height 29
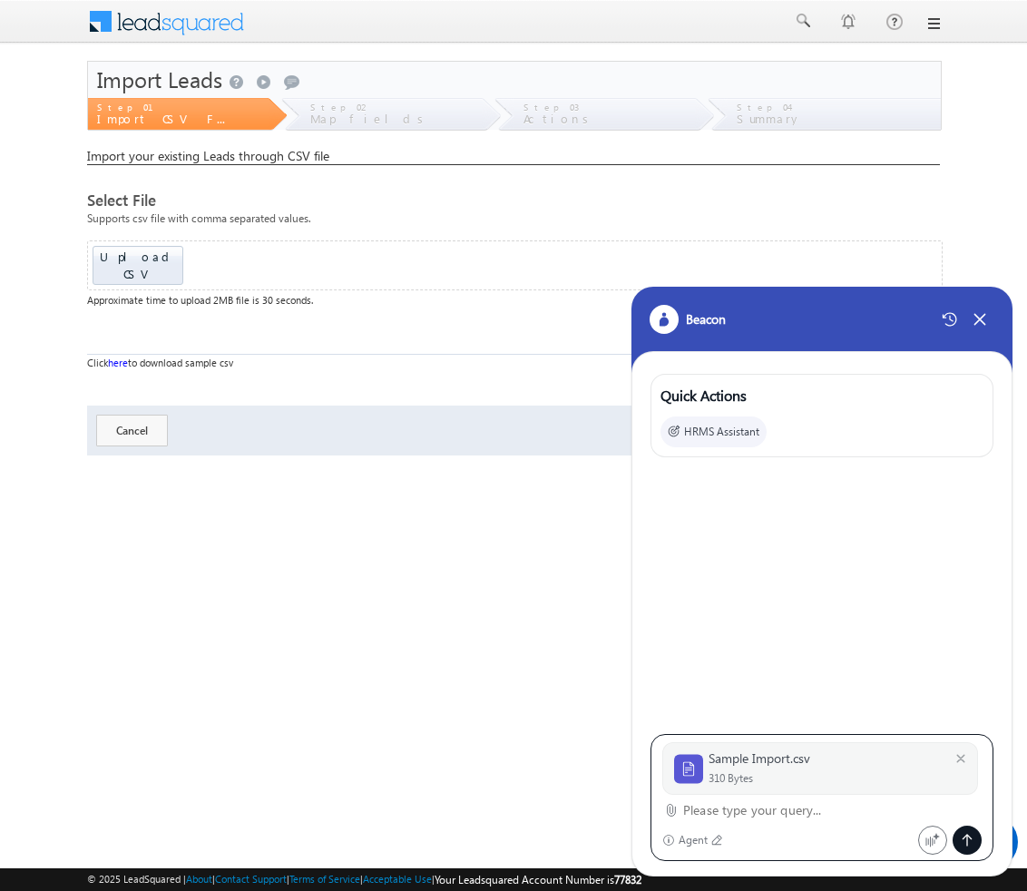
click at [731, 812] on textarea at bounding box center [832, 811] width 299 height 22
paste textarea "import leads for listname ok"
type textarea "import leads for listname ok"
click at [961, 838] on icon at bounding box center [967, 840] width 15 height 15
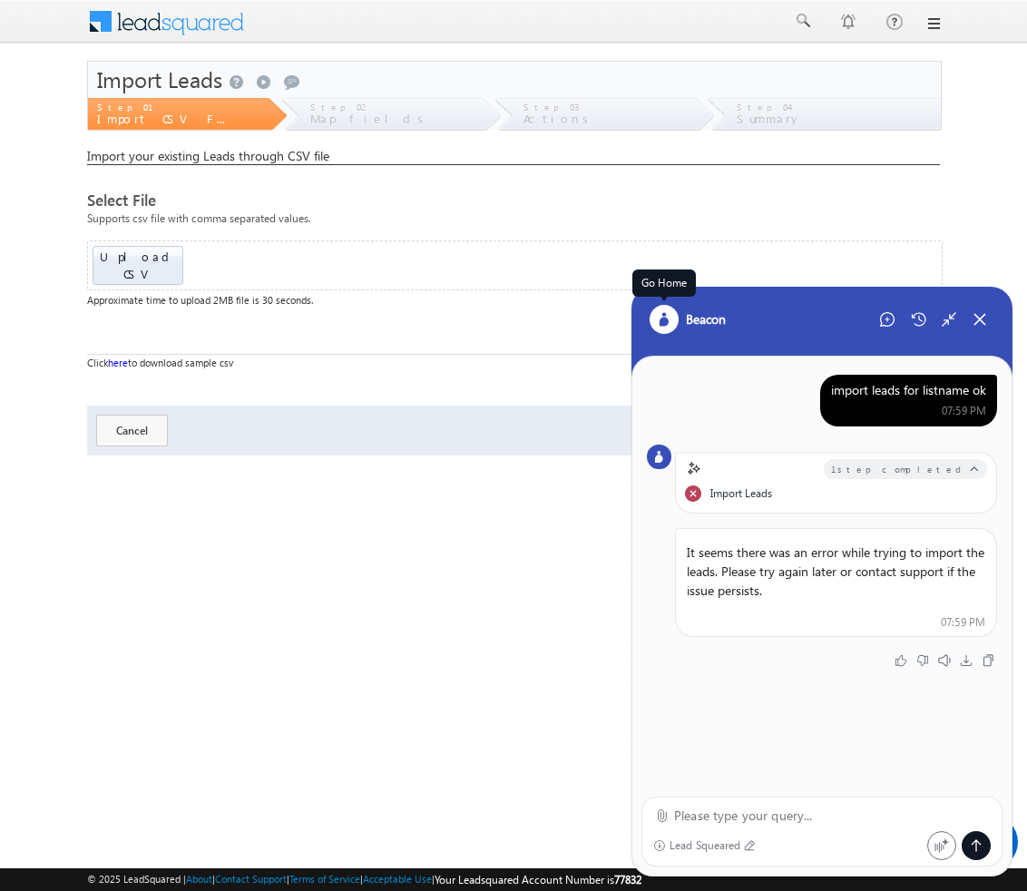
click at [672, 324] on div at bounding box center [664, 319] width 29 height 29
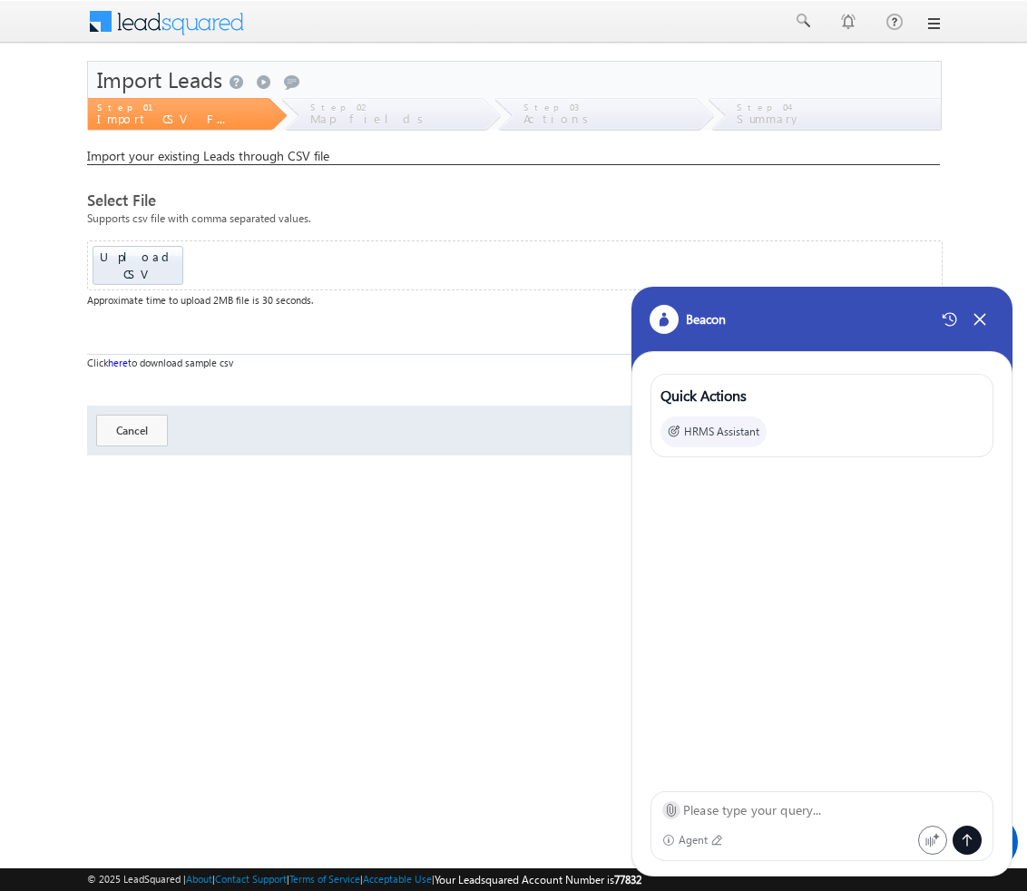
click at [664, 815] on icon at bounding box center [671, 810] width 14 height 14
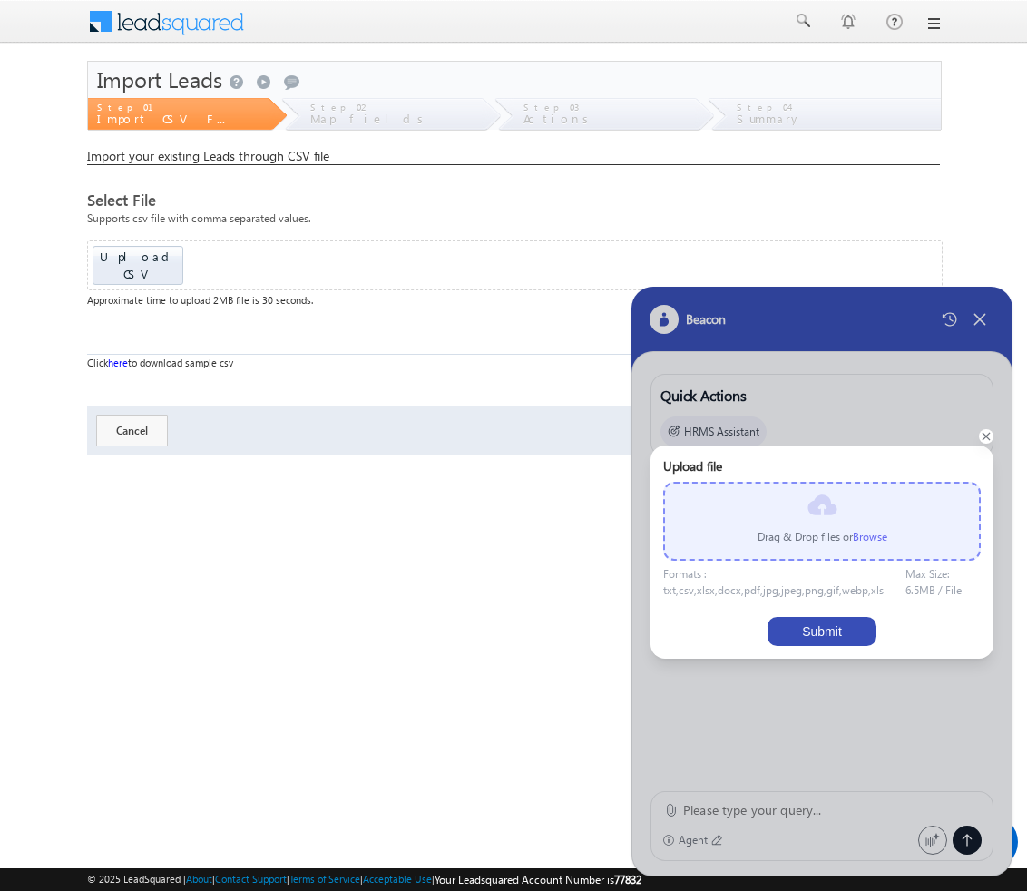
click at [871, 531] on label "Browse" at bounding box center [870, 537] width 34 height 14
click at [0, 0] on input "file" at bounding box center [0, 0] width 0 height 0
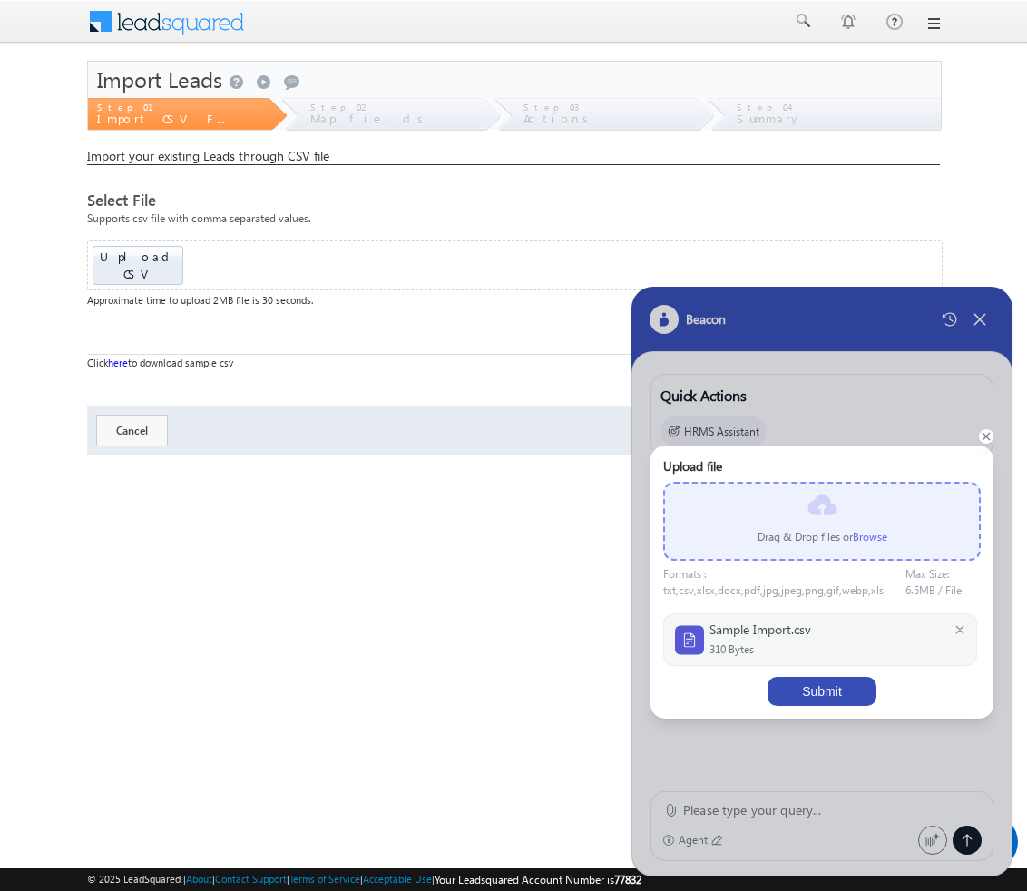
click at [810, 693] on button "Submit" at bounding box center [822, 691] width 109 height 29
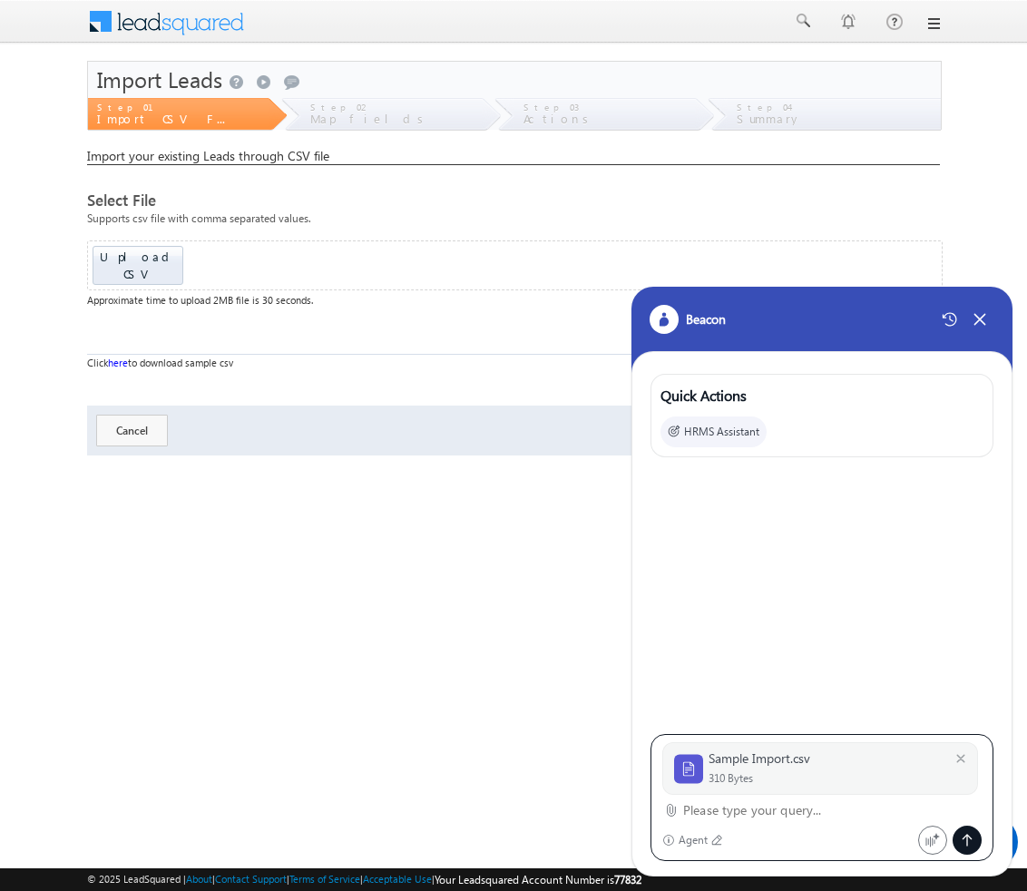
paste textarea "import leads for listname ok"
type textarea "import leads for listname ok"
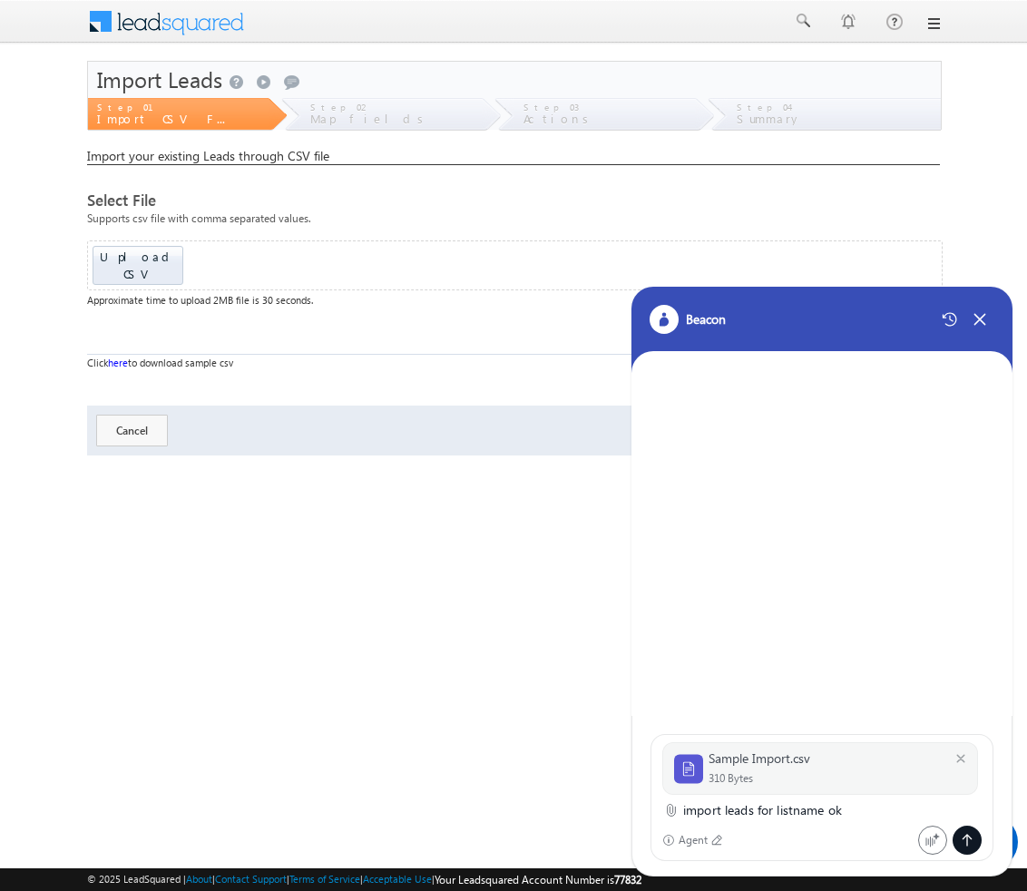
click at [969, 840] on icon at bounding box center [967, 840] width 15 height 15
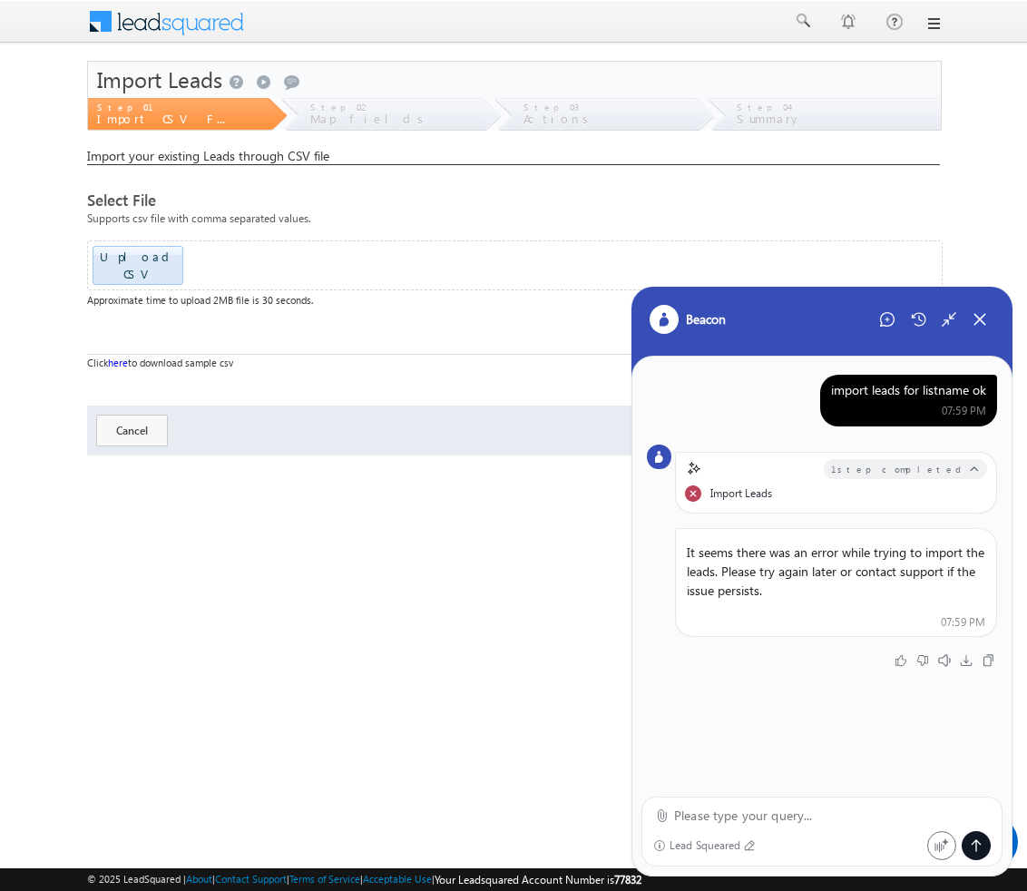
click at [975, 320] on icon at bounding box center [980, 319] width 16 height 16
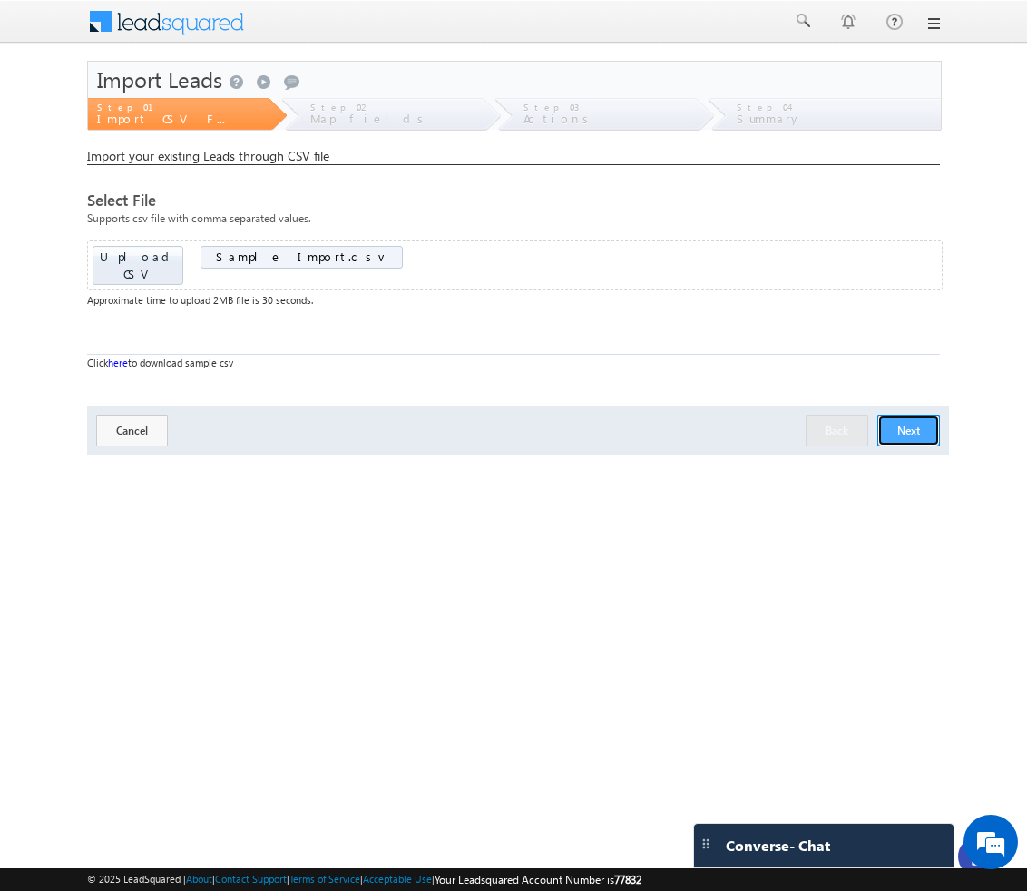
click at [885, 415] on button "Next" at bounding box center [909, 431] width 63 height 32
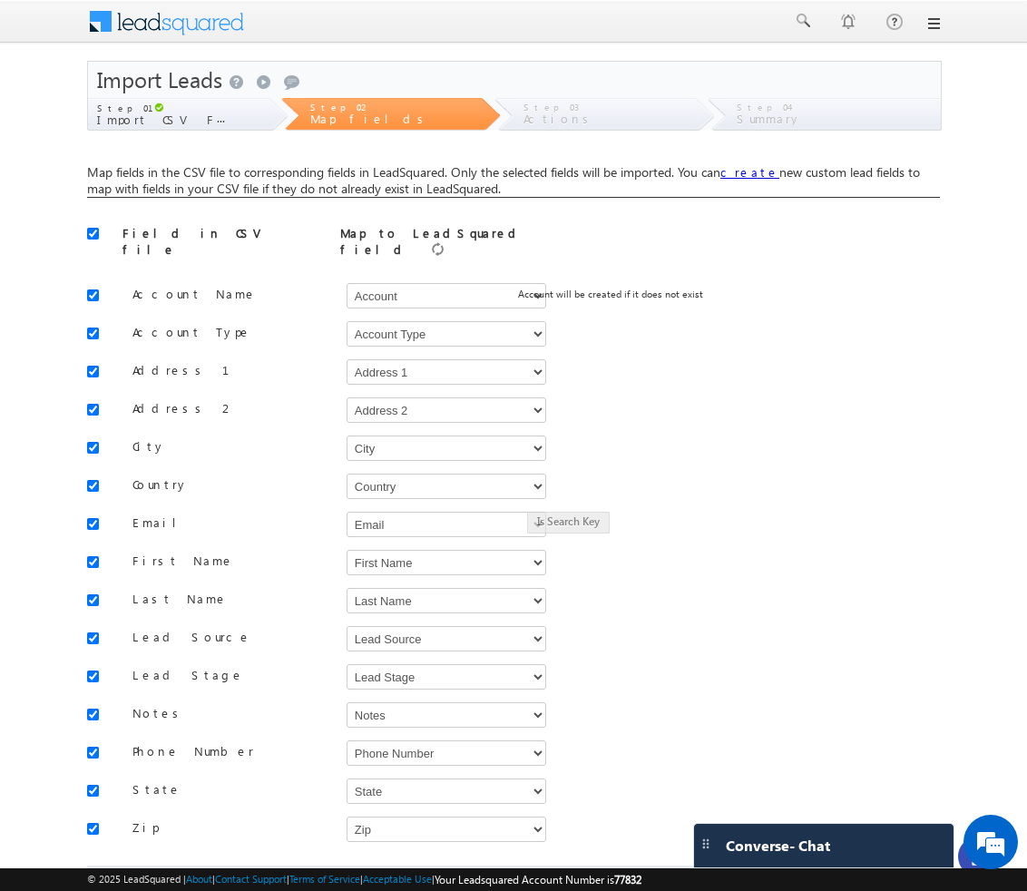
click at [963, 857] on div at bounding box center [978, 857] width 40 height 40
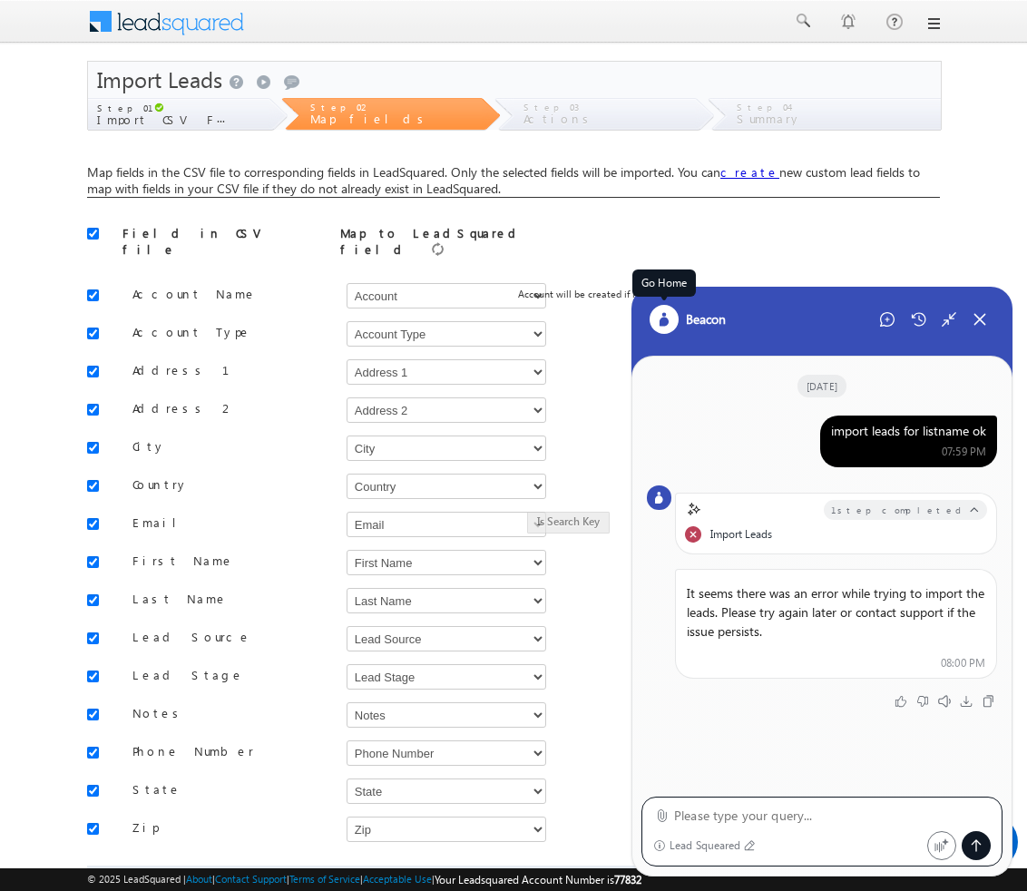
click at [654, 315] on div at bounding box center [664, 319] width 29 height 29
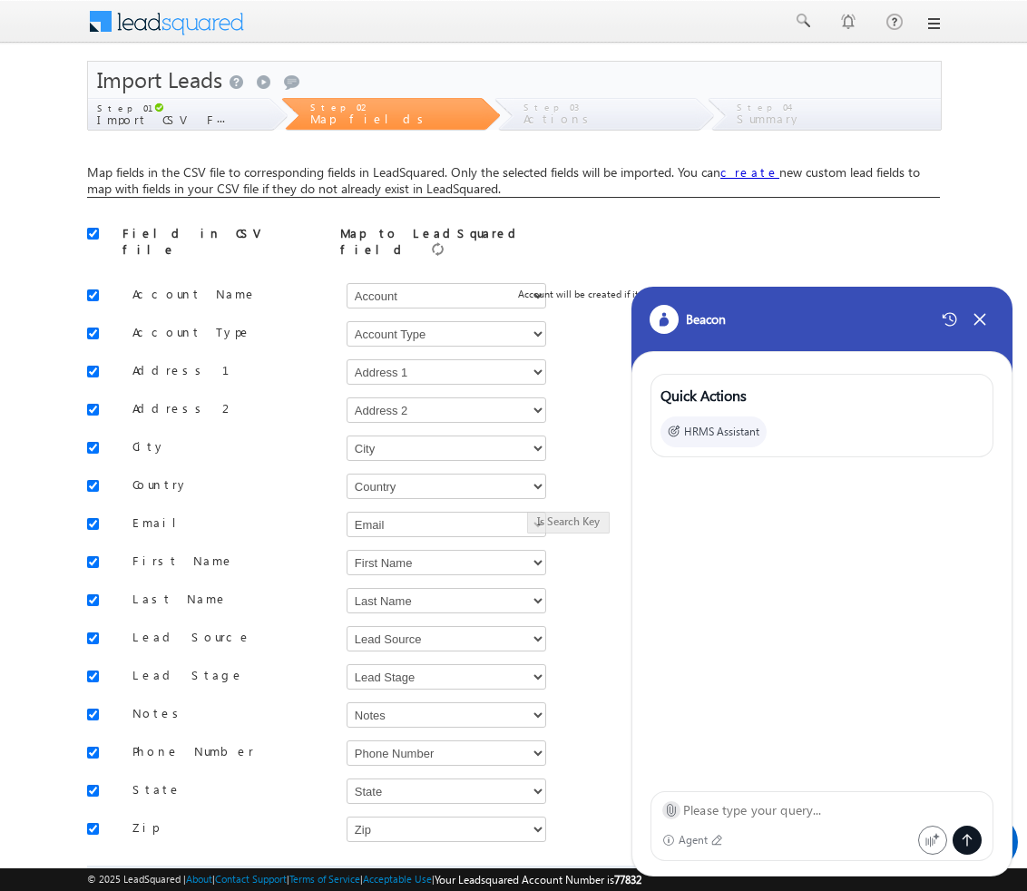
click at [664, 815] on icon at bounding box center [671, 810] width 14 height 14
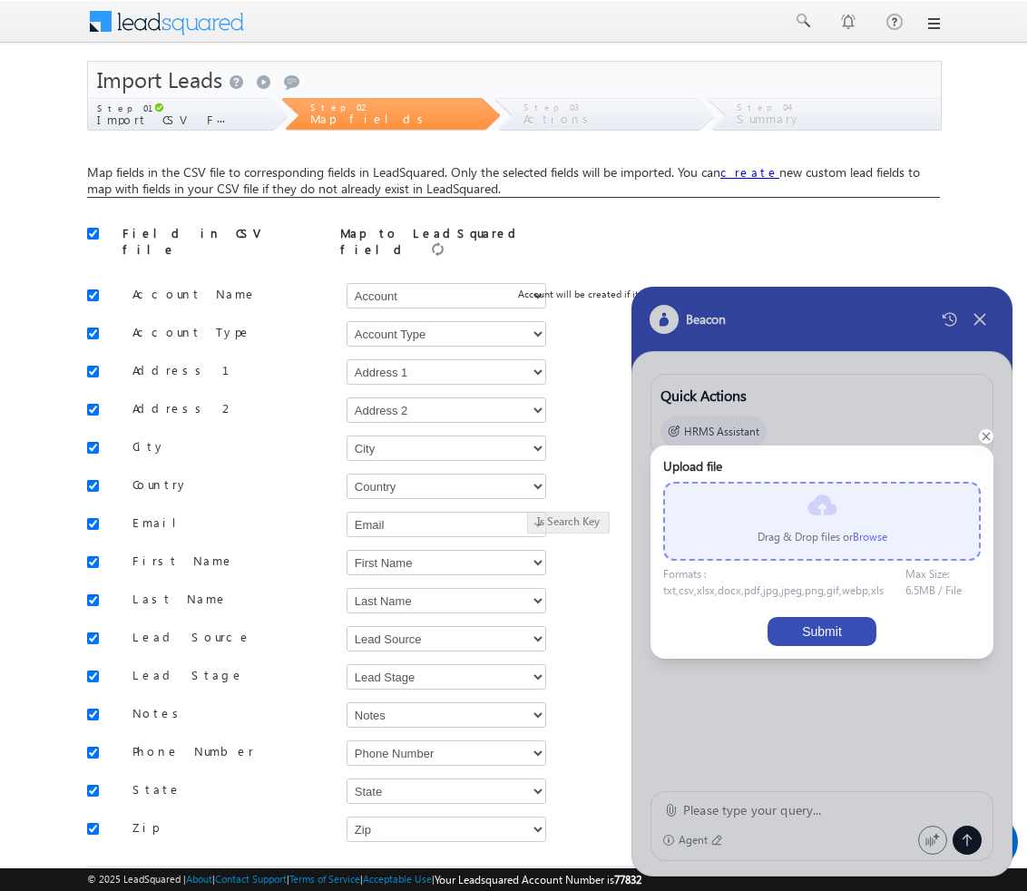
click at [861, 537] on label "Browse" at bounding box center [870, 537] width 34 height 14
click at [0, 0] on input "file" at bounding box center [0, 0] width 0 height 0
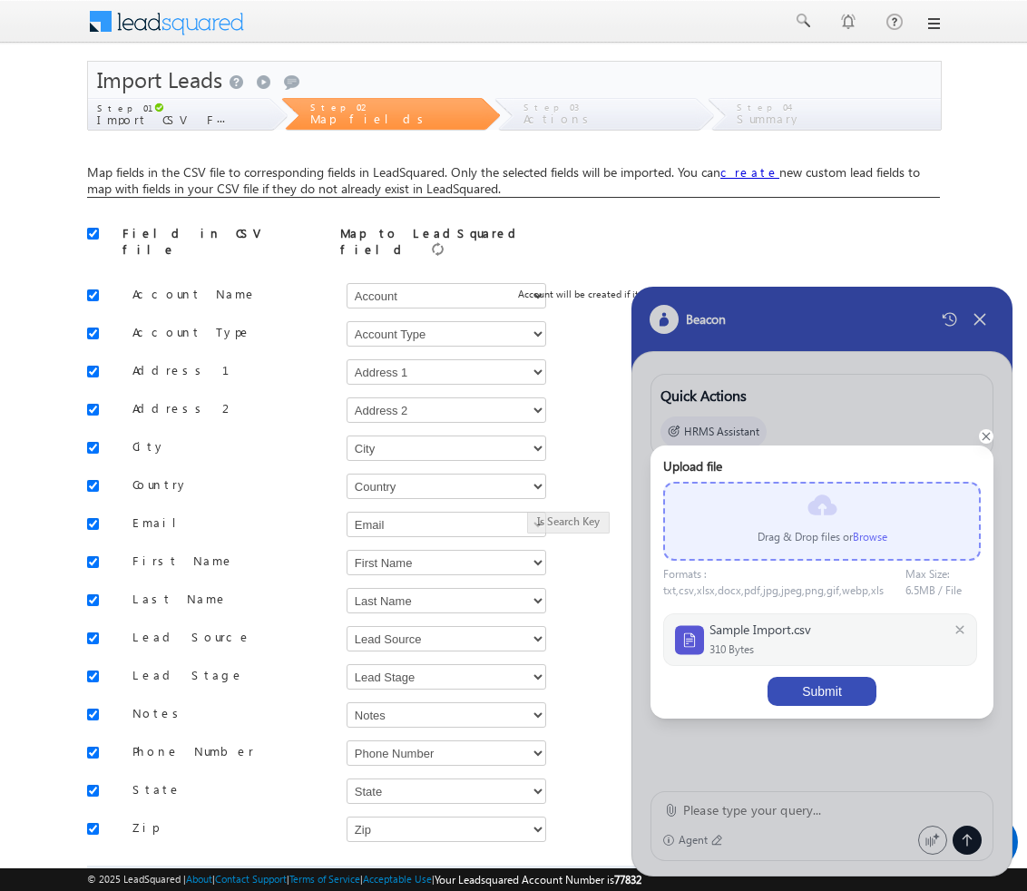
click at [842, 687] on button "Submit" at bounding box center [822, 691] width 109 height 29
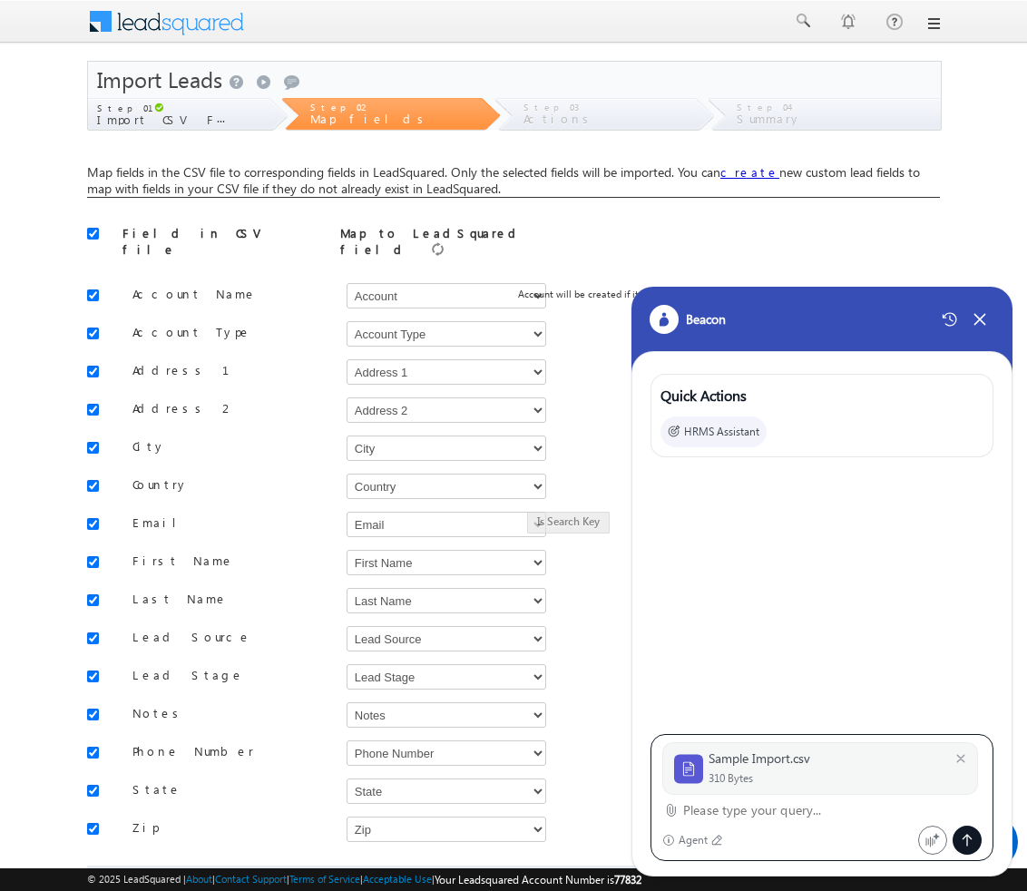
click at [725, 812] on textarea at bounding box center [832, 811] width 299 height 22
click at [744, 817] on textarea at bounding box center [832, 811] width 299 height 22
type textarea "import leads with listname ok"
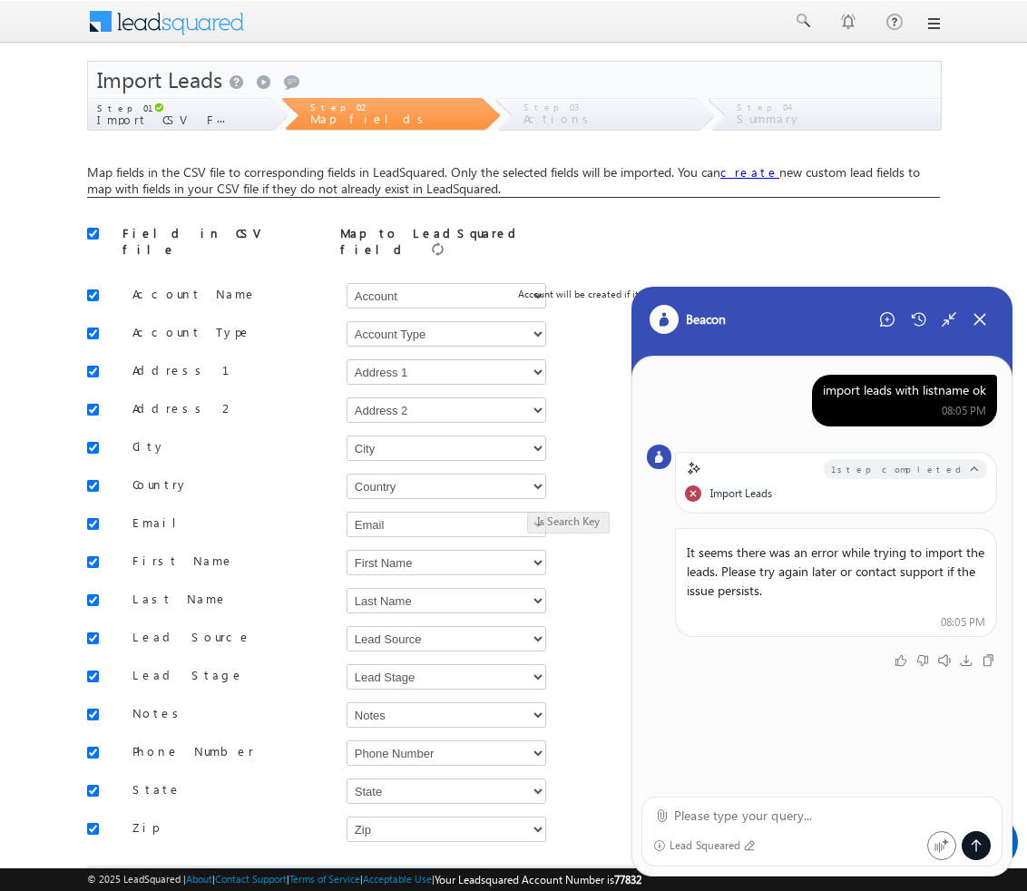
click at [852, 393] on div "import leads with listname ok" at bounding box center [904, 390] width 163 height 16
click at [663, 322] on icon at bounding box center [664, 321] width 9 height 9
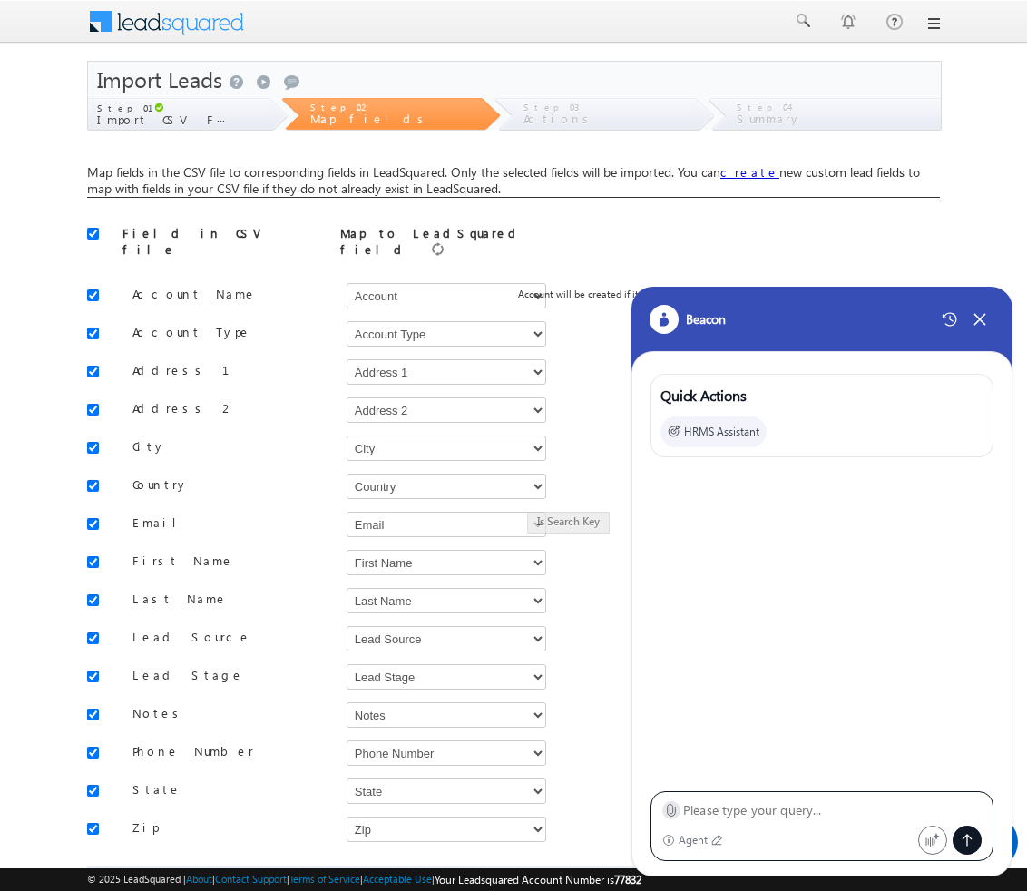
click at [670, 816] on icon at bounding box center [671, 810] width 14 height 14
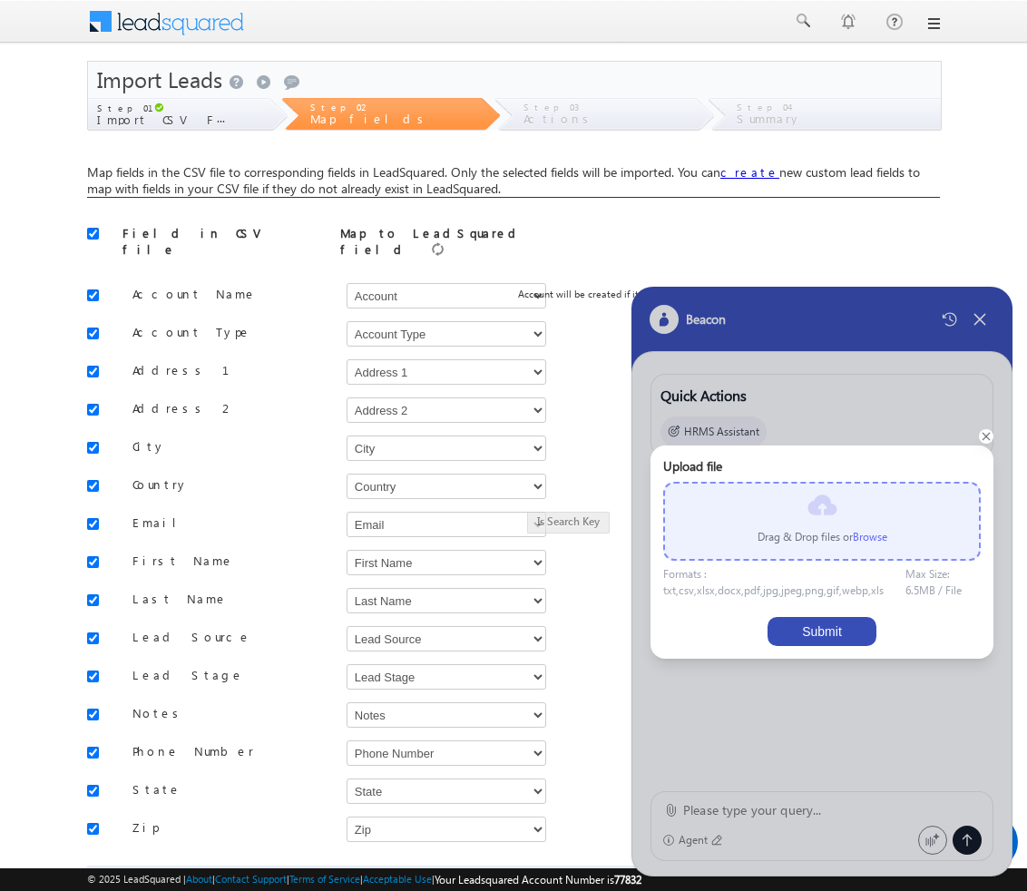
click at [802, 635] on button "Submit" at bounding box center [822, 631] width 109 height 29
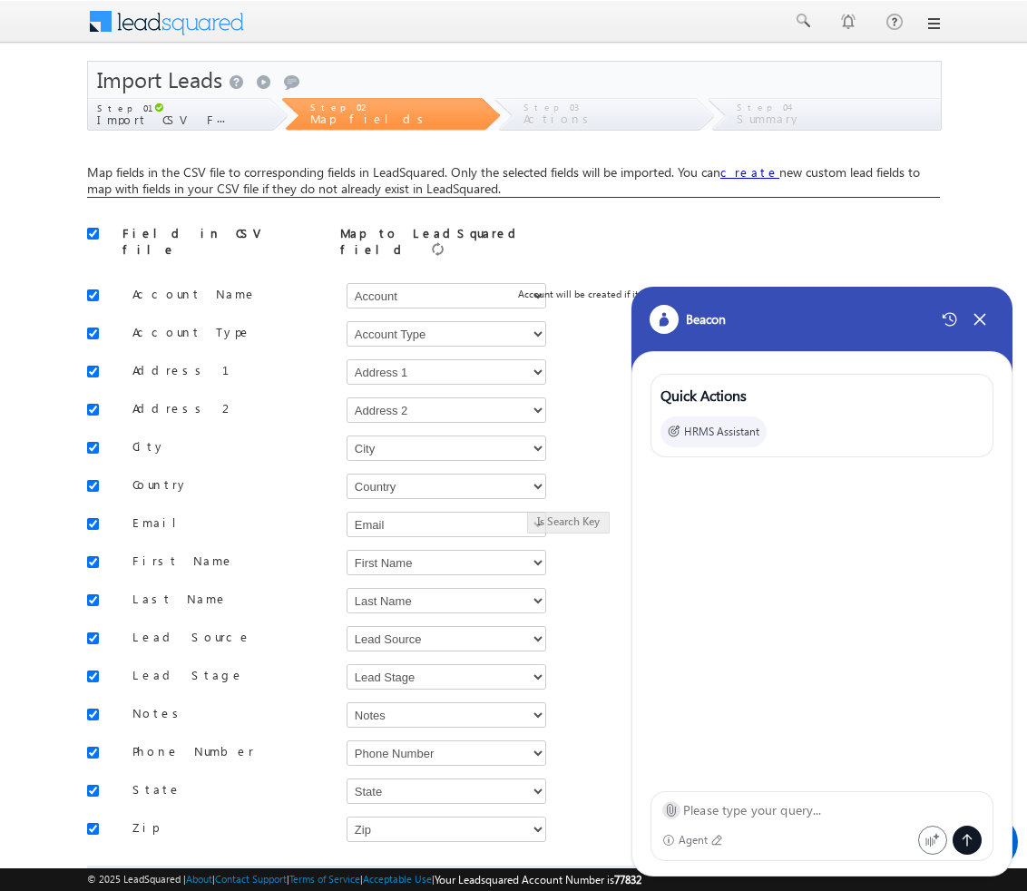
click at [674, 809] on icon at bounding box center [671, 810] width 14 height 14
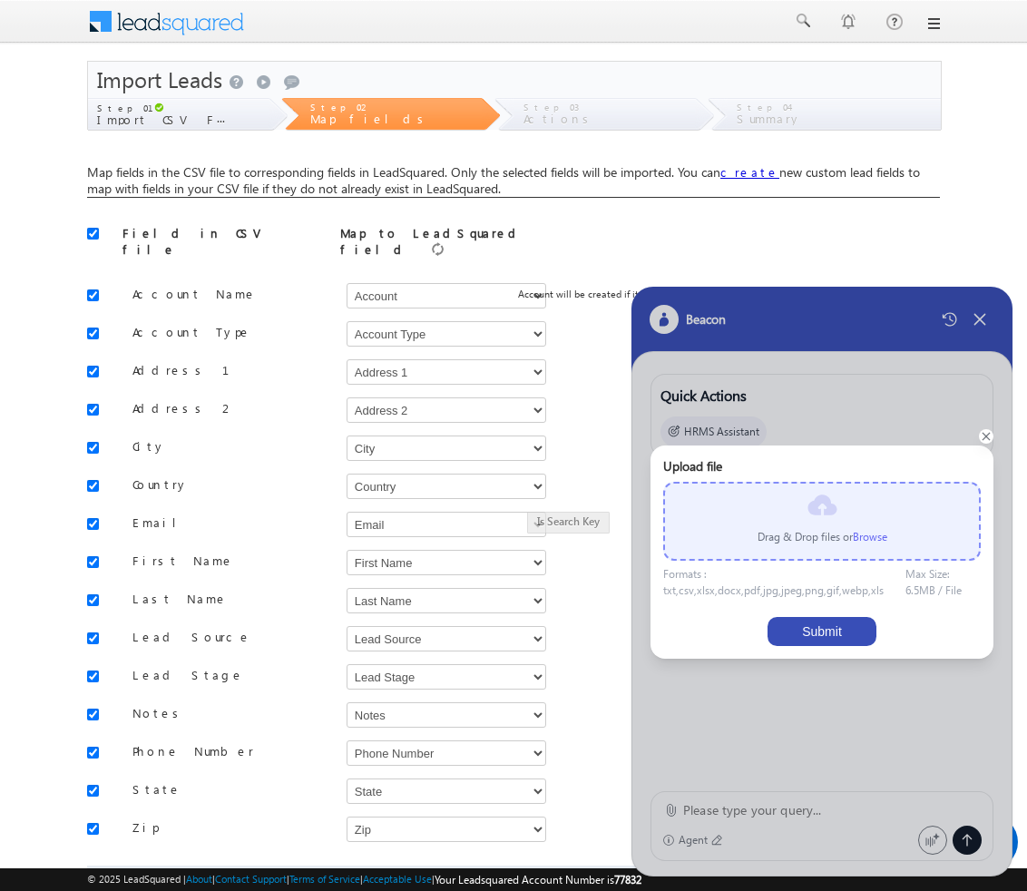
click at [869, 540] on label "Browse" at bounding box center [870, 537] width 34 height 14
click at [0, 0] on input "file" at bounding box center [0, 0] width 0 height 0
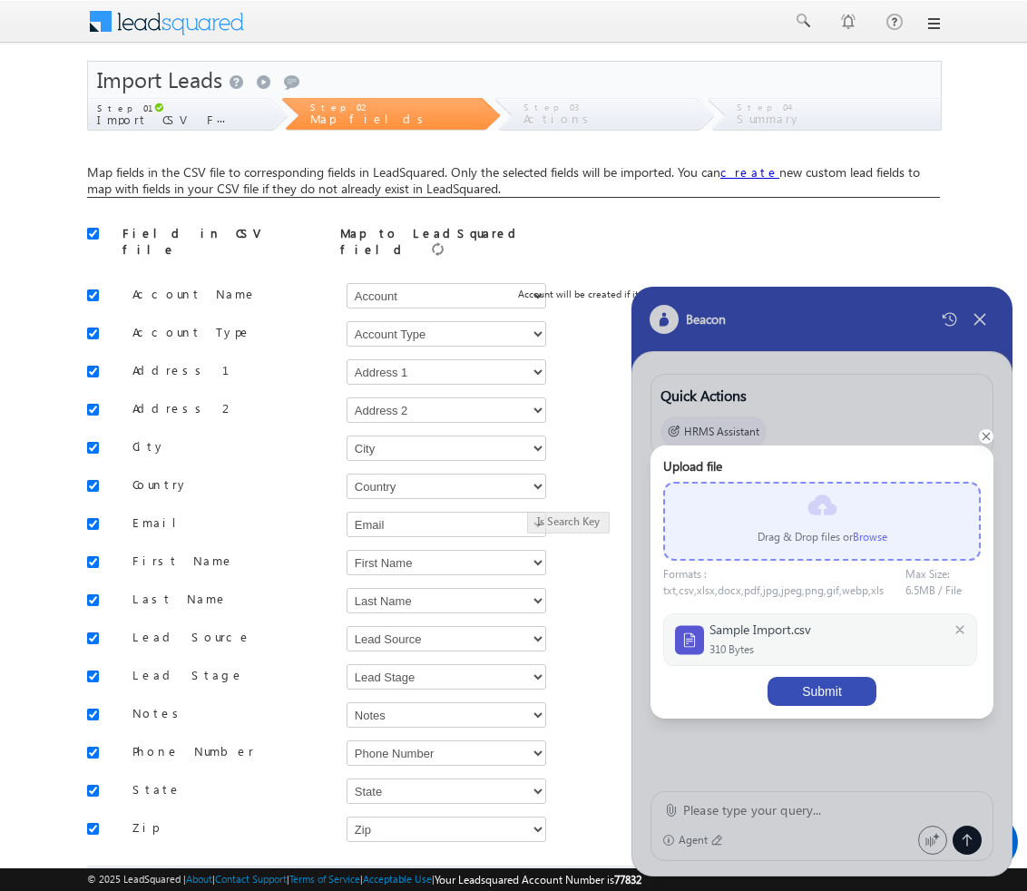
click at [802, 686] on button "Submit" at bounding box center [822, 691] width 109 height 29
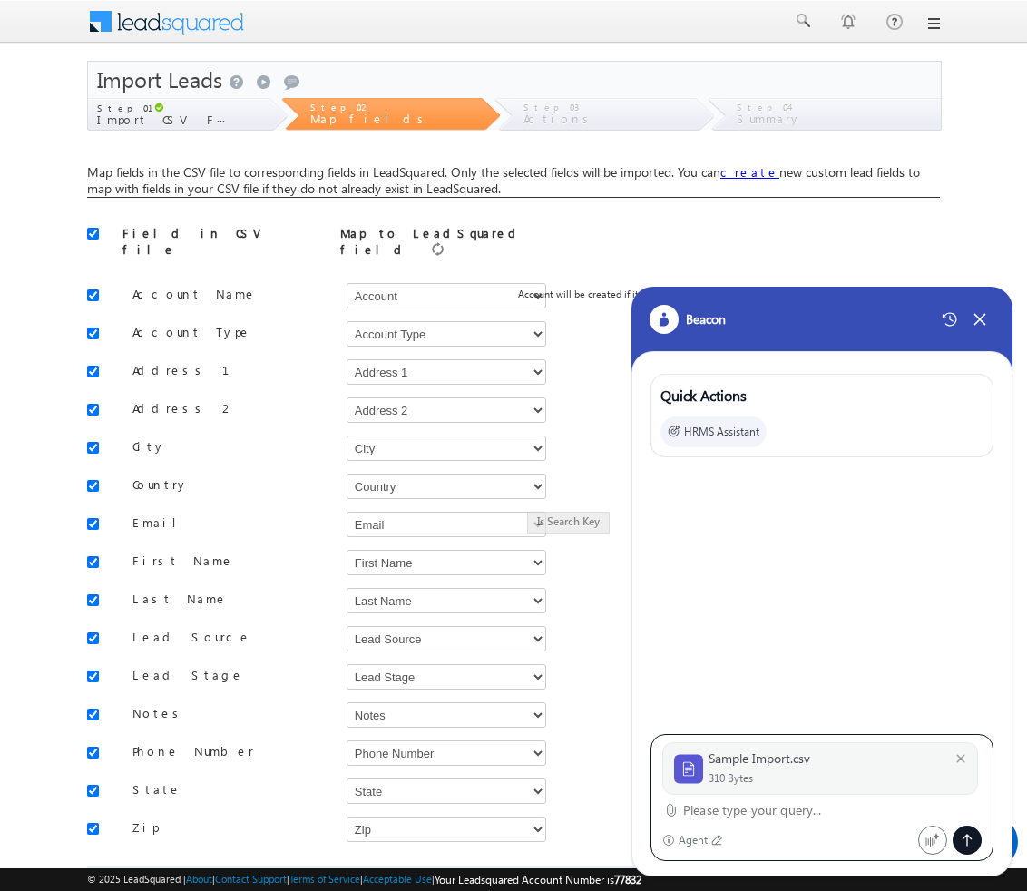
paste textarea "import leads with listname ok"
type textarea "import leads with listname ok"
